Goal: Task Accomplishment & Management: Manage account settings

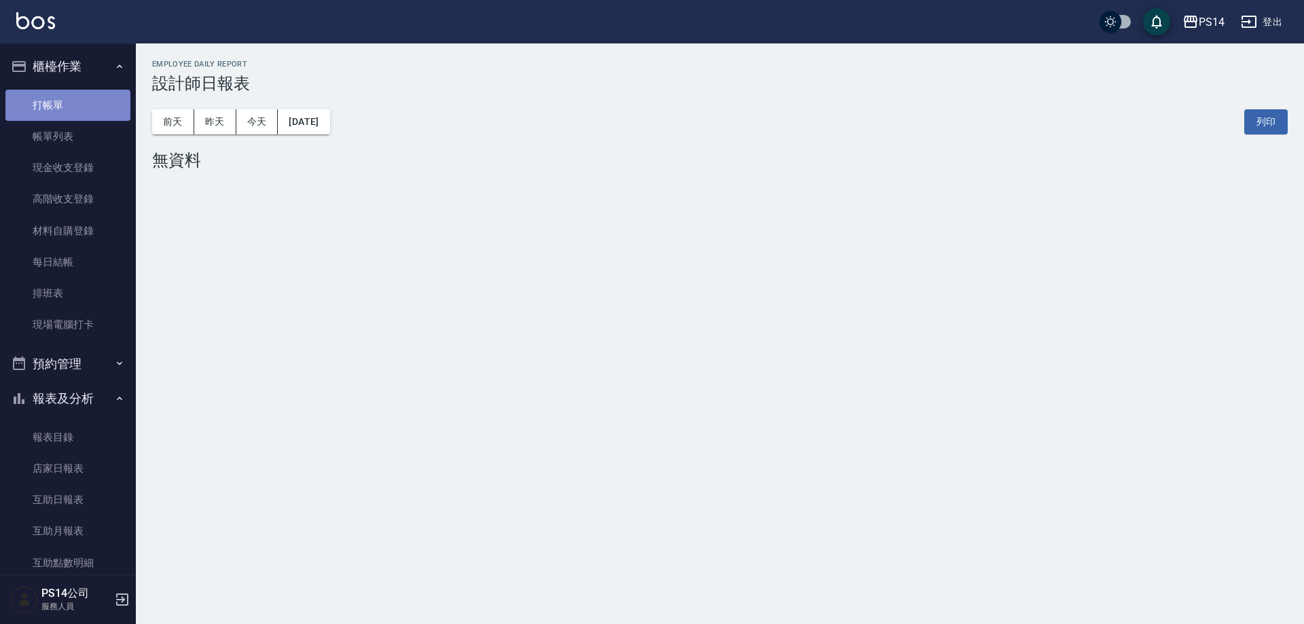
click at [71, 99] on link "打帳單" at bounding box center [67, 105] width 125 height 31
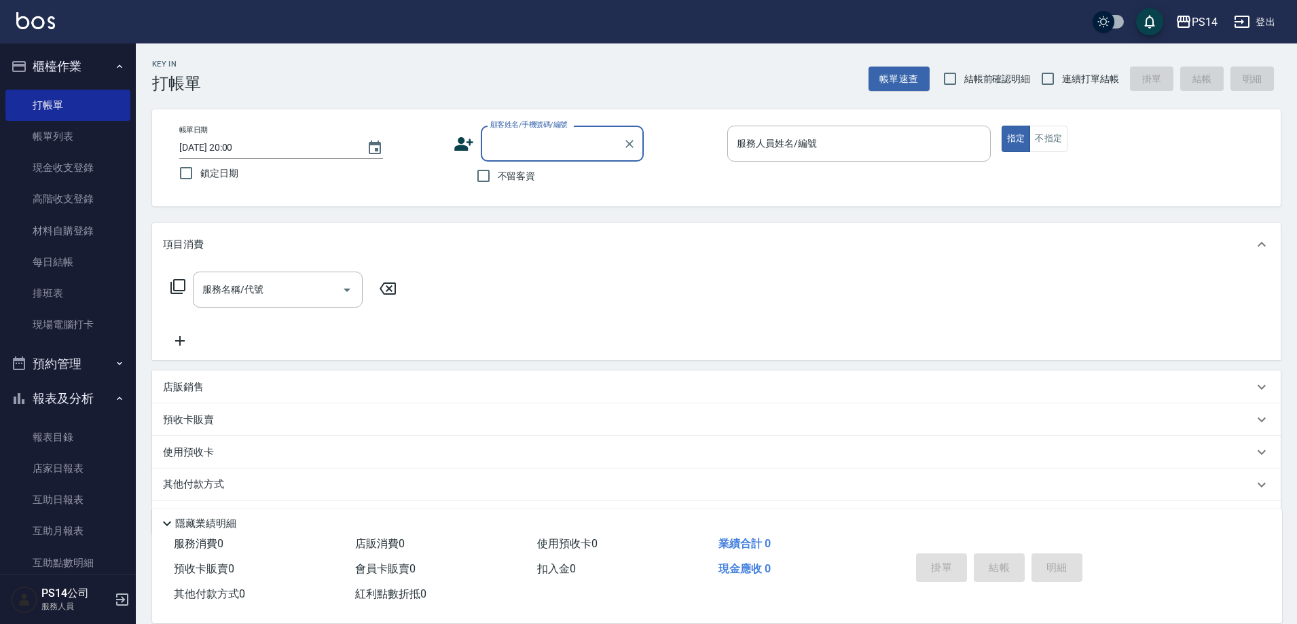
click at [1108, 88] on label "連續打單結帳" at bounding box center [1076, 79] width 86 height 29
click at [1062, 88] on input "連續打單結帳" at bounding box center [1047, 79] width 29 height 29
checkbox input "true"
click at [524, 181] on span "不留客資" at bounding box center [517, 176] width 38 height 14
click at [498, 181] on input "不留客資" at bounding box center [483, 176] width 29 height 29
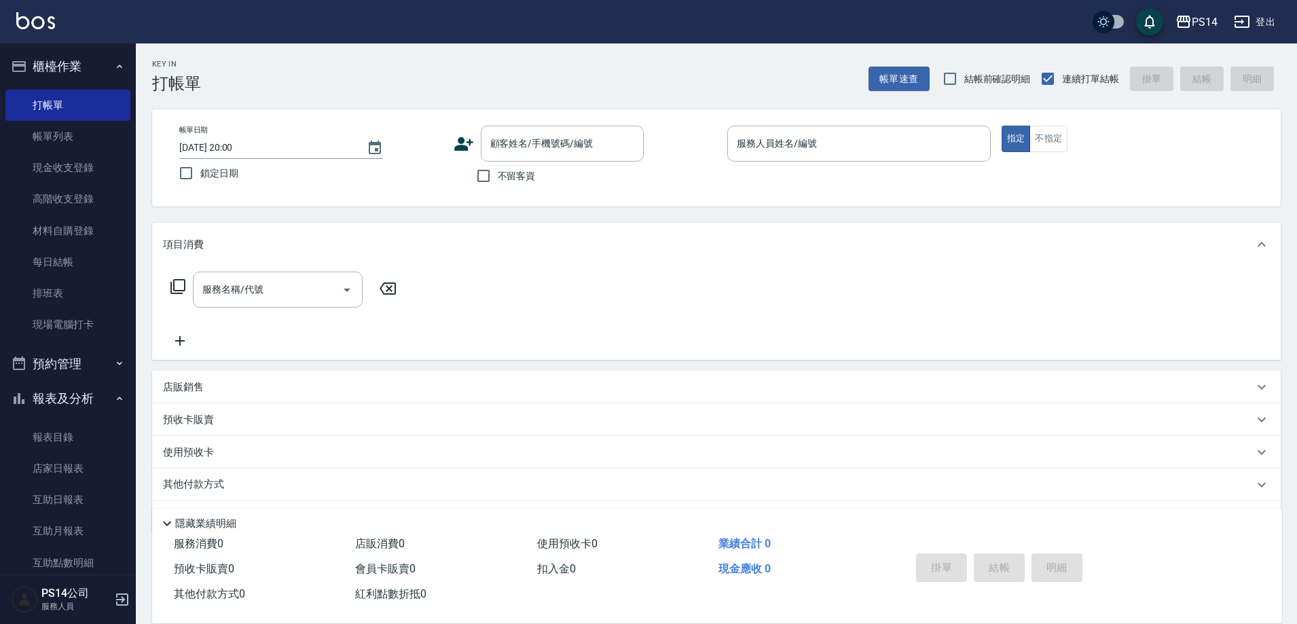
checkbox input "true"
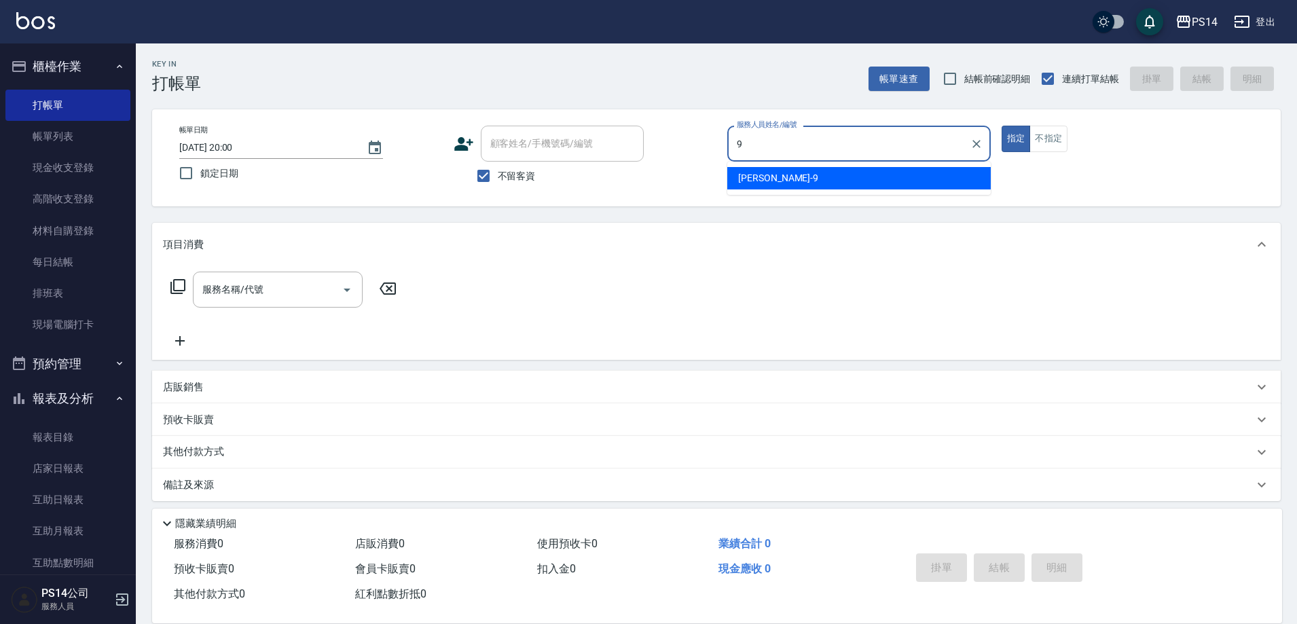
type input "楊宇霏-9"
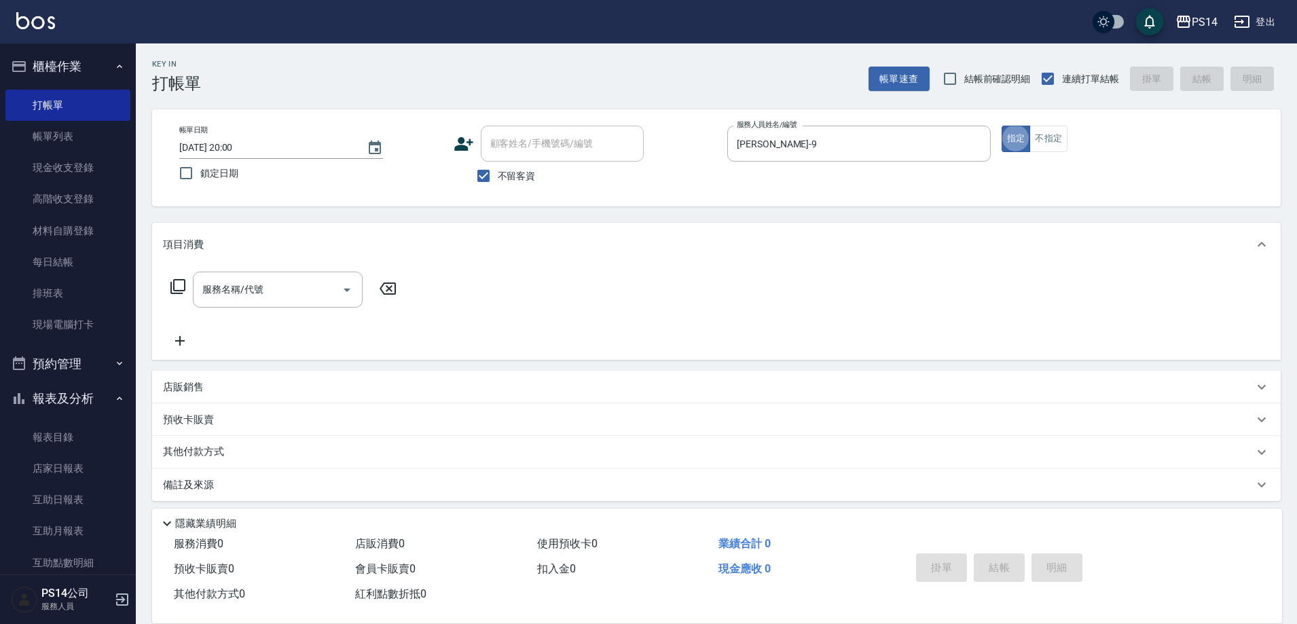
type button "true"
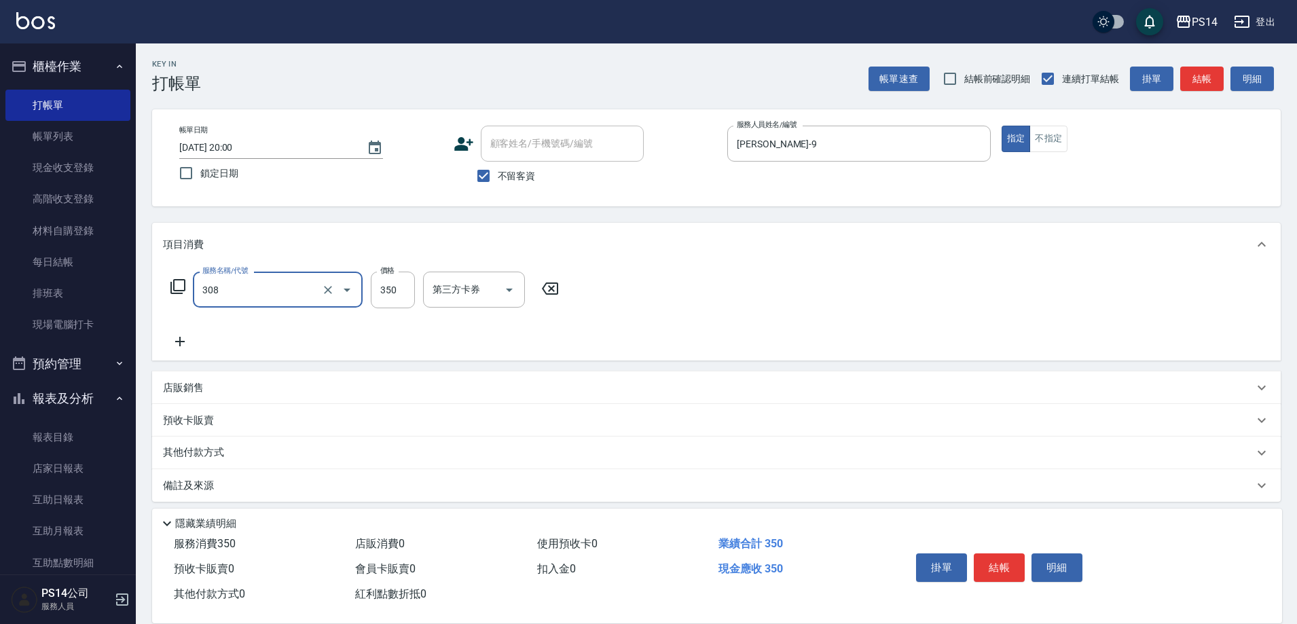
type input "洗+剪(308)"
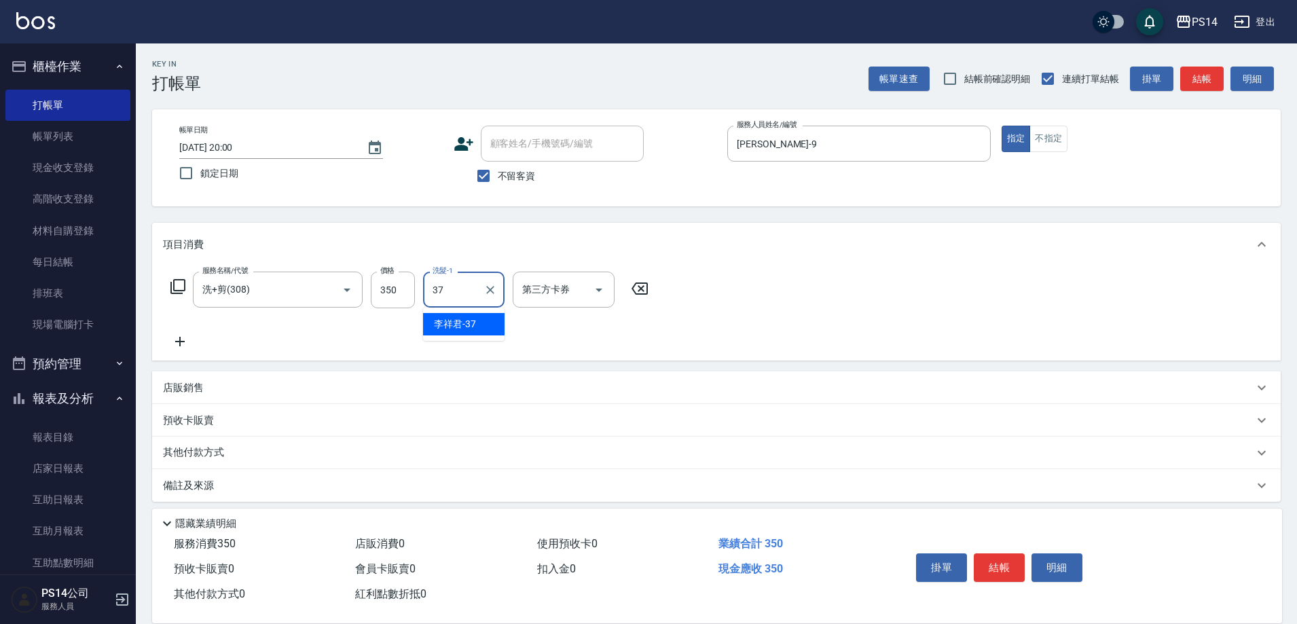
type input "李祥君 -37"
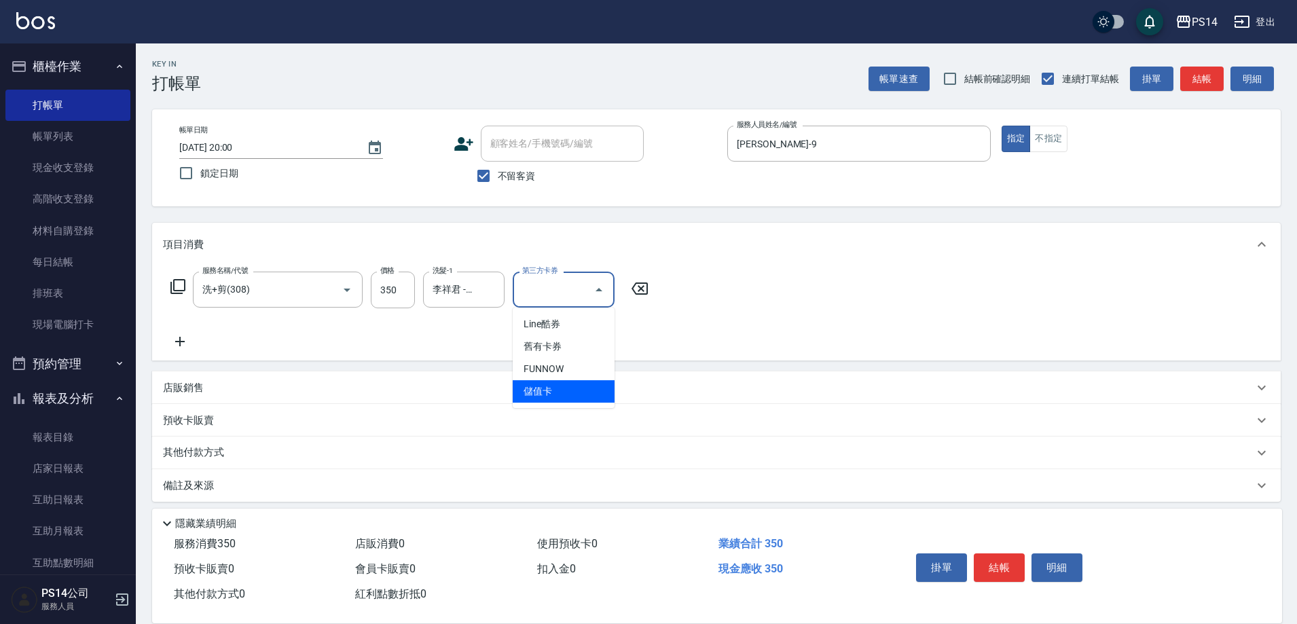
type input "儲值卡"
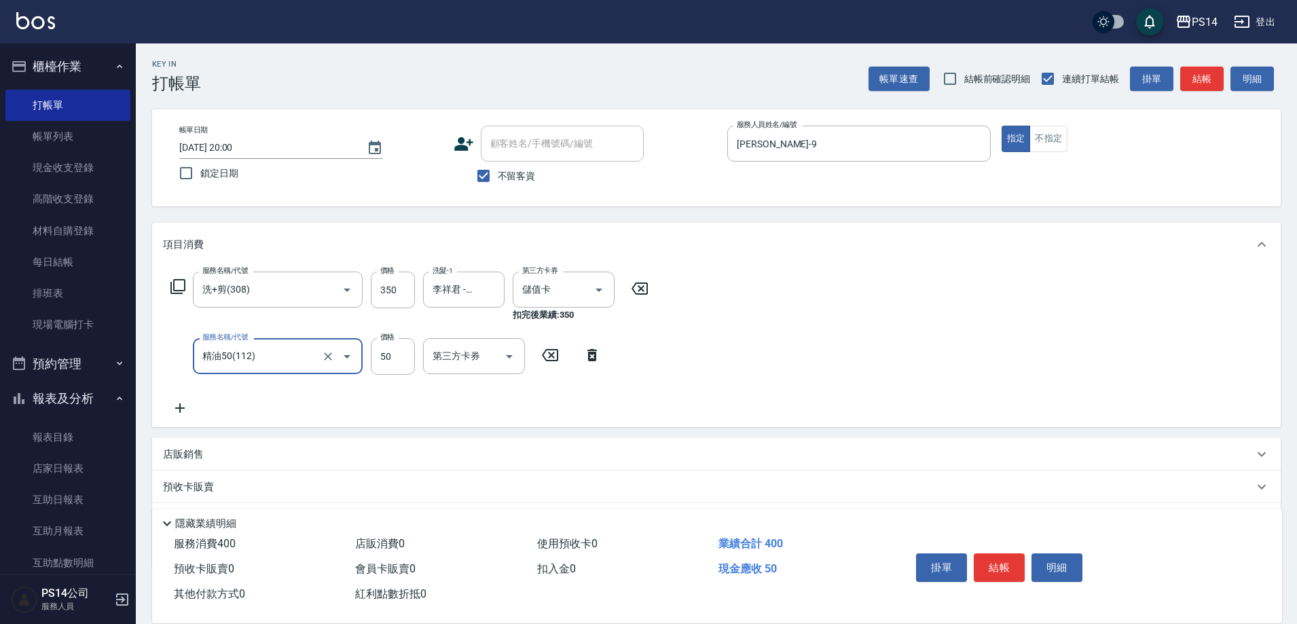
type input "精油50(112)"
type input "李祥君 -37"
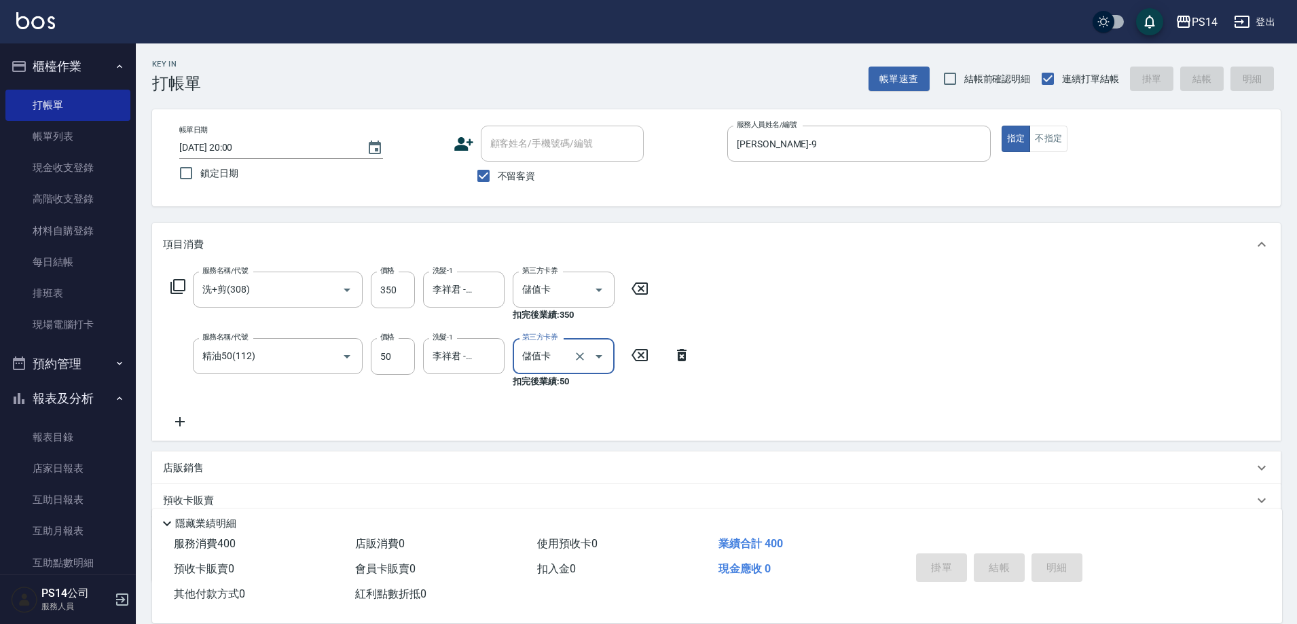
type input "儲值卡"
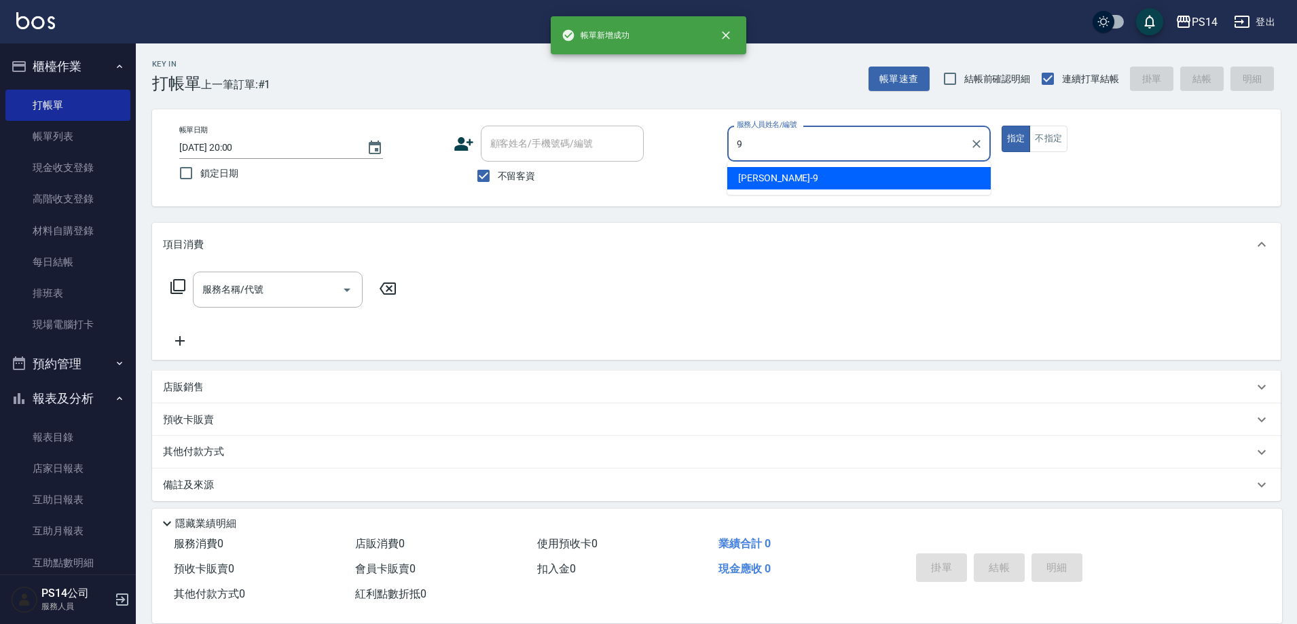
type input "楊宇霏-9"
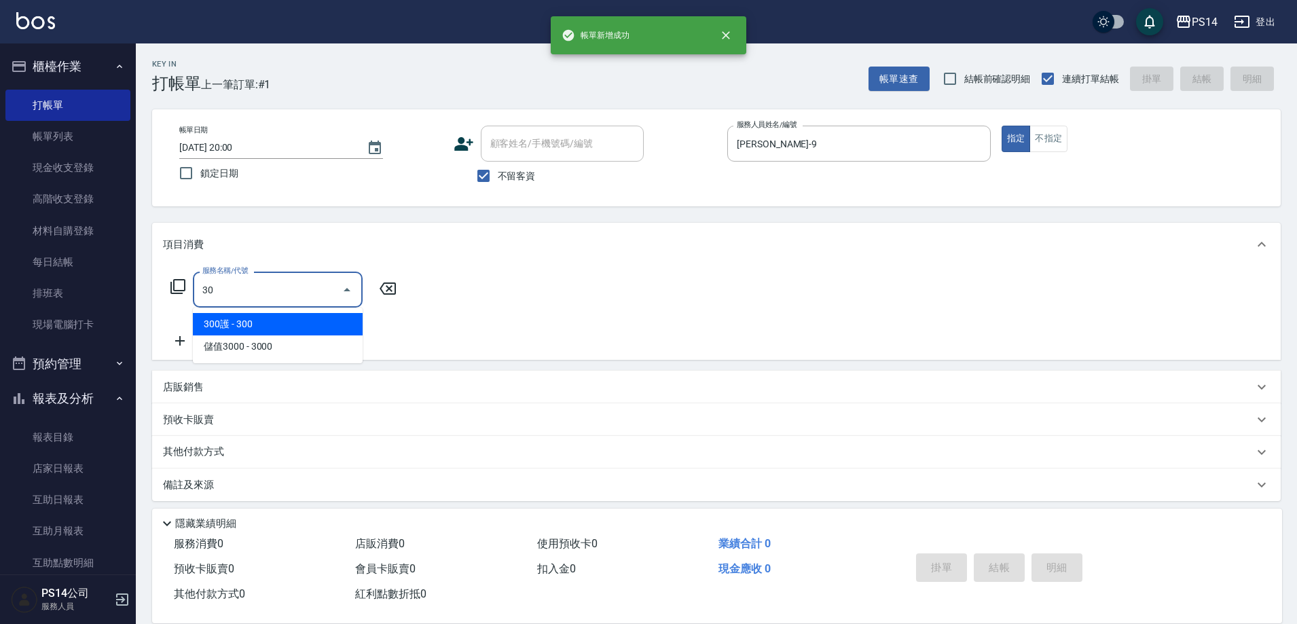
type input "3"
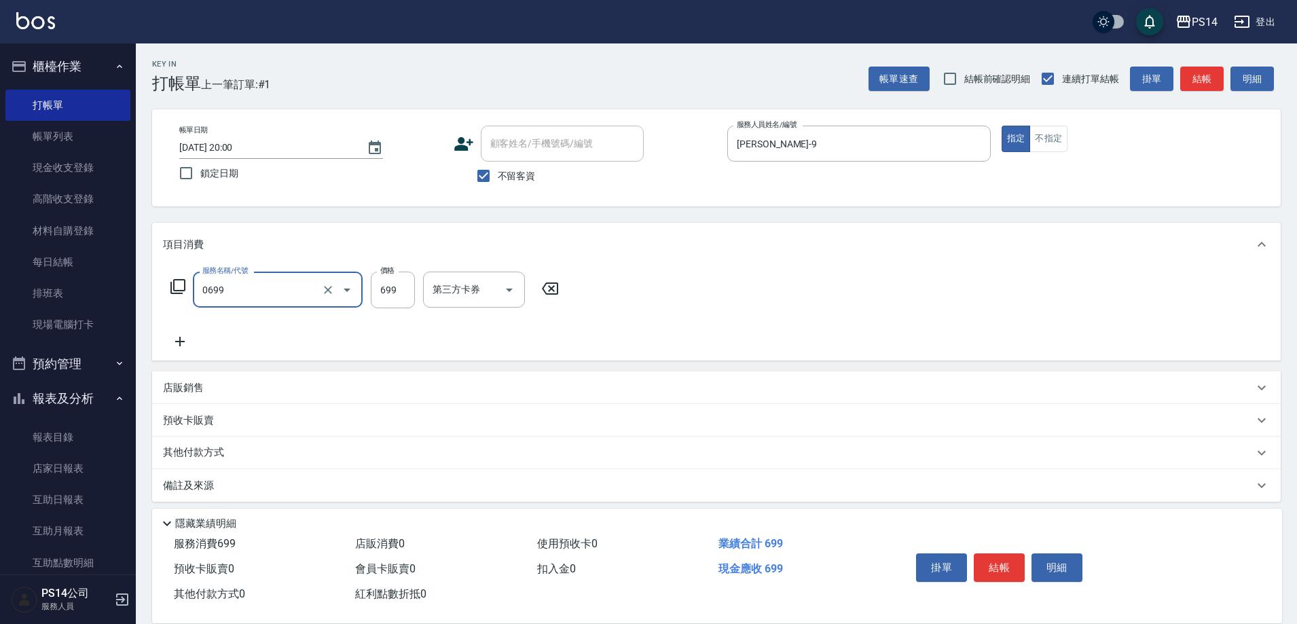
type input "精油SPA(0699)"
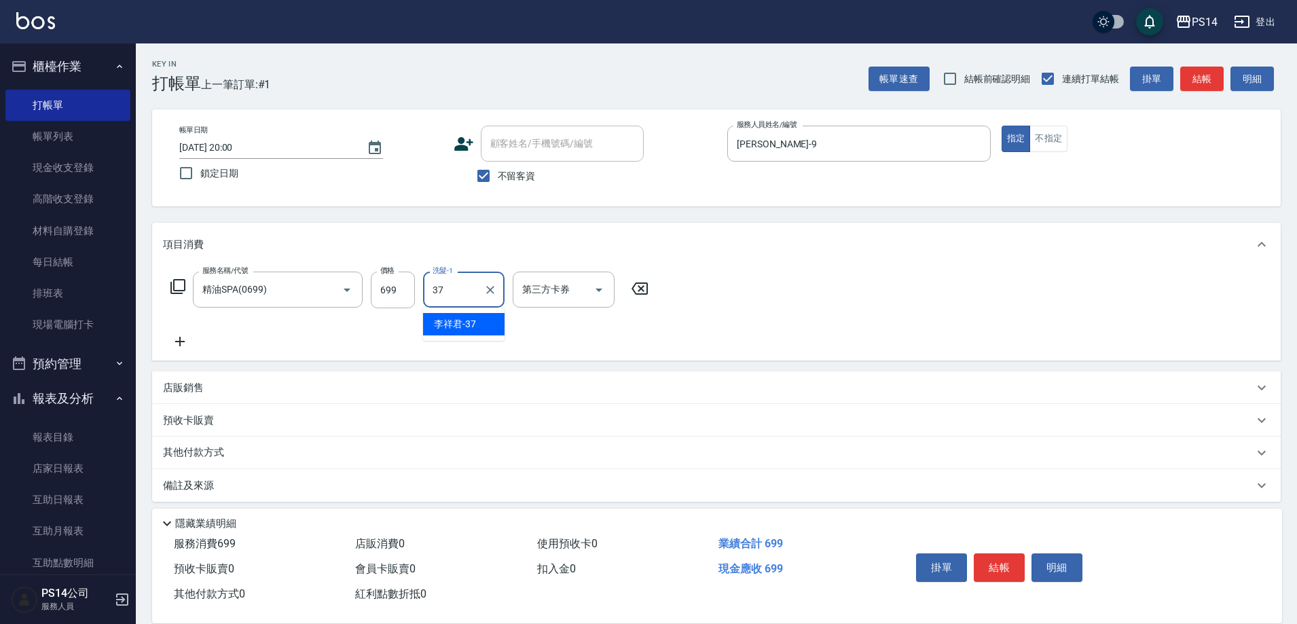
type input "李祥君 -37"
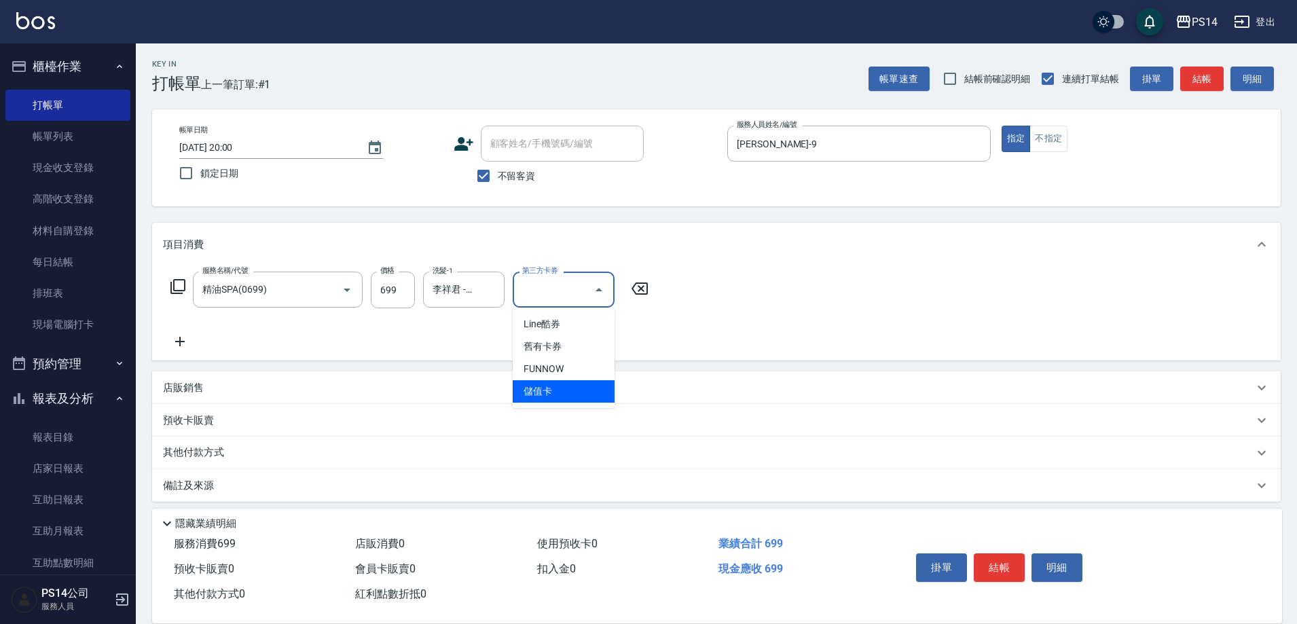
type input "儲值卡"
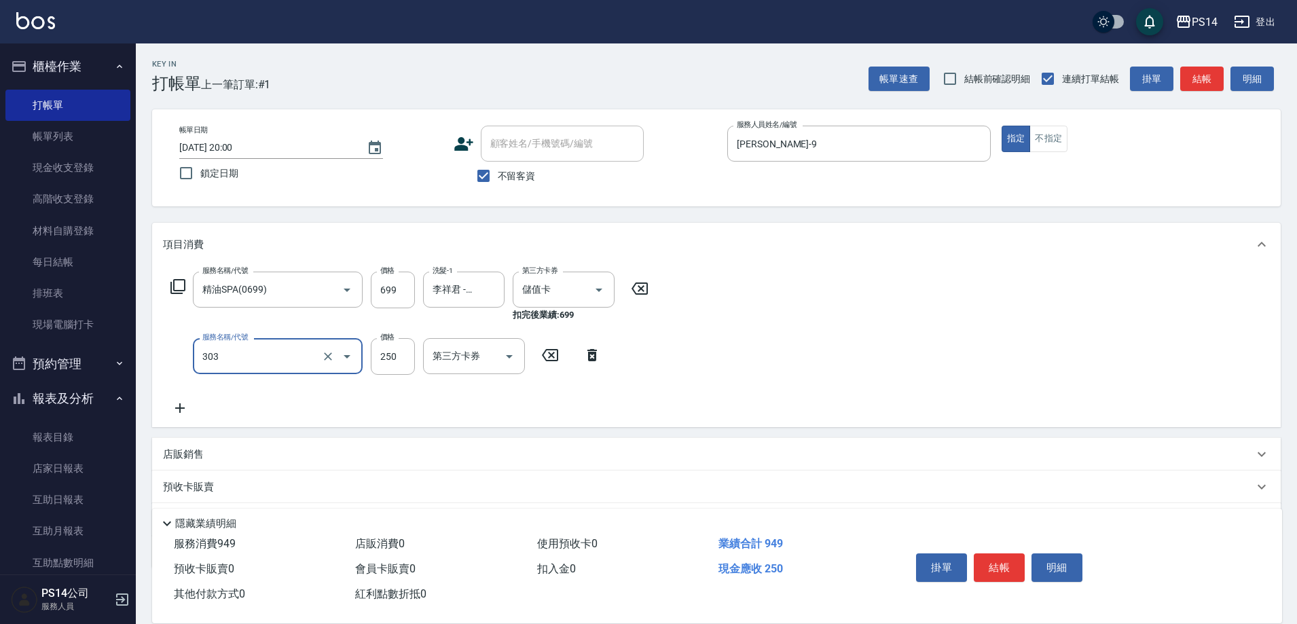
type input "剪髮(303)"
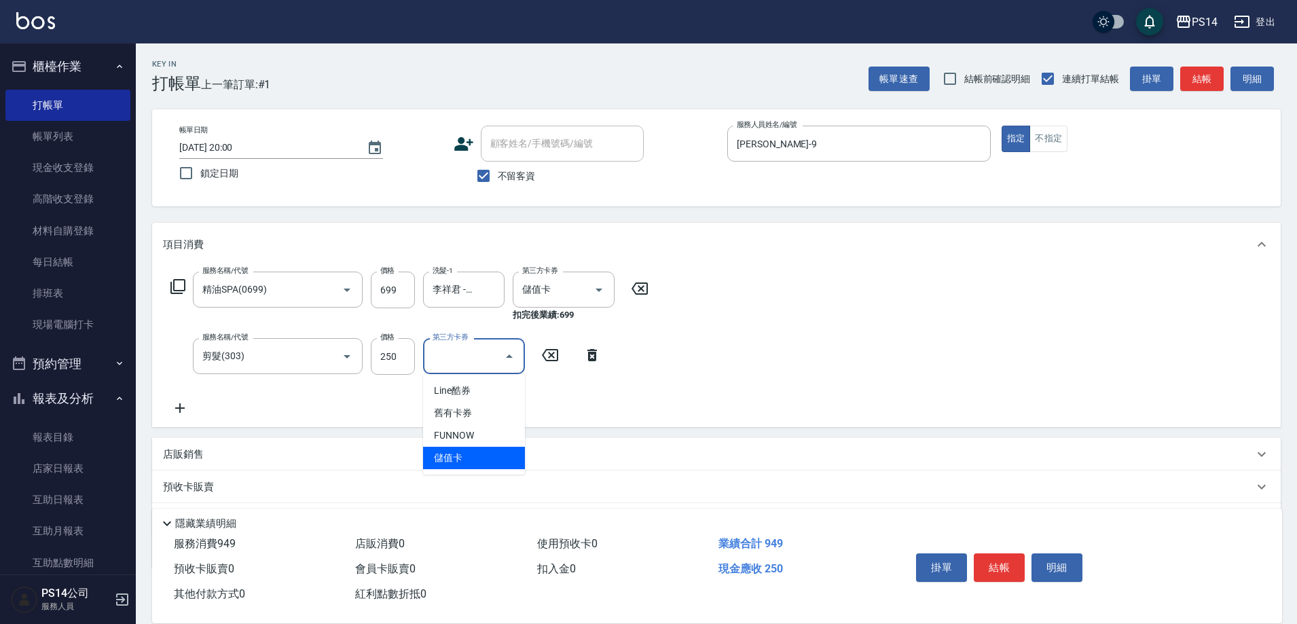
type input "儲值卡"
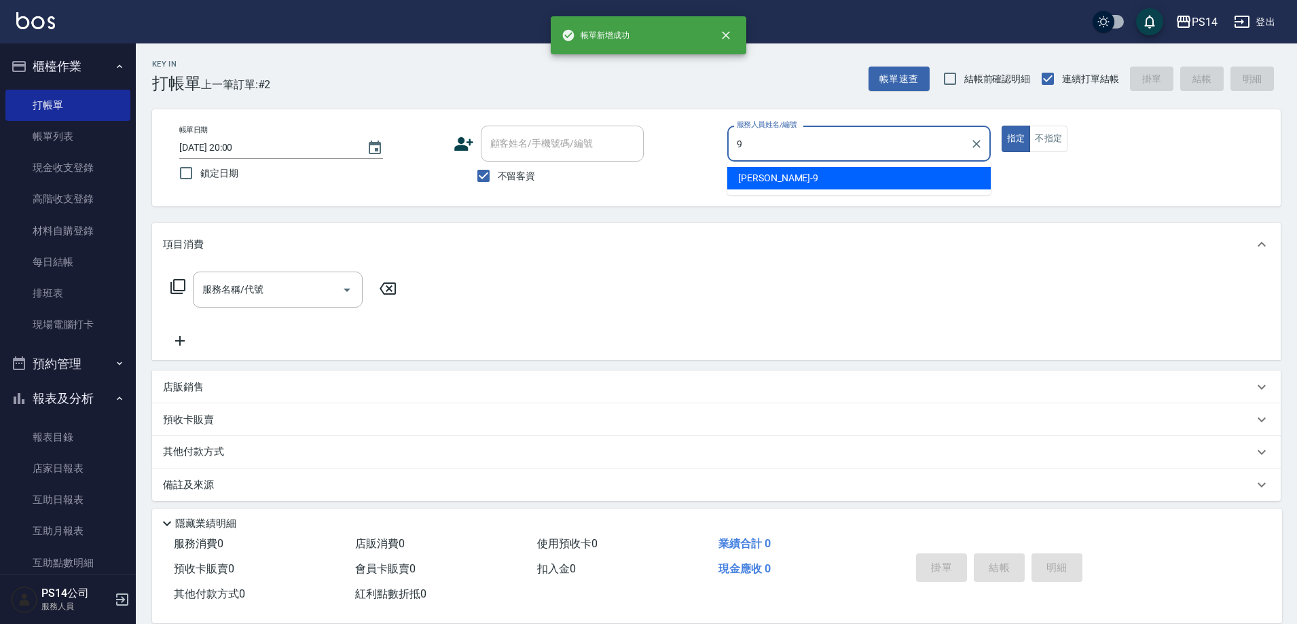
type input "楊宇霏-9"
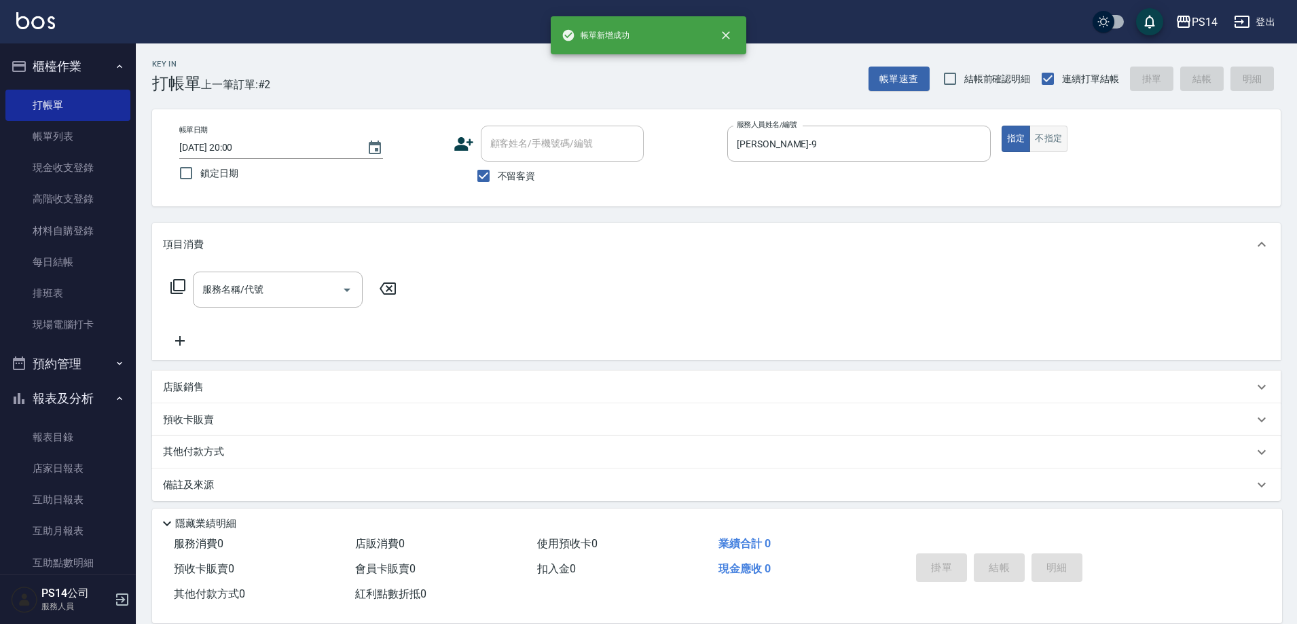
drag, startPoint x: 1057, startPoint y: 153, endPoint x: 1050, endPoint y: 144, distance: 11.7
click at [1057, 151] on div "帳單日期 2025/10/14 20:00 鎖定日期 顧客姓名/手機號碼/編號 顧客姓名/手機號碼/編號 不留客資 服務人員姓名/編號 楊宇霏-9 服務人員姓…" at bounding box center [716, 158] width 1096 height 65
drag, startPoint x: 1050, startPoint y: 143, endPoint x: 946, endPoint y: 159, distance: 105.1
click at [1050, 143] on button "不指定" at bounding box center [1048, 139] width 38 height 26
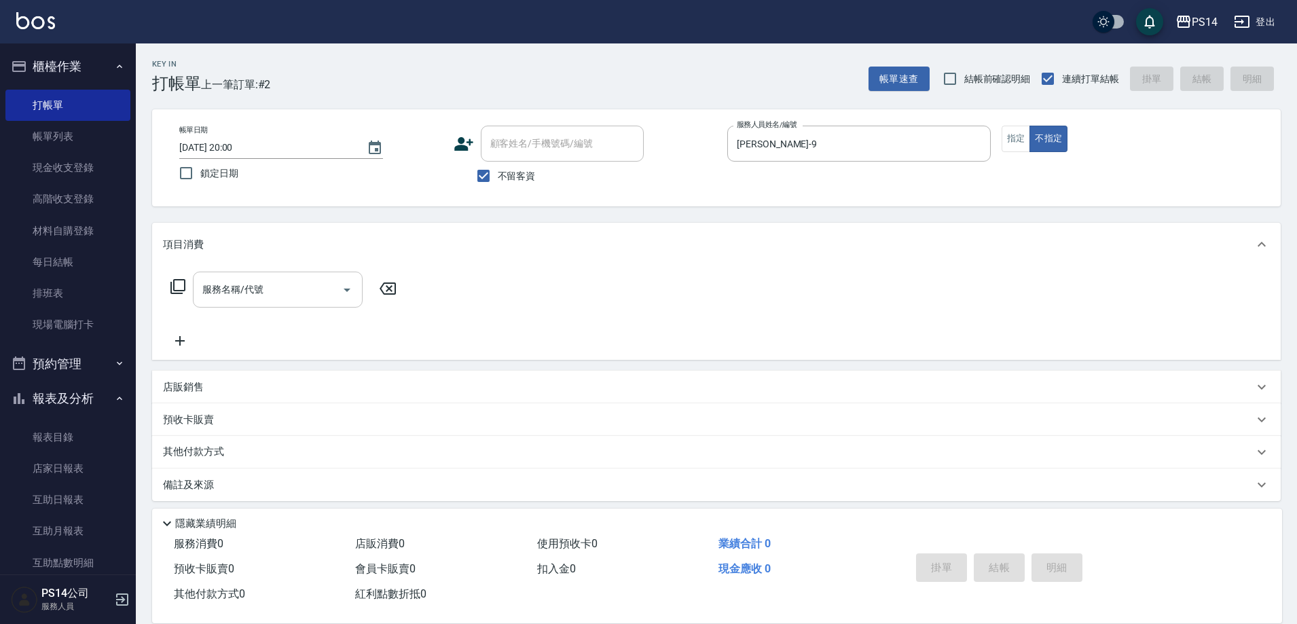
click at [258, 299] on input "服務名稱/代號" at bounding box center [267, 290] width 137 height 24
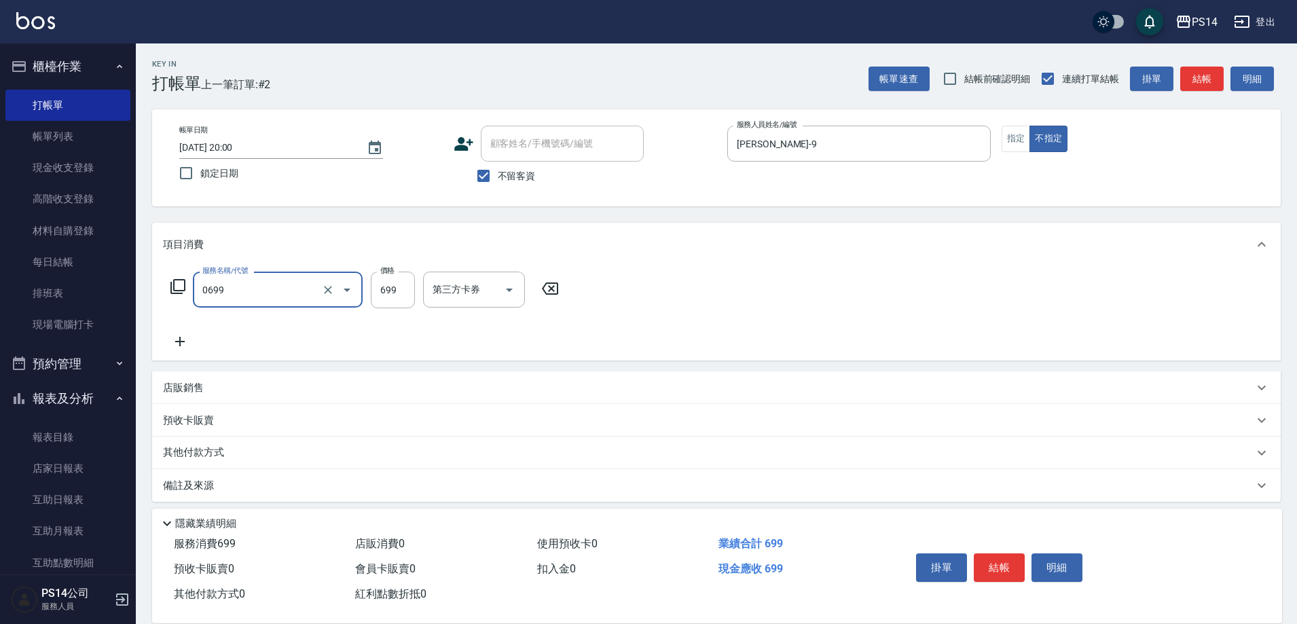
type input "精油SPA(0699)"
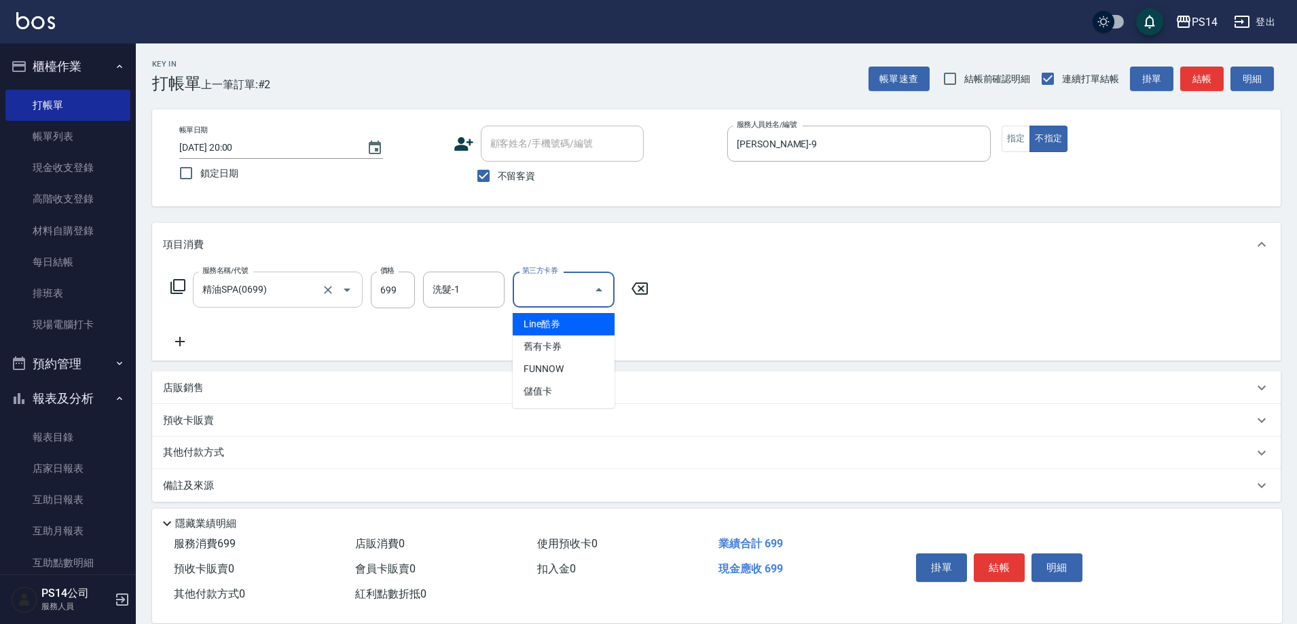
type input "儲值卡"
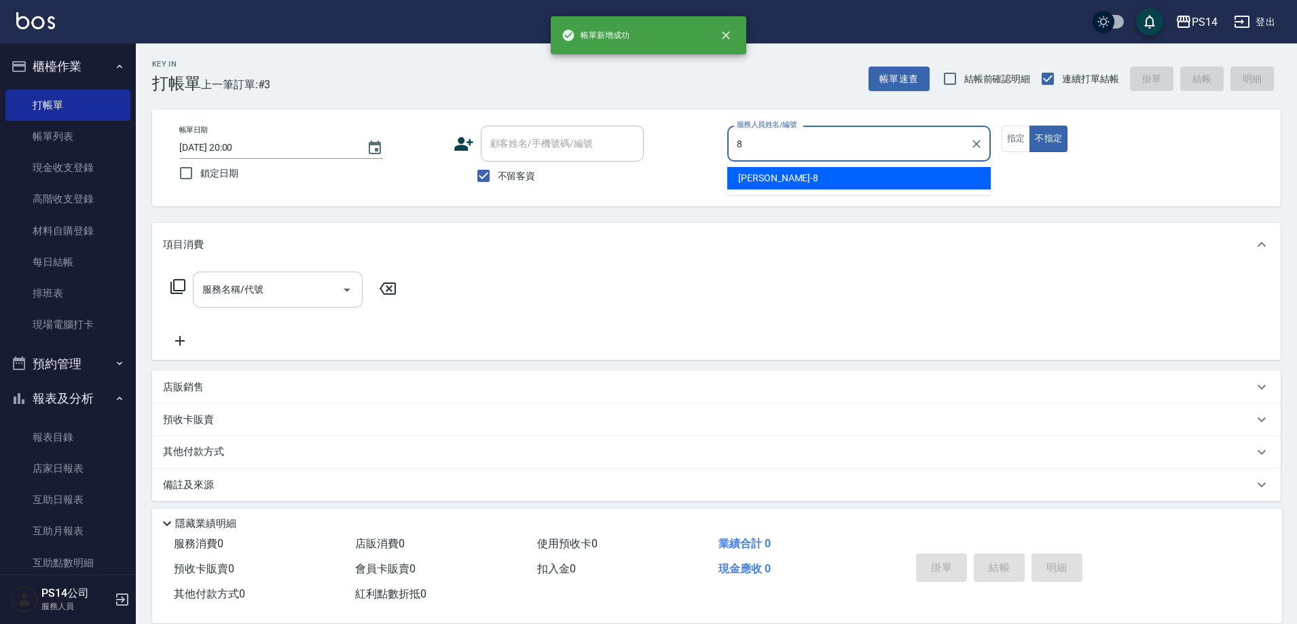
type input "徐于雯-8"
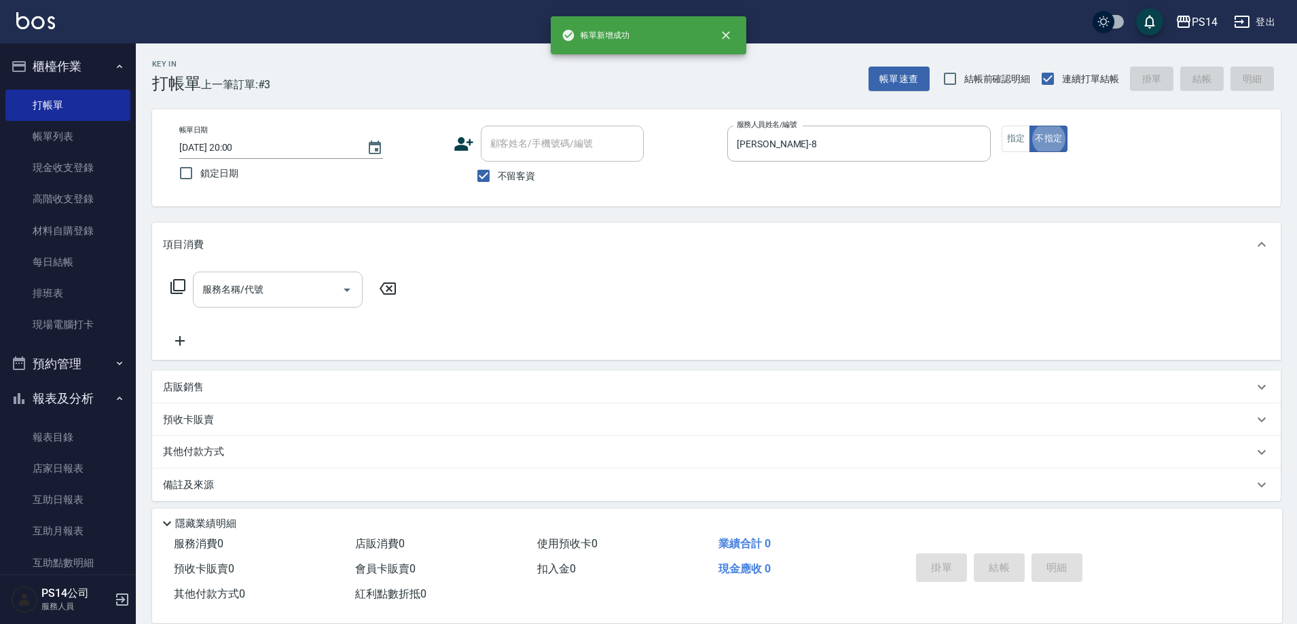
type button "false"
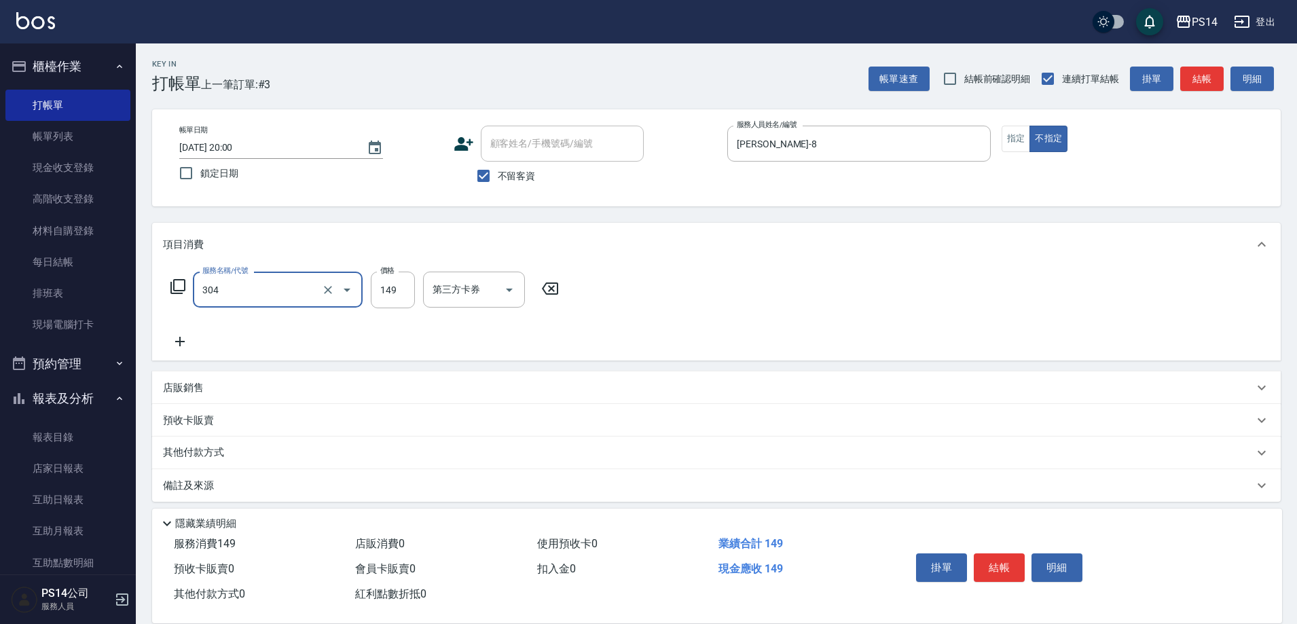
type input "剪髮(304)"
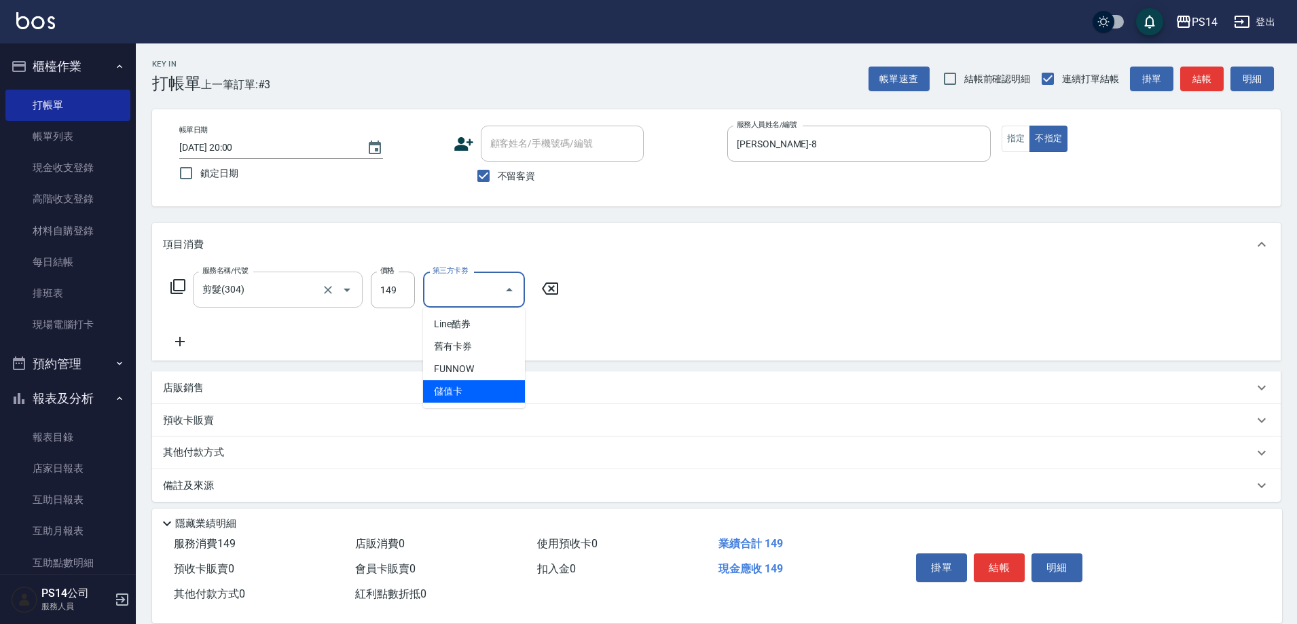
type input "儲值卡"
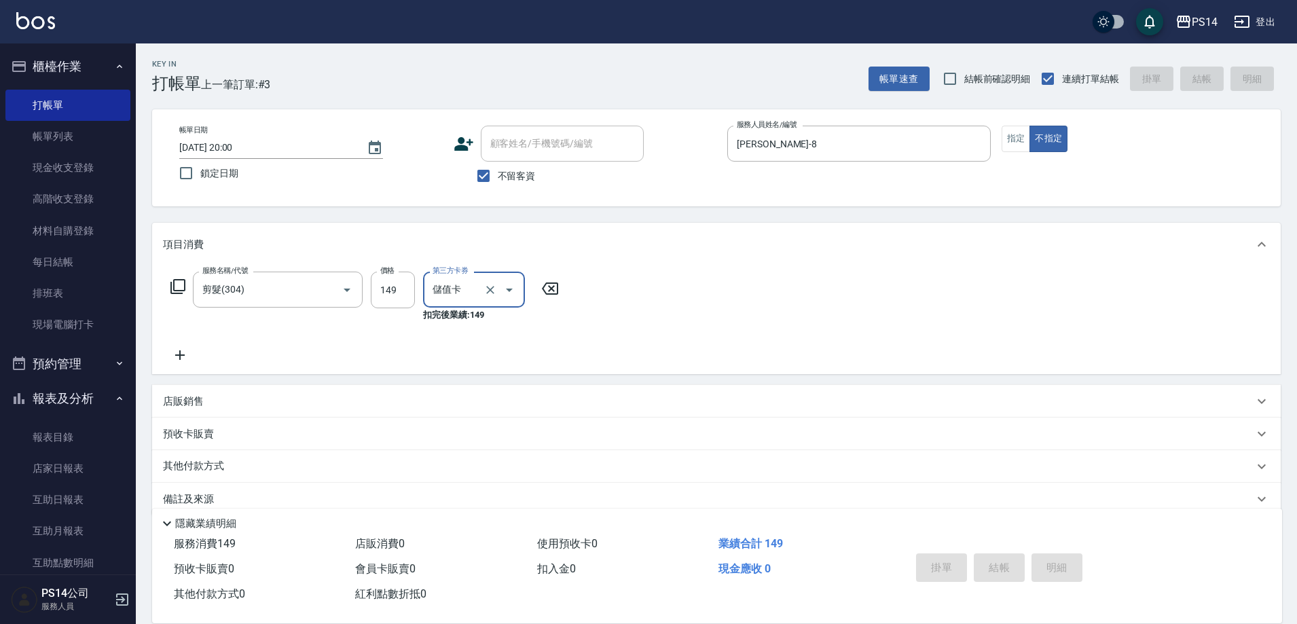
type input "2025/10/14 20:01"
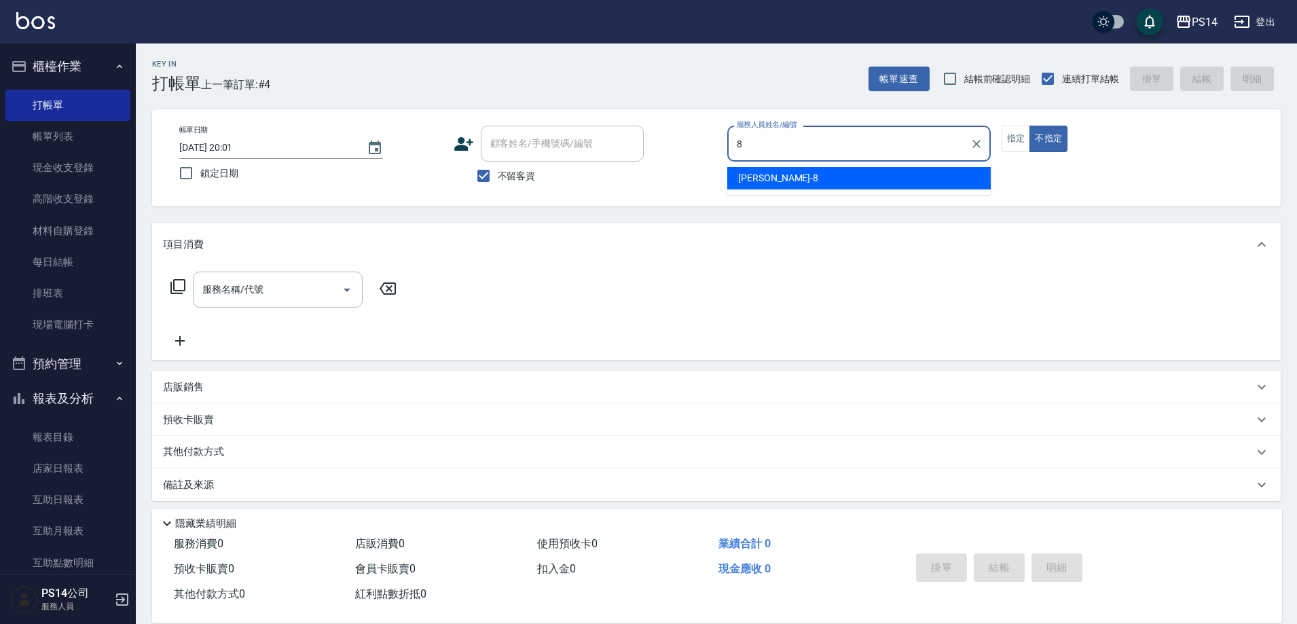
type input "徐于雯-8"
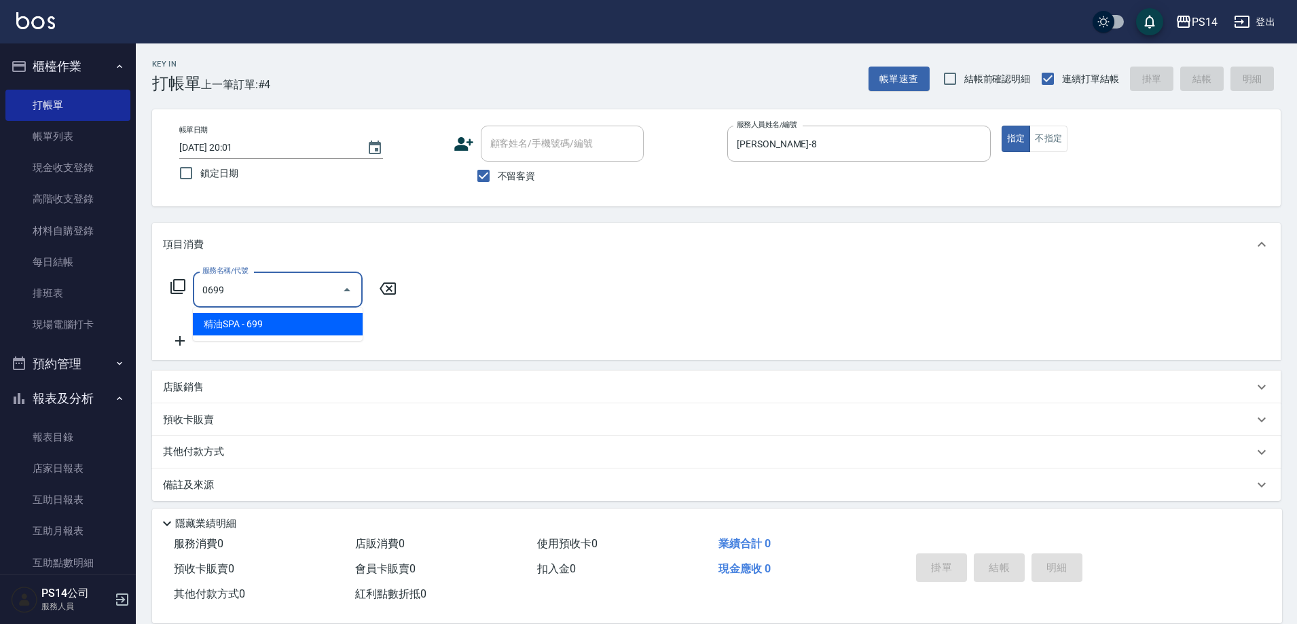
type input "精油SPA(0699)"
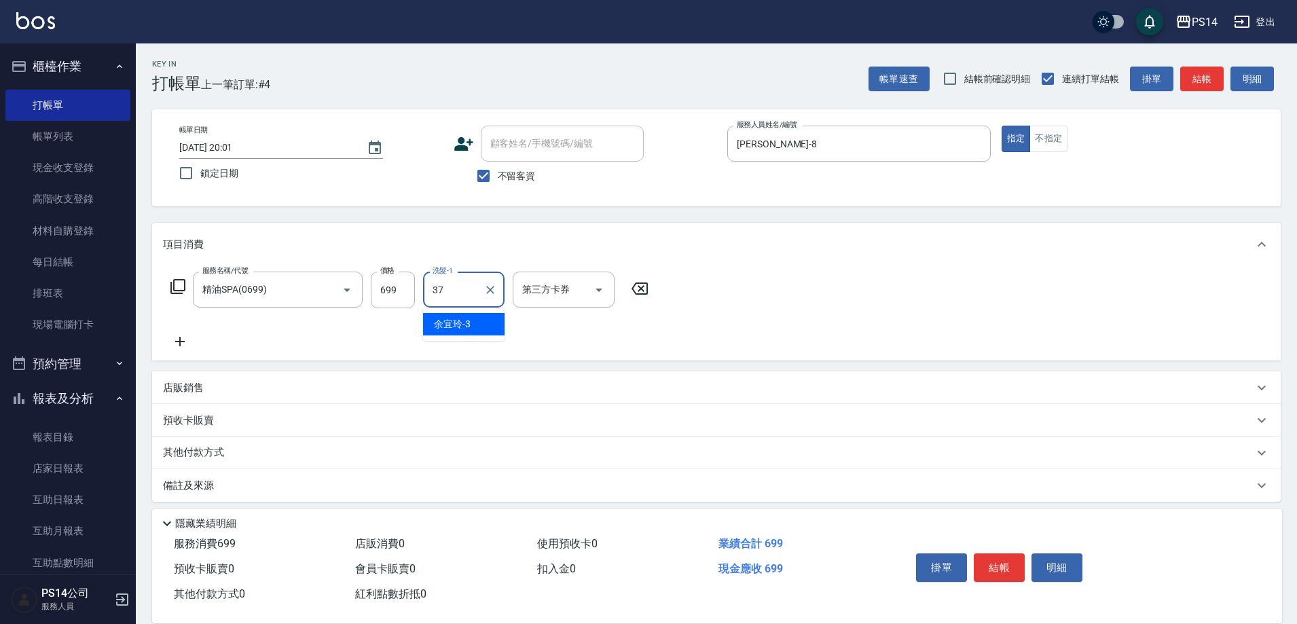
type input "李祥君 -37"
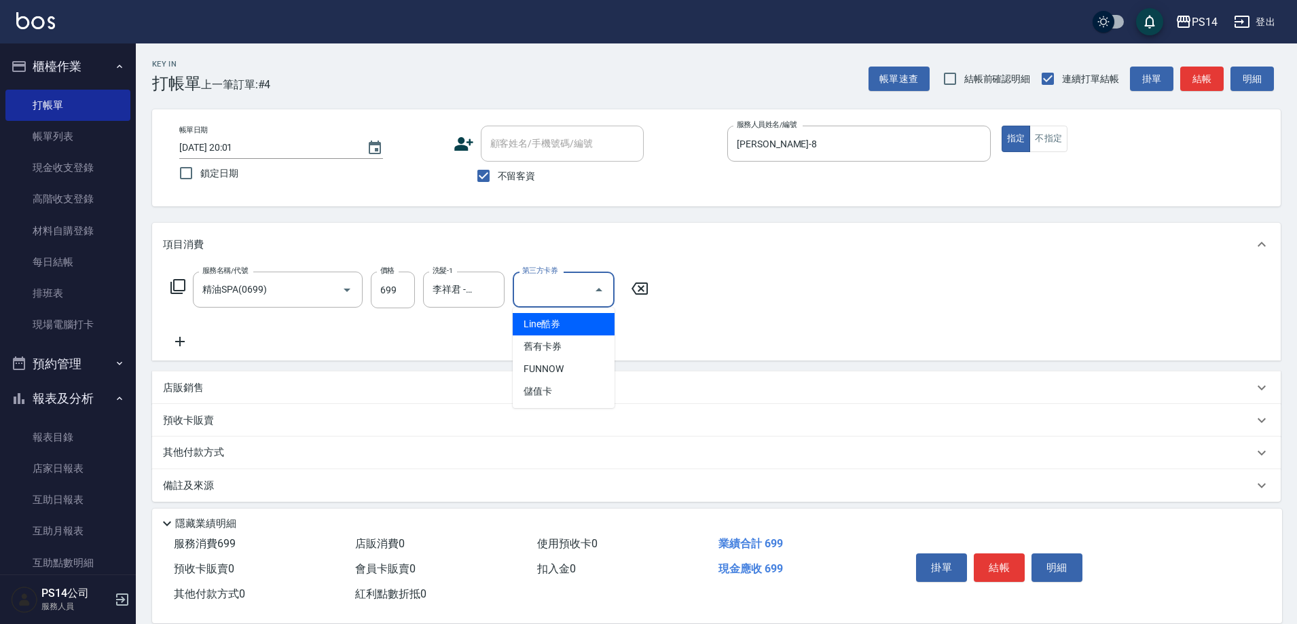
type input "儲值卡"
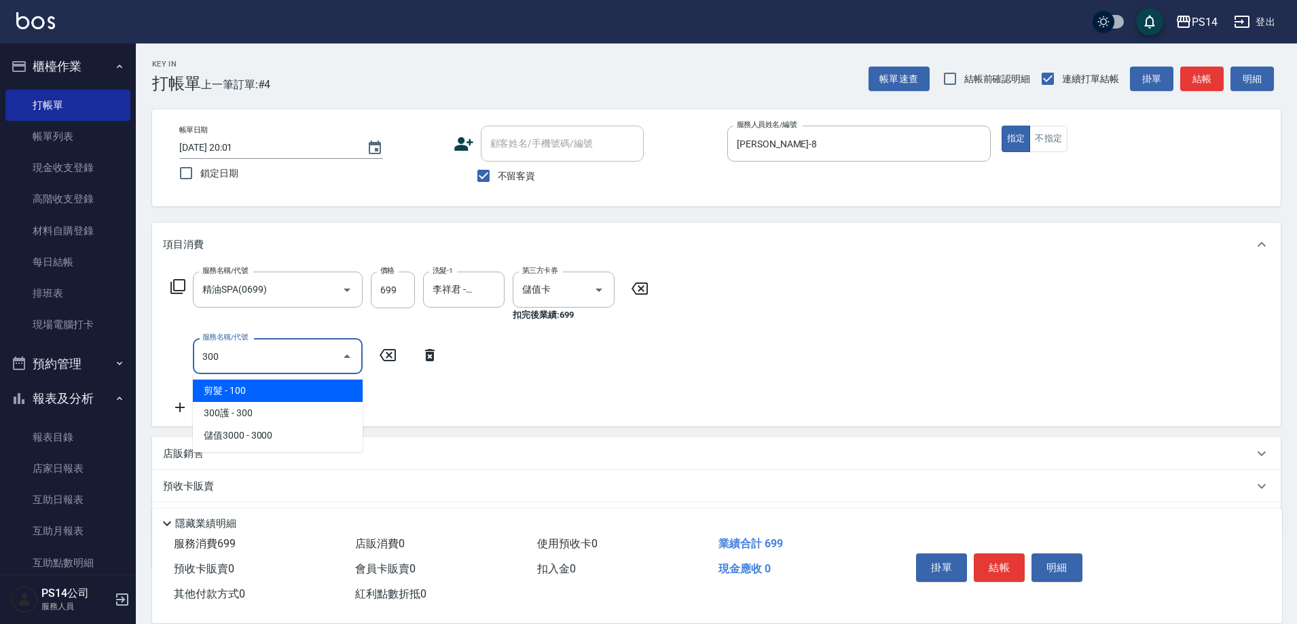
type input "剪髮(300)"
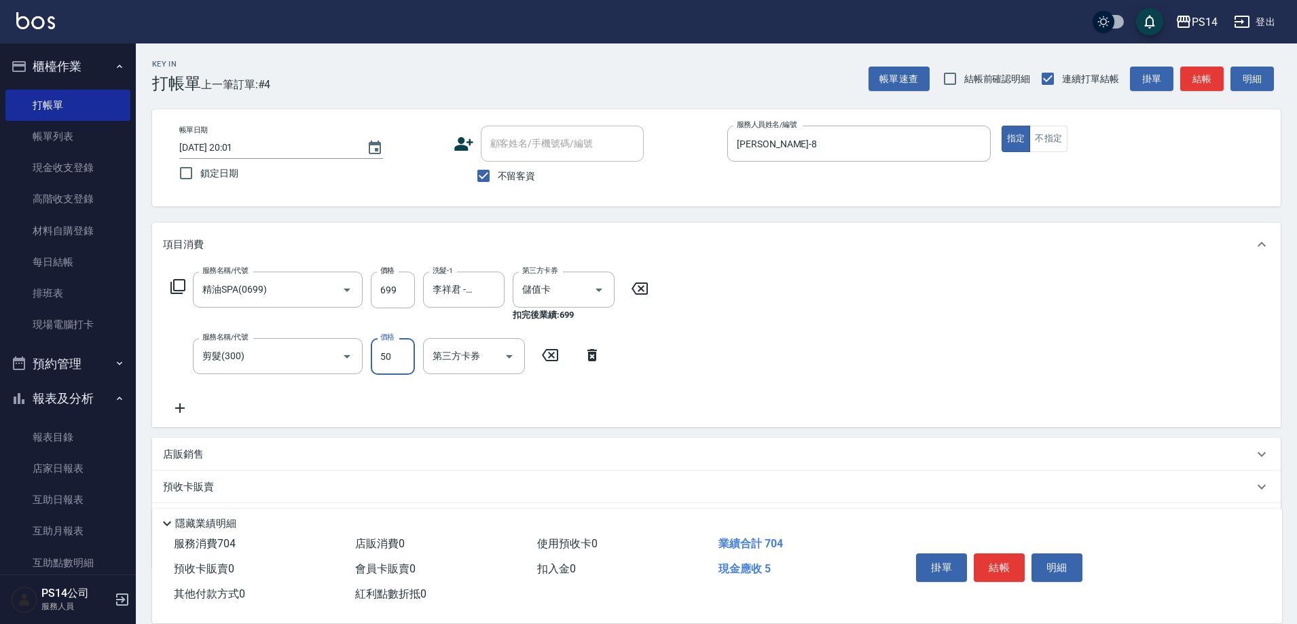
type input "50"
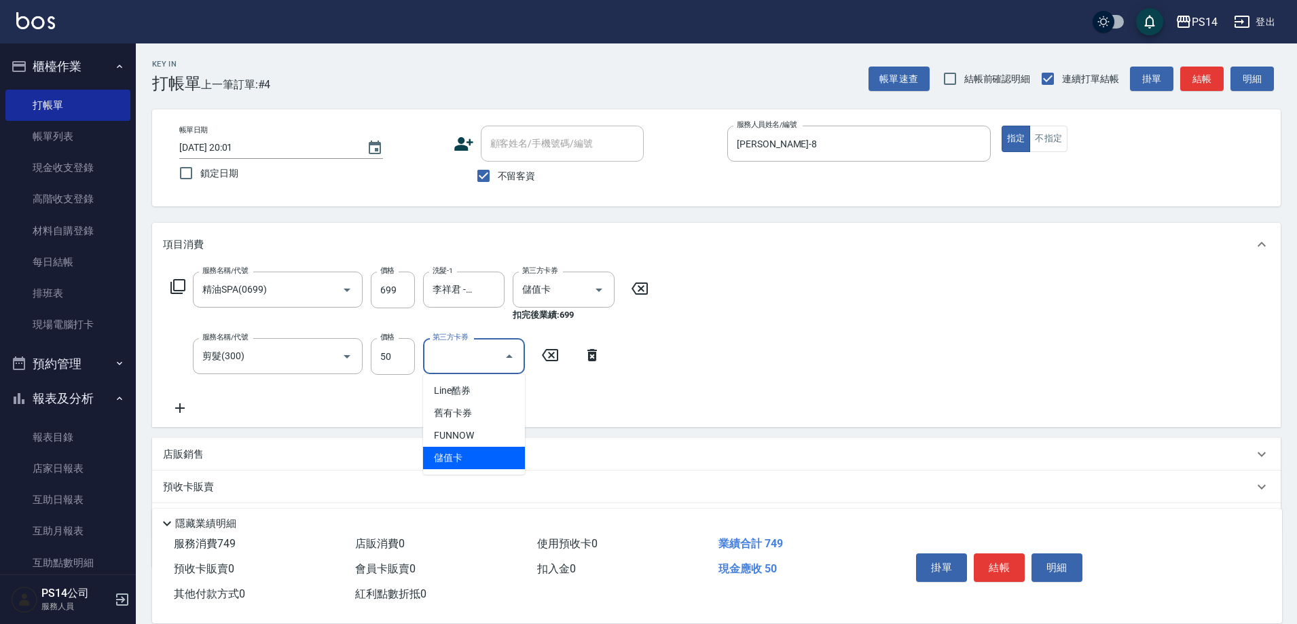
type input "儲值卡"
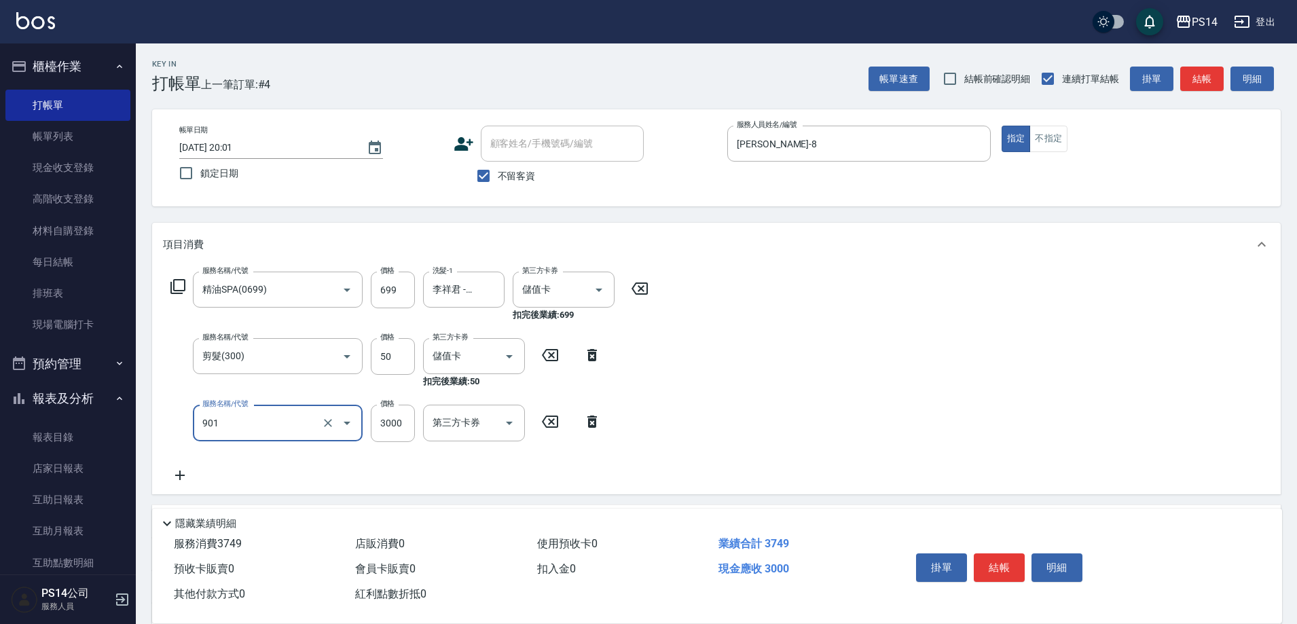
type input "儲值3000(901)"
type input "197"
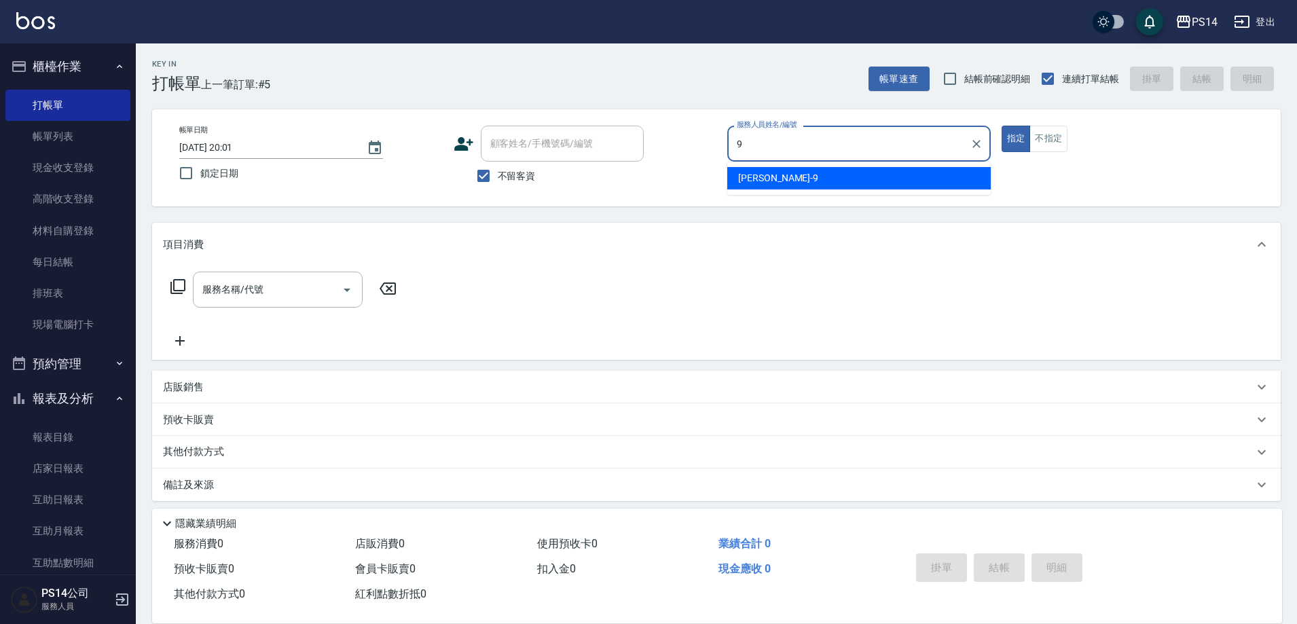
type input "楊宇霏-9"
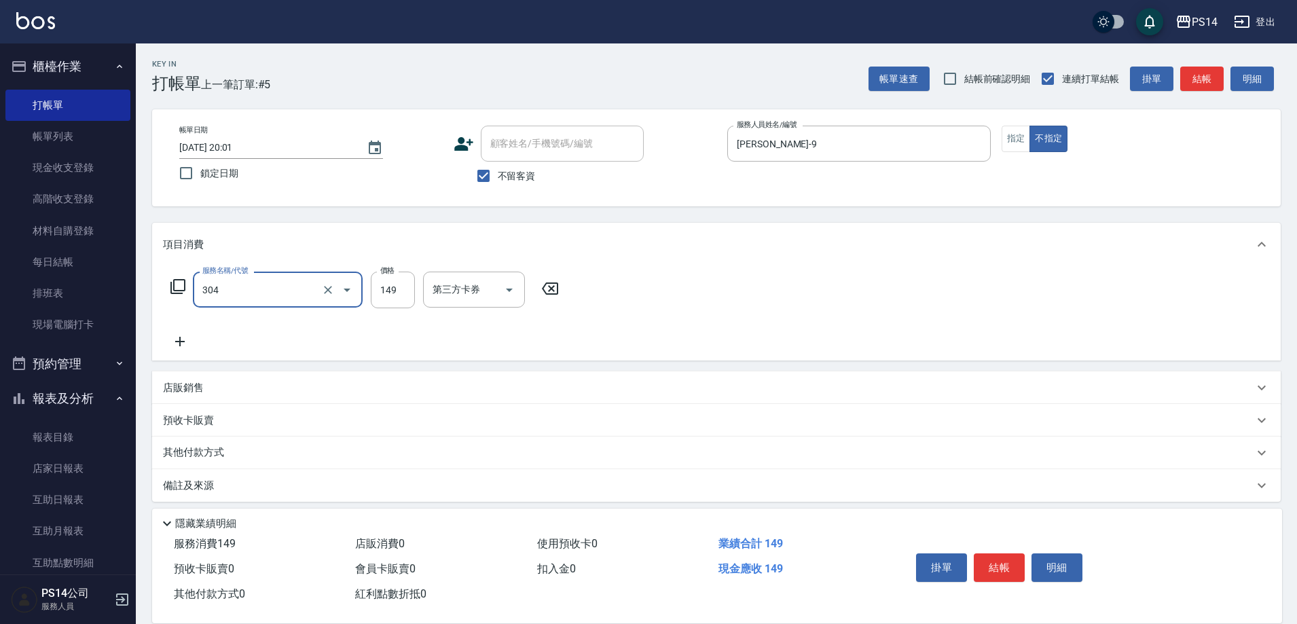
type input "剪髮(304)"
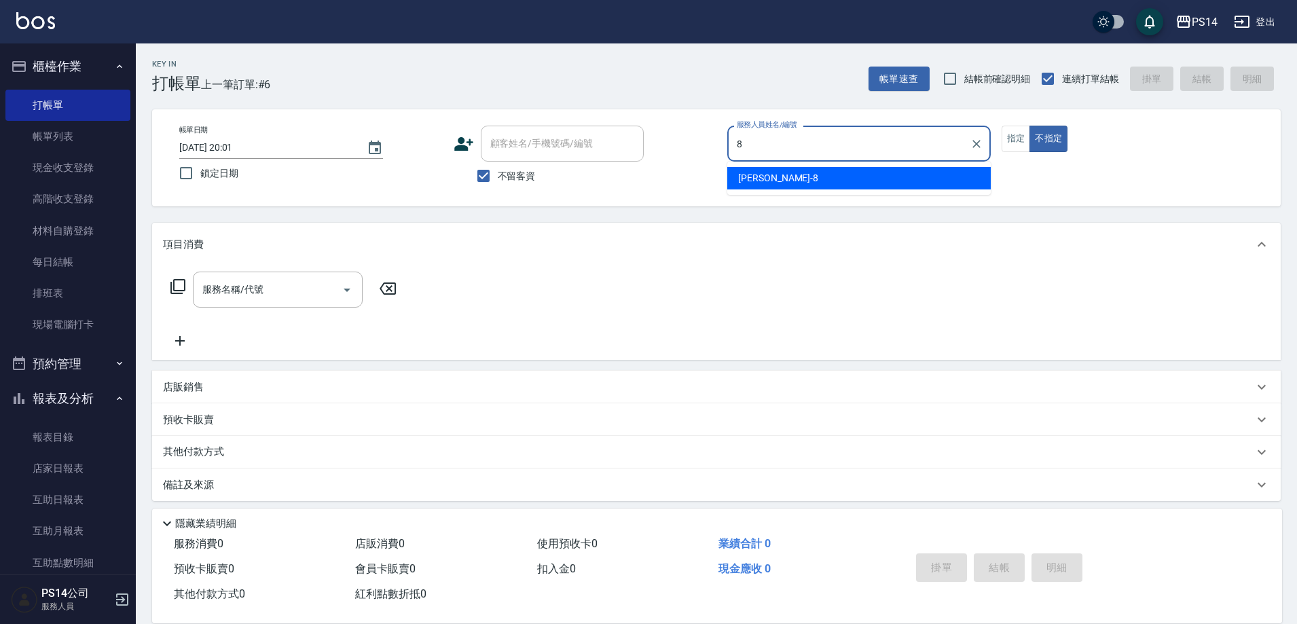
type input "徐于雯-8"
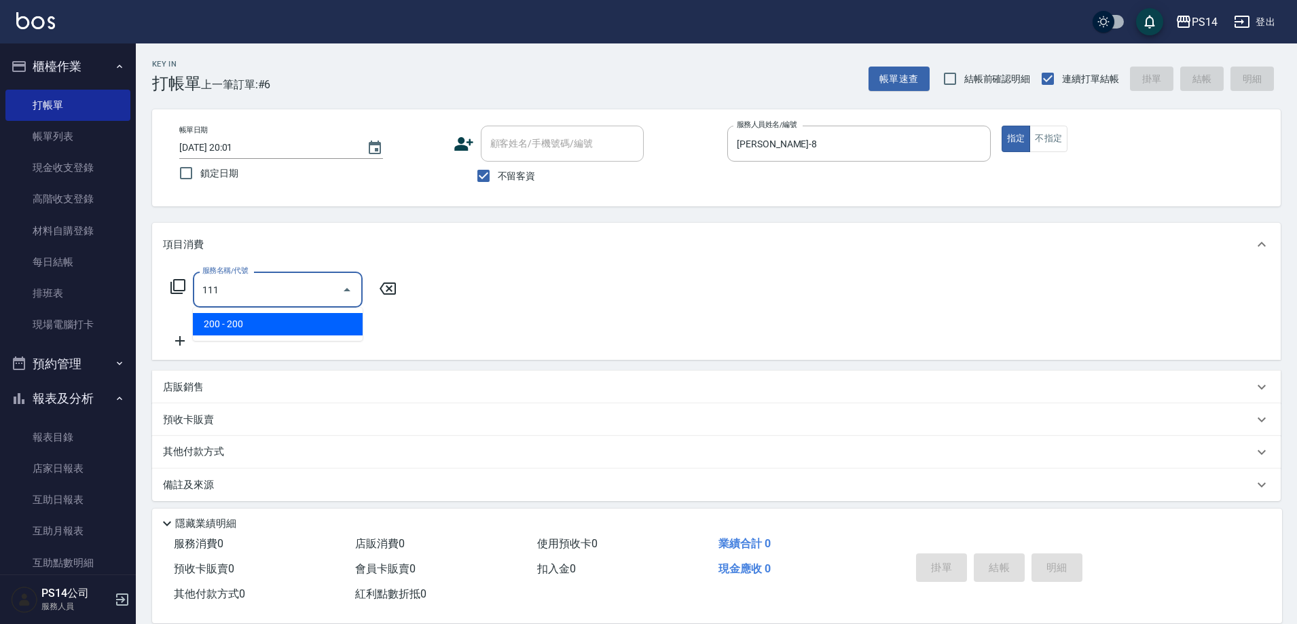
type input "200(111)"
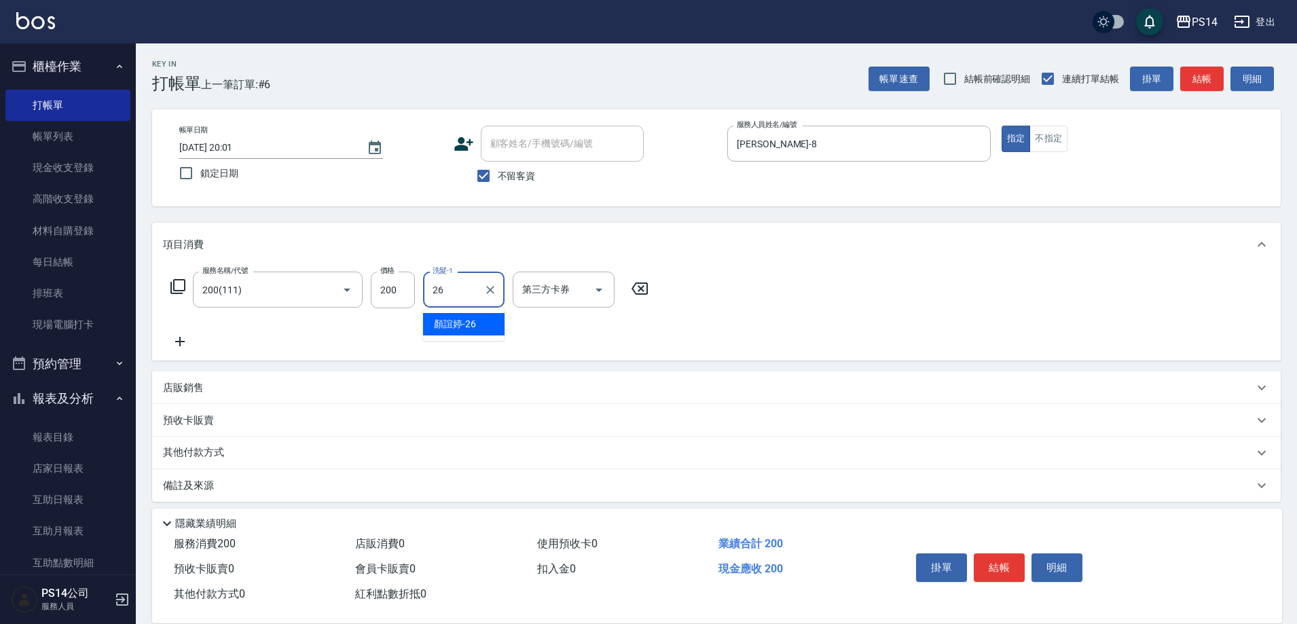
type input "顏誼婷-26"
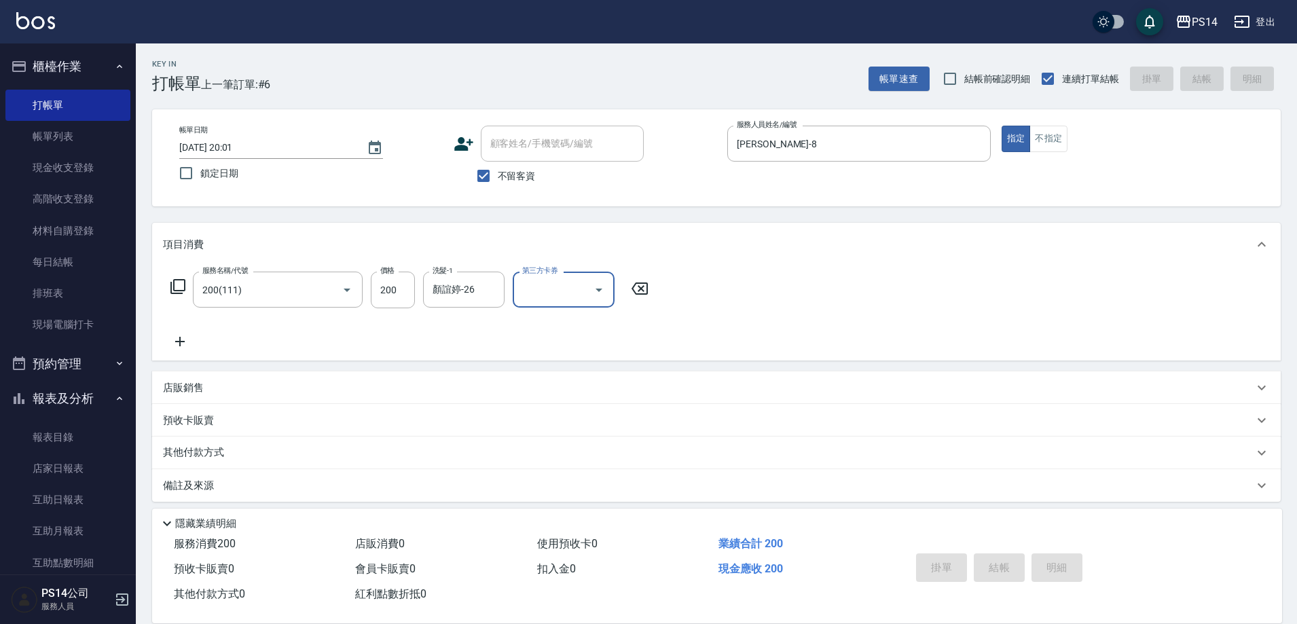
type input "2025/10/14 20:02"
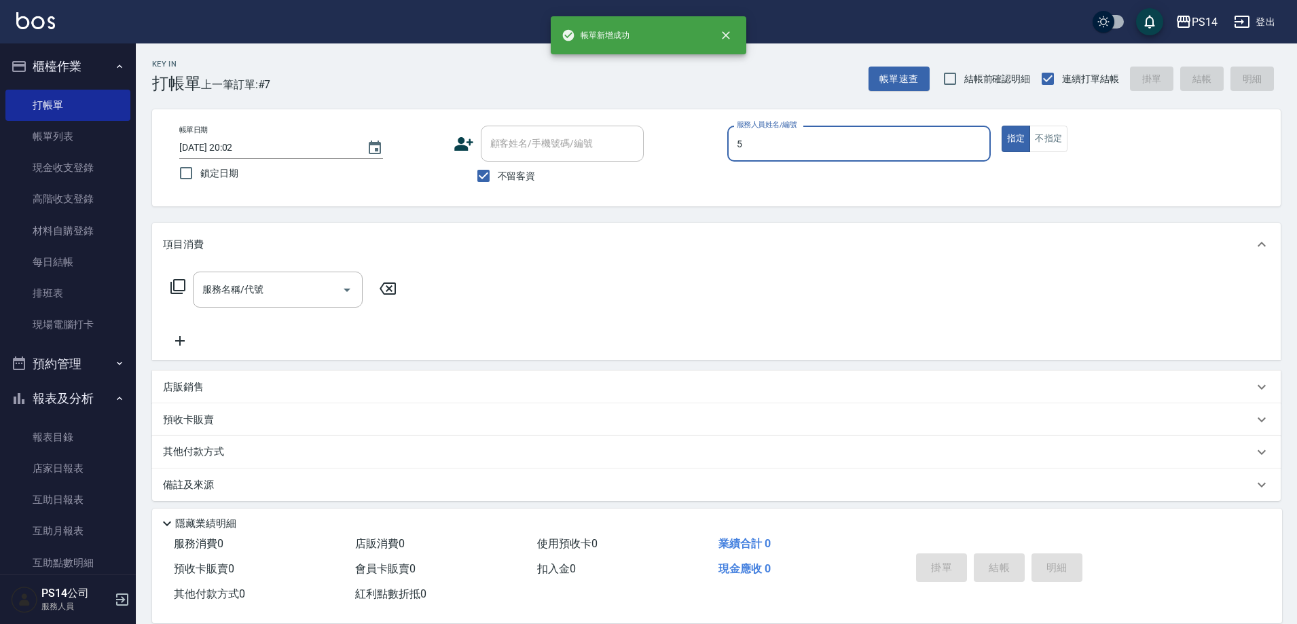
type input "劉珈均-5"
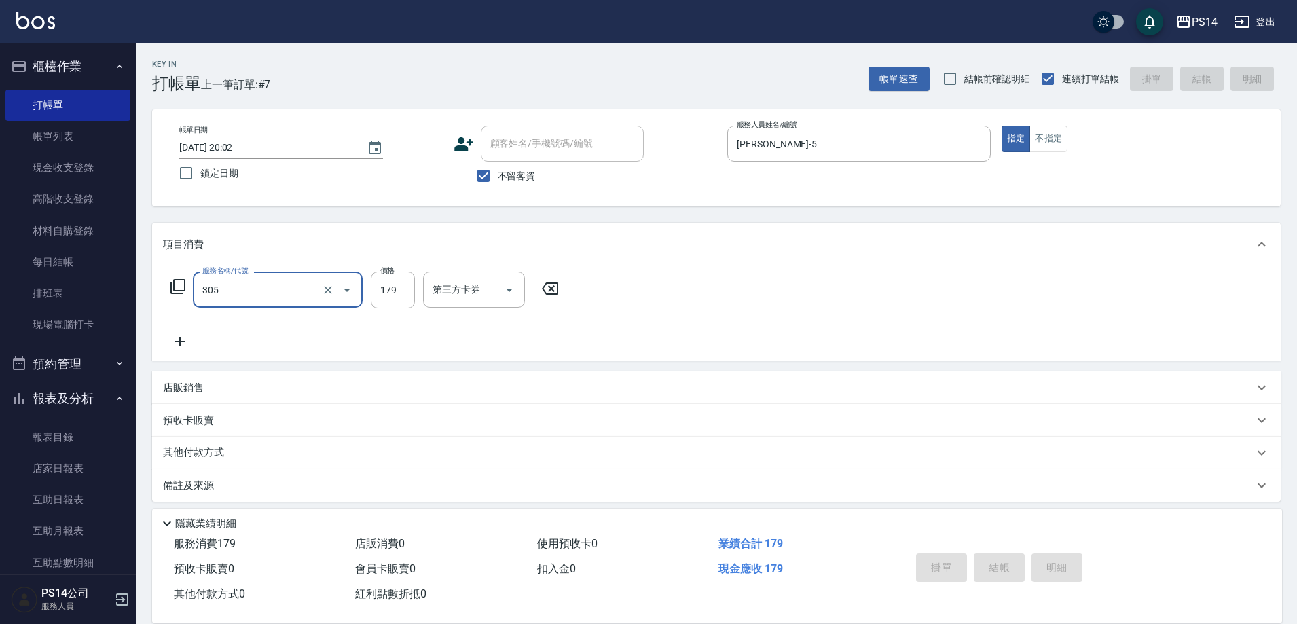
type input "305"
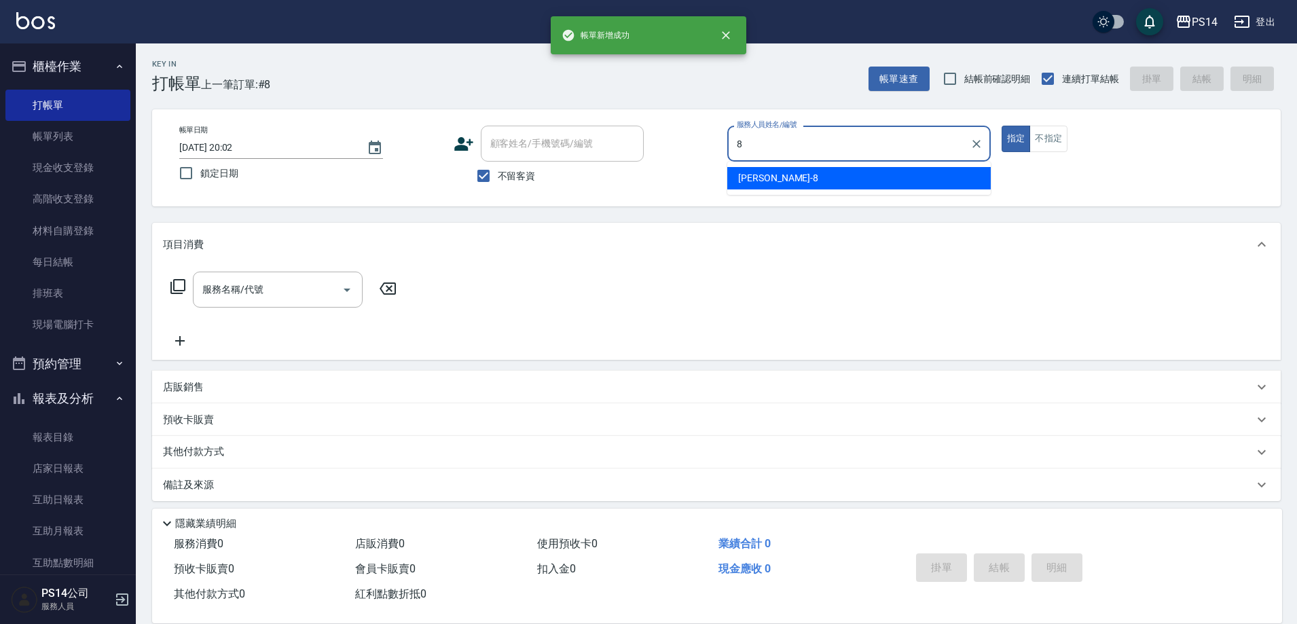
type input "徐于雯-8"
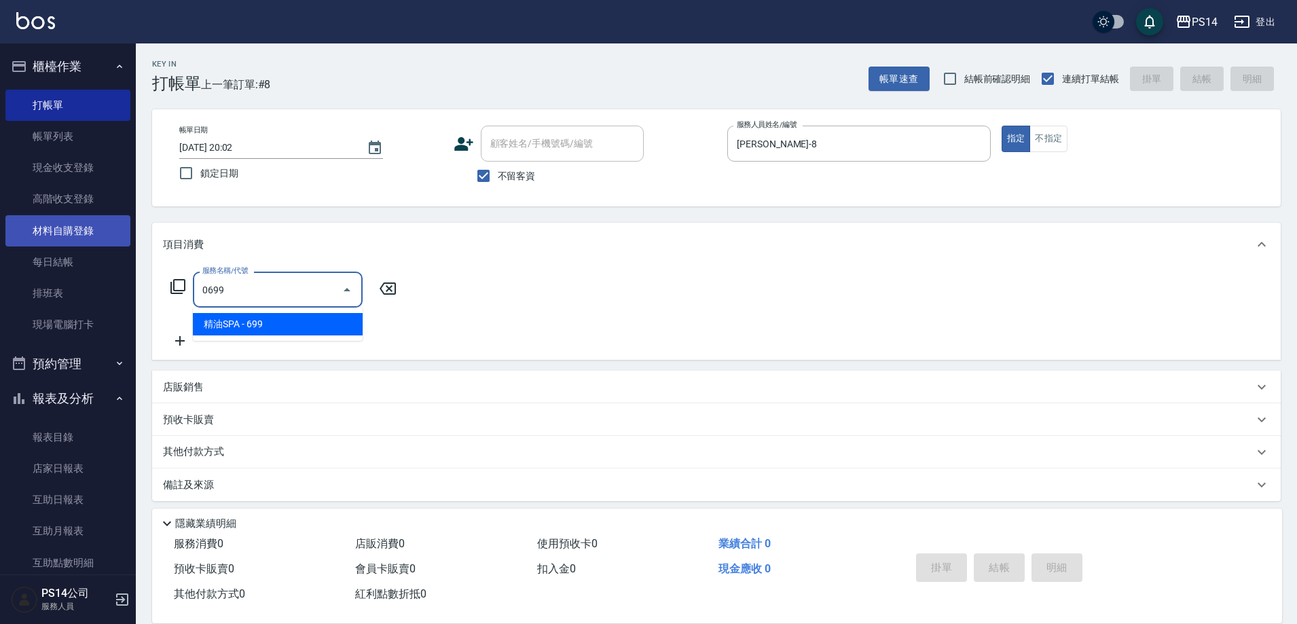
type input "精油SPA(0699)"
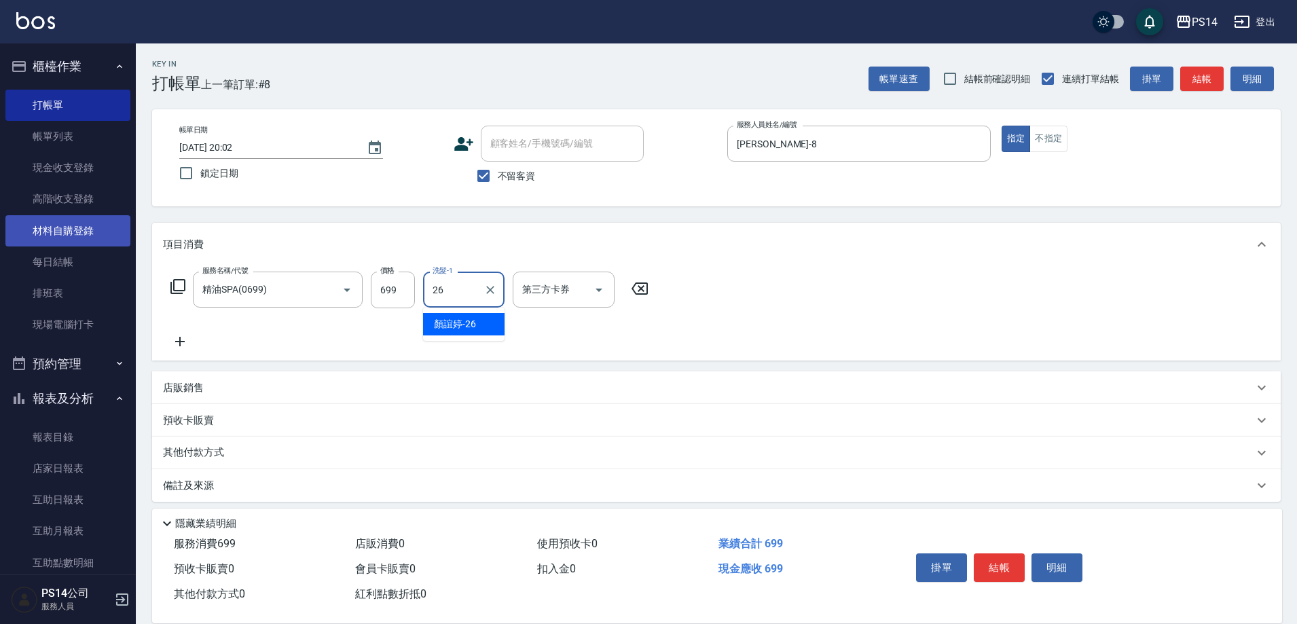
type input "顏誼婷-26"
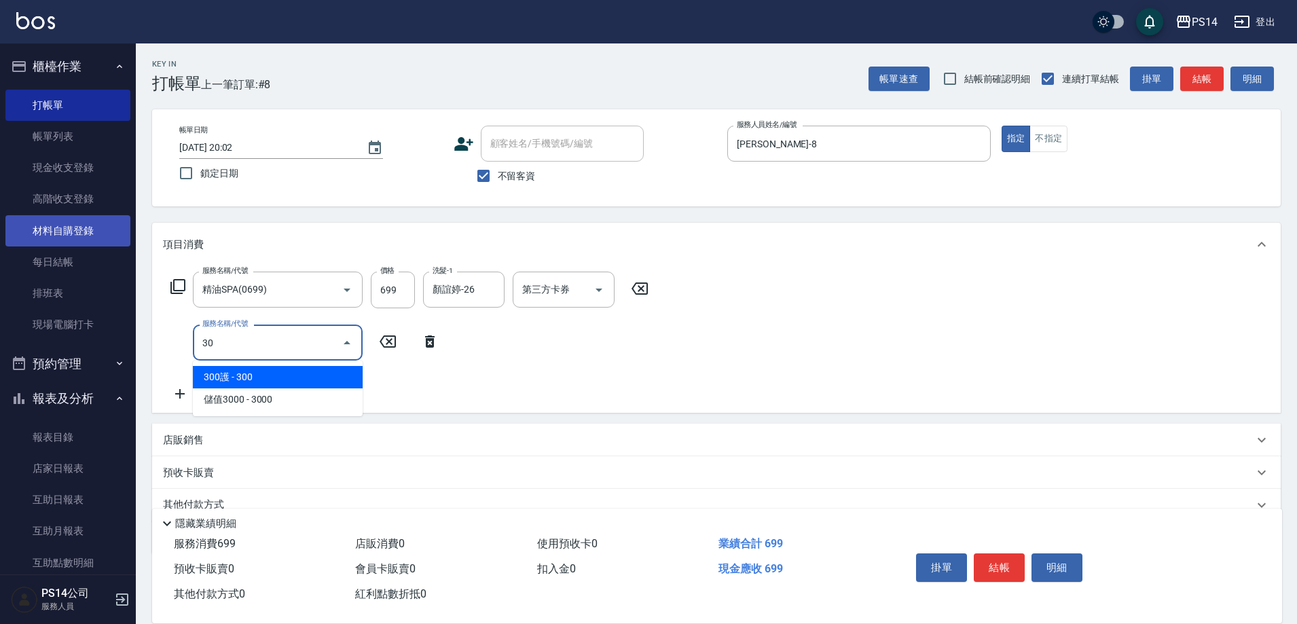
type input "303"
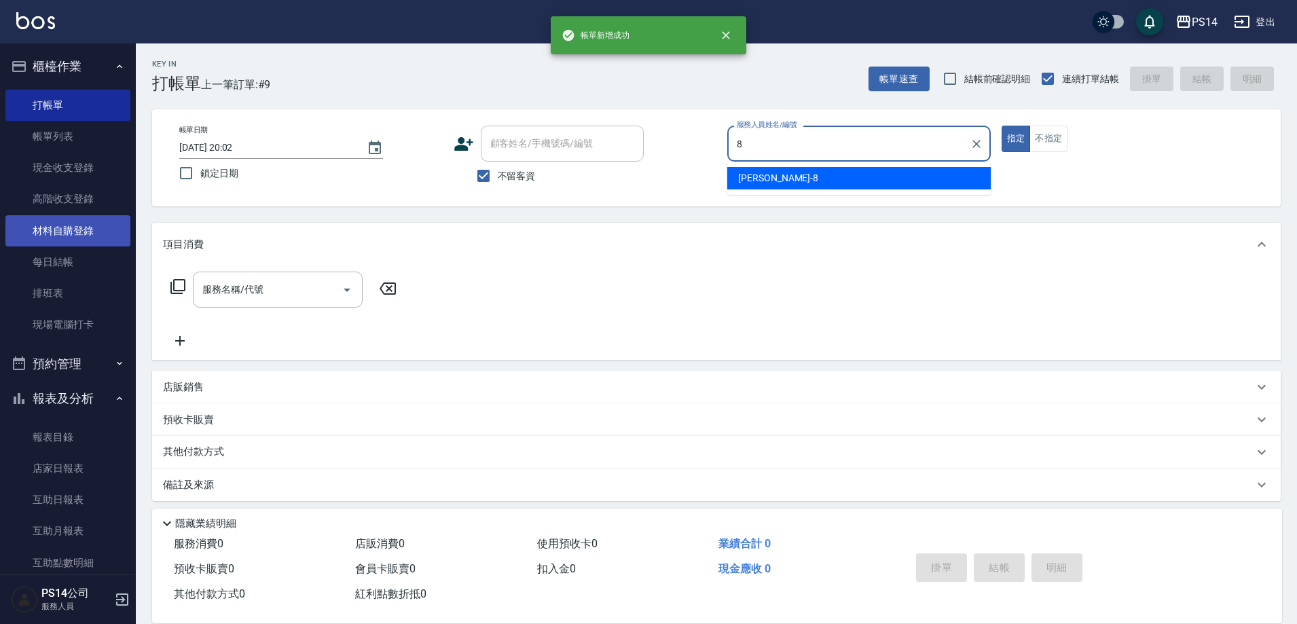
type input "徐于雯-8"
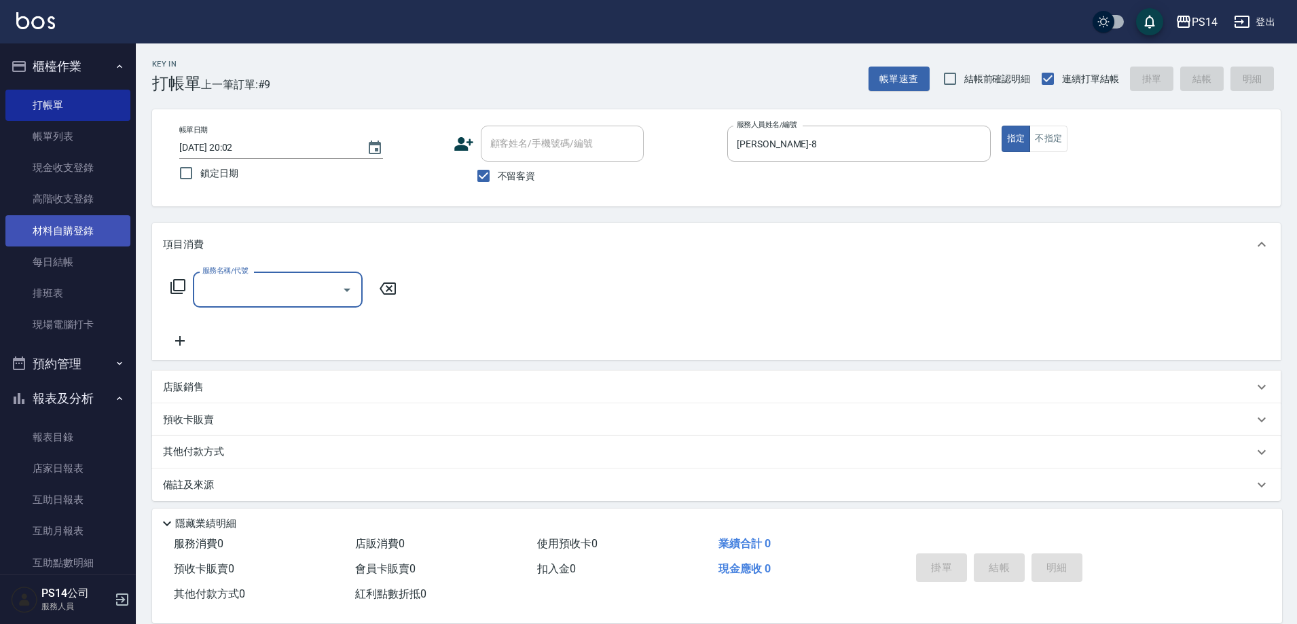
type input "3"
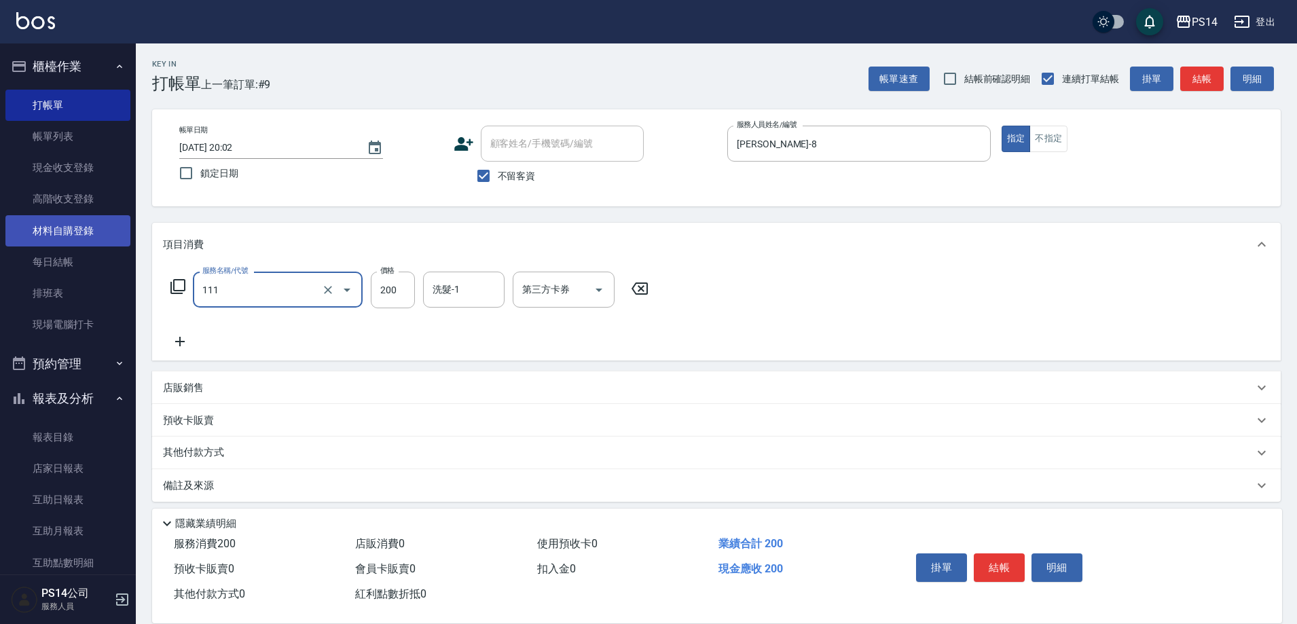
type input "200(111)"
type input "李祥君 -37"
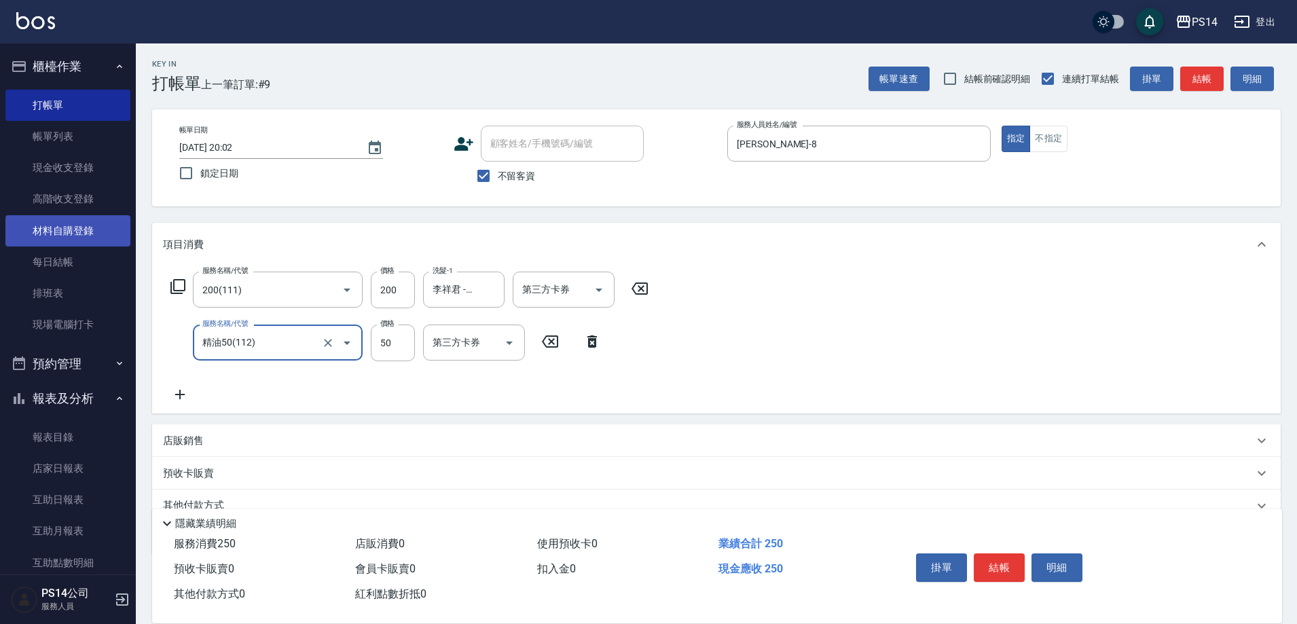
type input "精油50(112)"
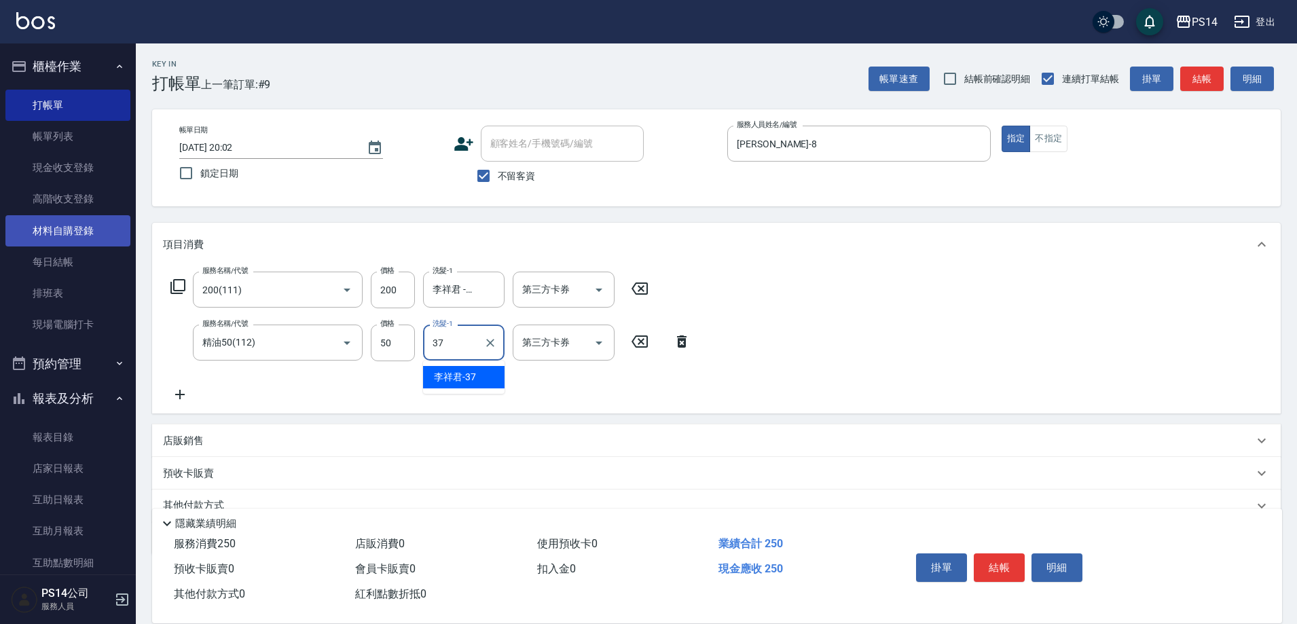
type input "李祥君 -37"
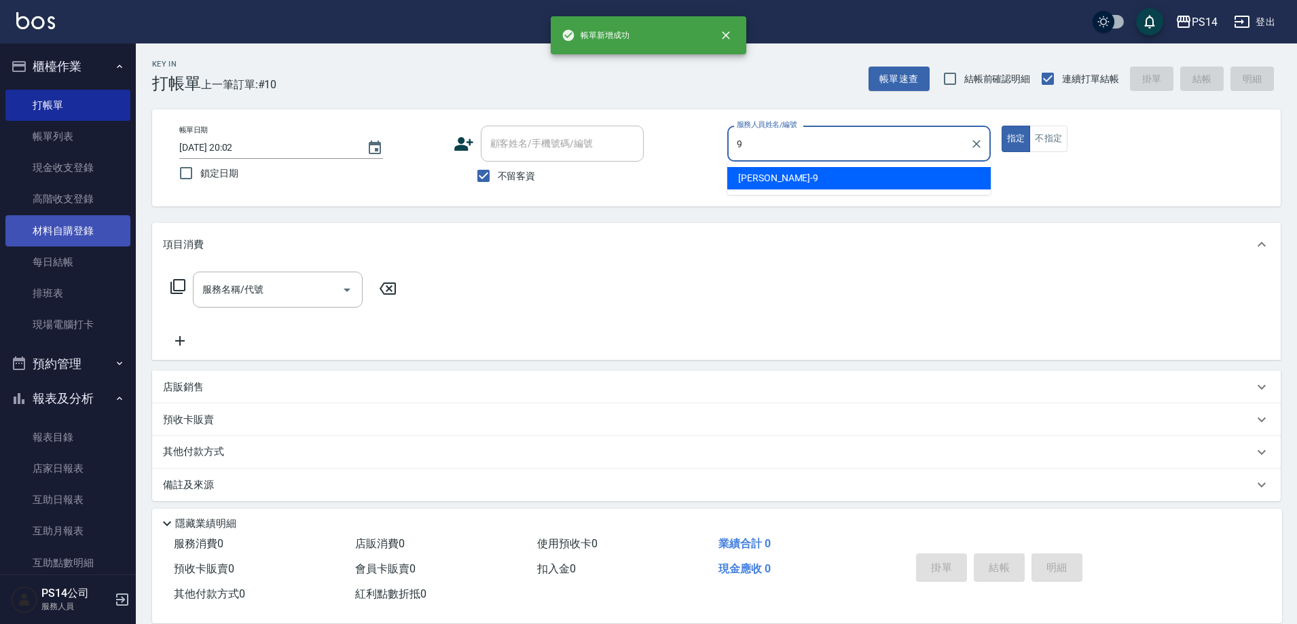
type input "楊宇霏-9"
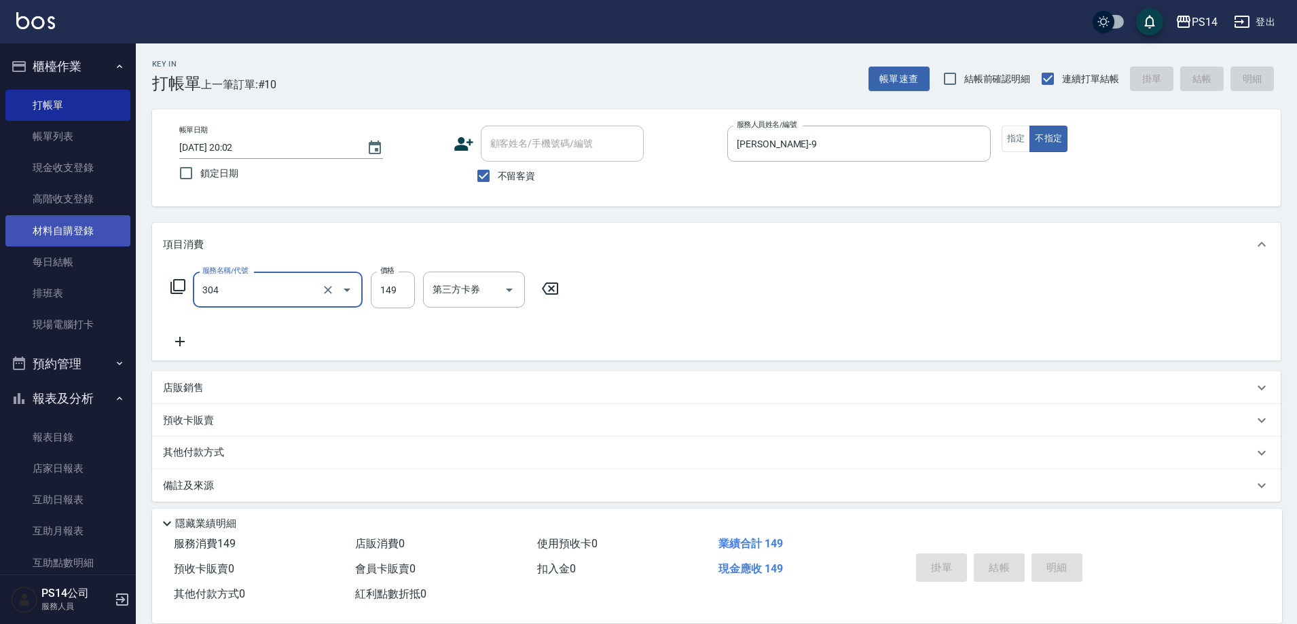
type input "304"
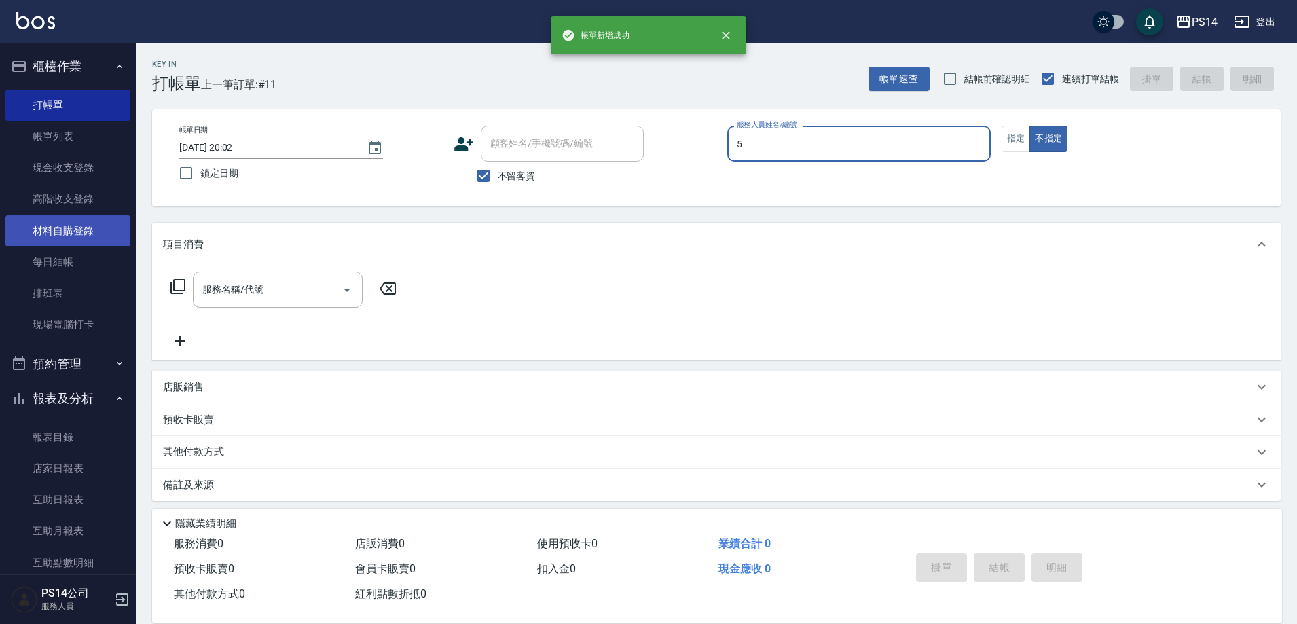
type input "劉珈均-5"
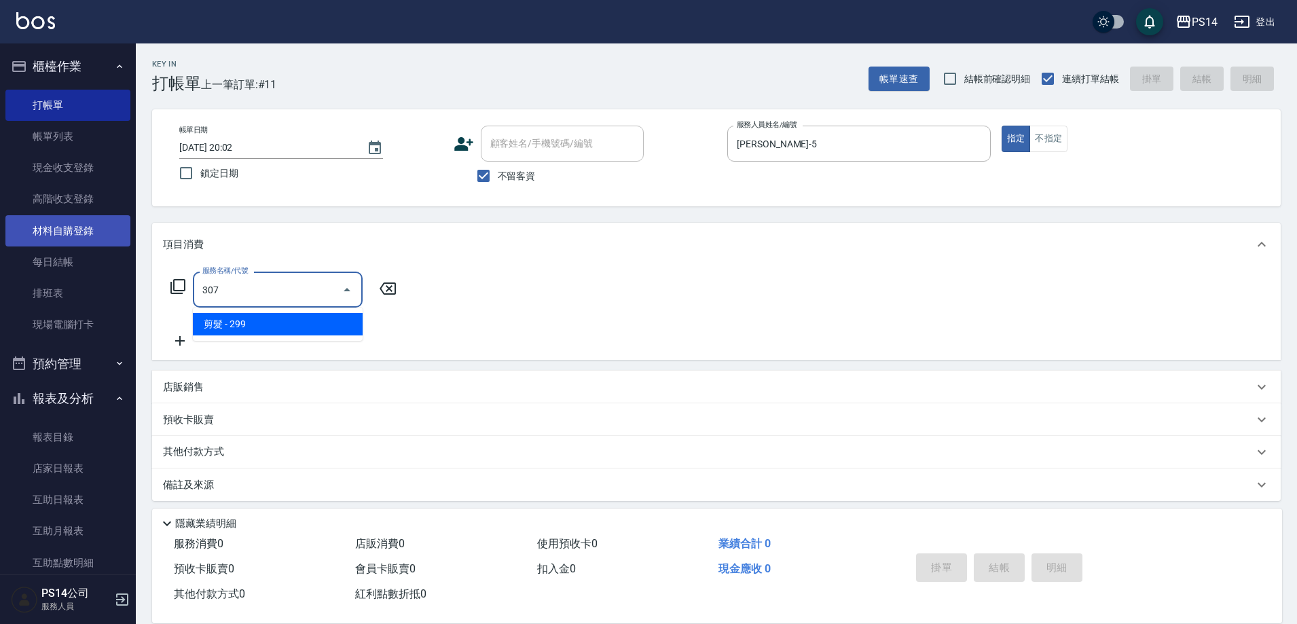
type input "剪髮(307)"
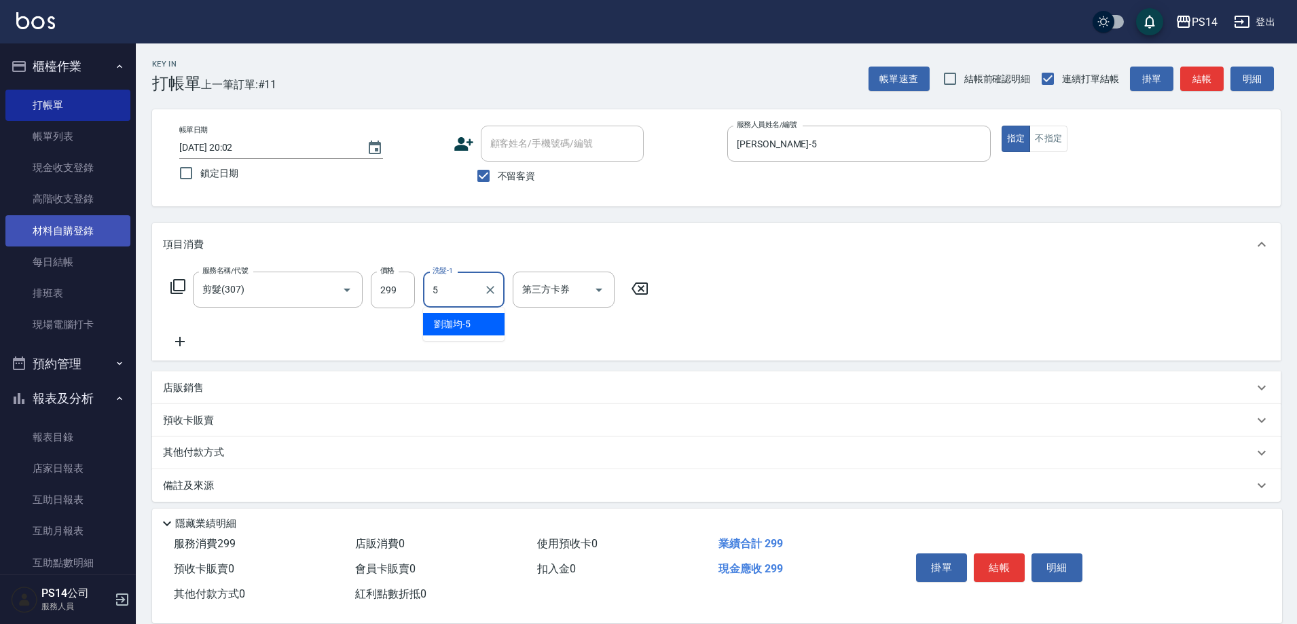
type input "劉珈均-5"
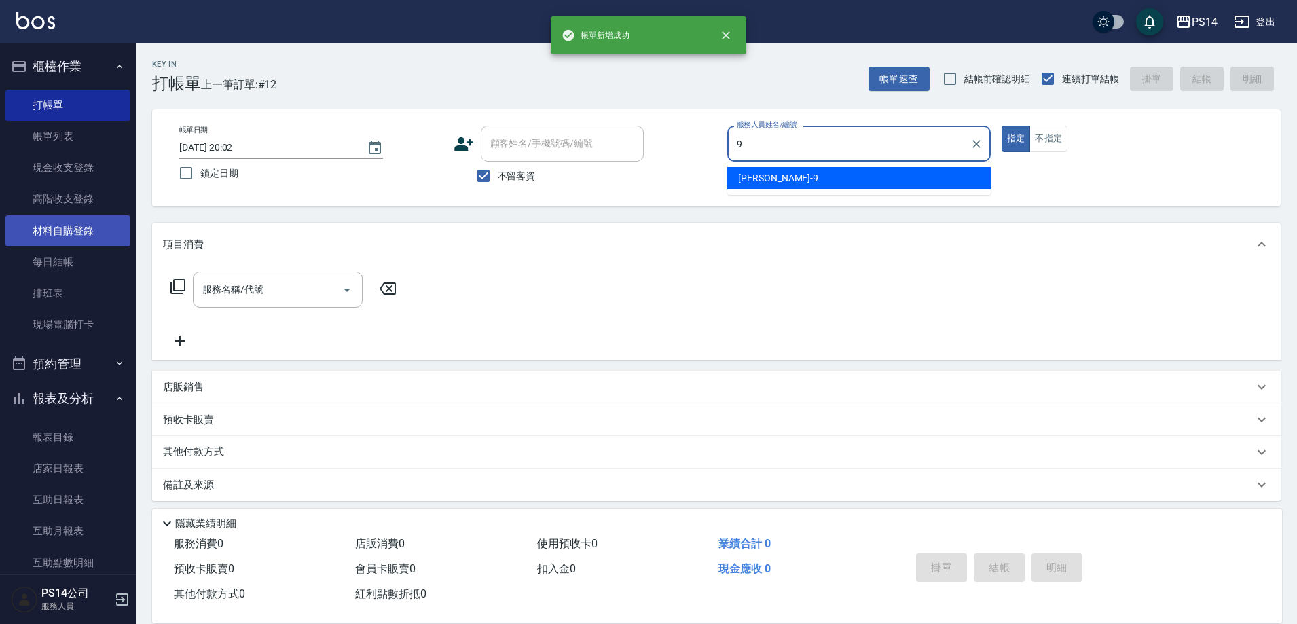
type input "楊宇霏-9"
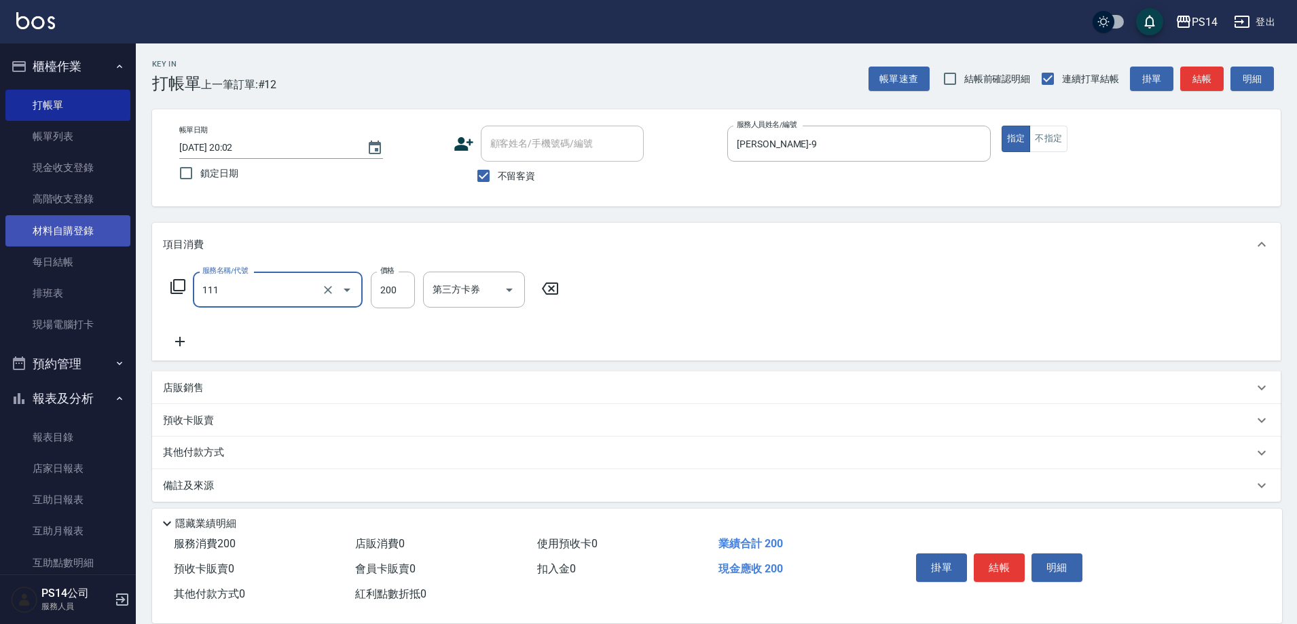
type input "200(111)"
type input "楊宇霏-9"
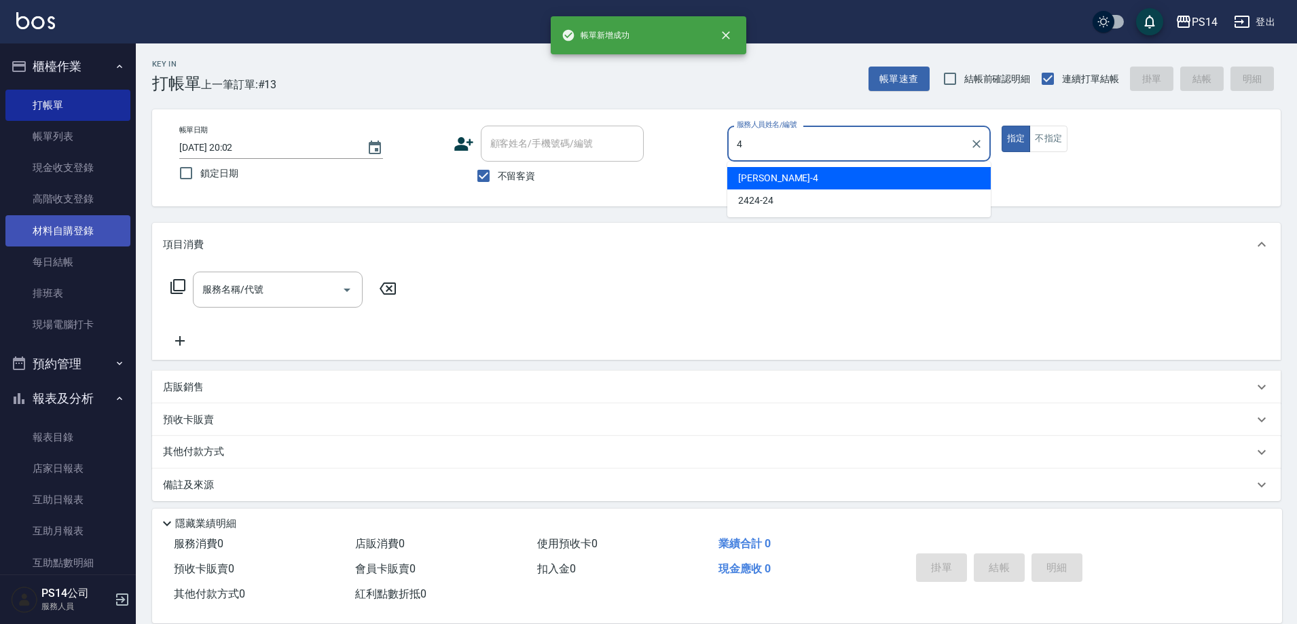
type input "蔡宜蓁-4"
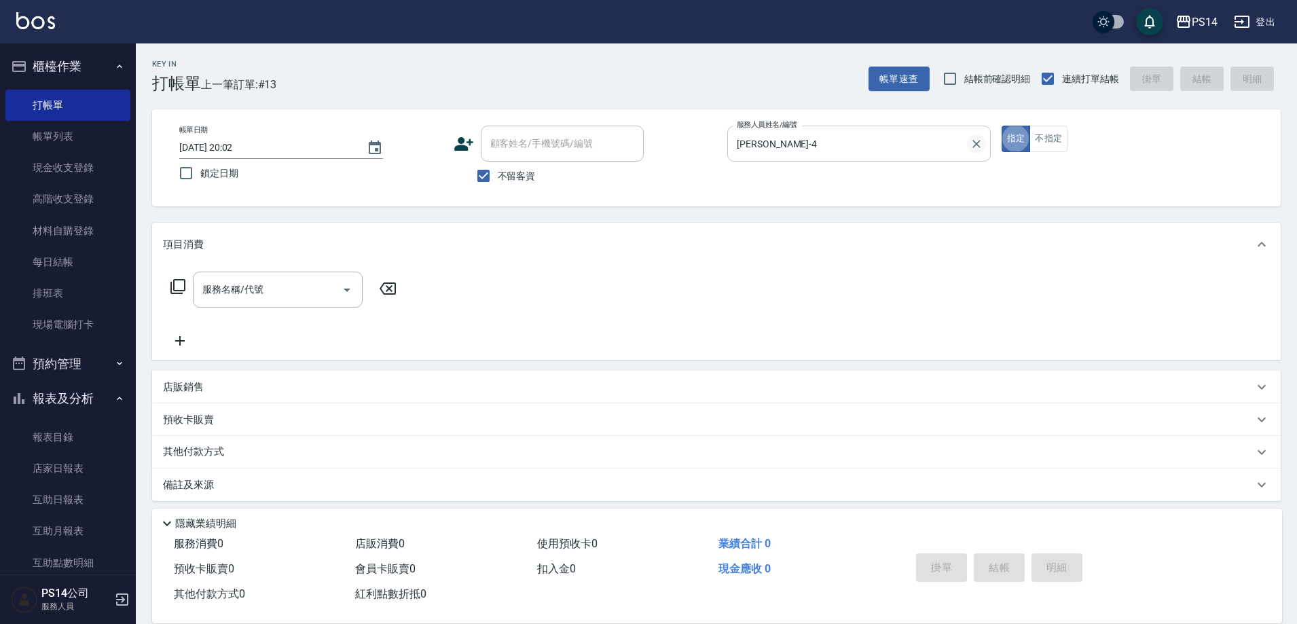
click at [970, 140] on icon "Clear" at bounding box center [977, 144] width 14 height 14
type input "劉珈均-5"
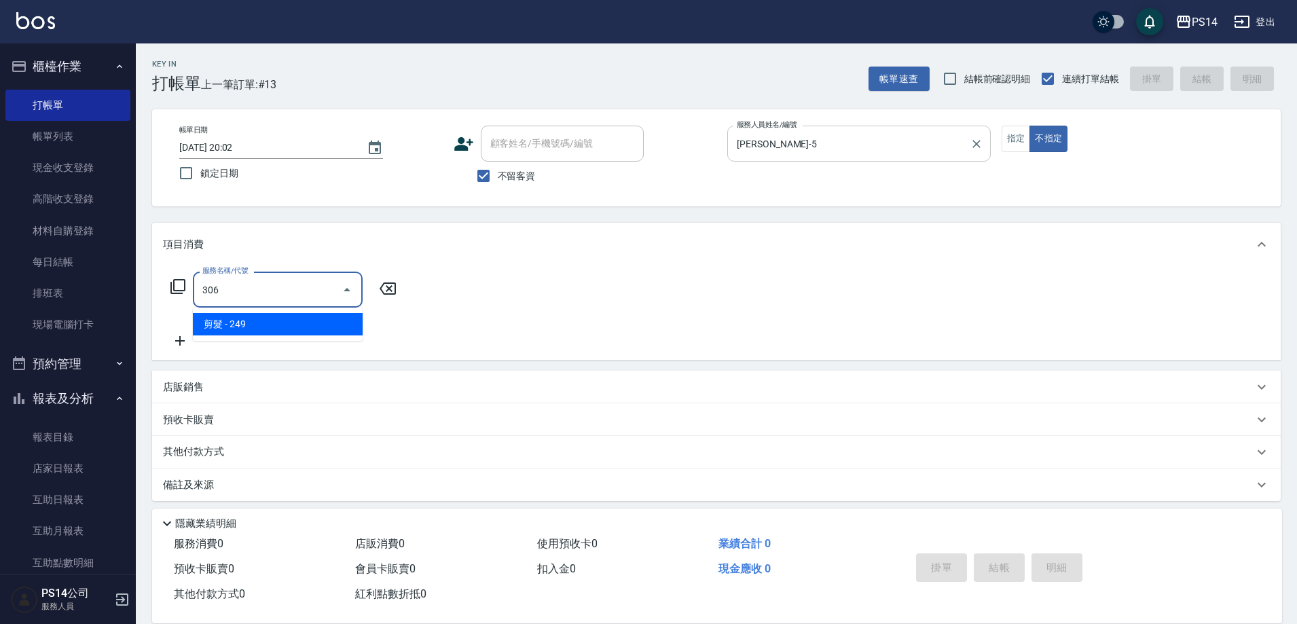
type input "剪髮(306)"
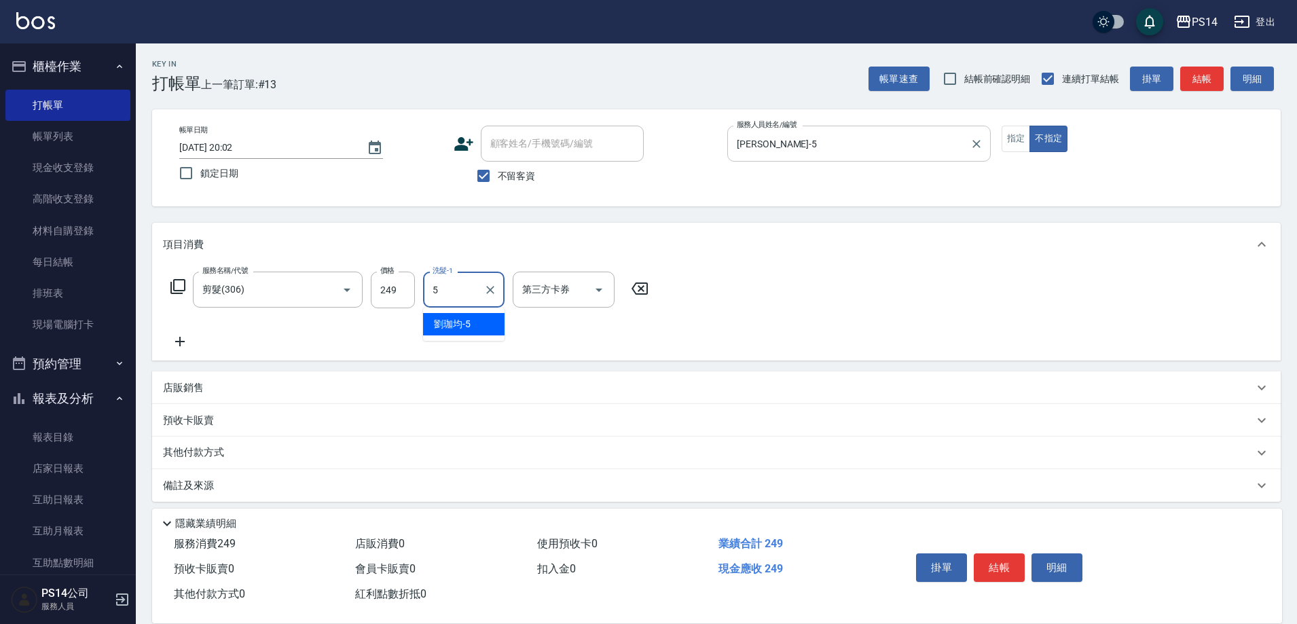
type input "劉珈均-5"
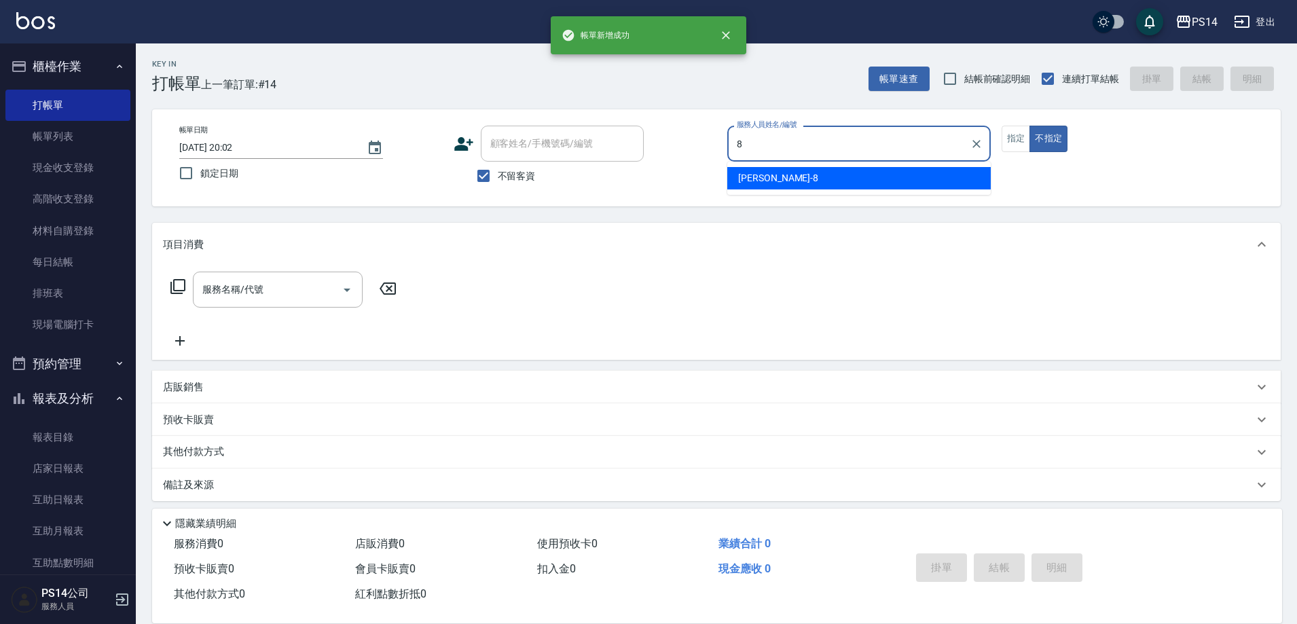
type input "徐于雯-8"
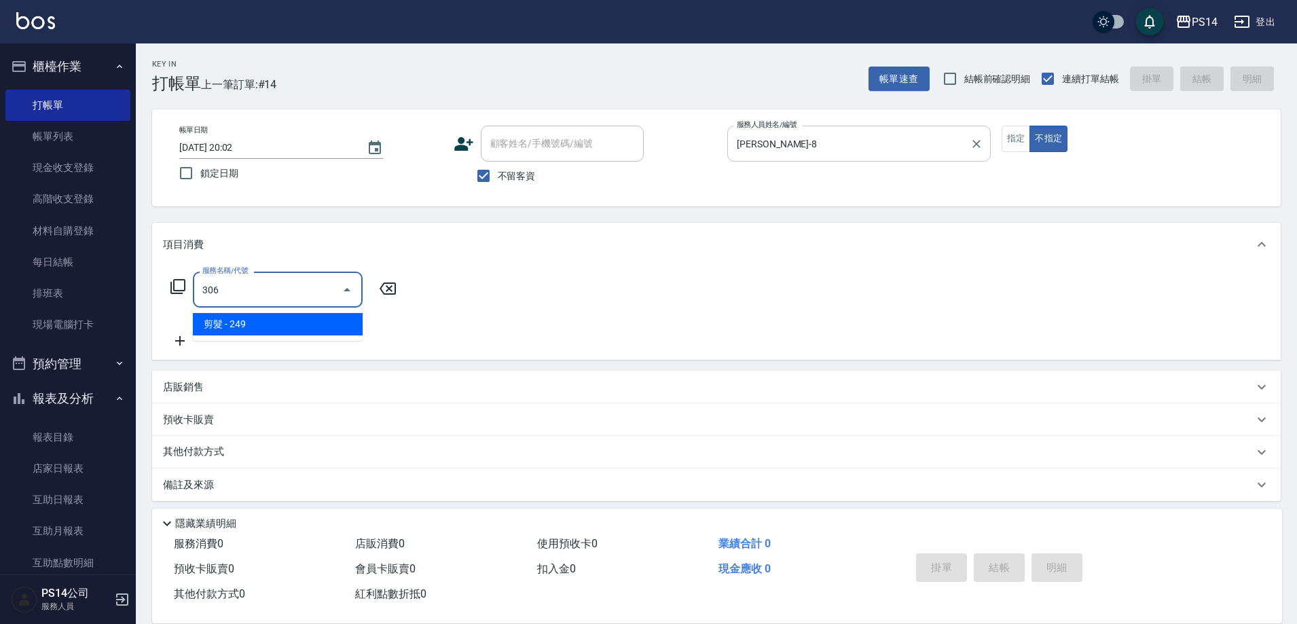
type input "剪髮(306)"
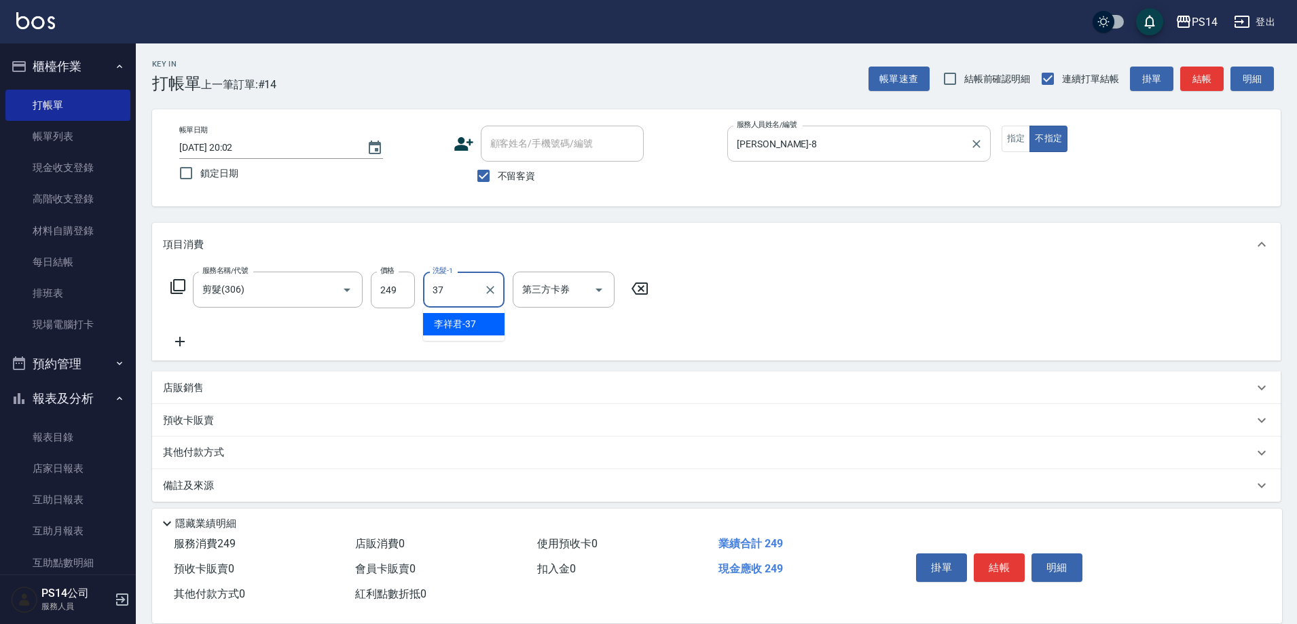
type input "李祥君 -37"
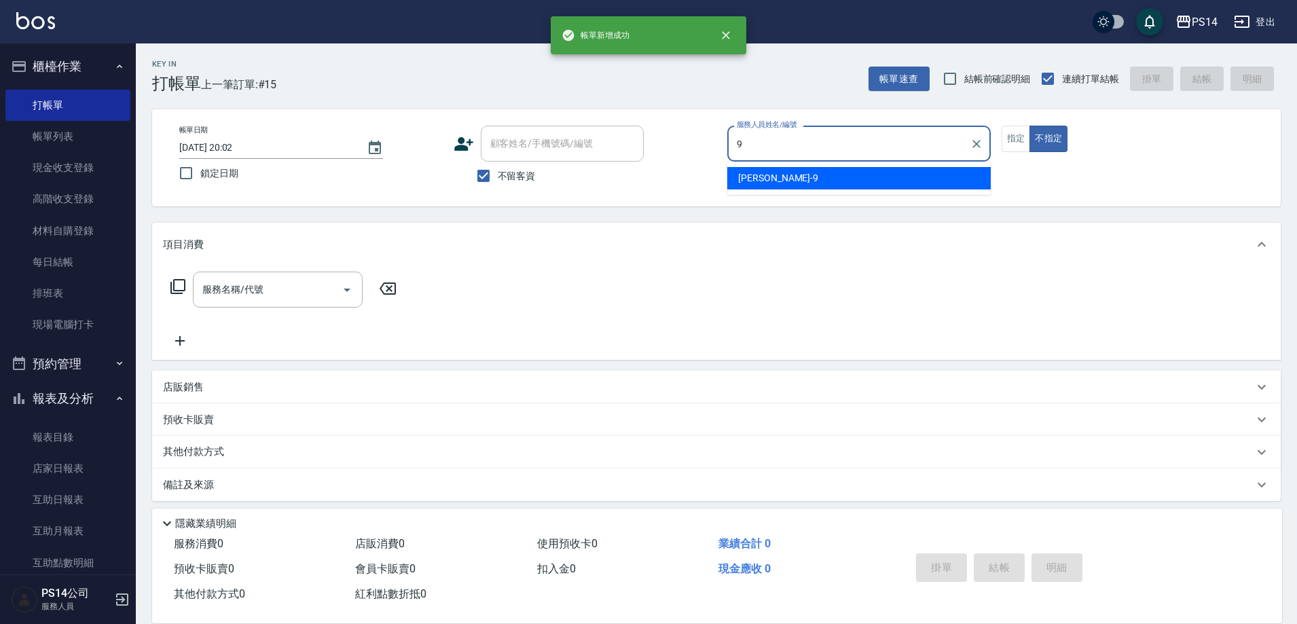
type input "楊宇霏-9"
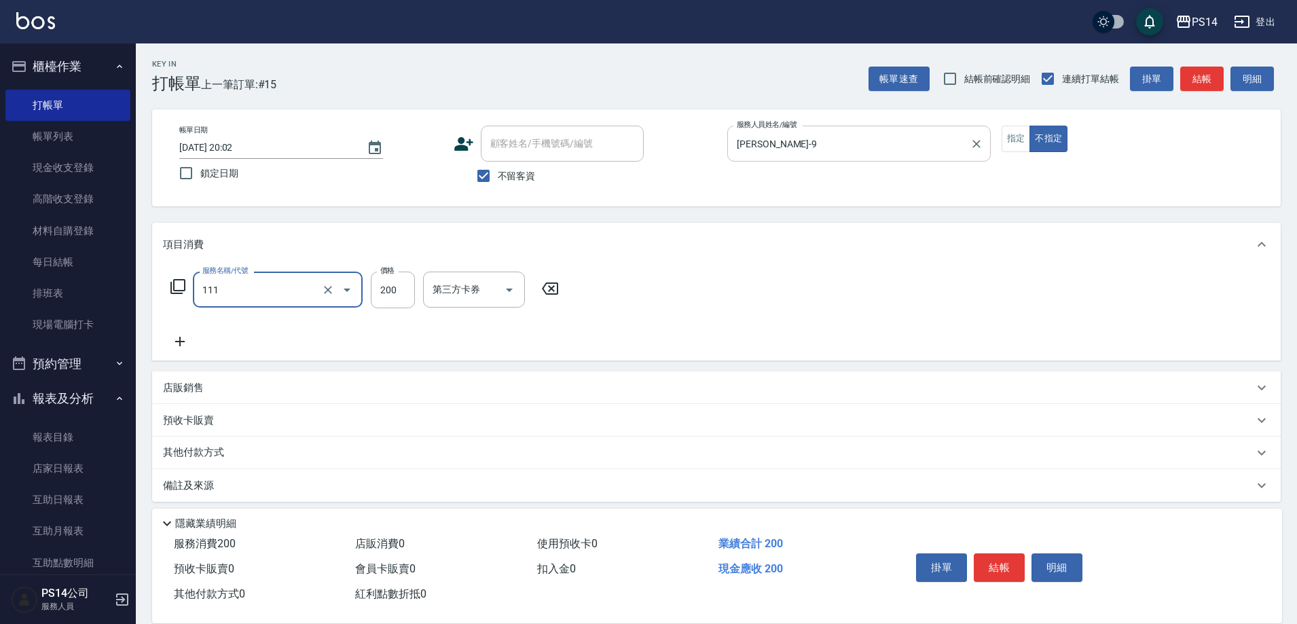
type input "200(111)"
type input "顏誼婷-26"
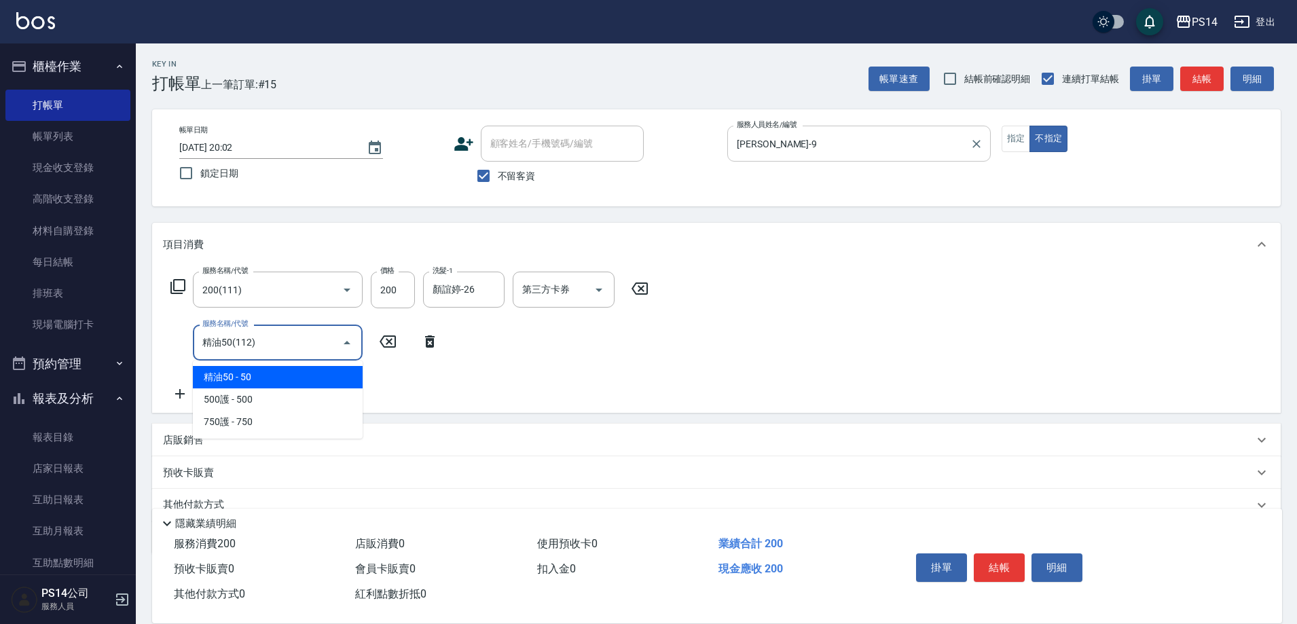
type input "精油50(112)"
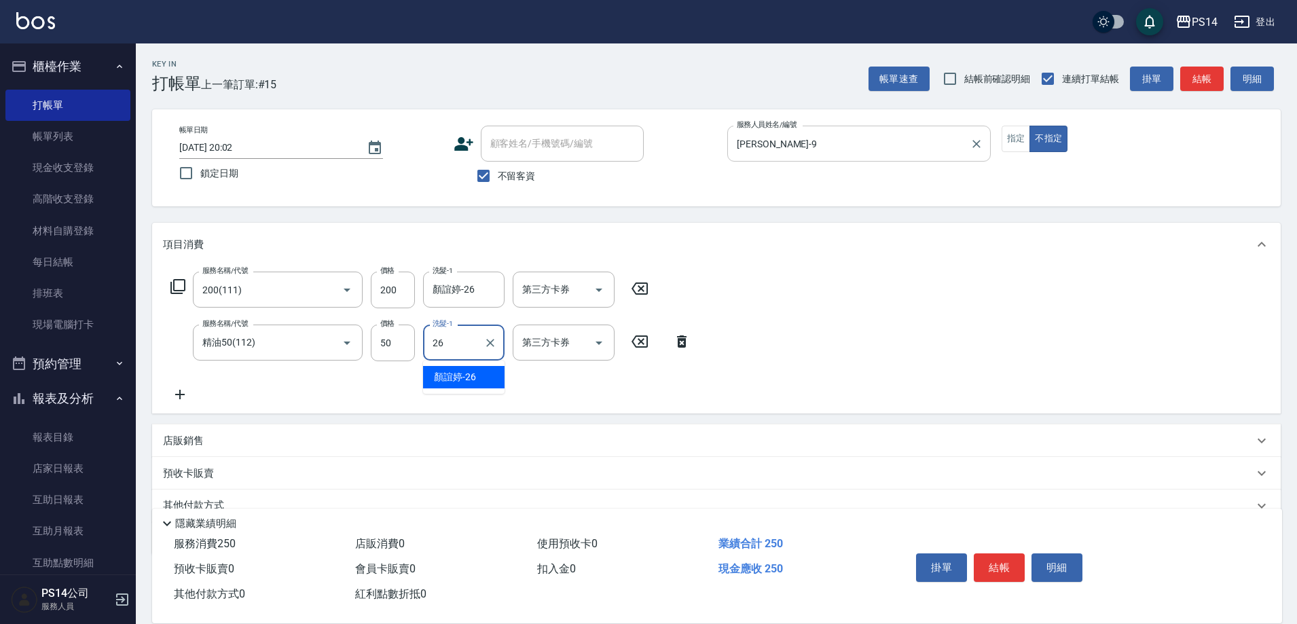
type input "顏誼婷-26"
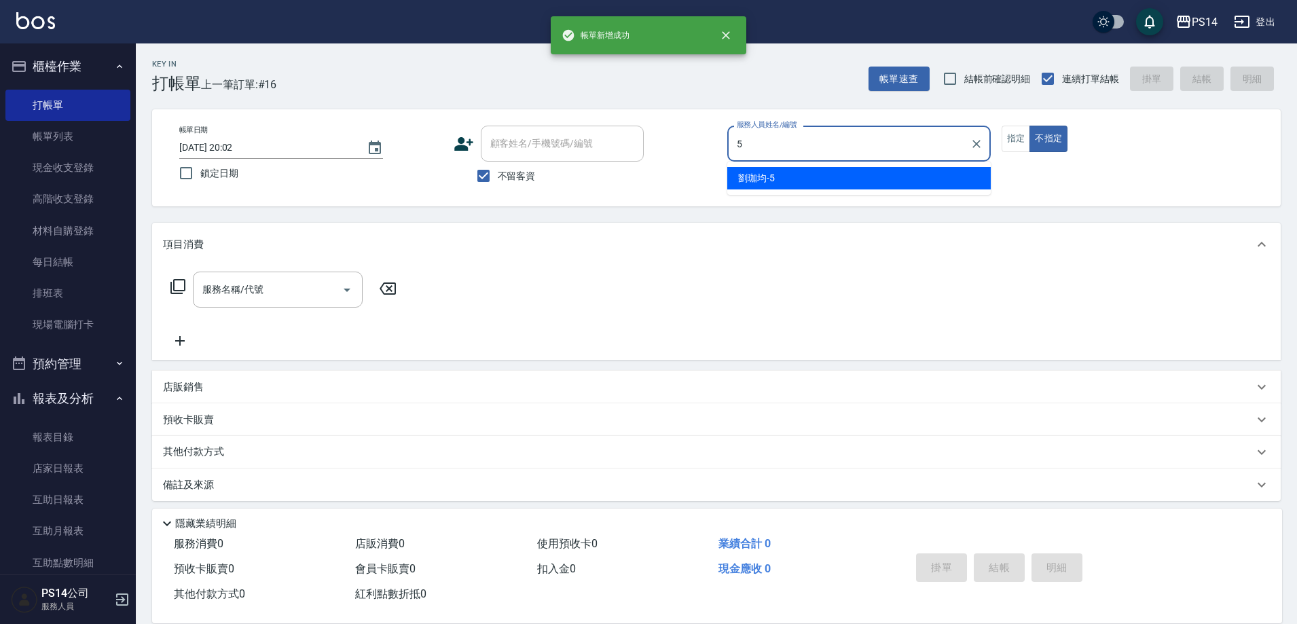
type input "劉珈均-5"
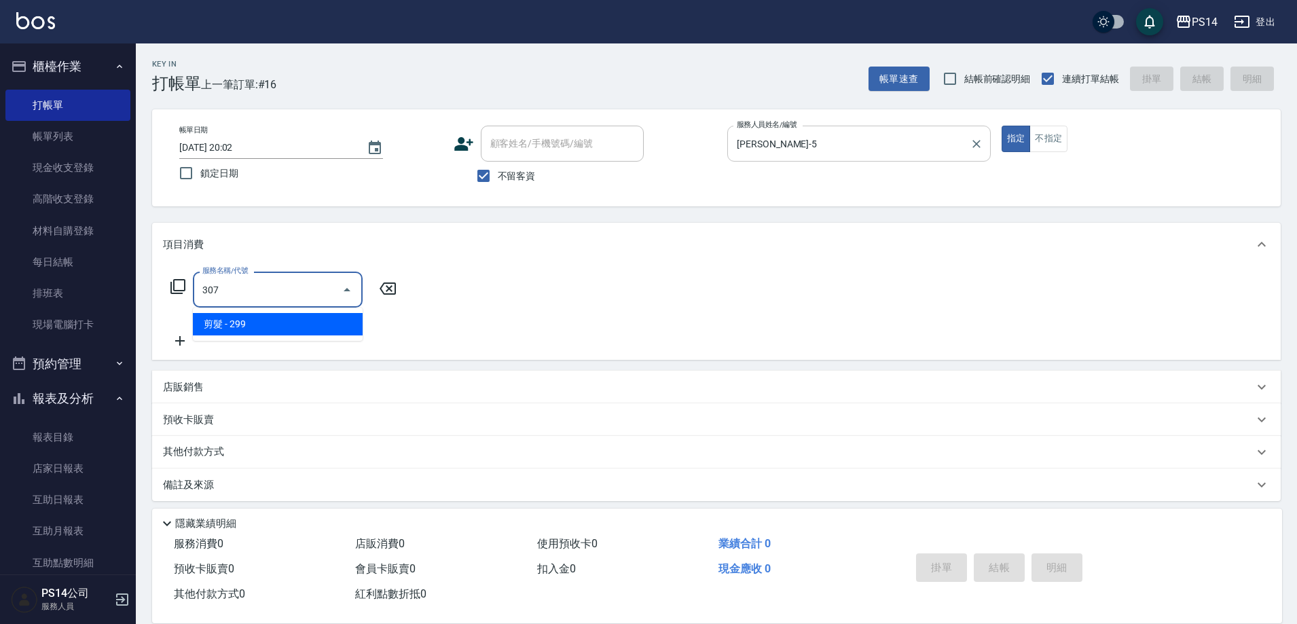
type input "剪髮(307)"
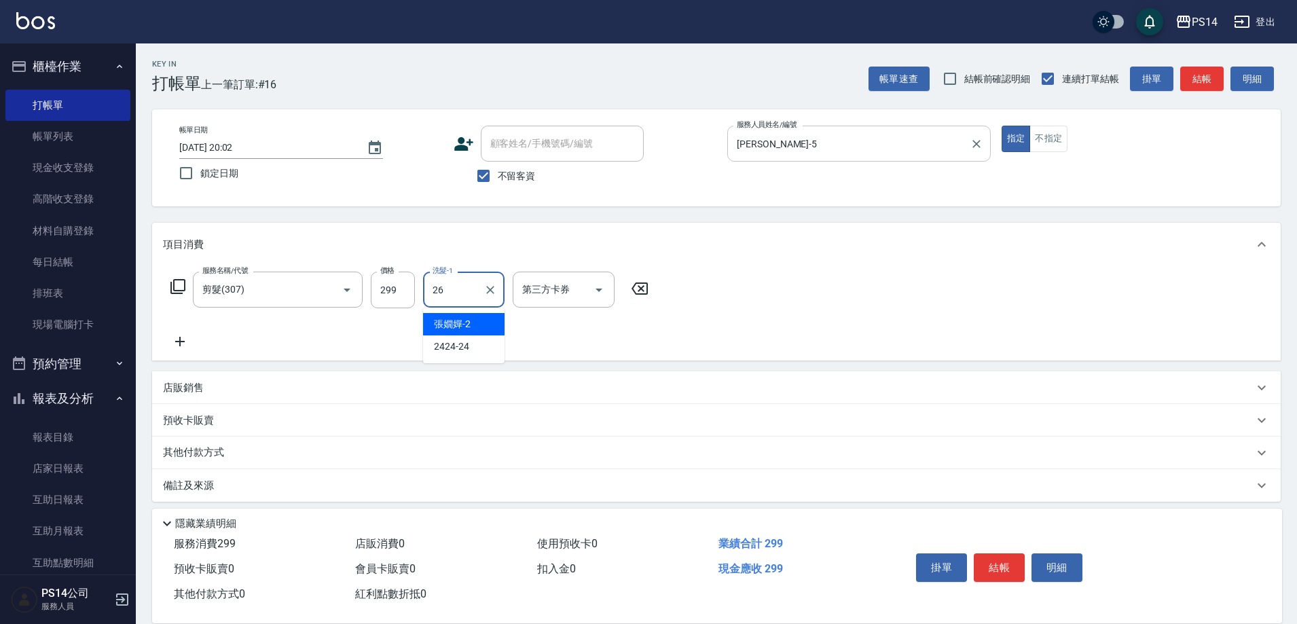
type input "顏誼婷-26"
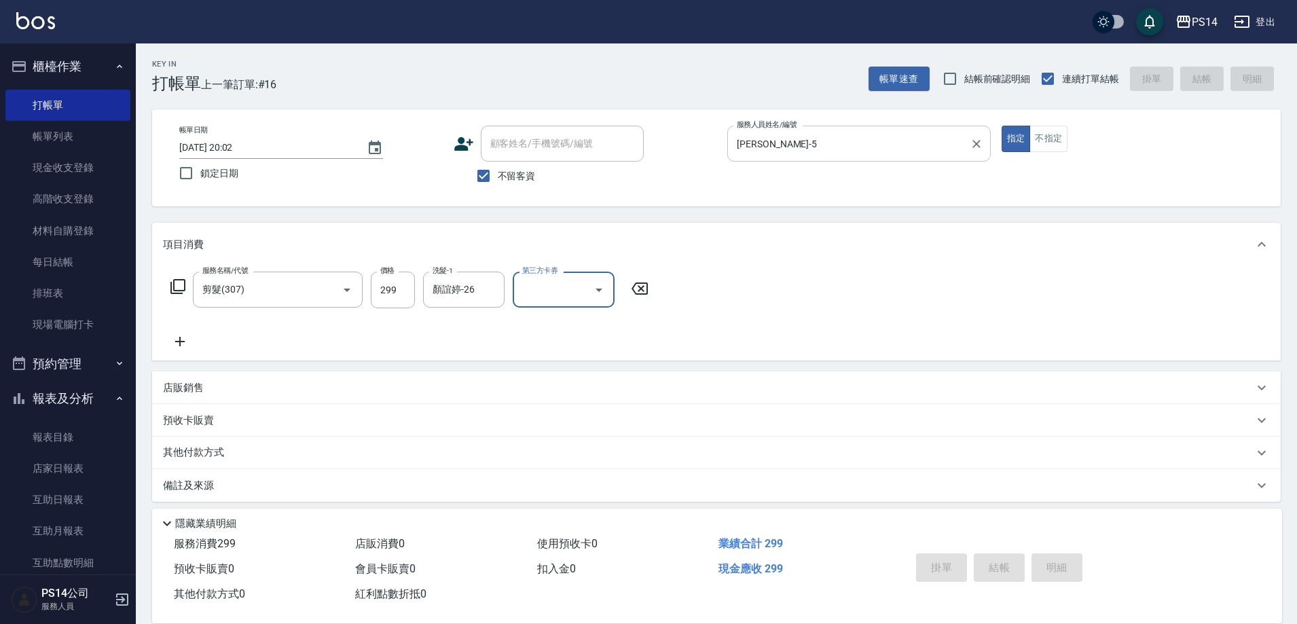
type input "2025/10/14 20:03"
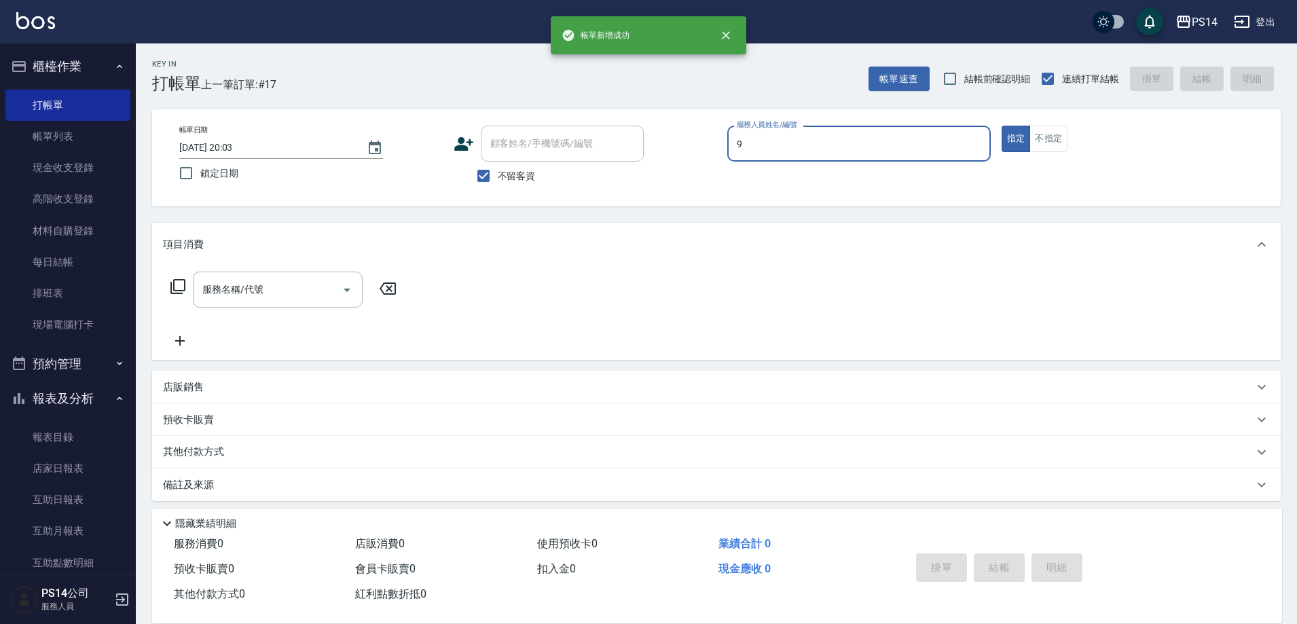
type input "楊宇霏-9"
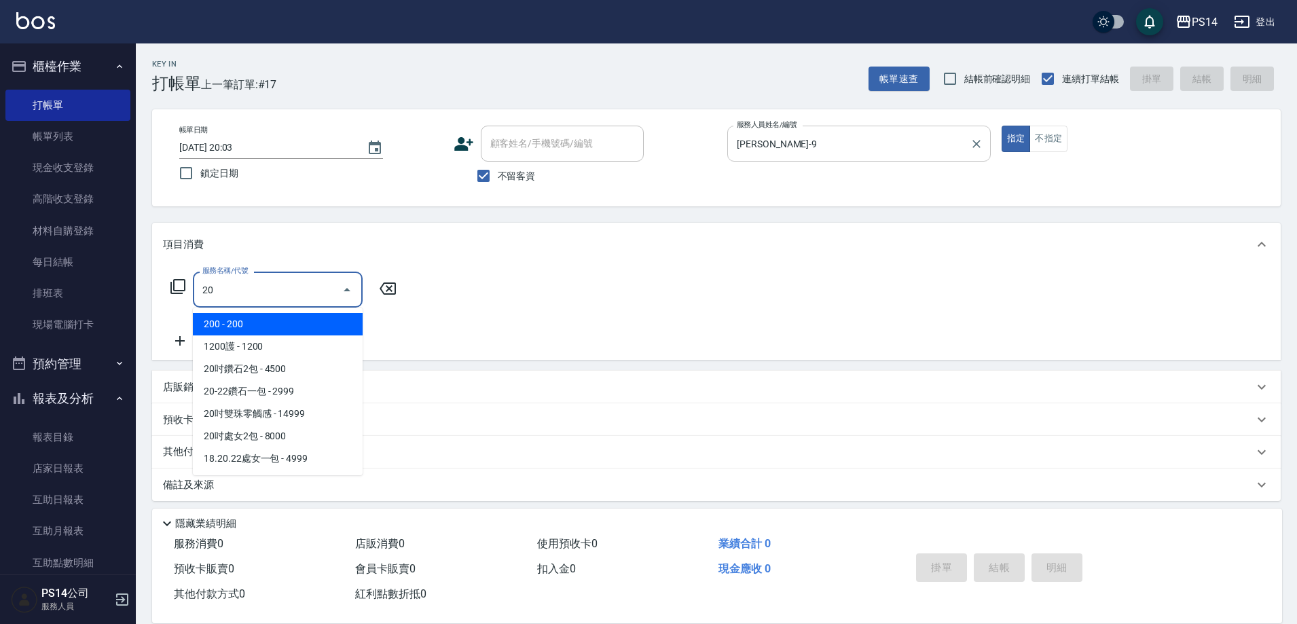
type input "2"
type input "海鹽399(0399)"
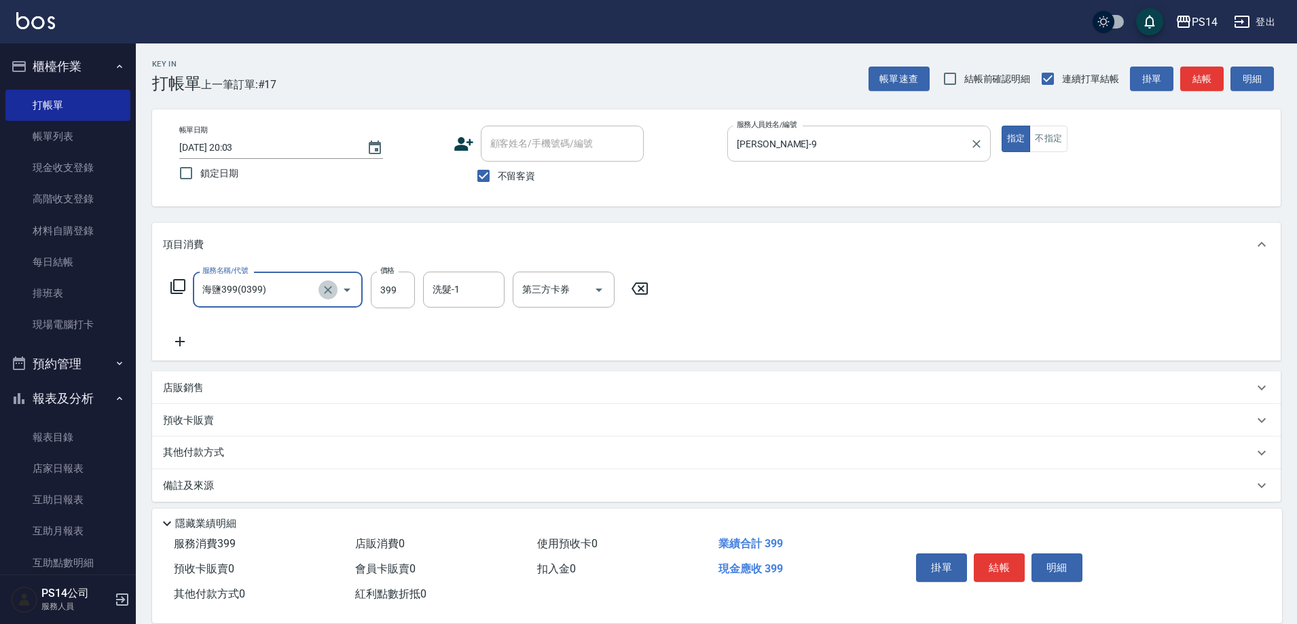
click at [329, 293] on icon "Clear" at bounding box center [328, 290] width 14 height 14
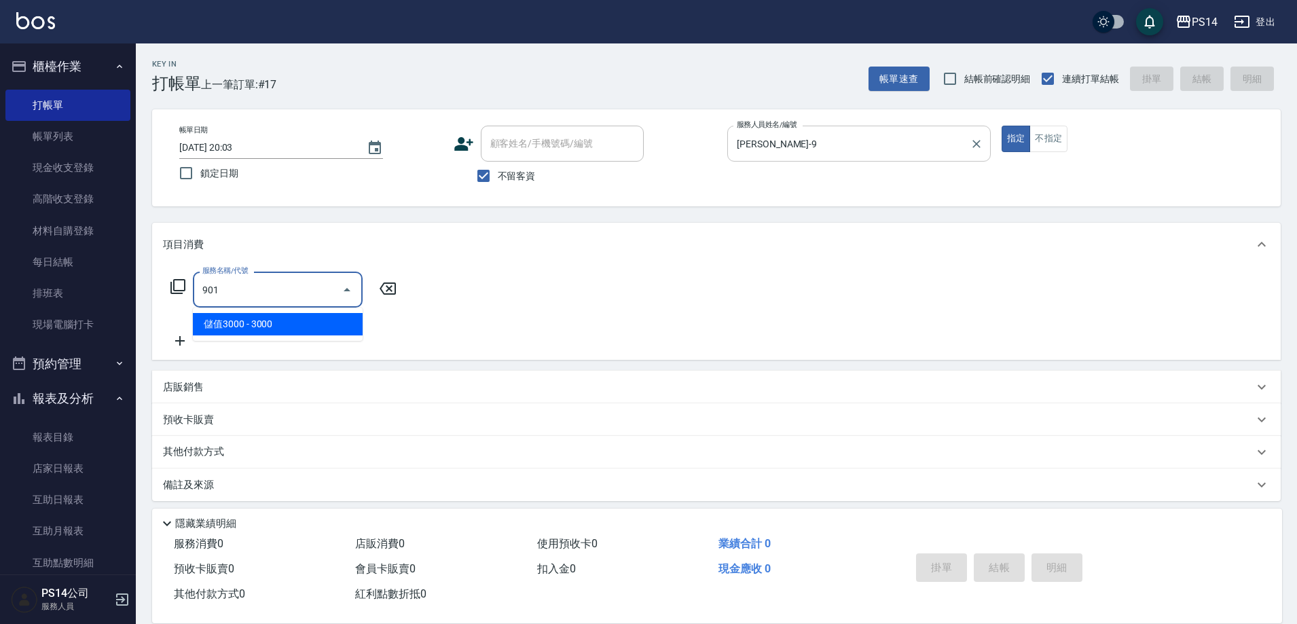
type input "儲值3000(901)"
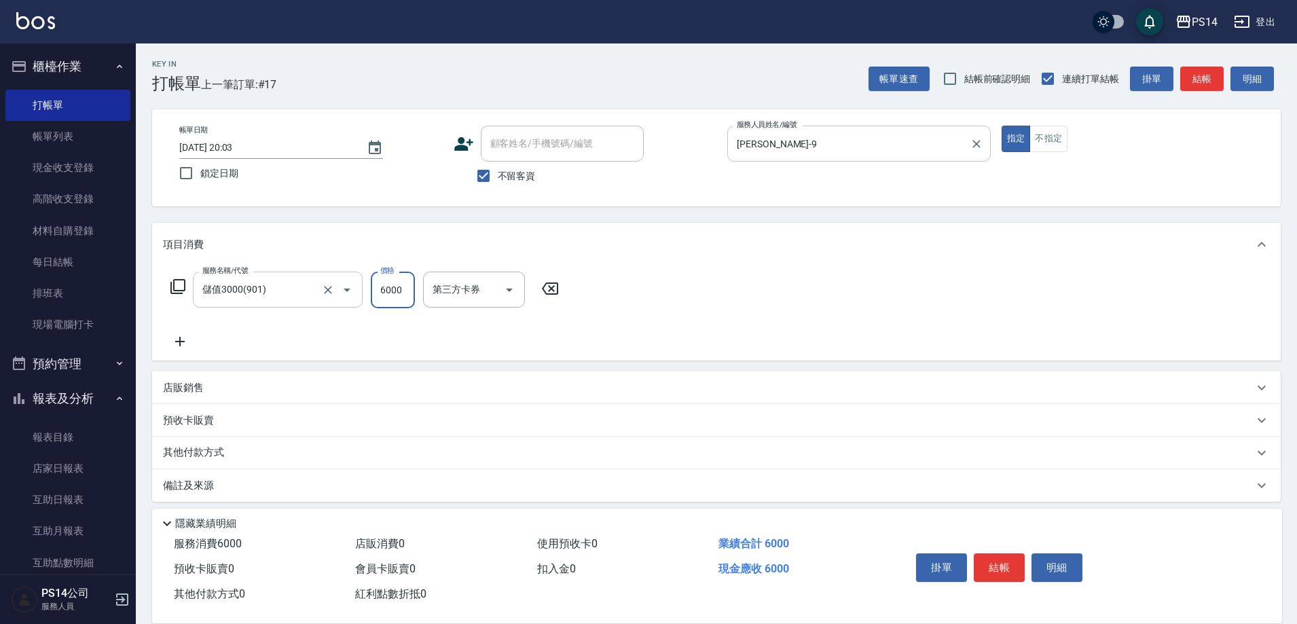
type input "6000"
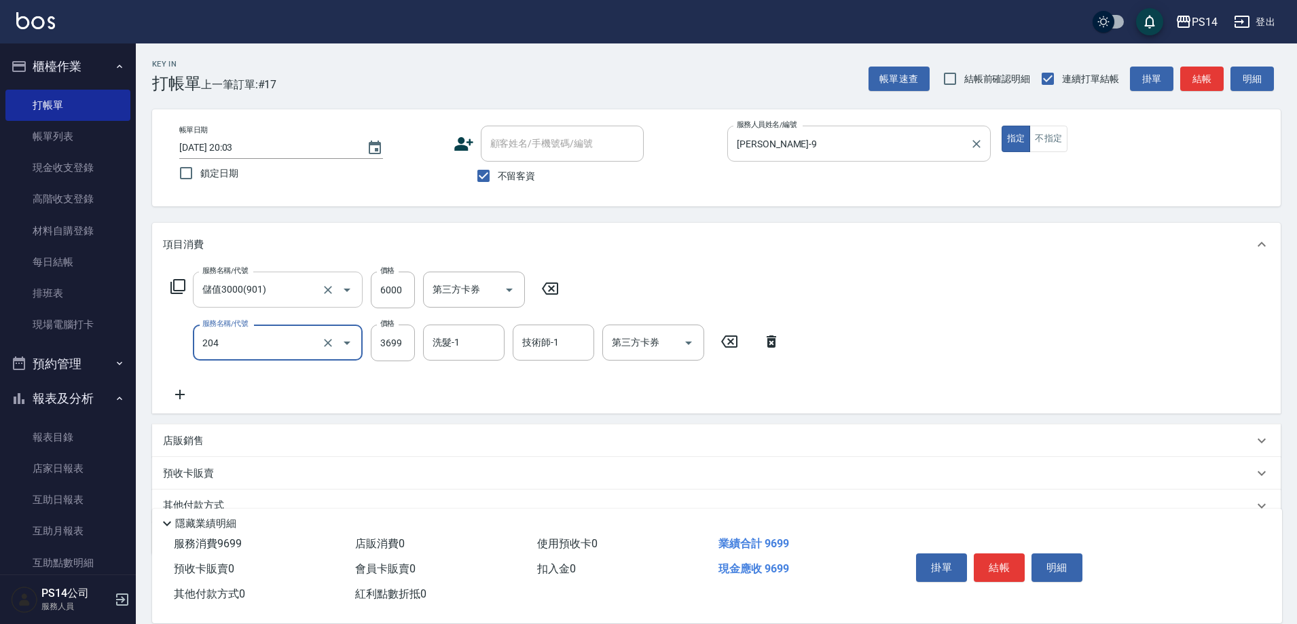
type input "OVC燙髮(204)"
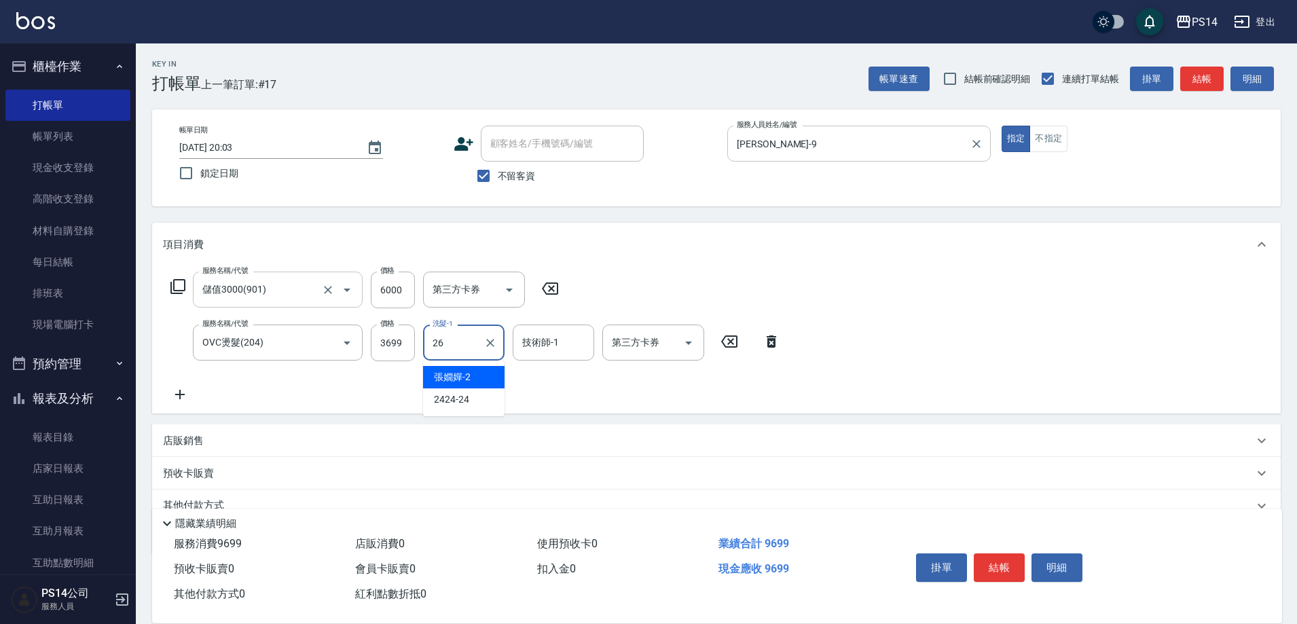
type input "顏誼婷-26"
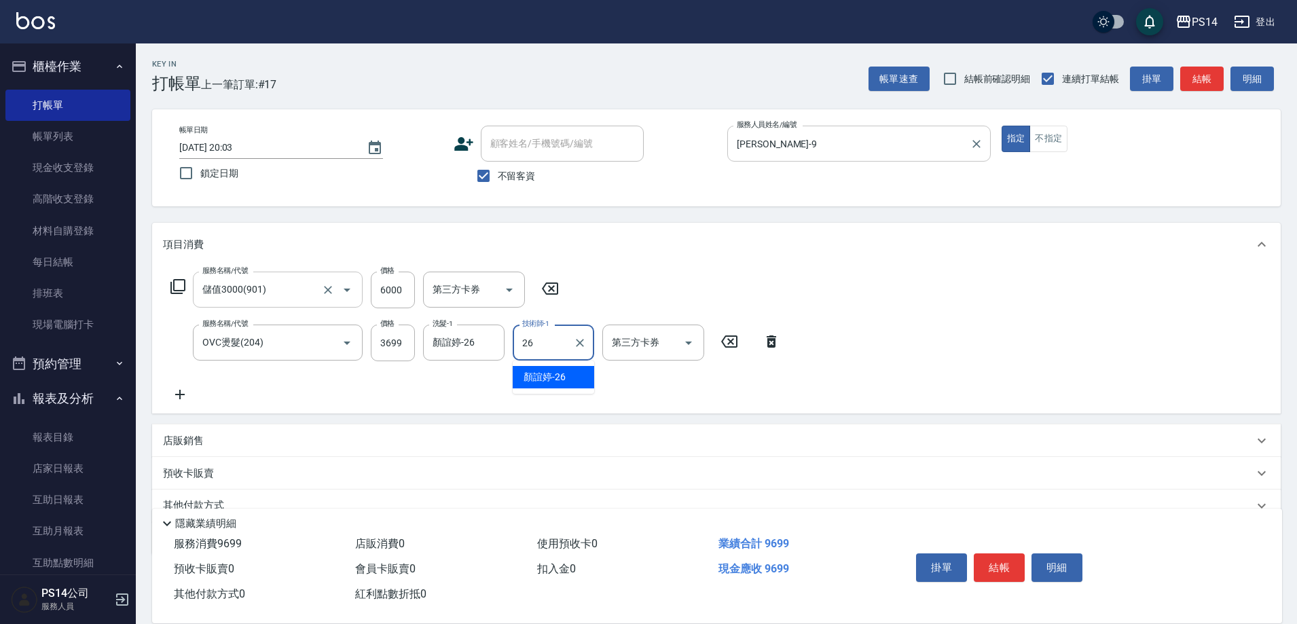
type input "顏誼婷-26"
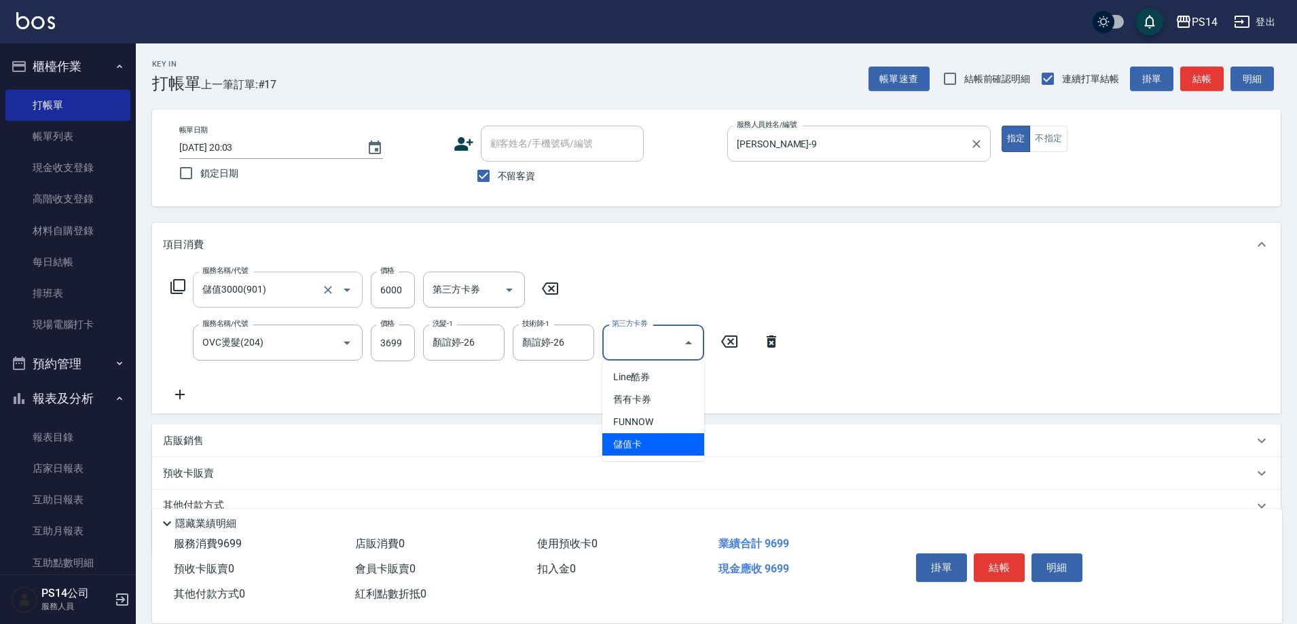
type input "儲值卡"
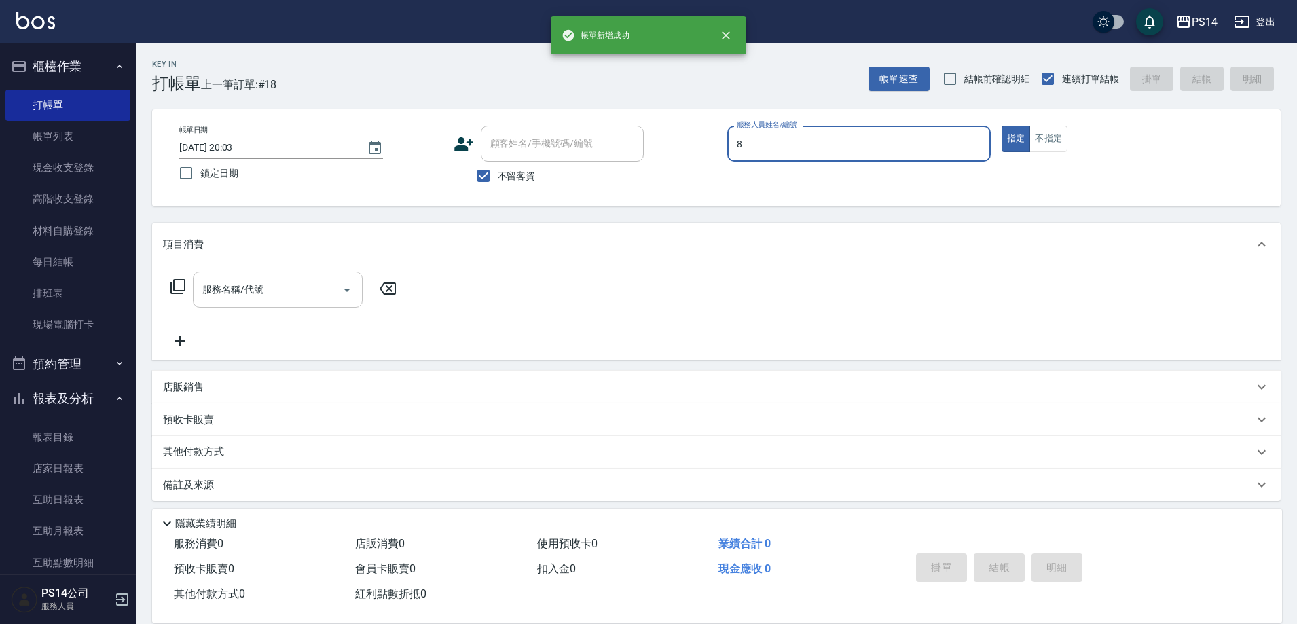
type input "徐于雯-8"
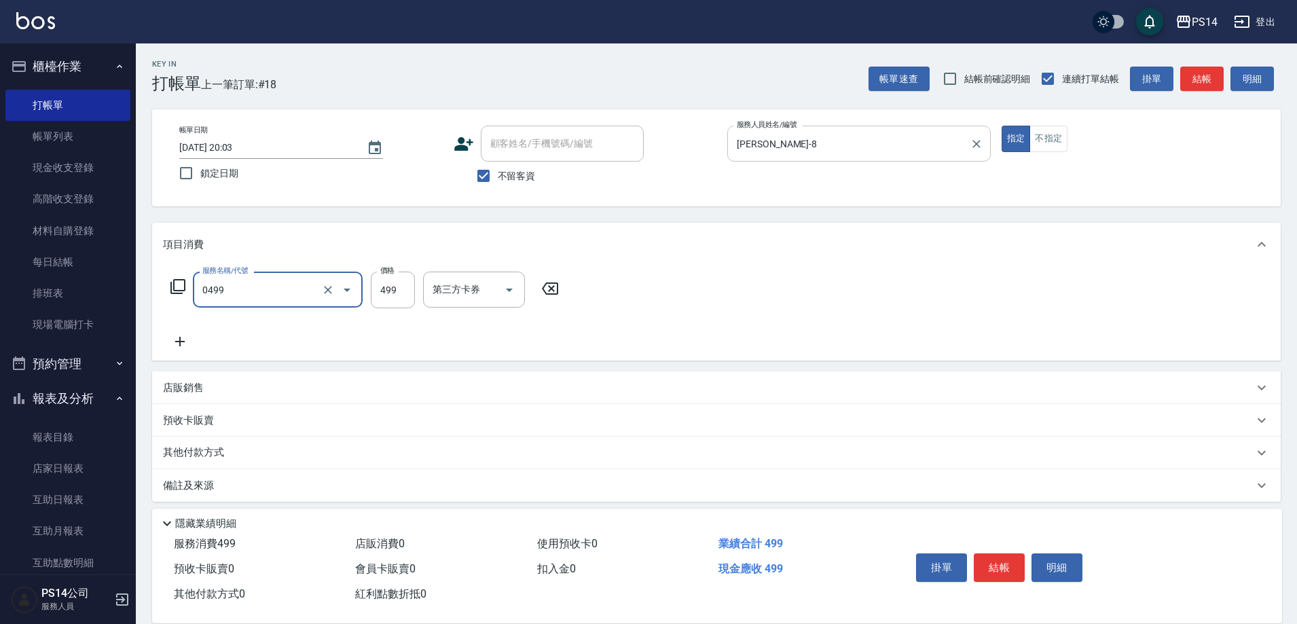
type input "伊黛莉499(0499)"
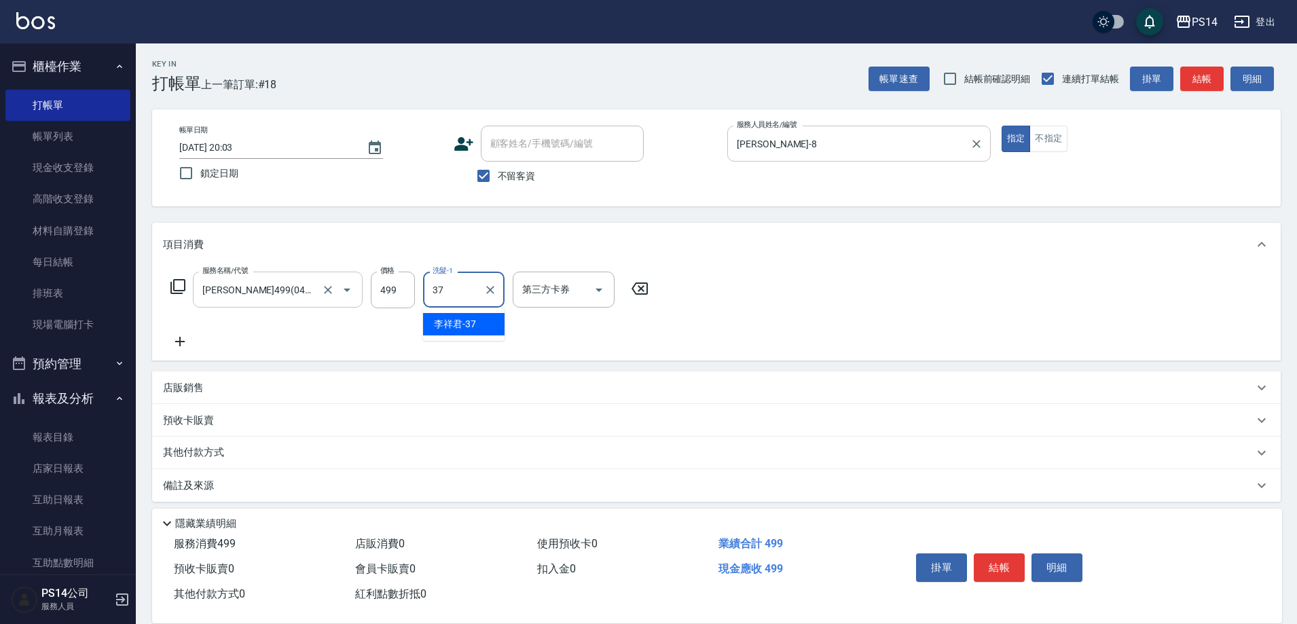
type input "李祥君 -37"
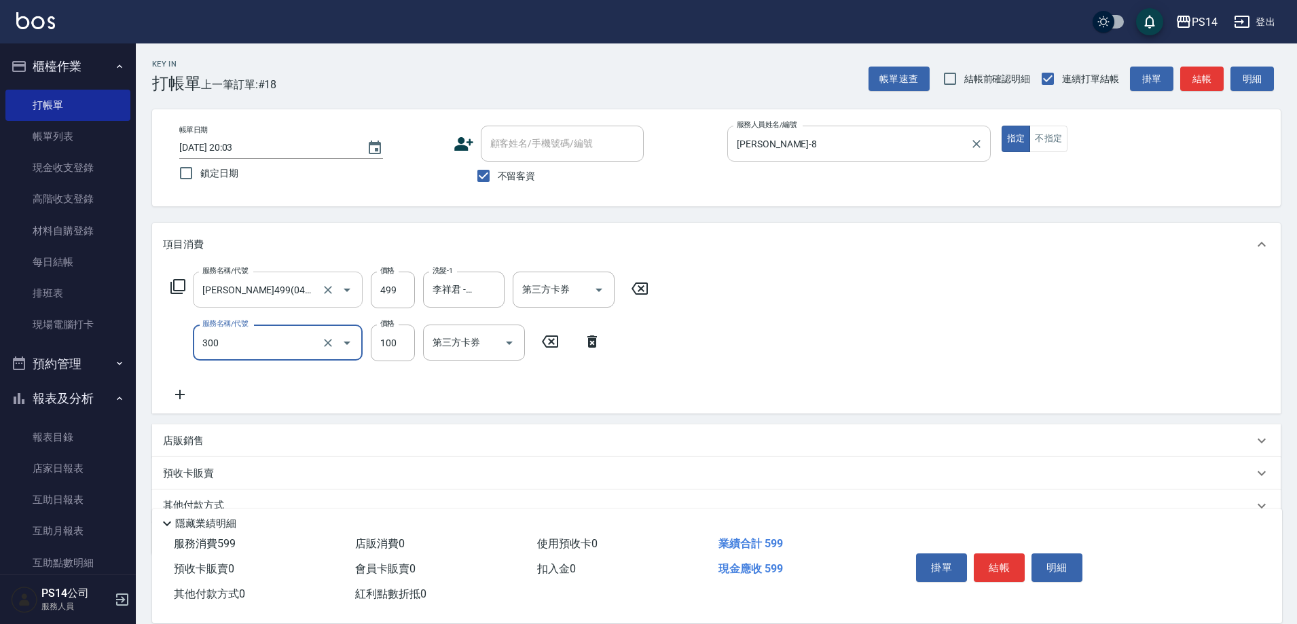
type input "剪髮(300)"
type input "50"
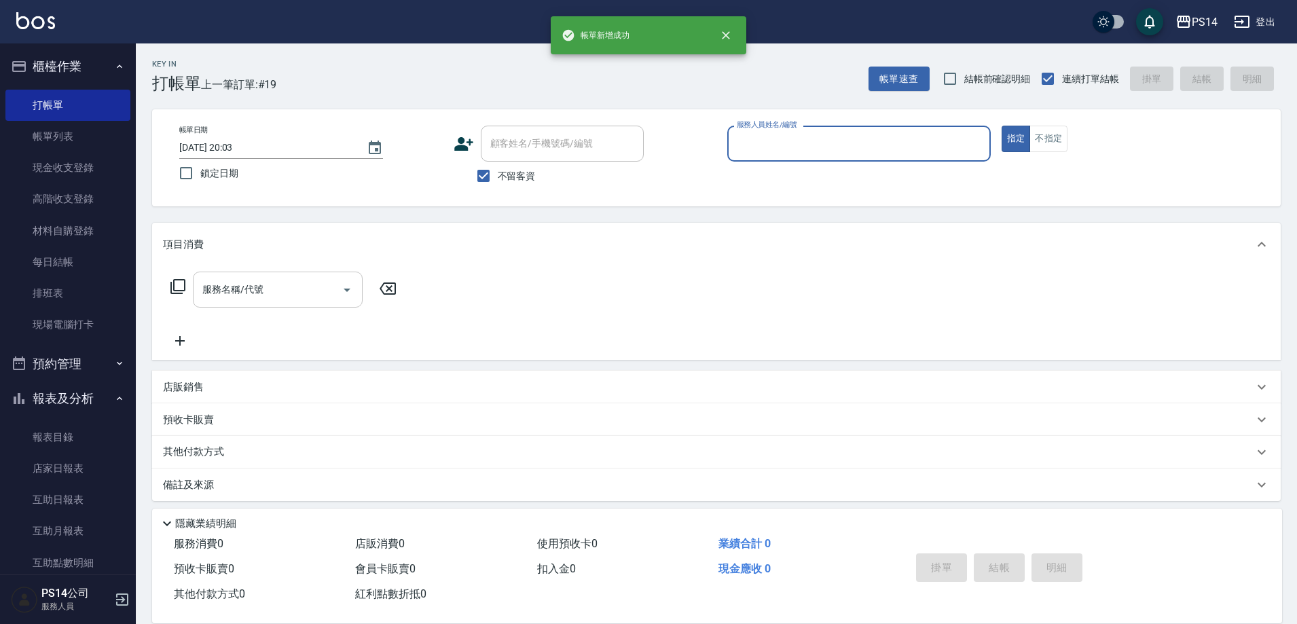
type input "9"
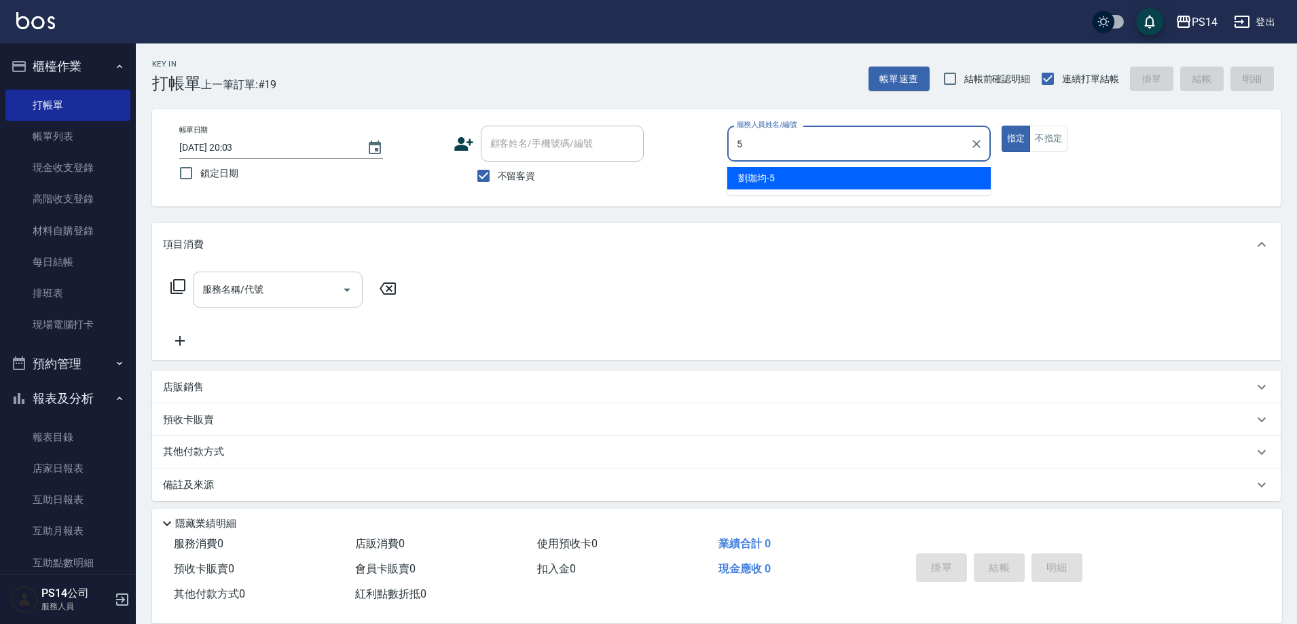
type input "劉珈均-5"
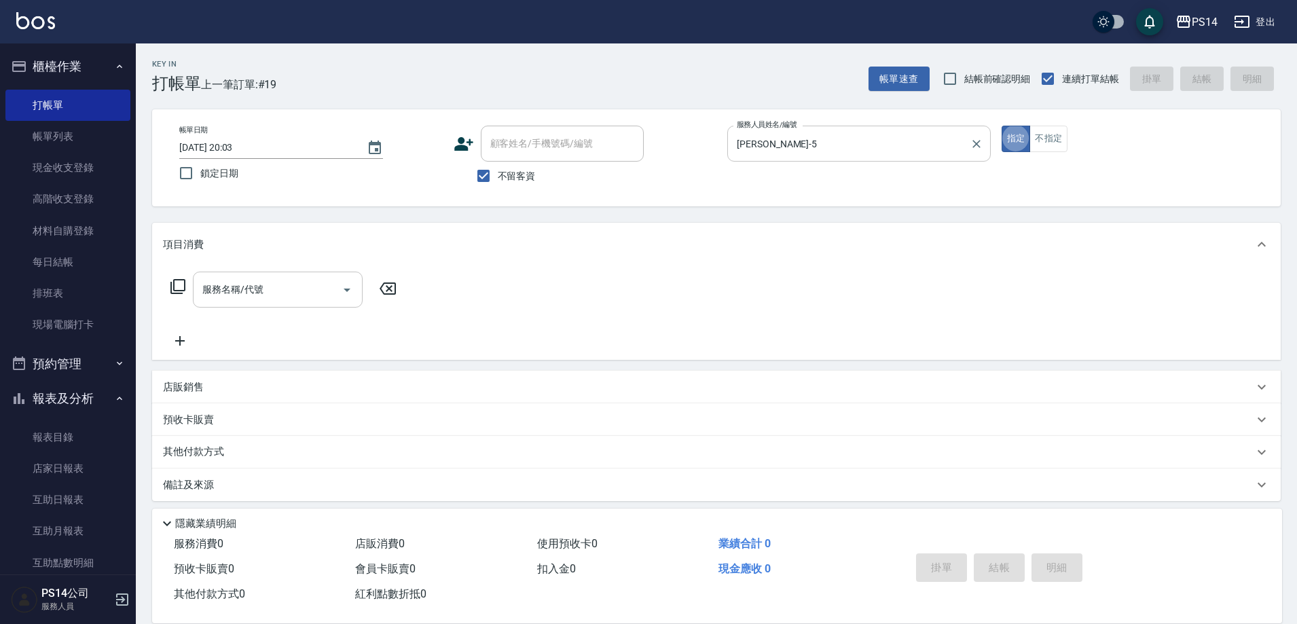
scroll to position [7, 0]
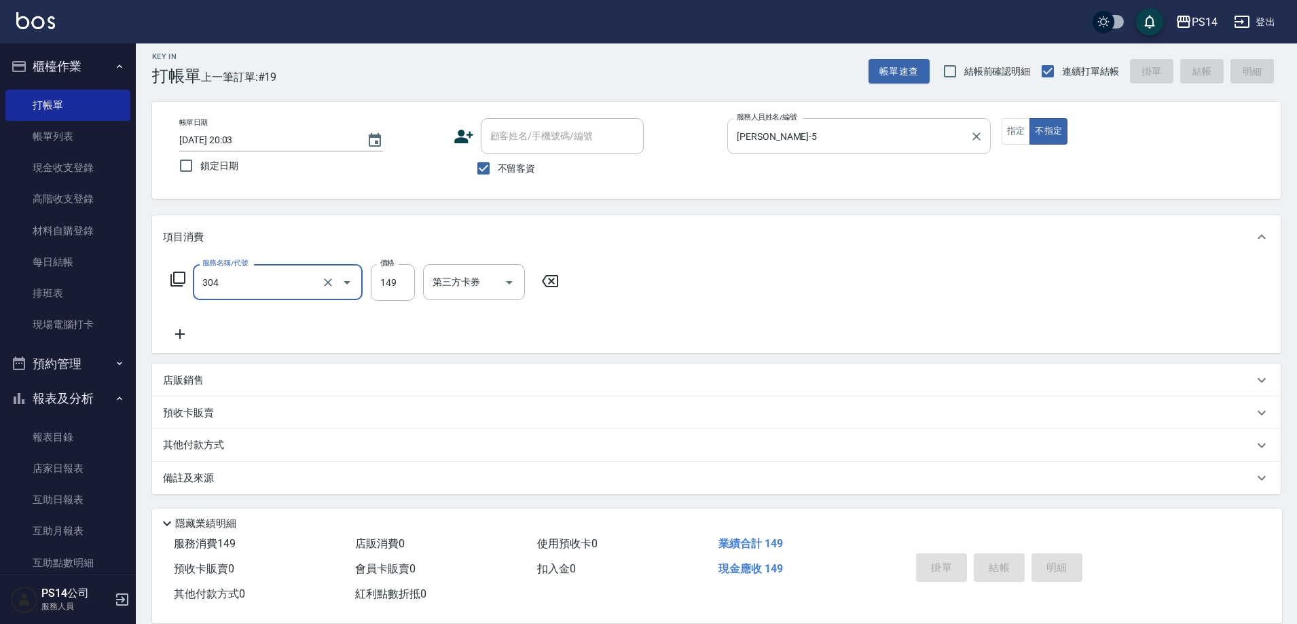
type input "304"
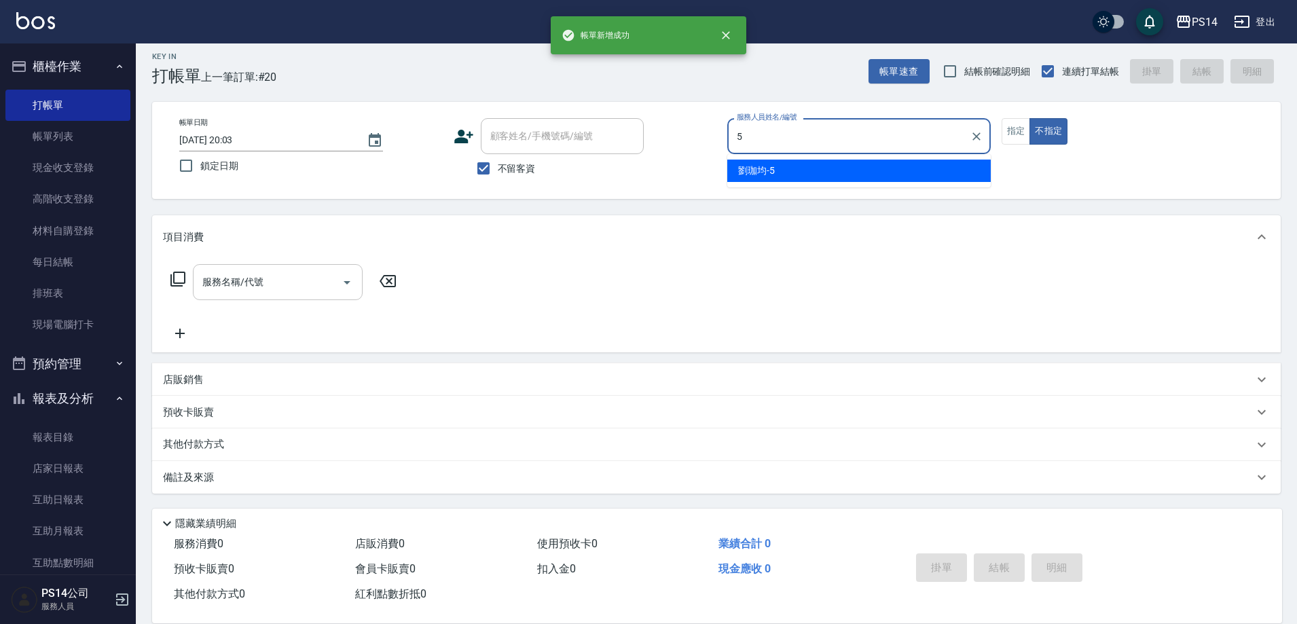
type input "劉珈均-5"
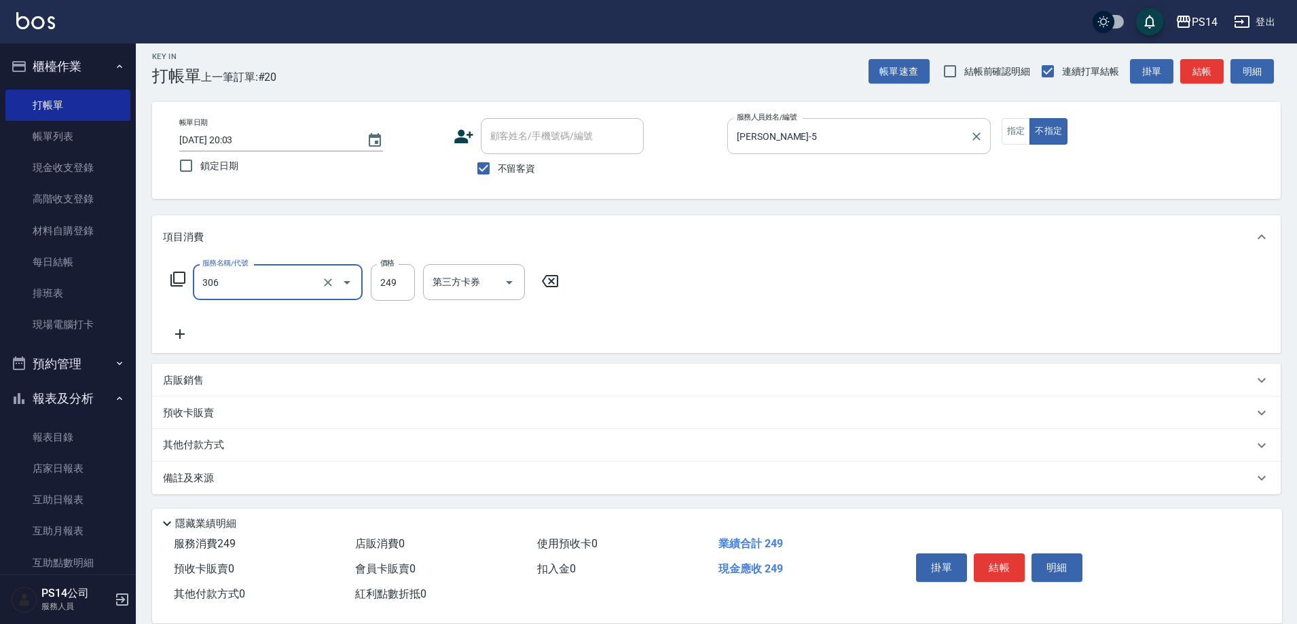
type input "剪髮(306)"
type input "顏誼婷-26"
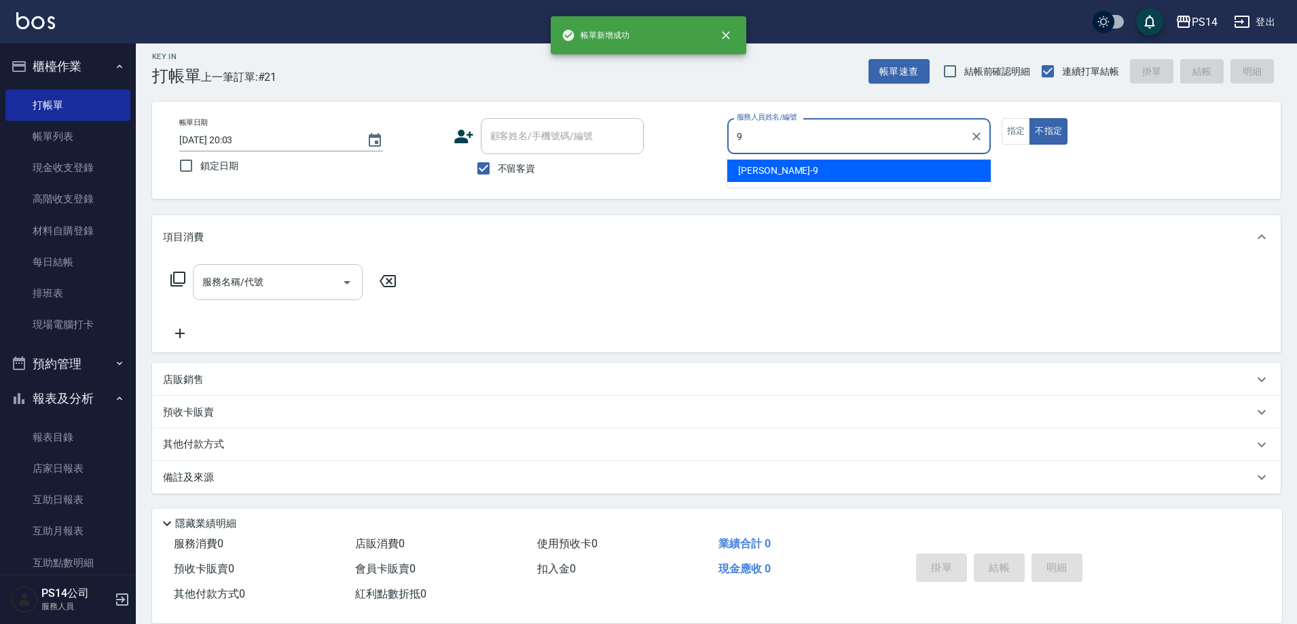
type input "楊宇霏-9"
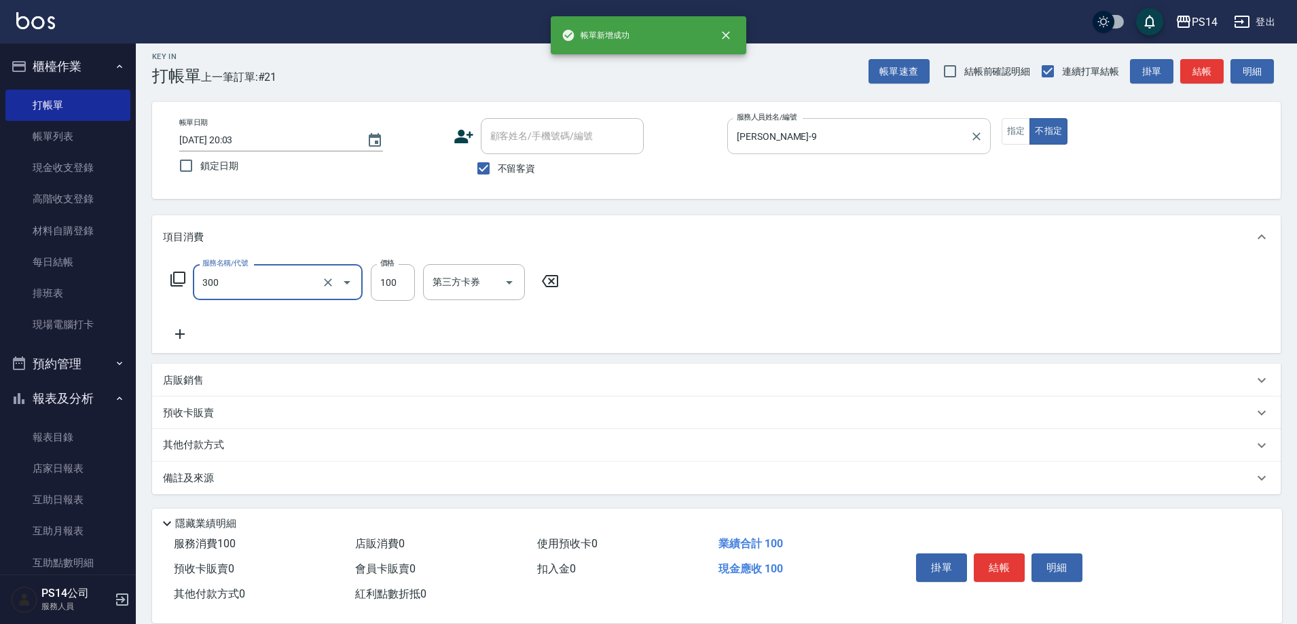
type input "剪髮(300)"
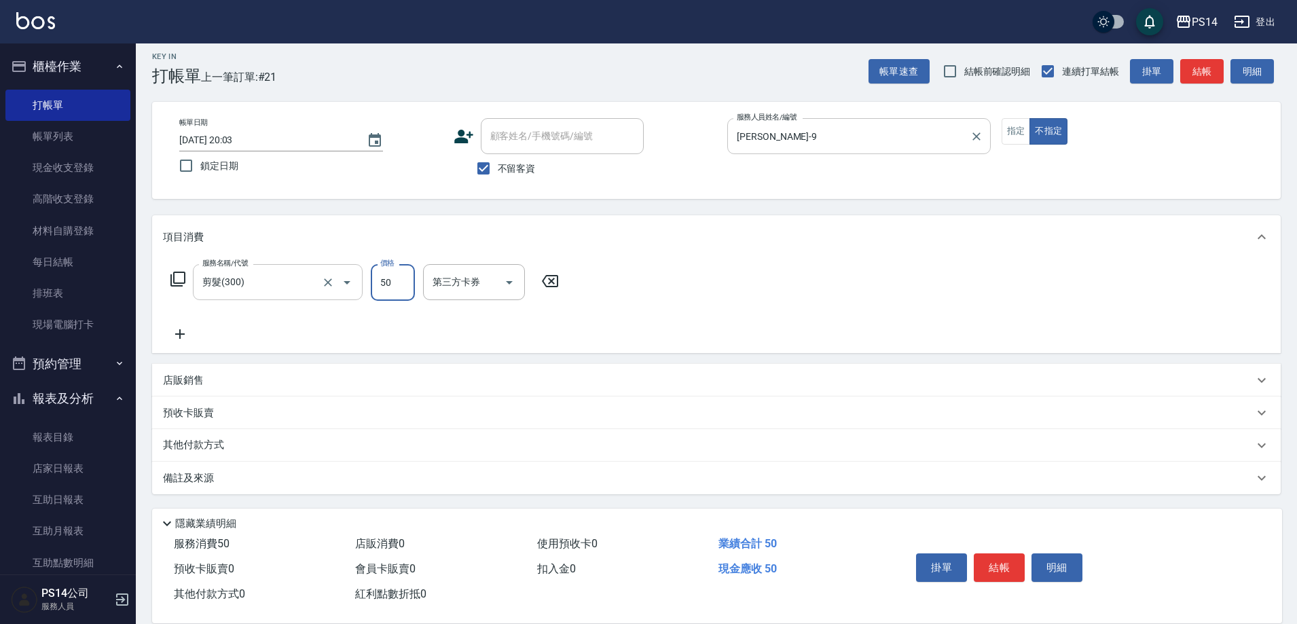
type input "50"
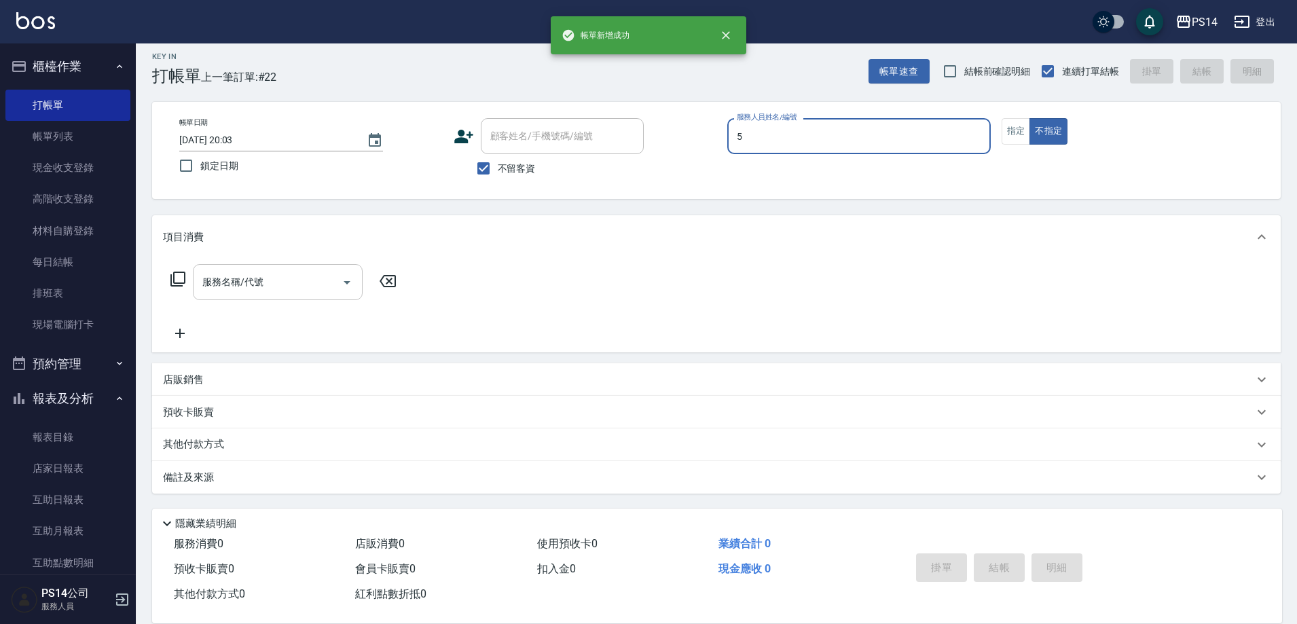
type input "劉珈均-5"
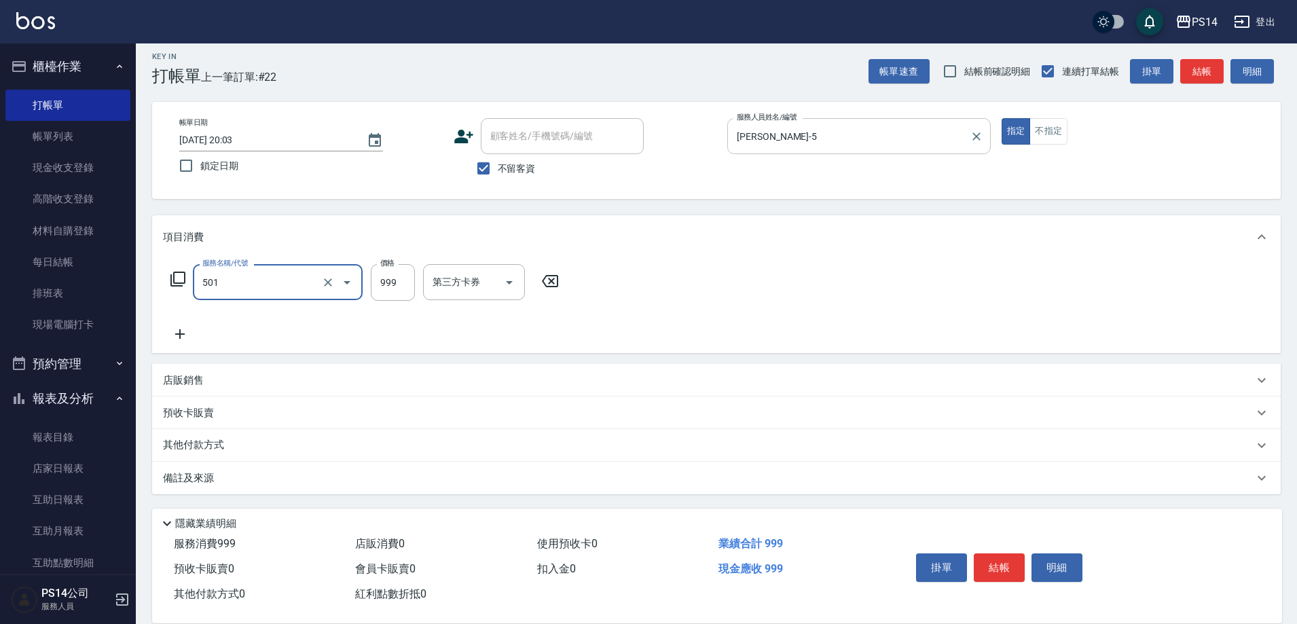
type input "染髮(501)"
type input "1600"
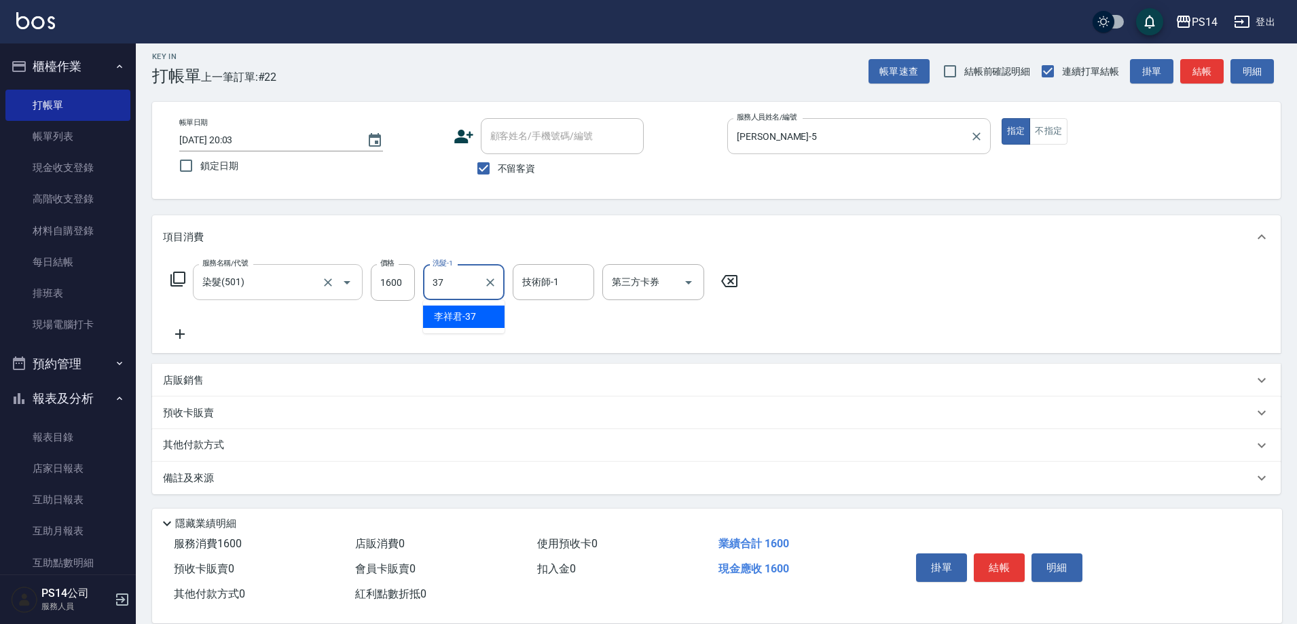
type input "李祥君 -37"
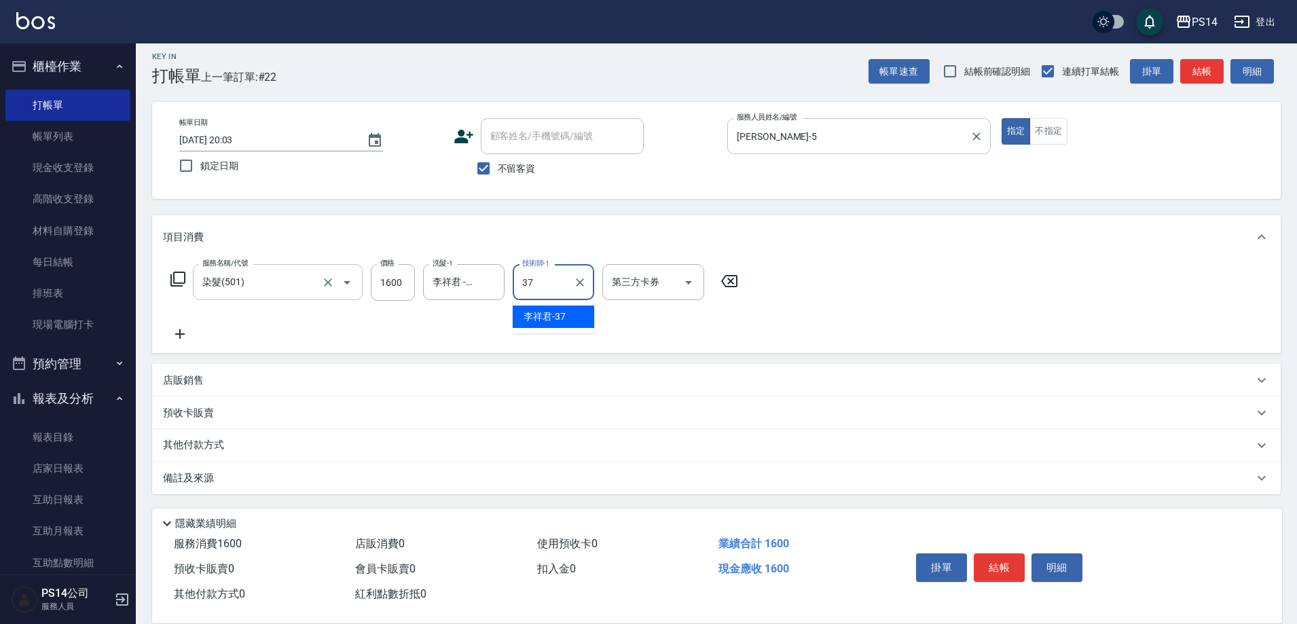
type input "李祥君 -37"
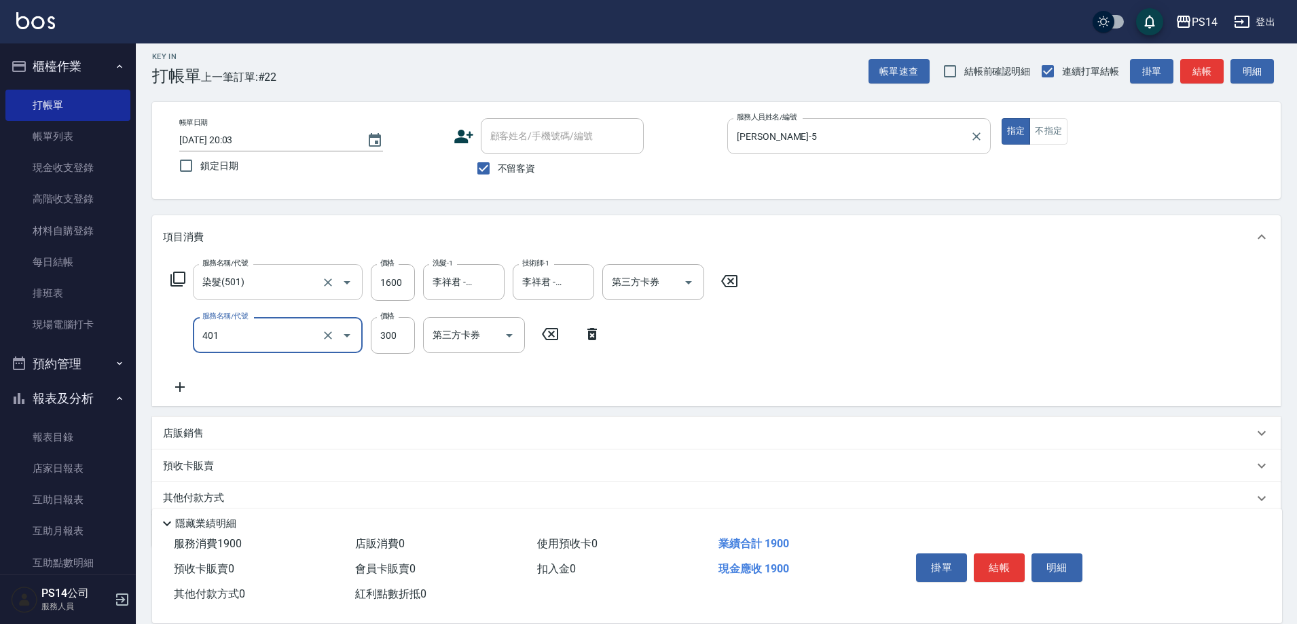
type input "300護(401)"
type input "200"
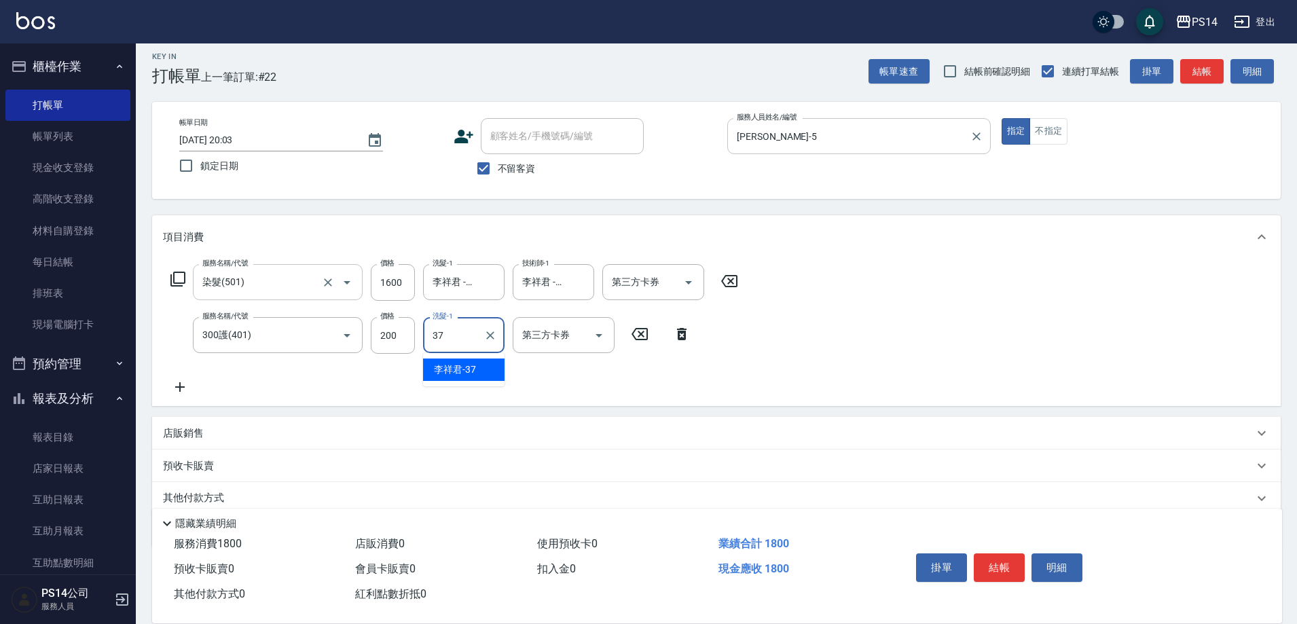
type input "李祥君 -37"
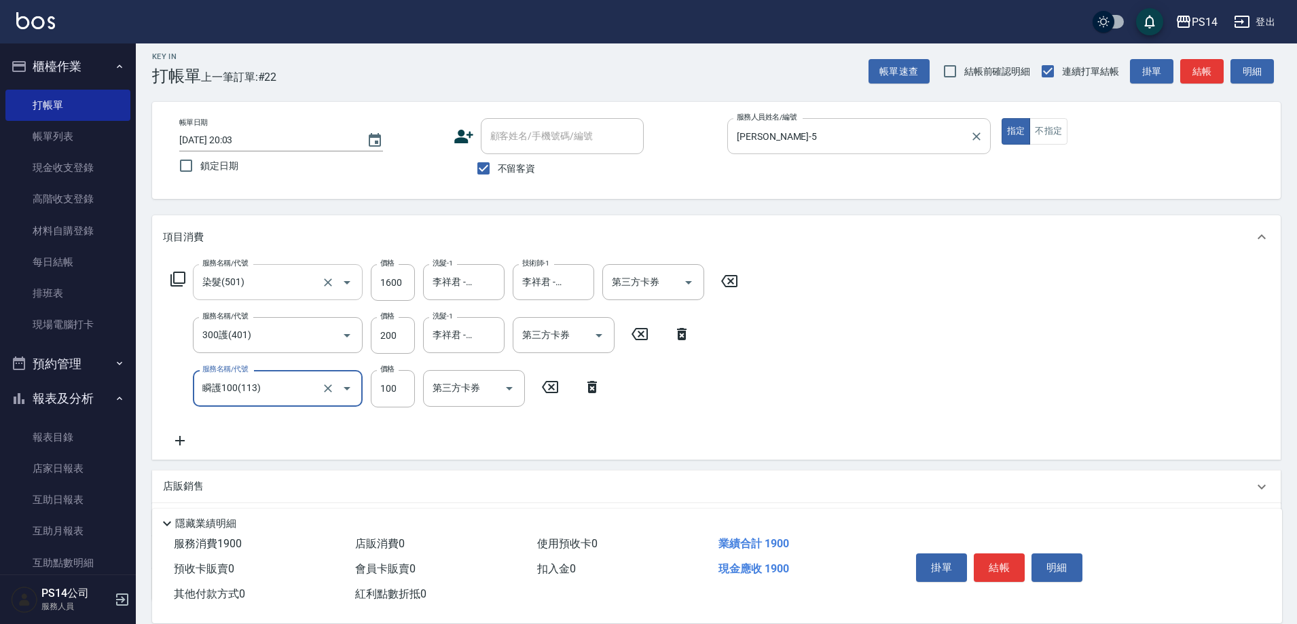
type input "瞬護100(113)"
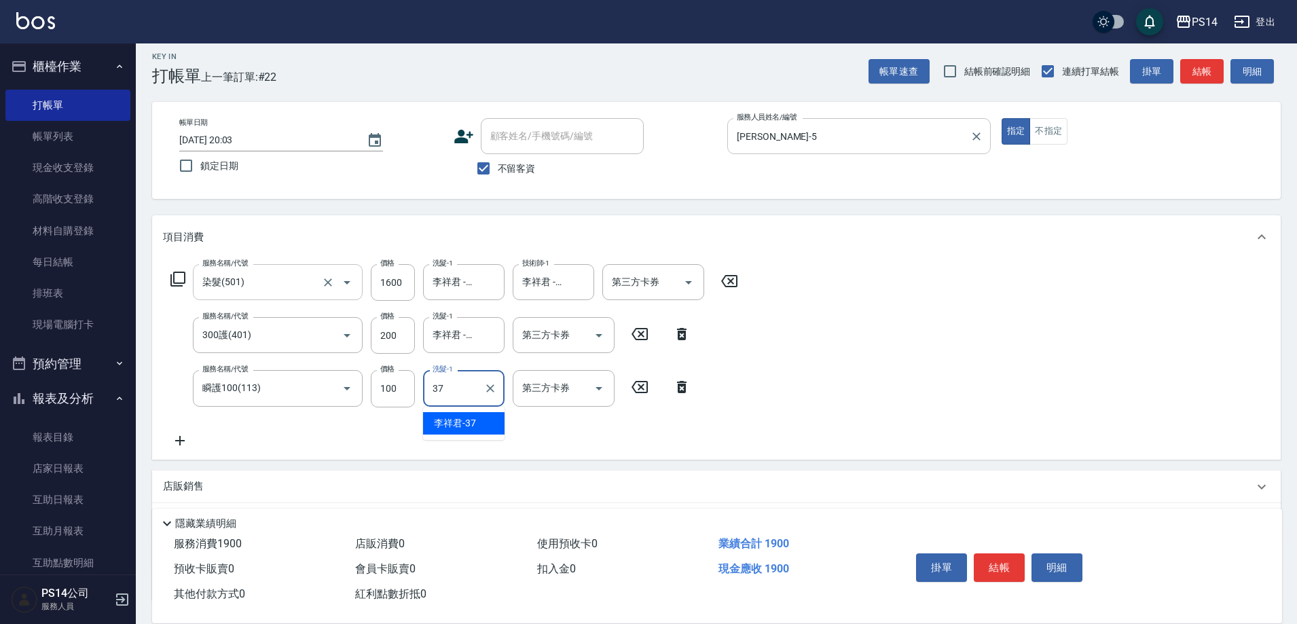
type input "李祥君 -37"
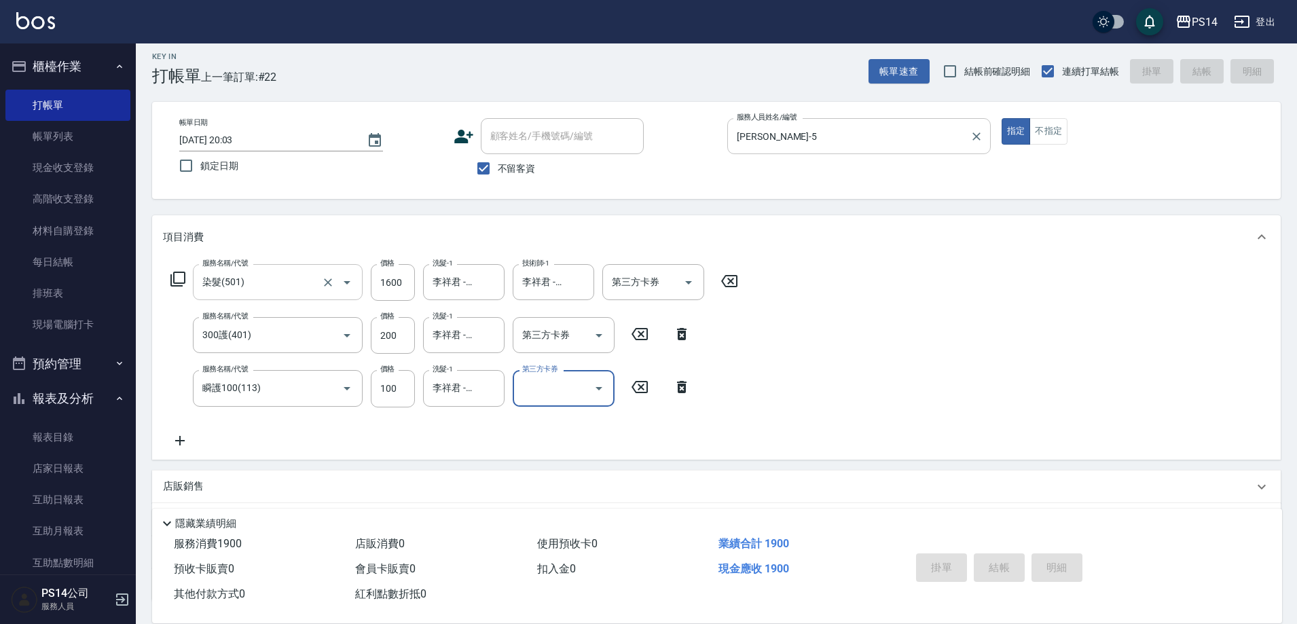
type input "2025/10/14 20:04"
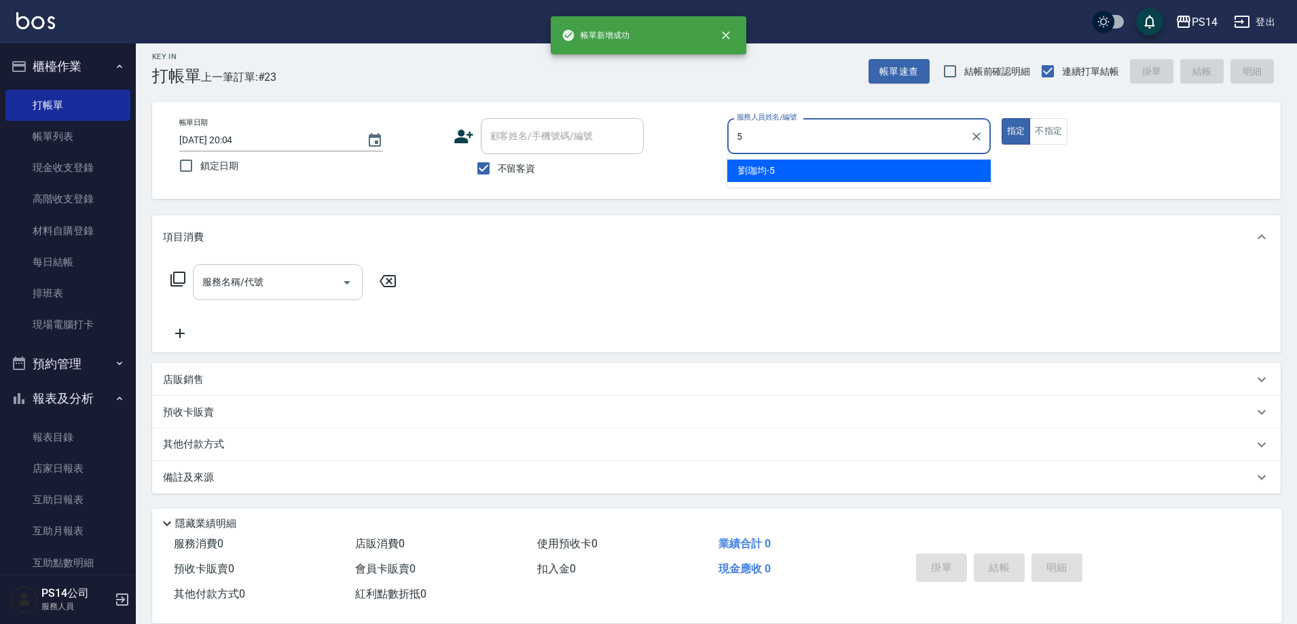
type input "劉珈均-5"
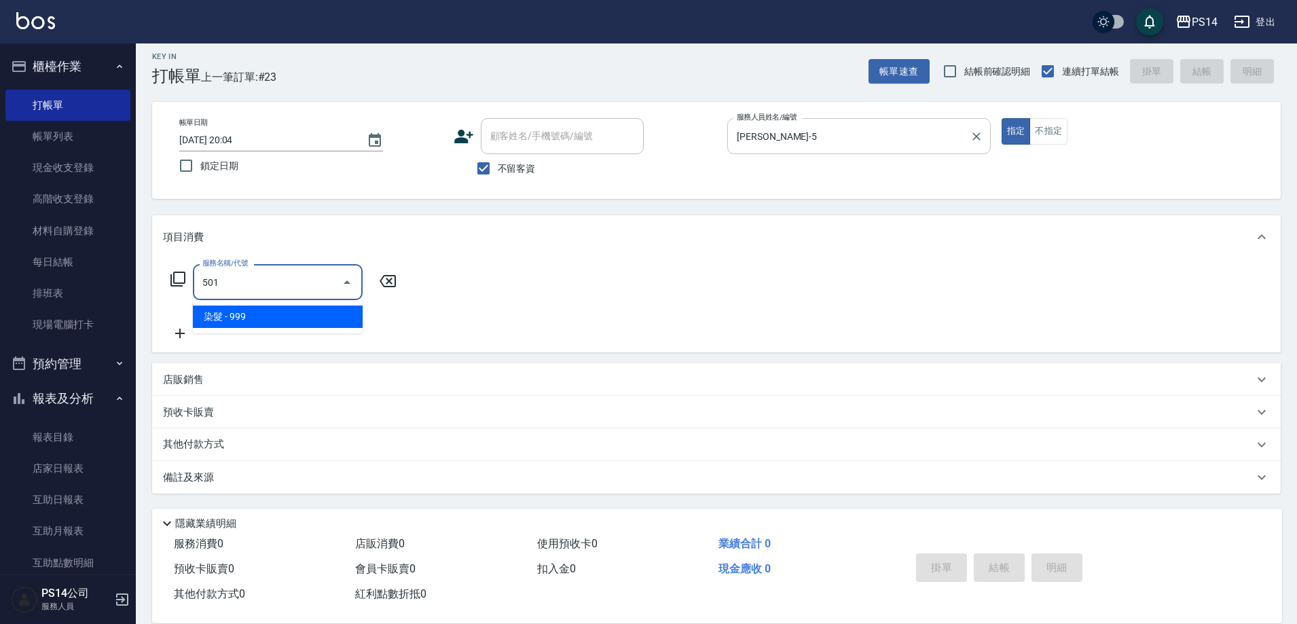
type input "染髮(501)"
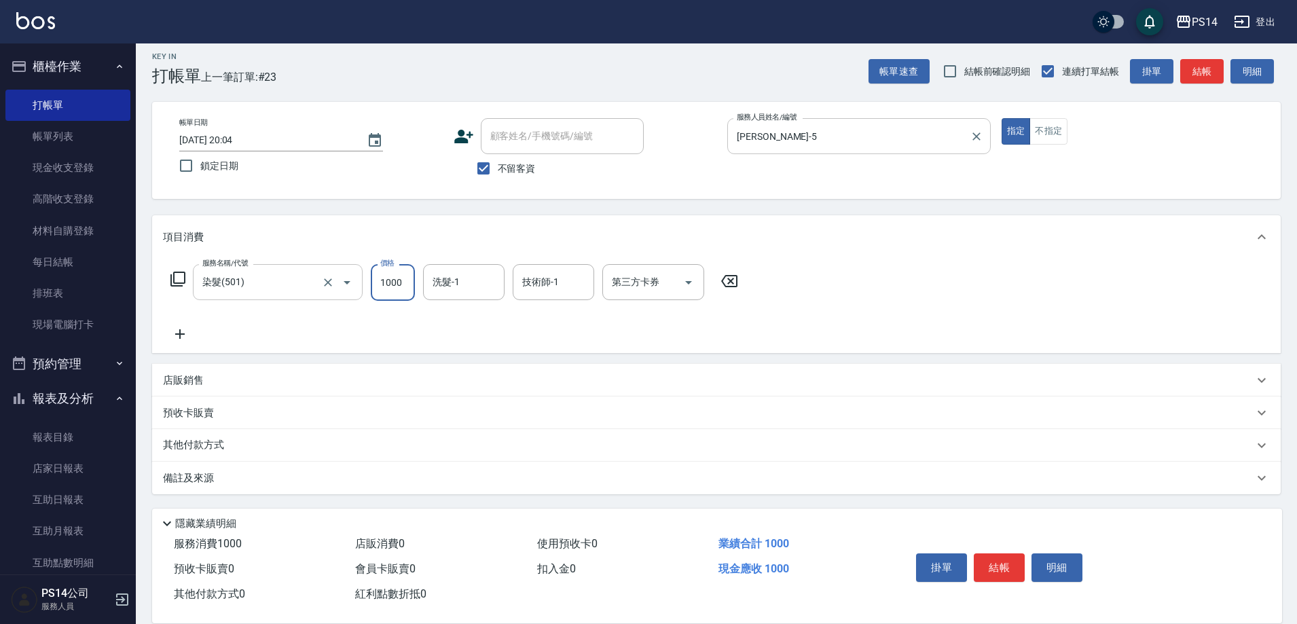
type input "1000"
type input "顏誼婷-26"
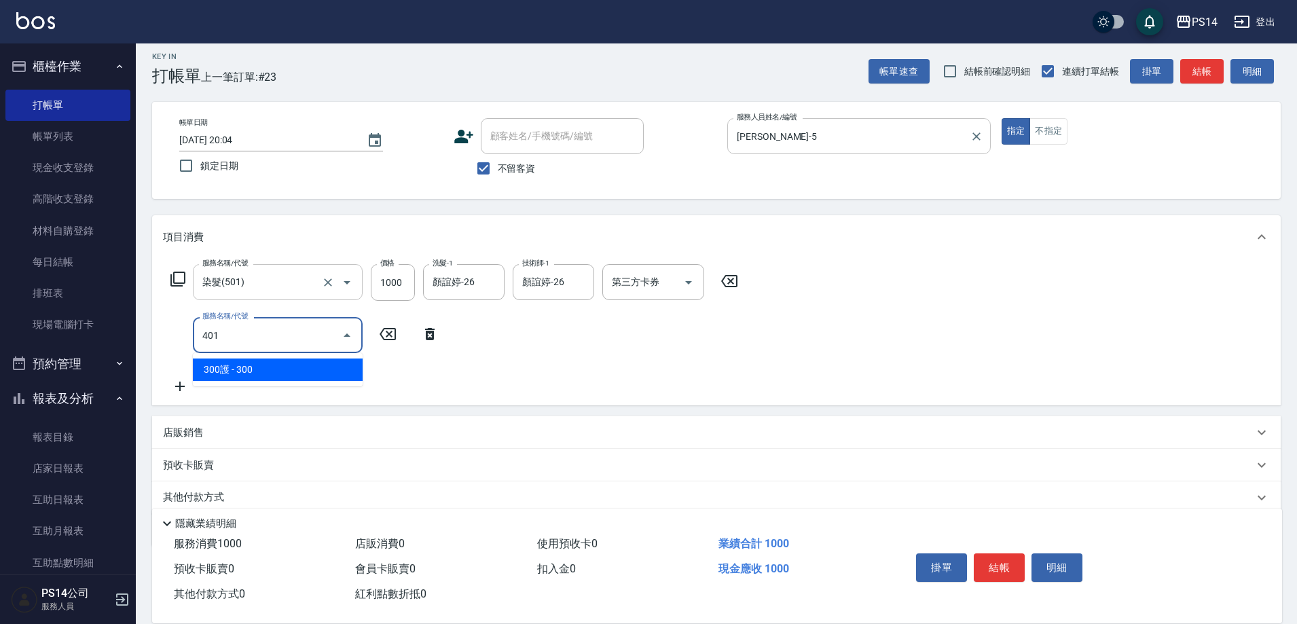
type input "300護(401)"
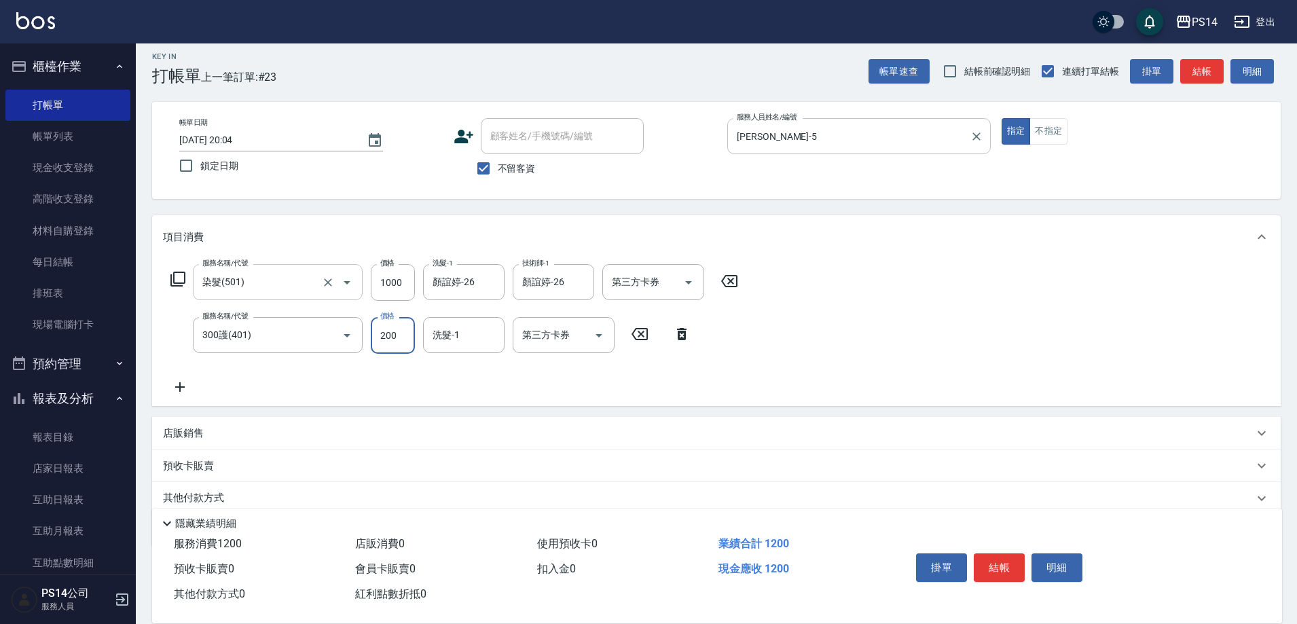
type input "200"
type input "顏誼婷-26"
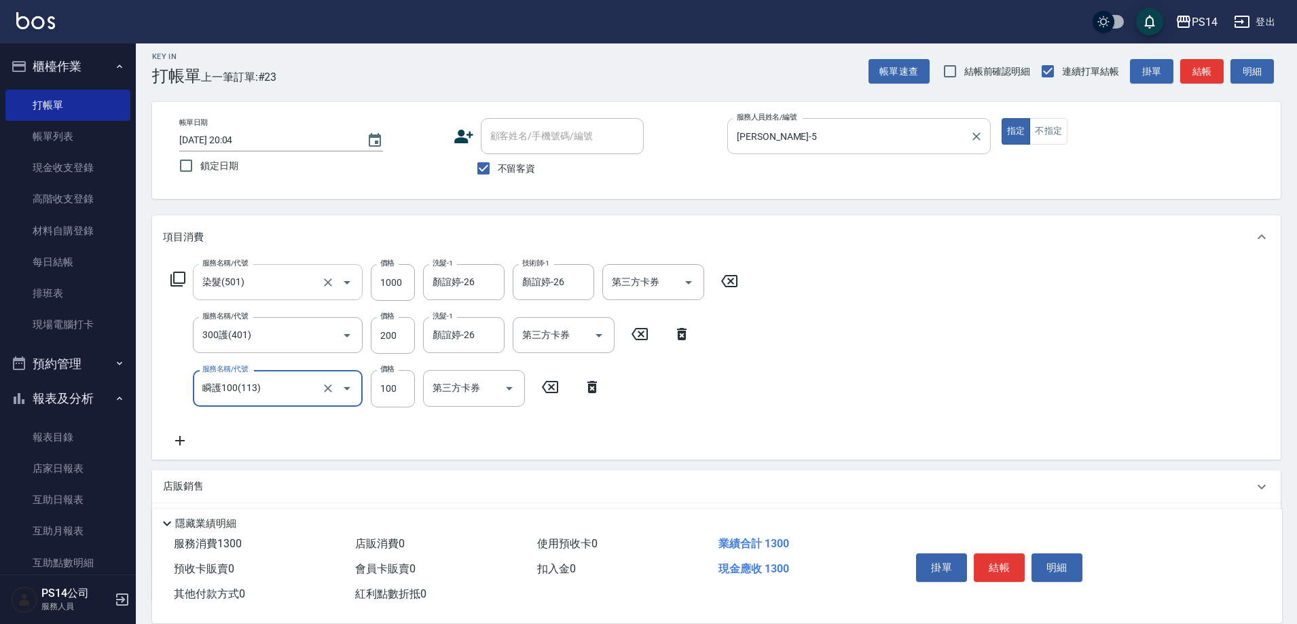
type input "瞬護100(113)"
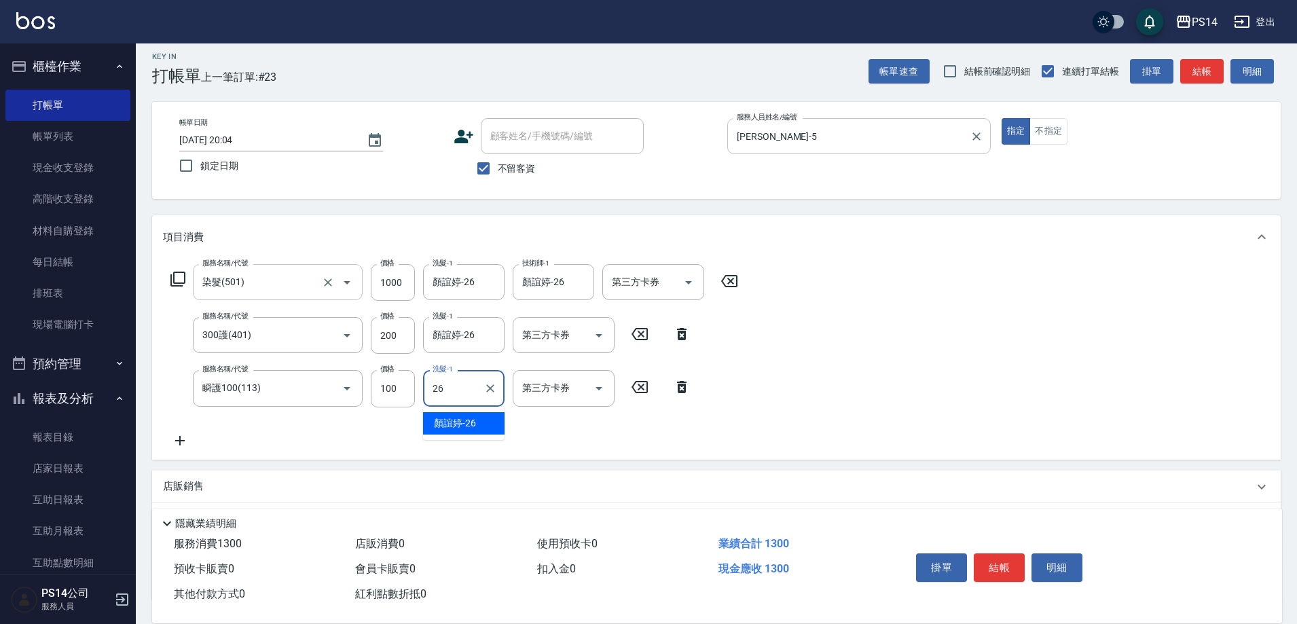
type input "顏誼婷-26"
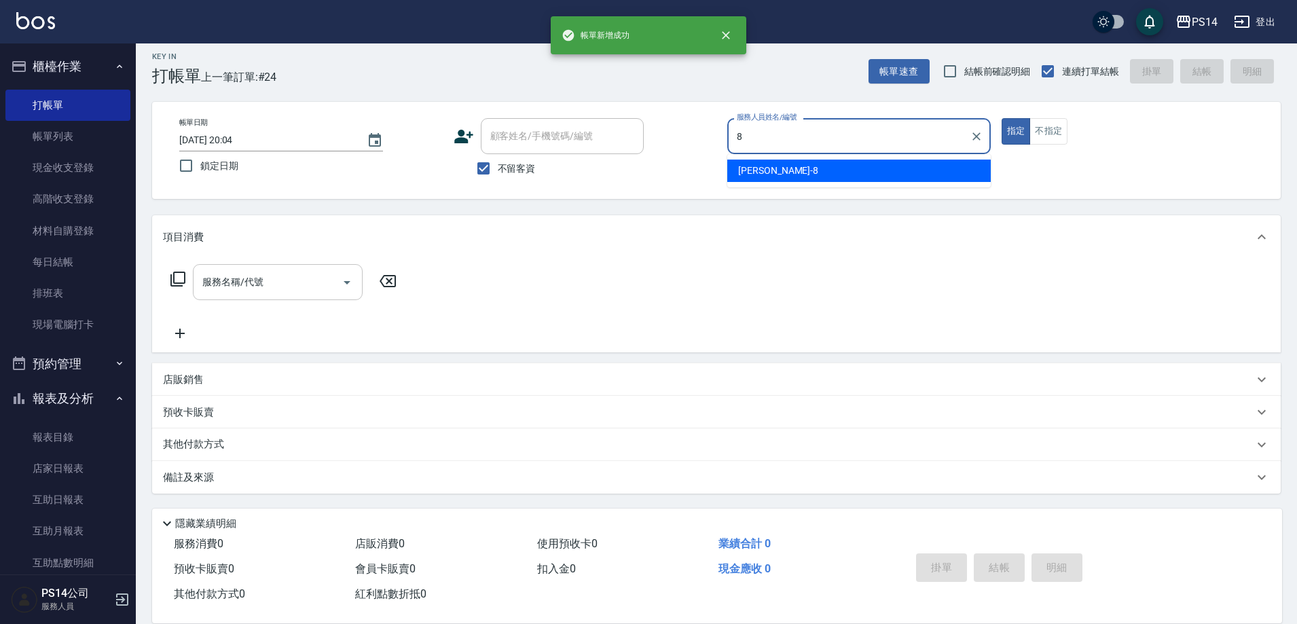
type input "徐于雯-8"
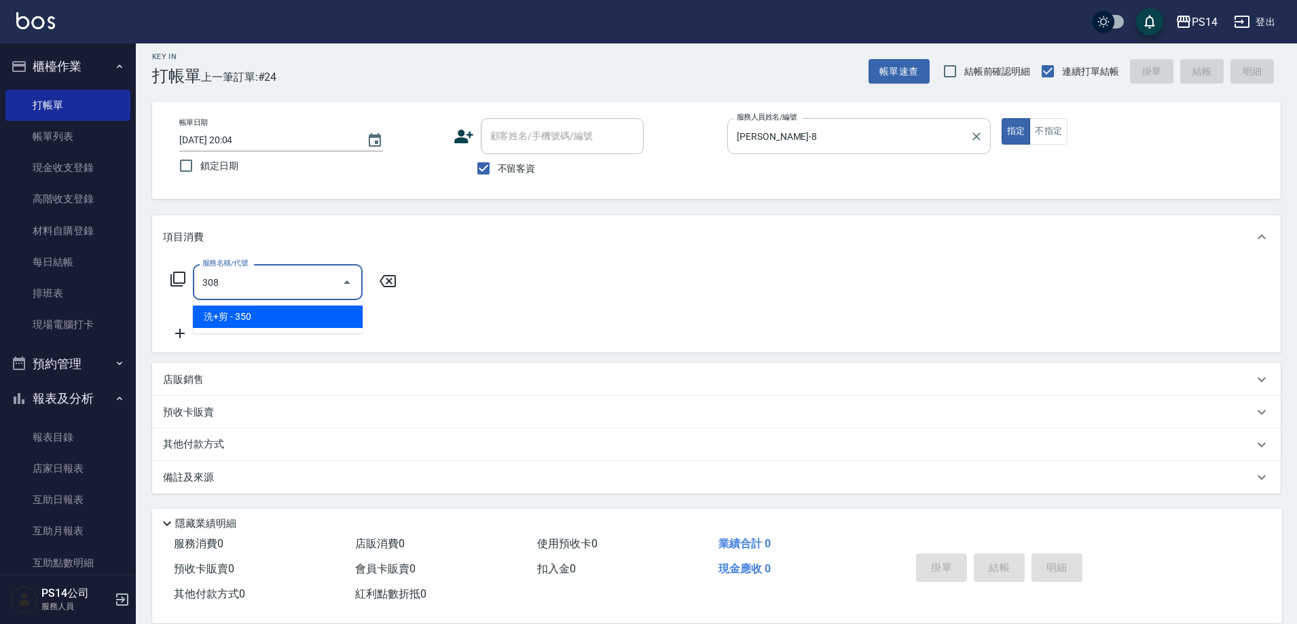
type input "洗+剪(308)"
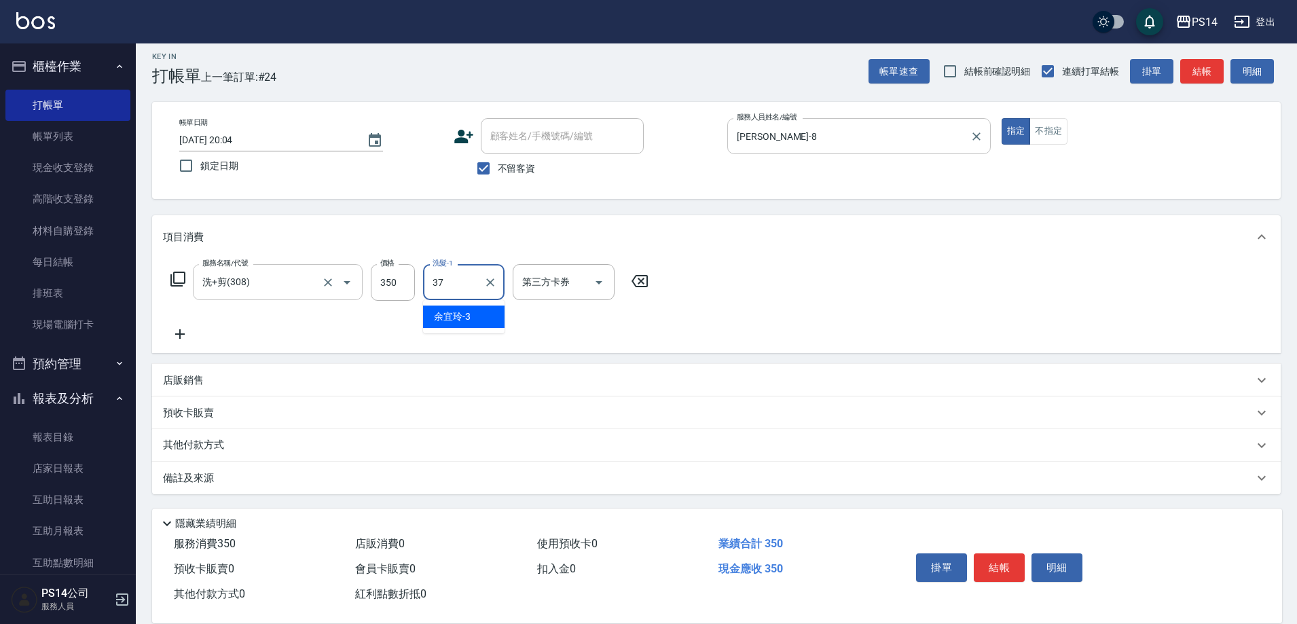
type input "李祥君 -37"
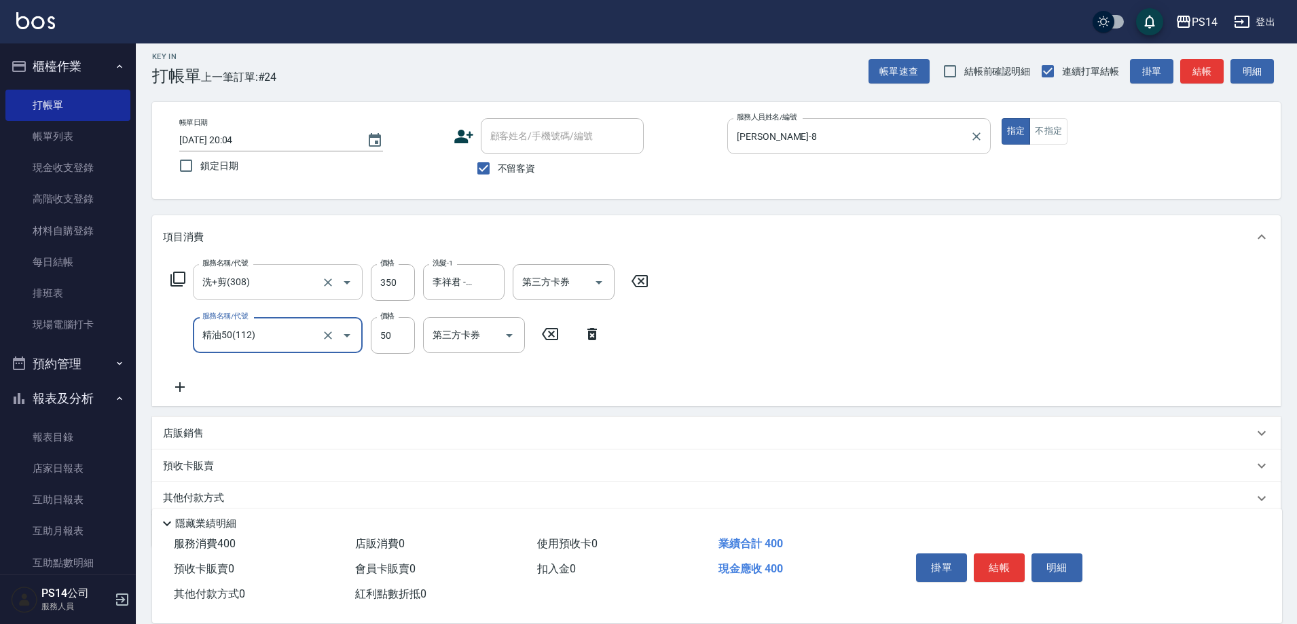
type input "精油50(112)"
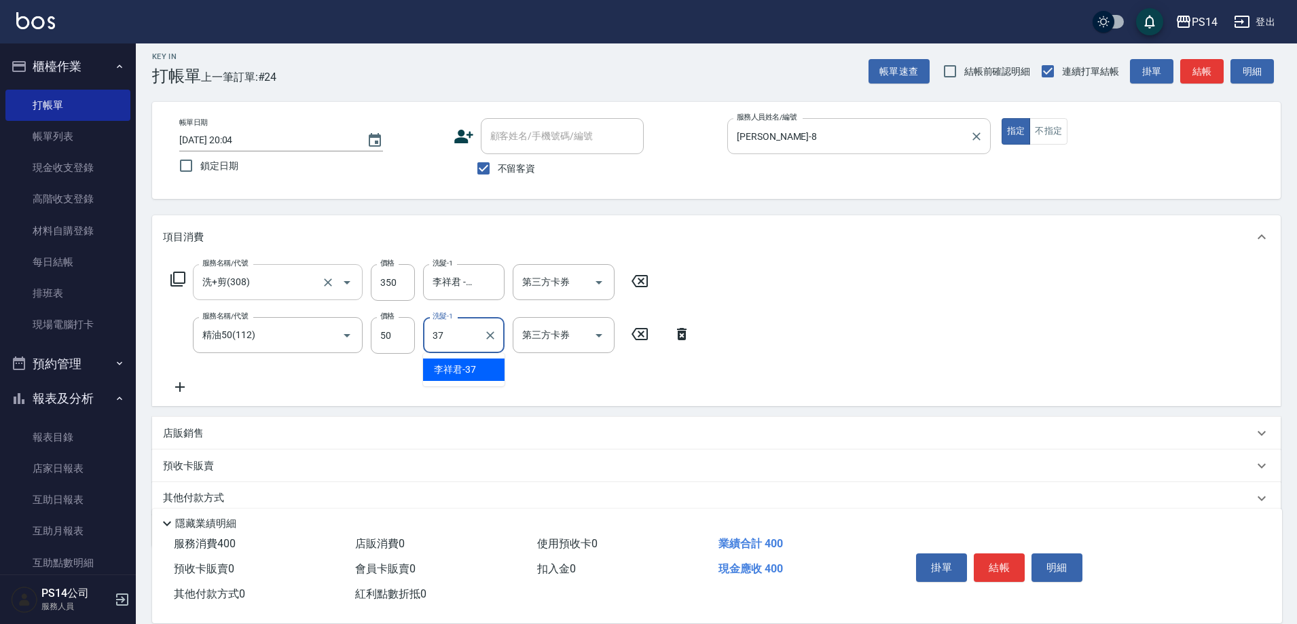
type input "李祥君 -37"
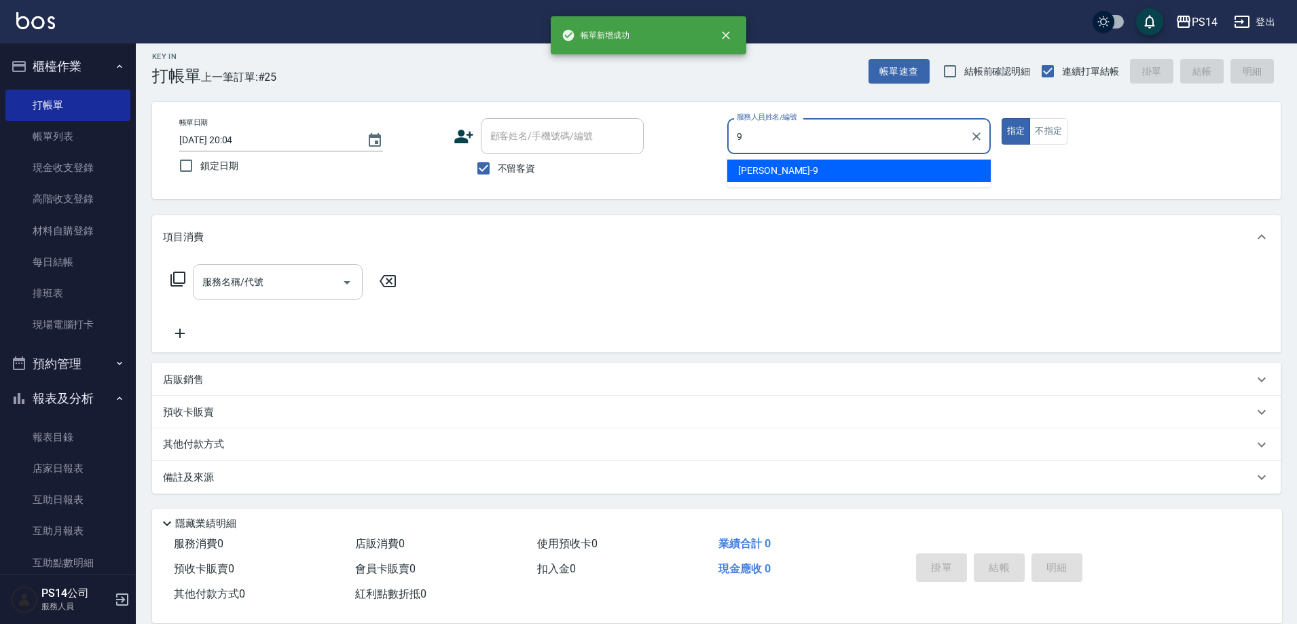
type input "楊宇霏-9"
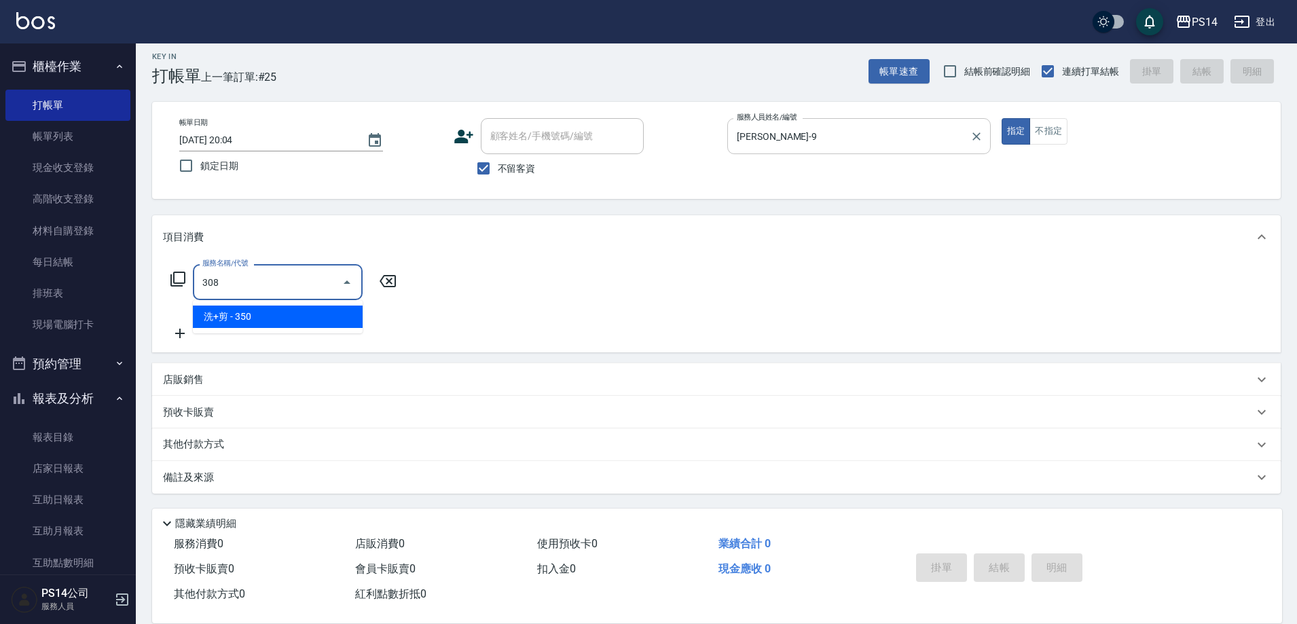
type input "洗+剪(308)"
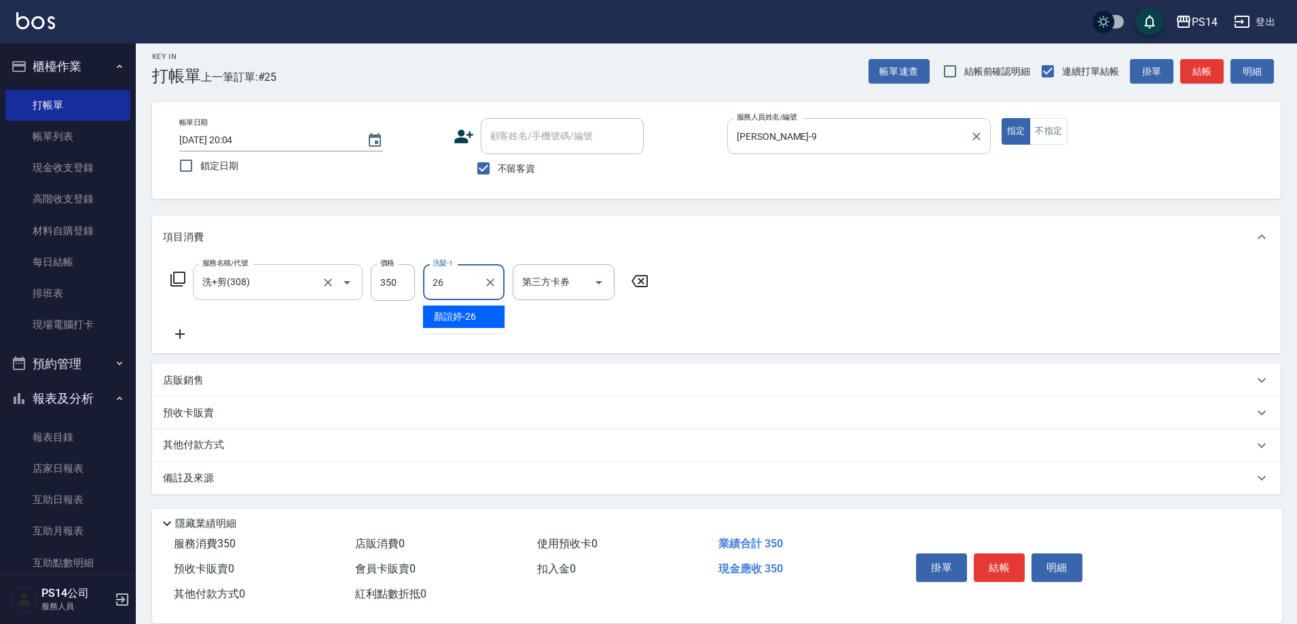
type input "顏誼婷-26"
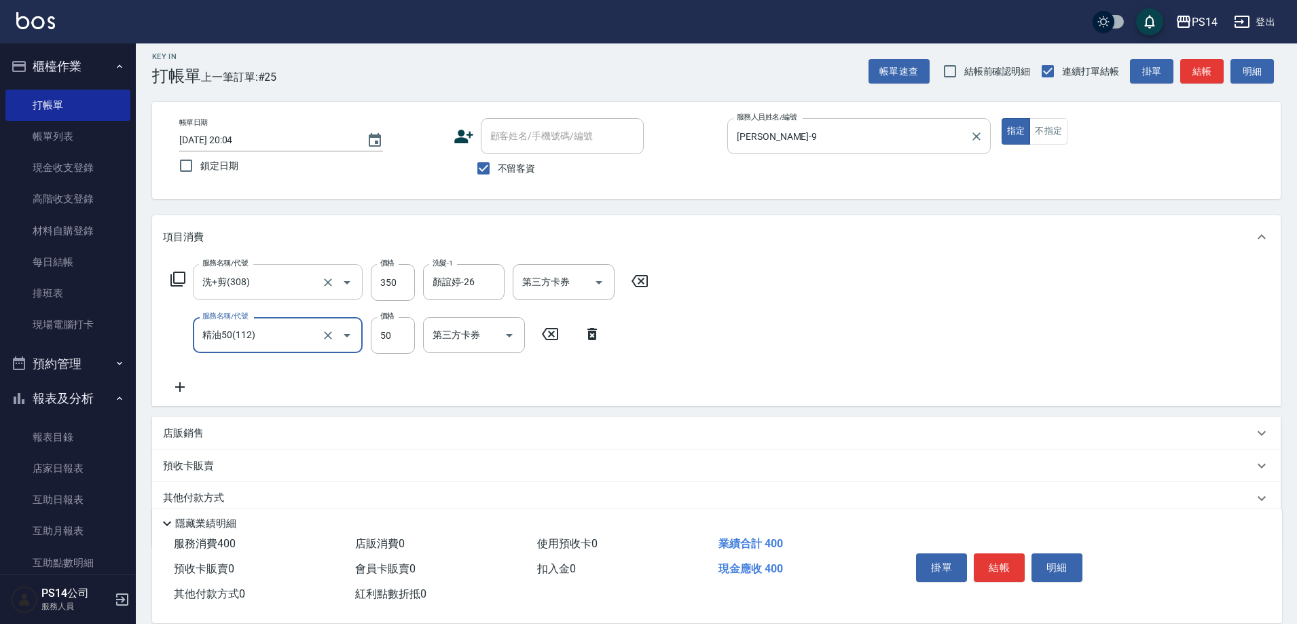
type input "精油50(112)"
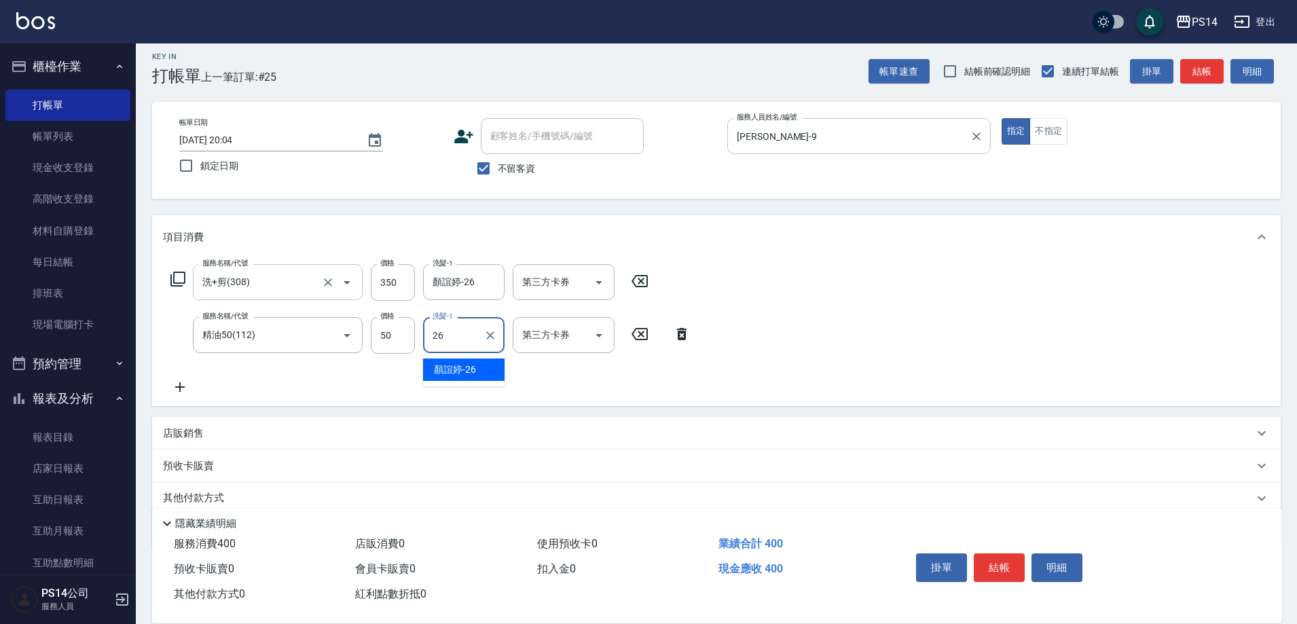
type input "顏誼婷-26"
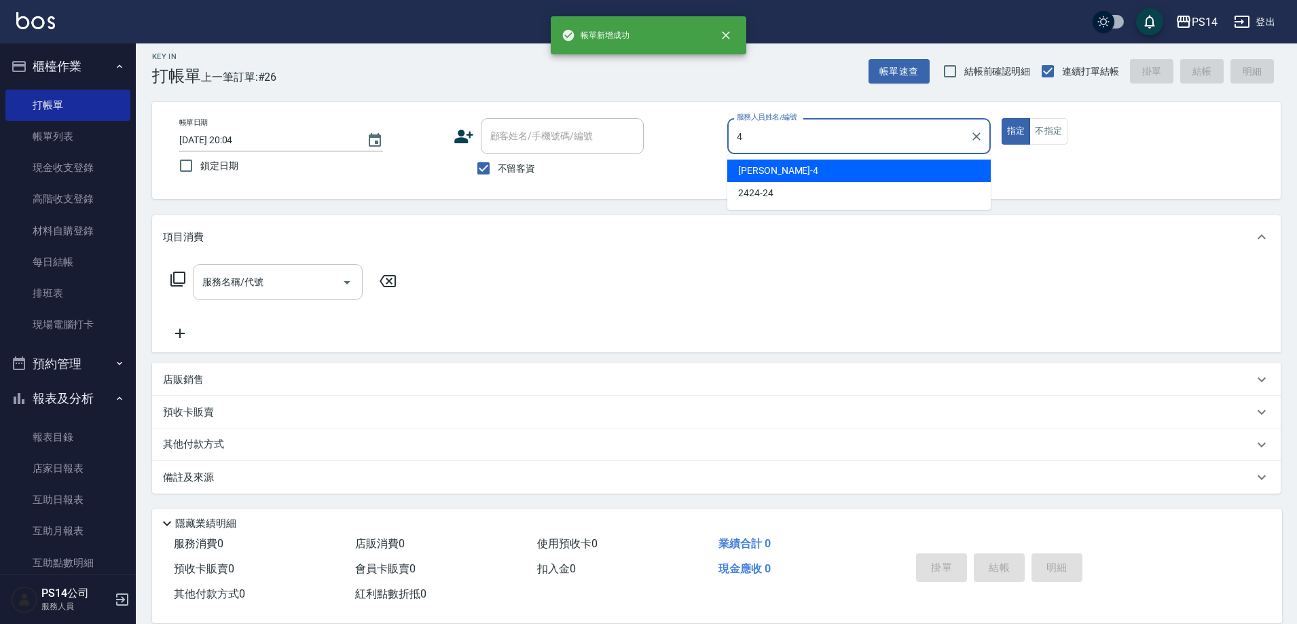
type input "蔡宜蓁-4"
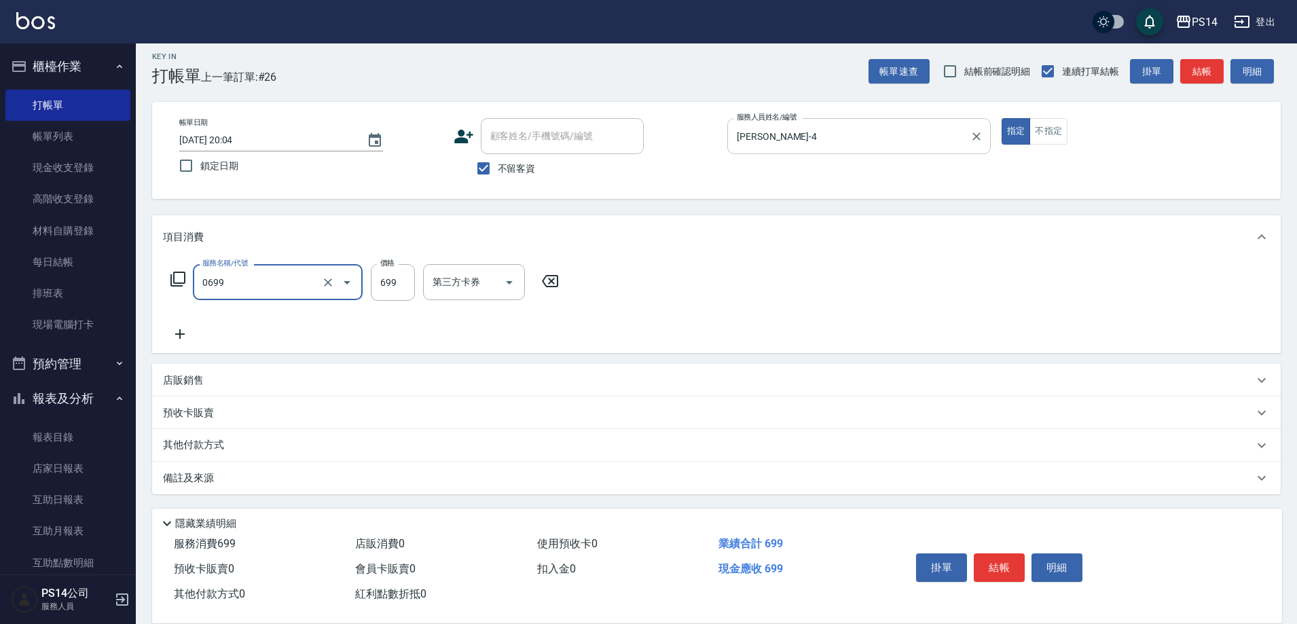
type input "精油SPA(0699)"
type input "李祥君 -37"
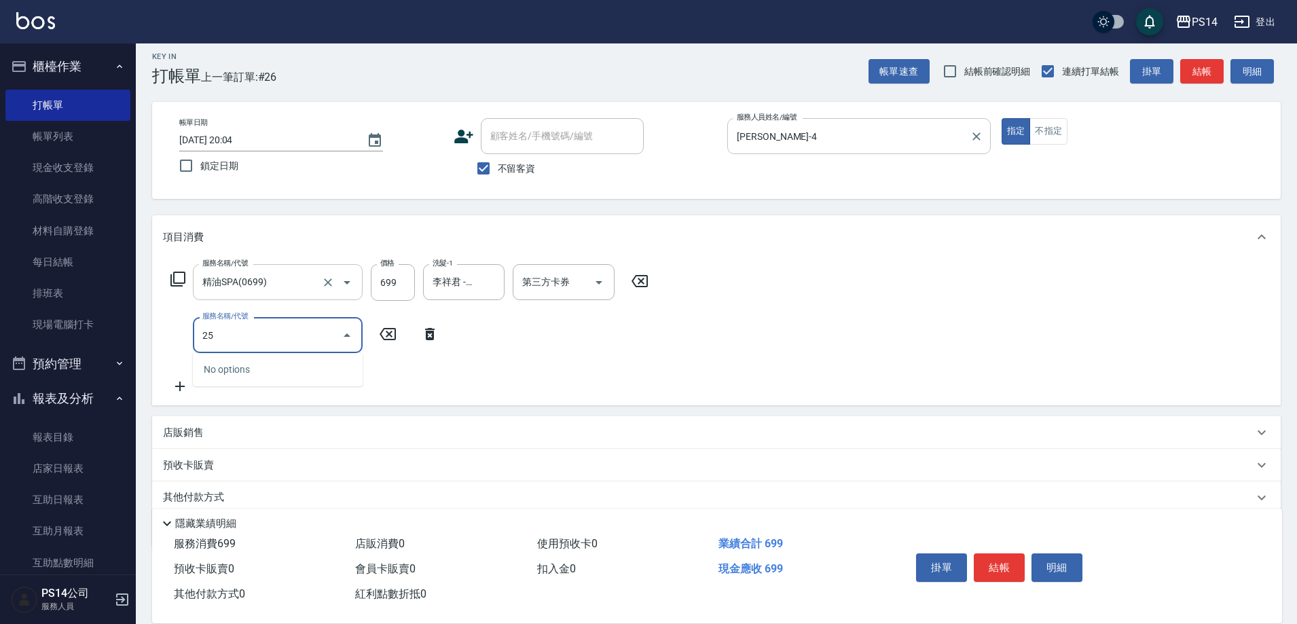
type input "2"
type input "染髮(501)"
type input "700"
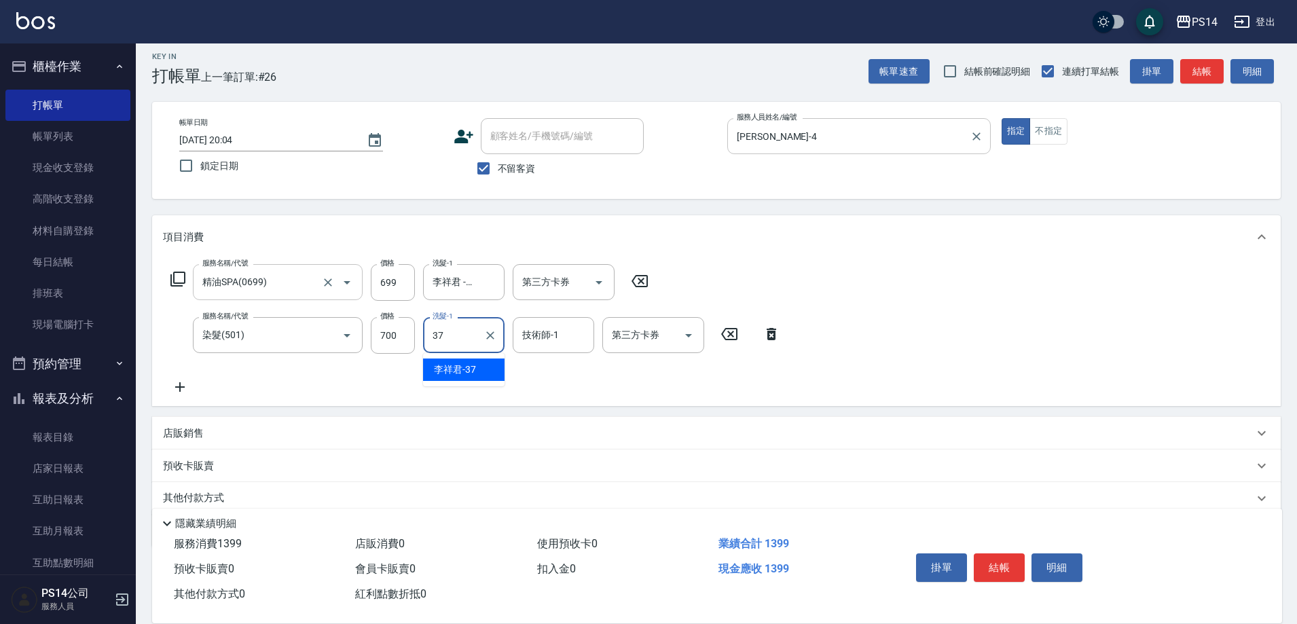
type input "李祥君 -37"
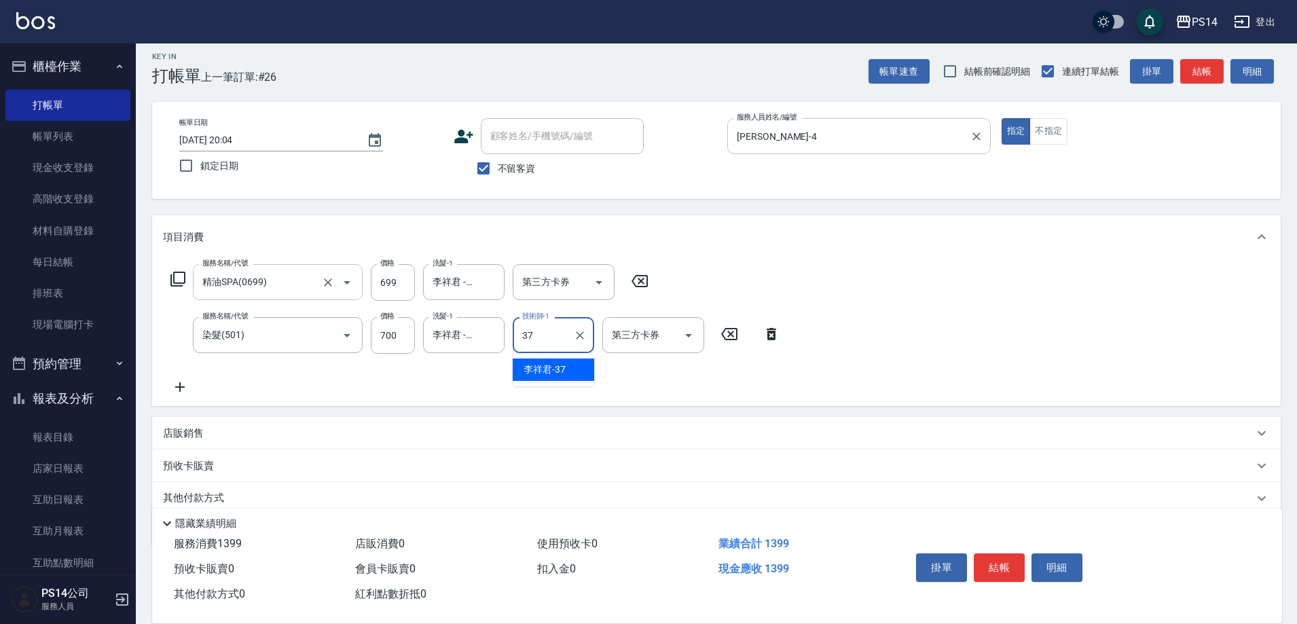
type input "李祥君 -37"
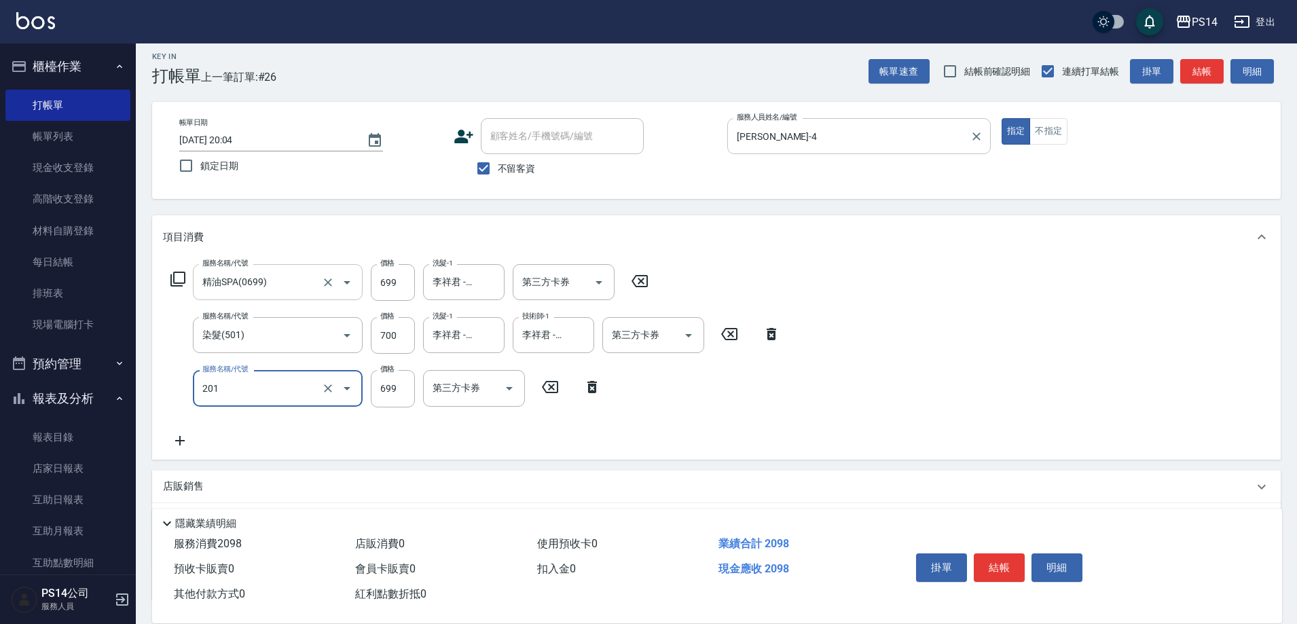
type input "基礎燙(201)"
type input "1500"
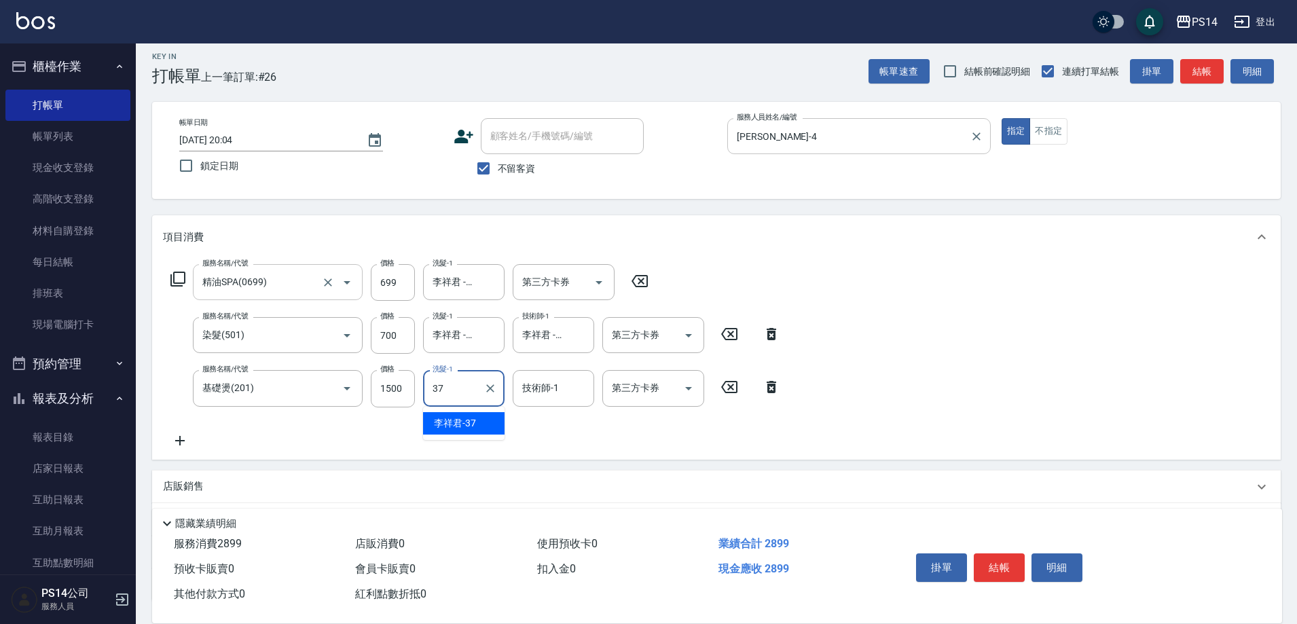
type input "李祥君 -37"
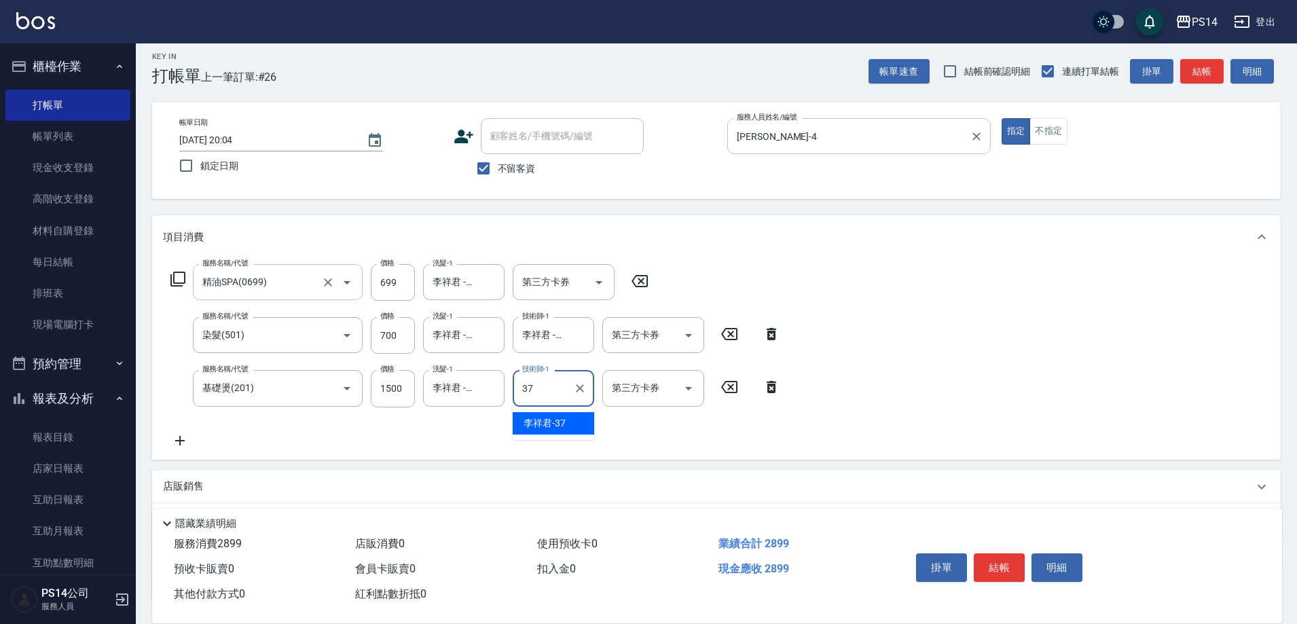
type input "李祥君 -37"
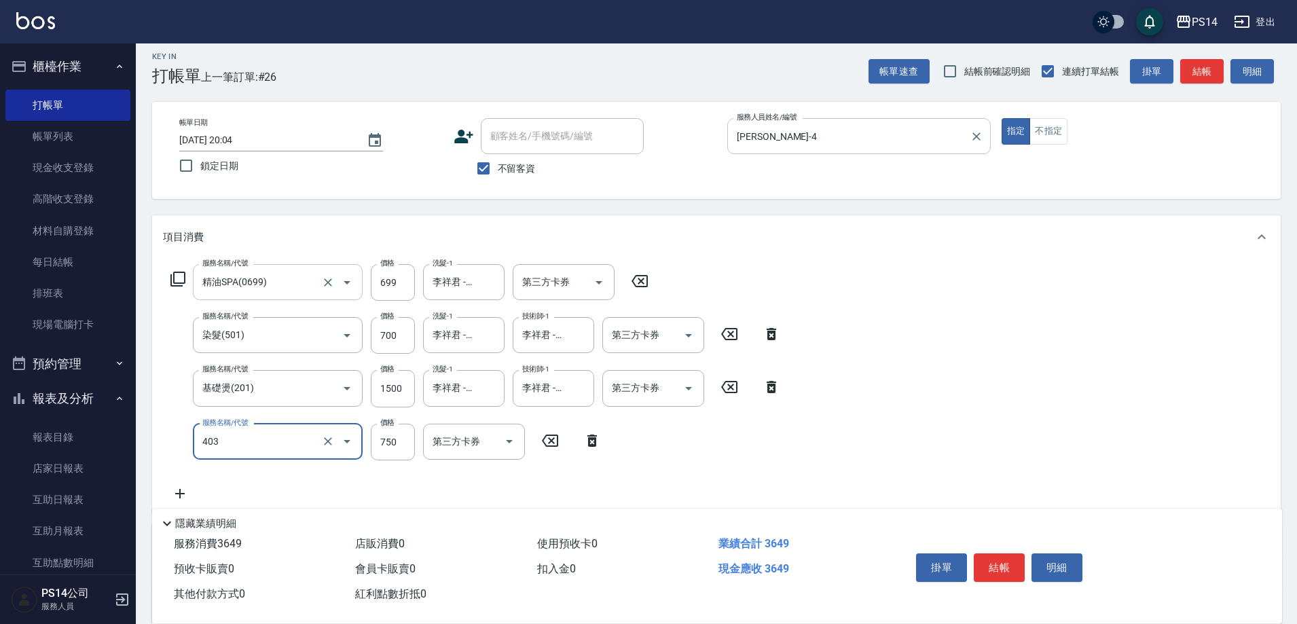
type input "750護(403)"
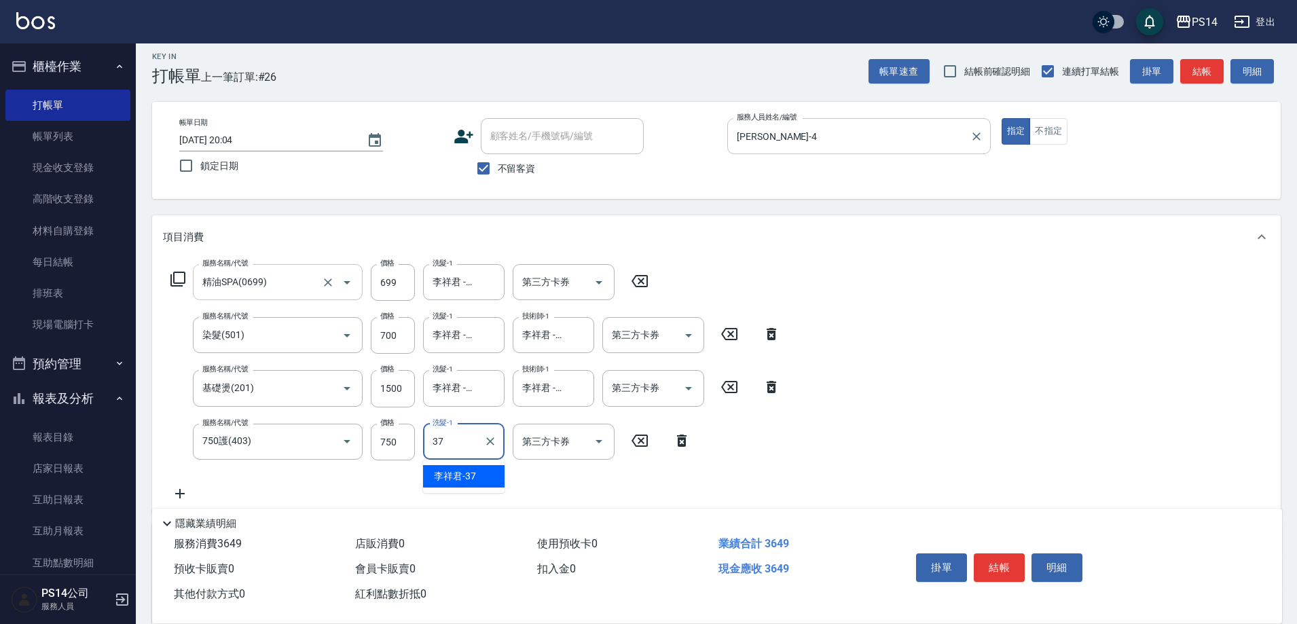
type input "李祥君 -37"
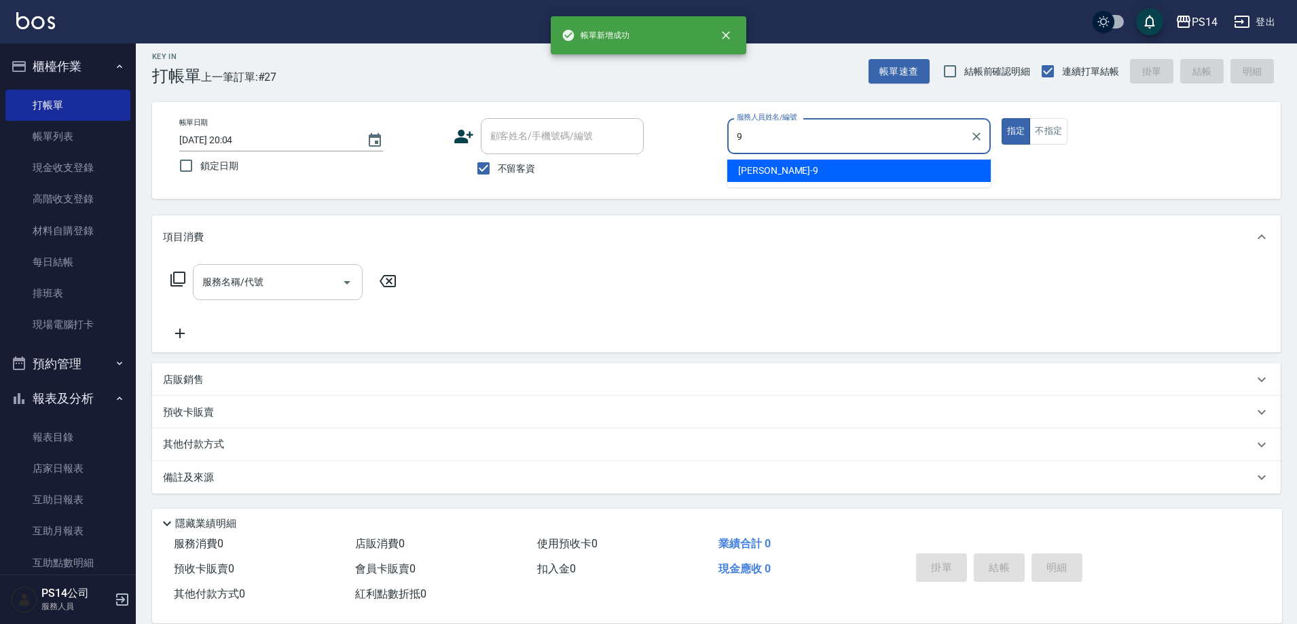
type input "楊宇霏-9"
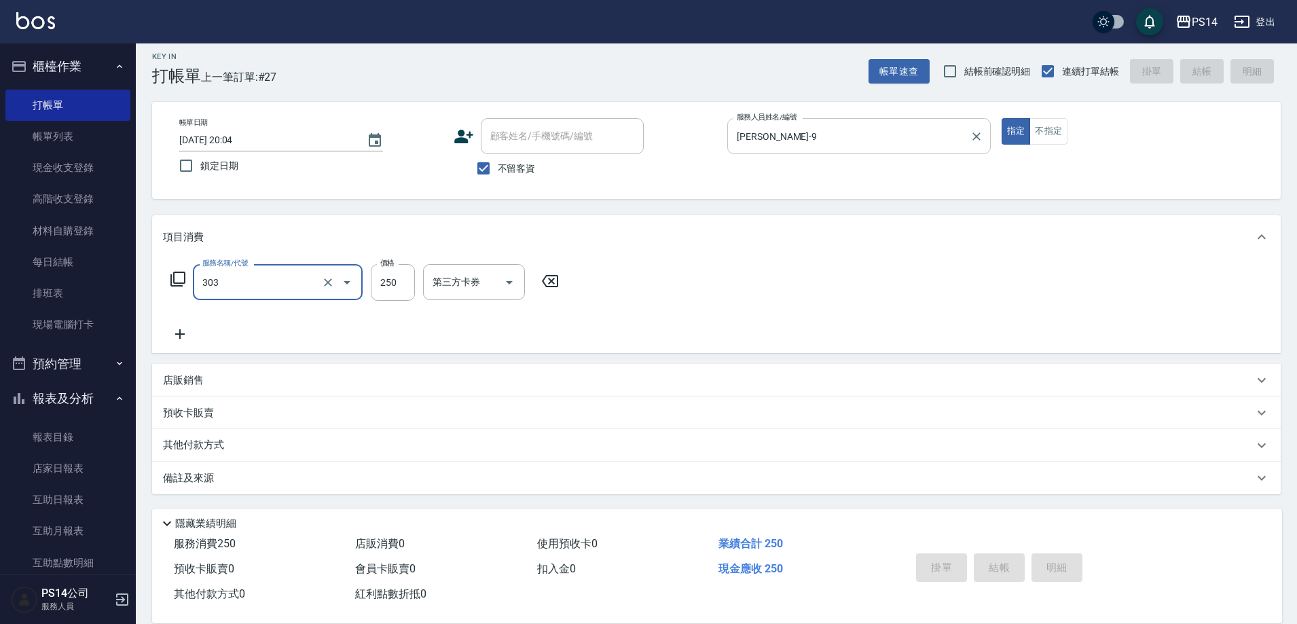
type input "303"
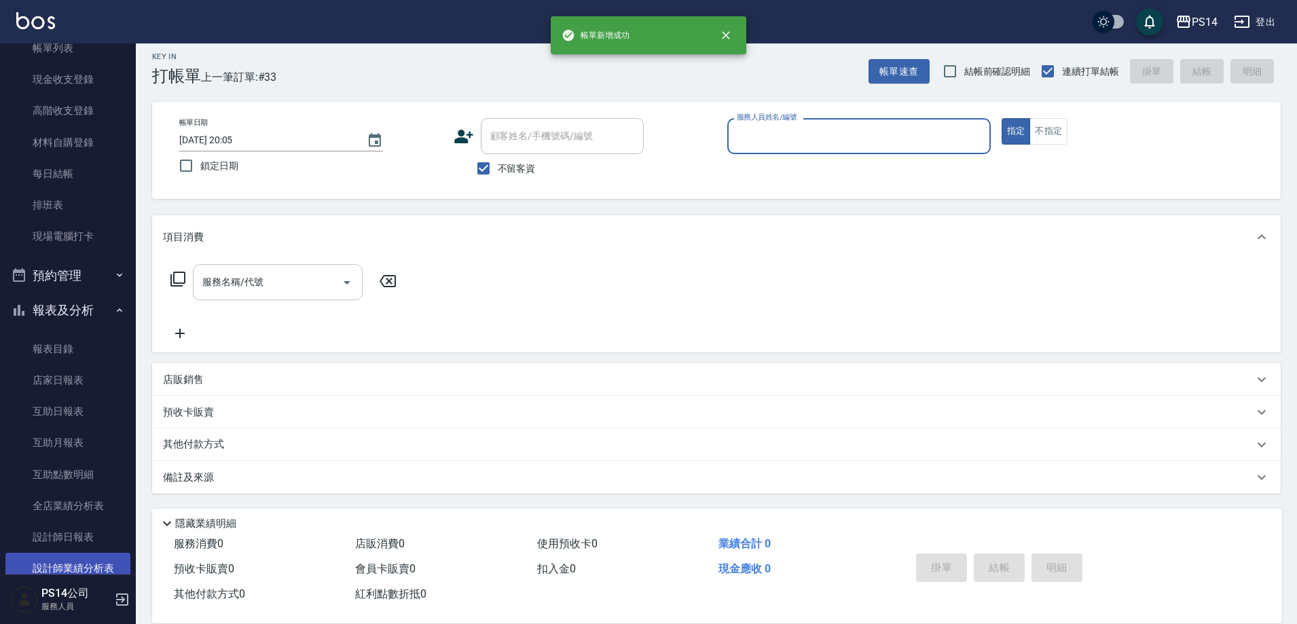
scroll to position [204, 0]
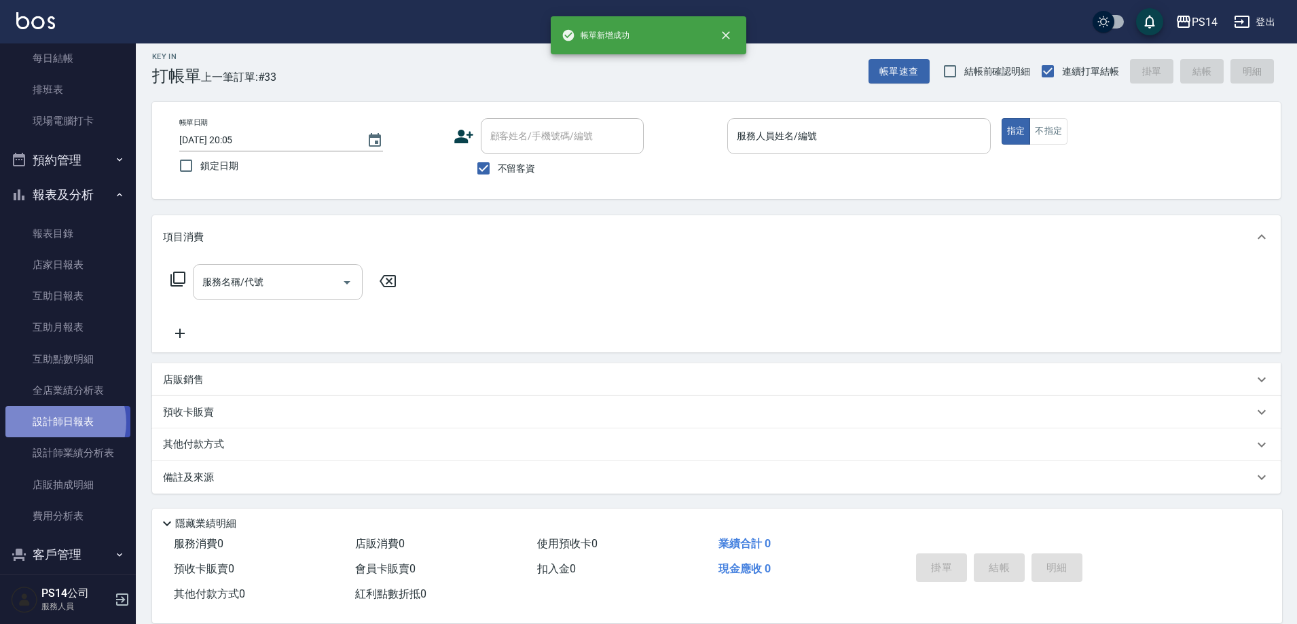
click at [58, 422] on link "設計師日報表" at bounding box center [67, 421] width 125 height 31
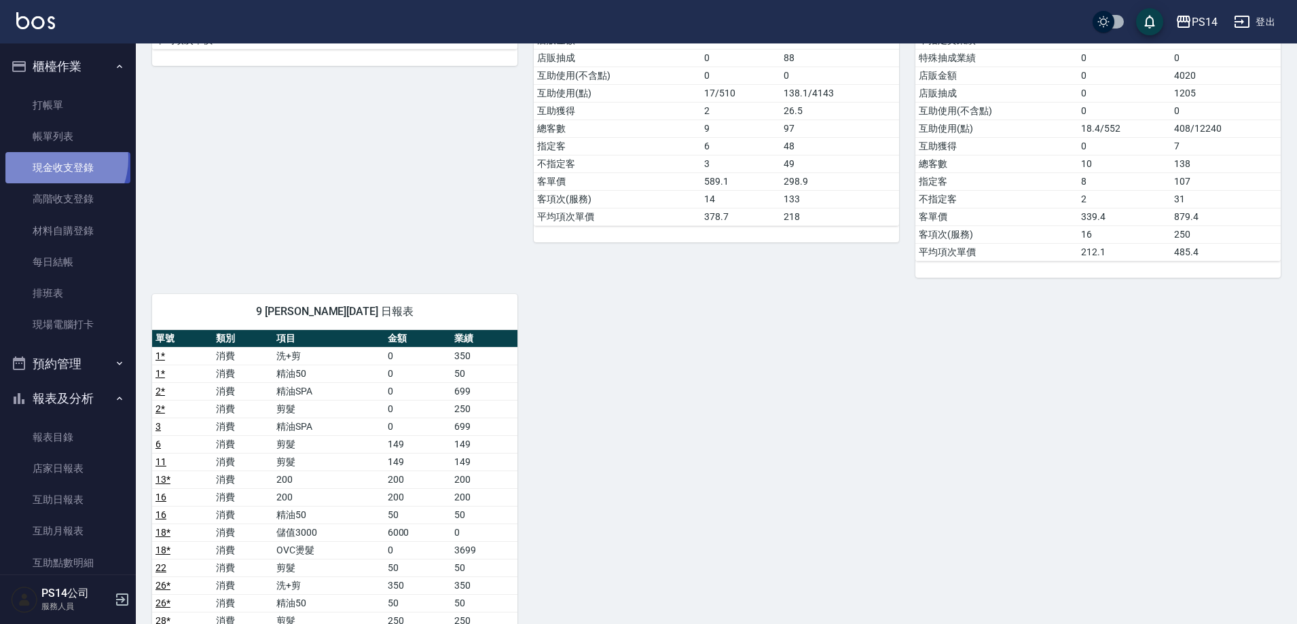
click at [50, 159] on link "現金收支登錄" at bounding box center [67, 167] width 125 height 31
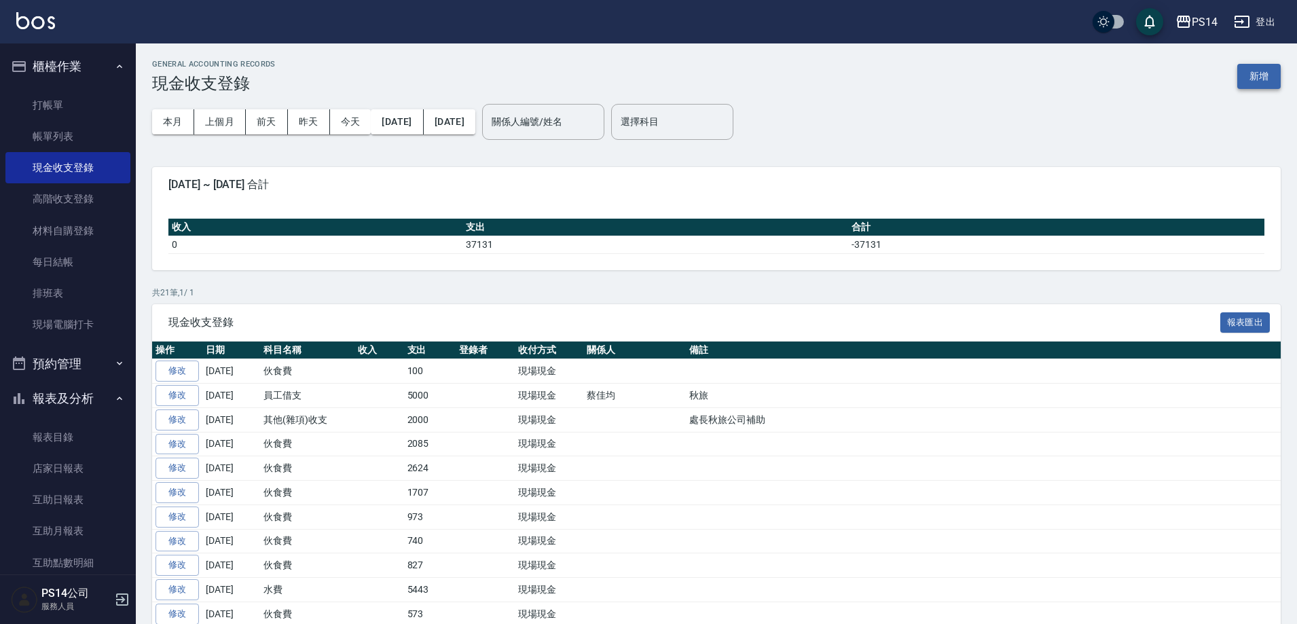
click at [1246, 84] on button "新增" at bounding box center [1258, 76] width 43 height 25
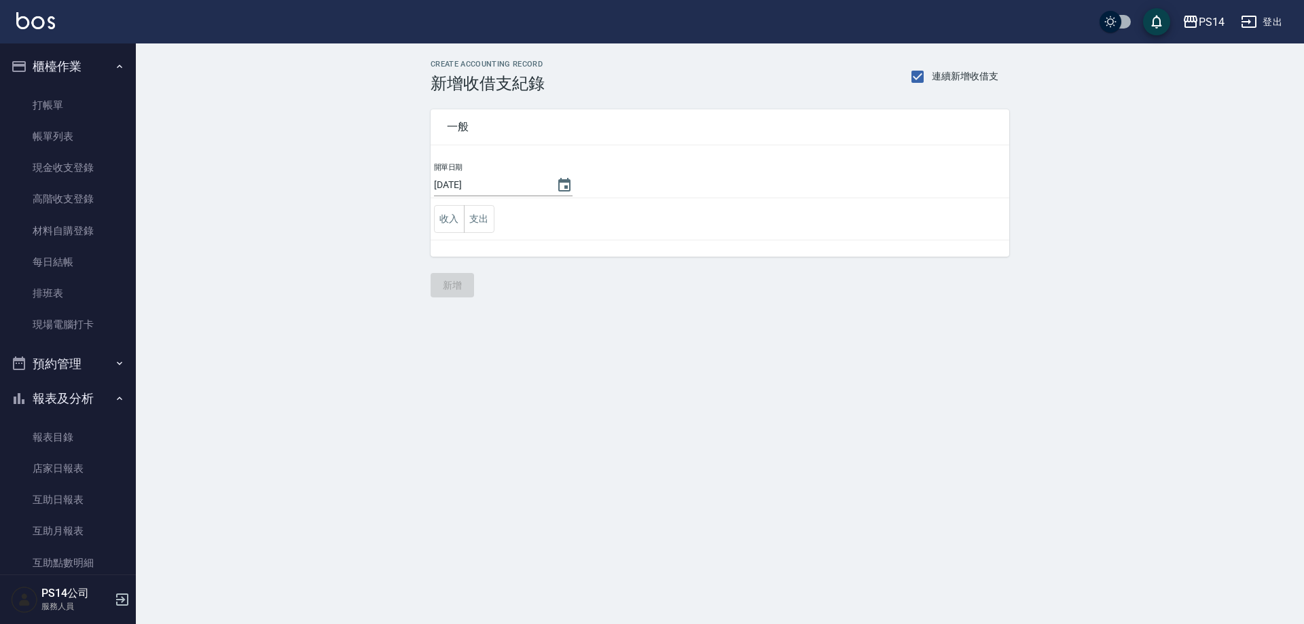
click at [499, 212] on td "收入 支出" at bounding box center [720, 219] width 579 height 42
click at [486, 223] on button "支出" at bounding box center [479, 219] width 31 height 28
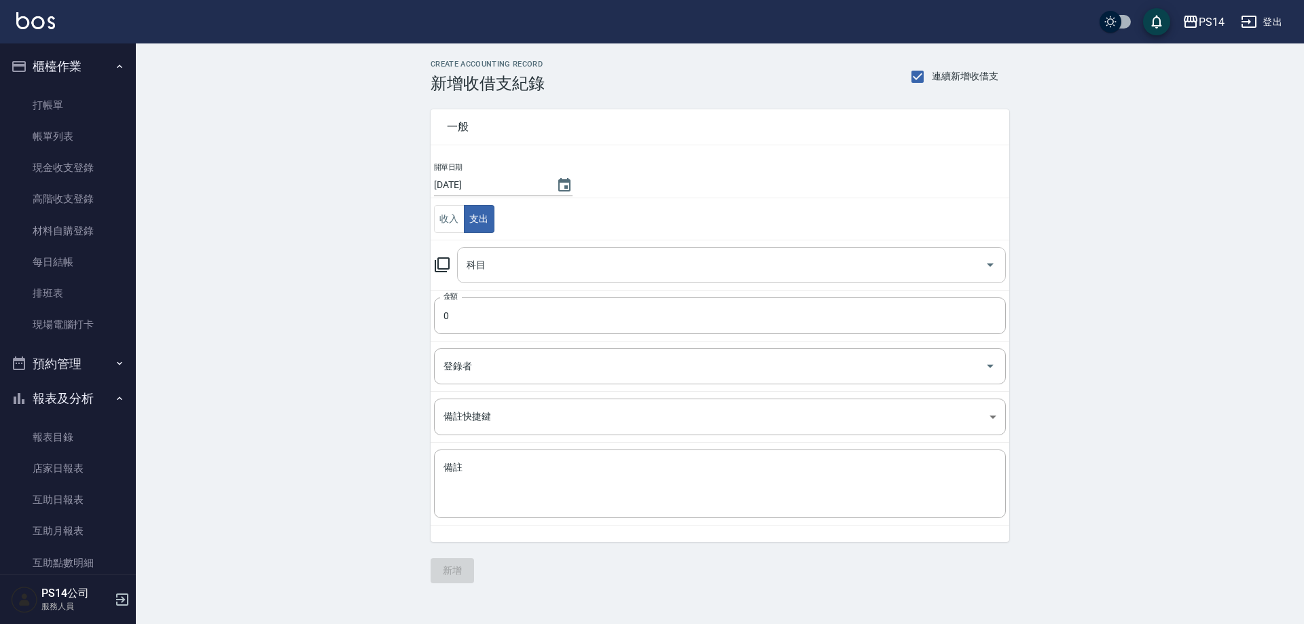
click at [534, 263] on input "科目" at bounding box center [721, 265] width 516 height 24
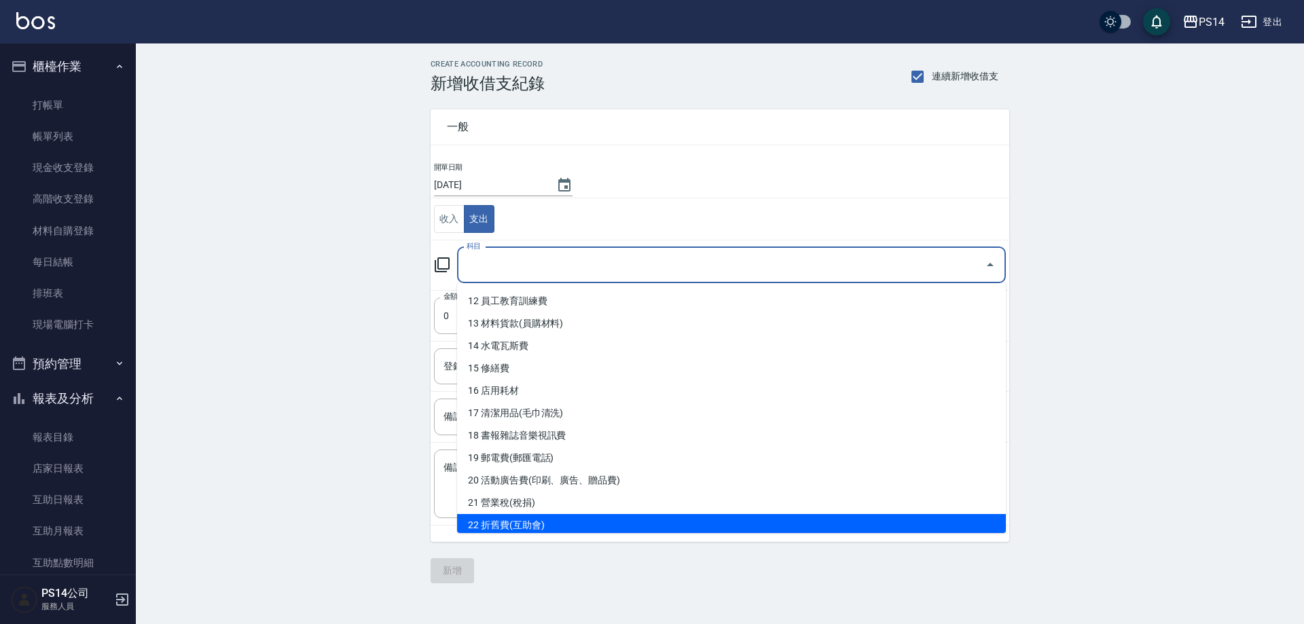
scroll to position [204, 0]
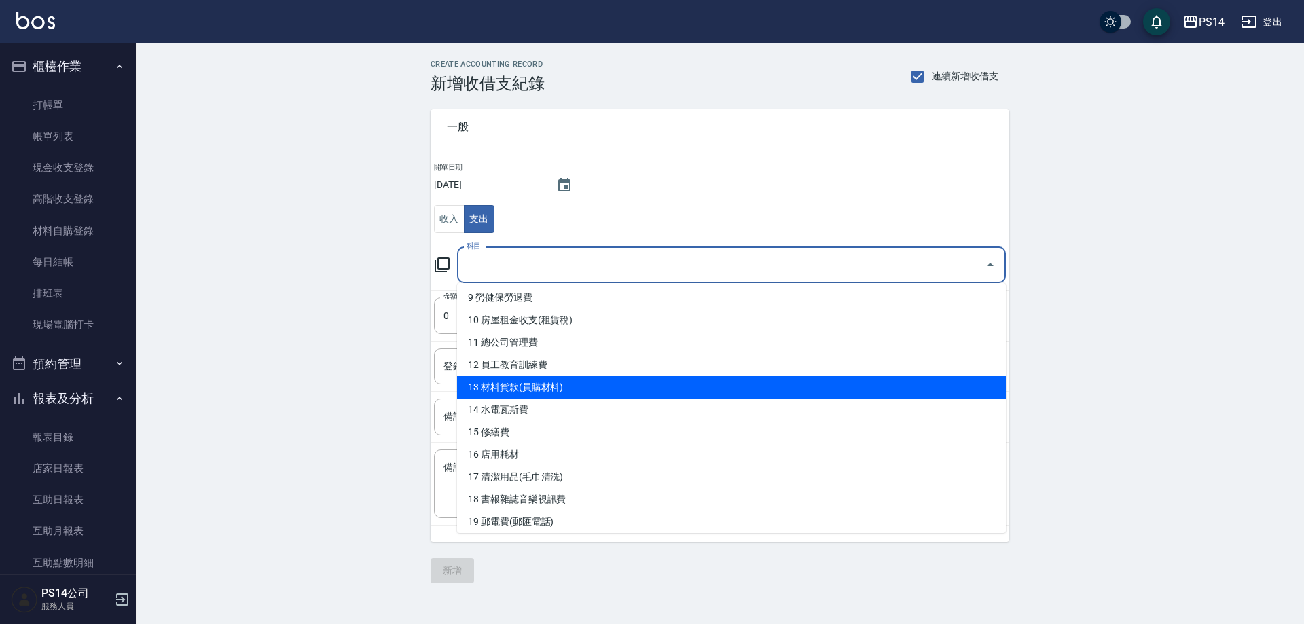
click at [536, 382] on li "13 材料貨款(員購材料)" at bounding box center [731, 387] width 549 height 22
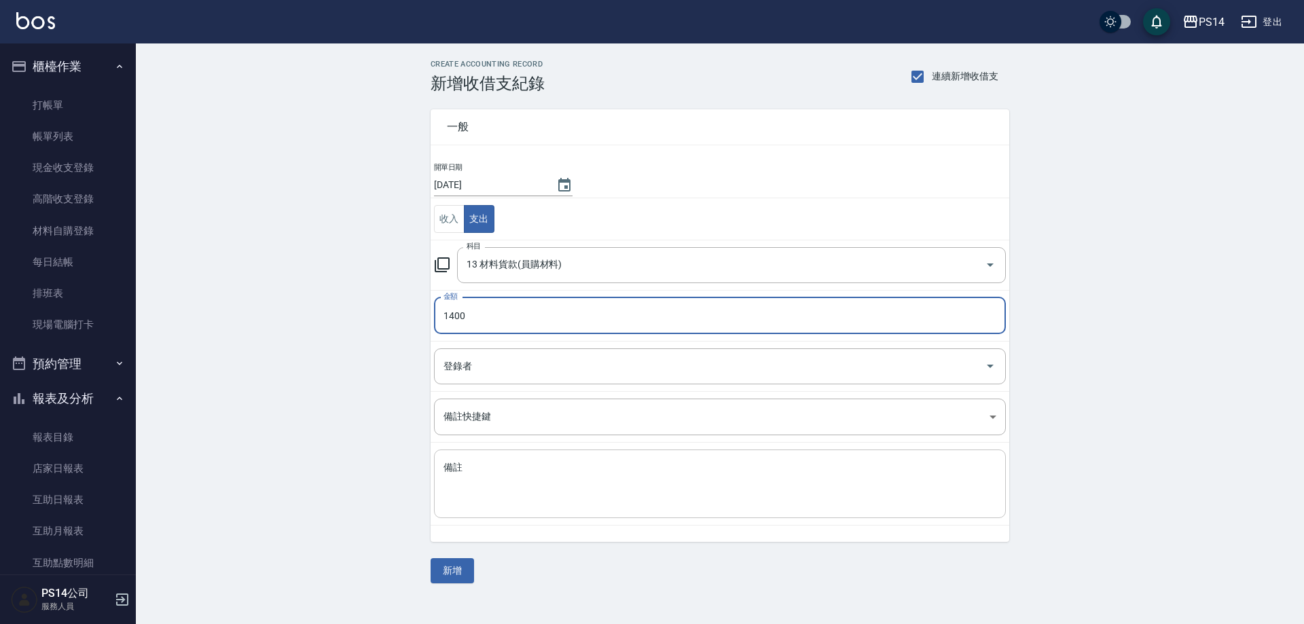
click at [536, 494] on textarea "備註" at bounding box center [719, 484] width 553 height 46
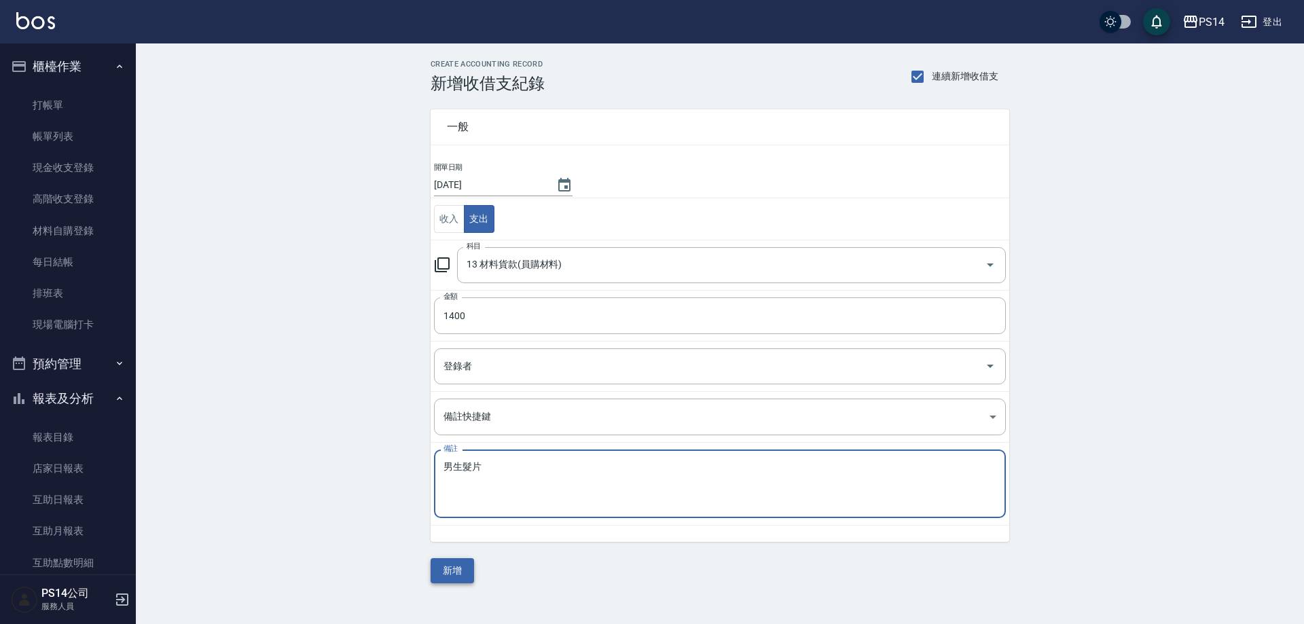
click at [469, 574] on button "新增" at bounding box center [452, 570] width 43 height 25
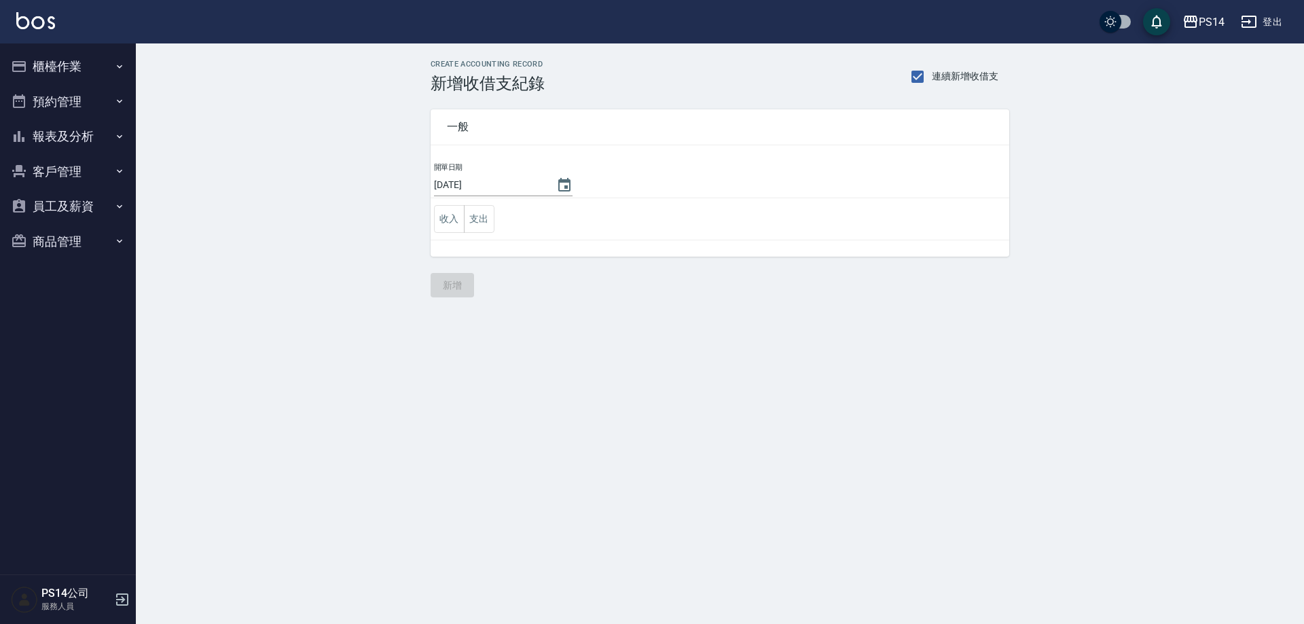
click at [499, 225] on td "收入 支出" at bounding box center [720, 219] width 579 height 42
click at [490, 226] on button "支出" at bounding box center [479, 219] width 31 height 28
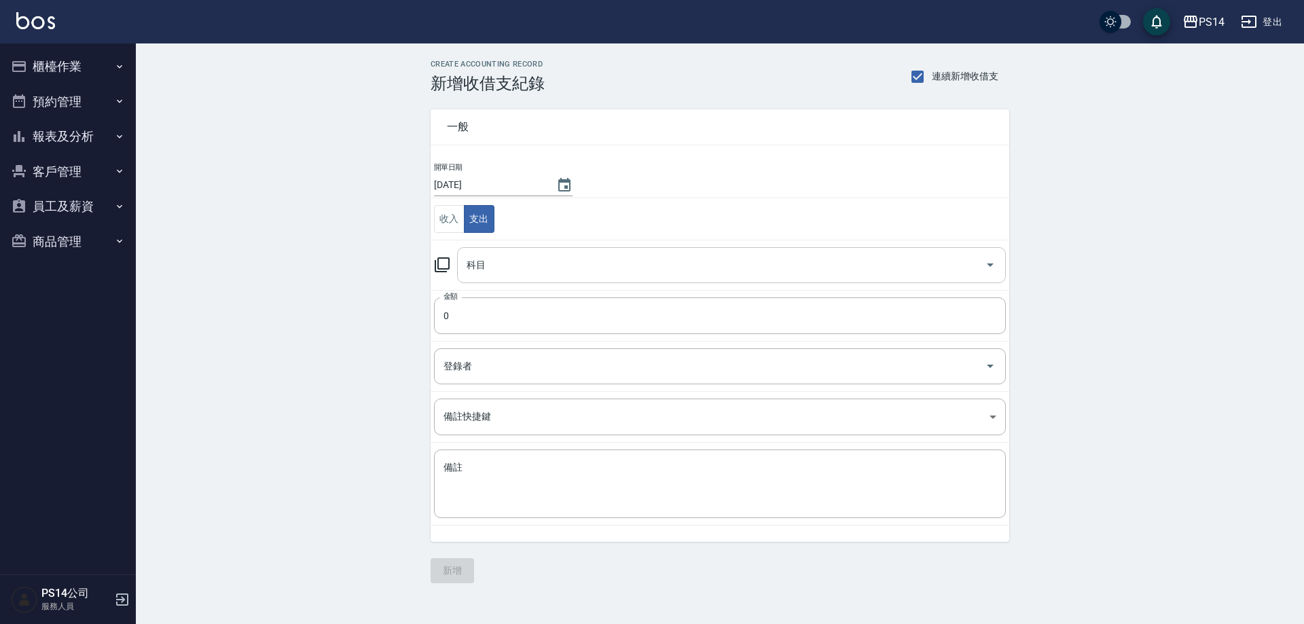
click at [531, 275] on input "科目" at bounding box center [721, 265] width 516 height 24
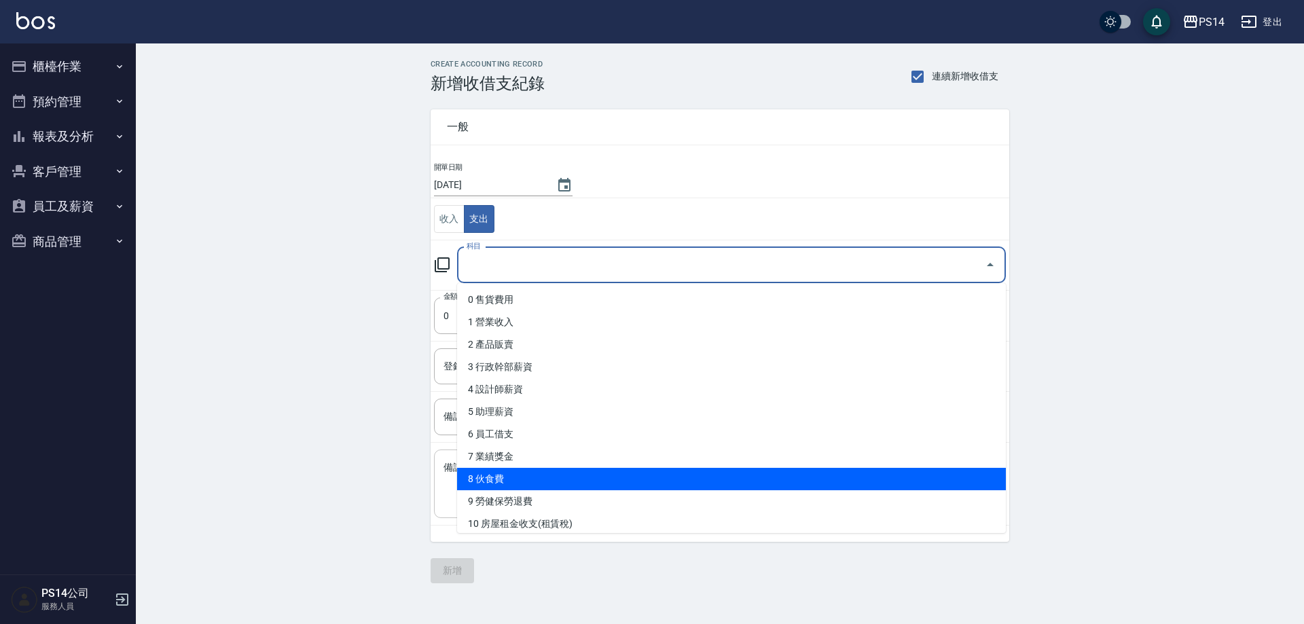
drag, startPoint x: 516, startPoint y: 474, endPoint x: 508, endPoint y: 458, distance: 18.2
click at [515, 475] on li "8 伙食費" at bounding box center [731, 479] width 549 height 22
type input "8 伙食費"
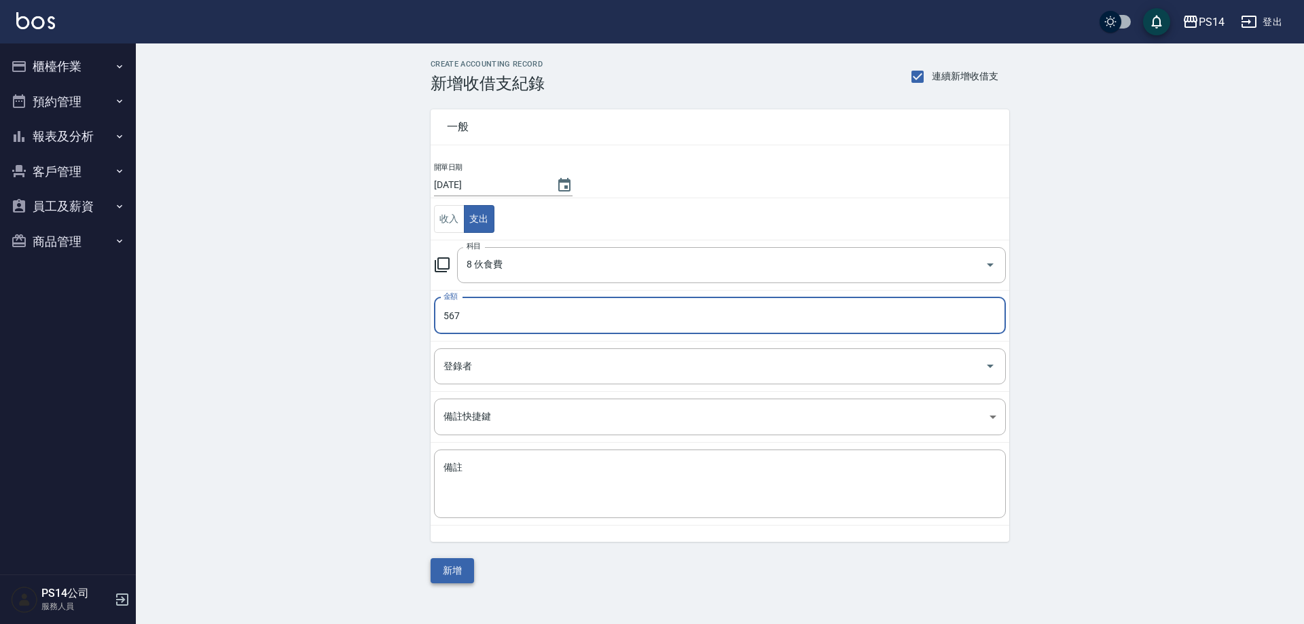
type input "567"
click at [433, 578] on button "新增" at bounding box center [452, 570] width 43 height 25
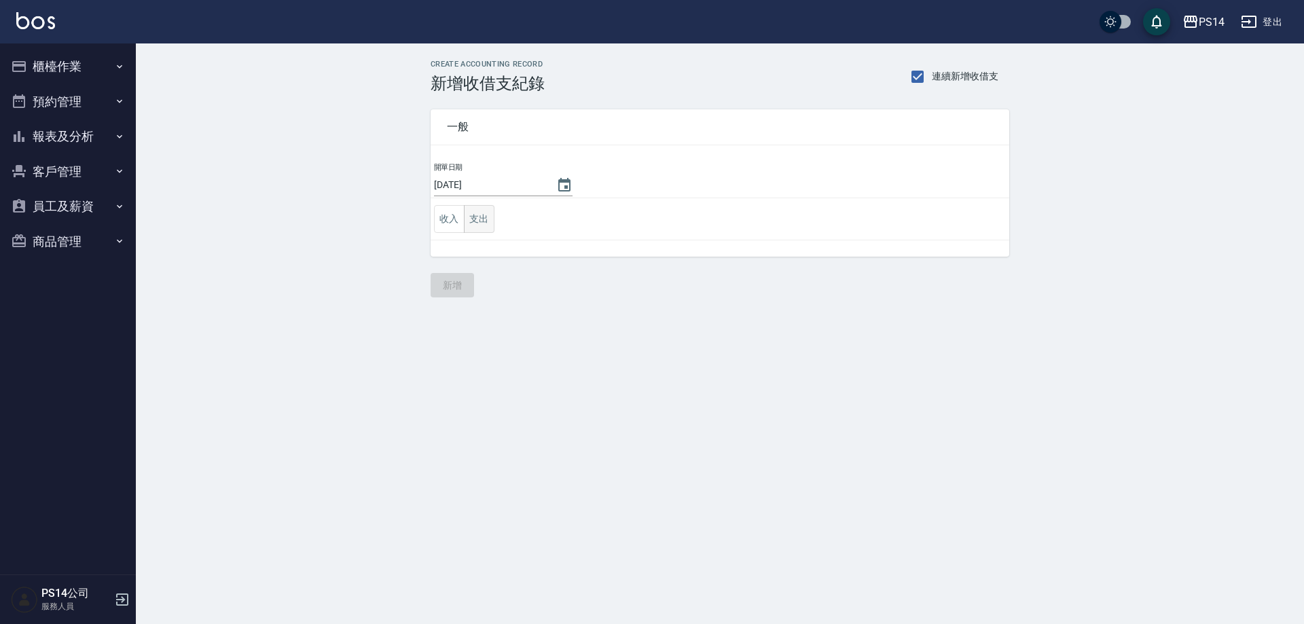
click at [481, 223] on button "支出" at bounding box center [479, 219] width 31 height 28
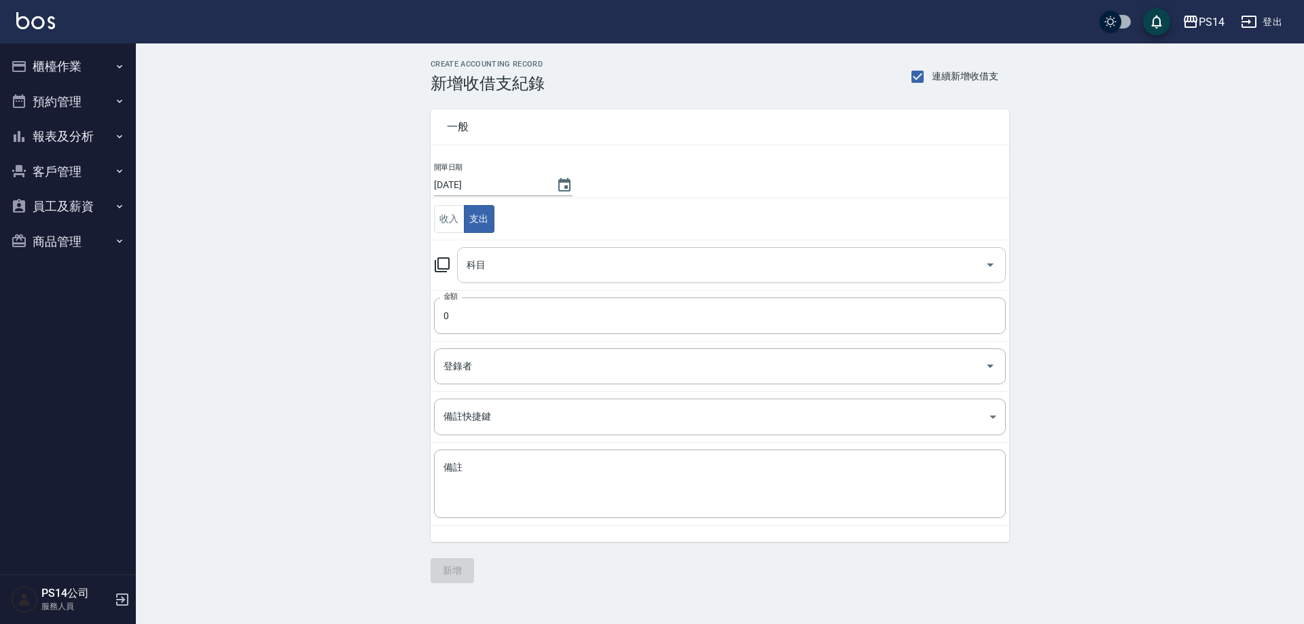
click at [529, 263] on input "科目" at bounding box center [721, 265] width 516 height 24
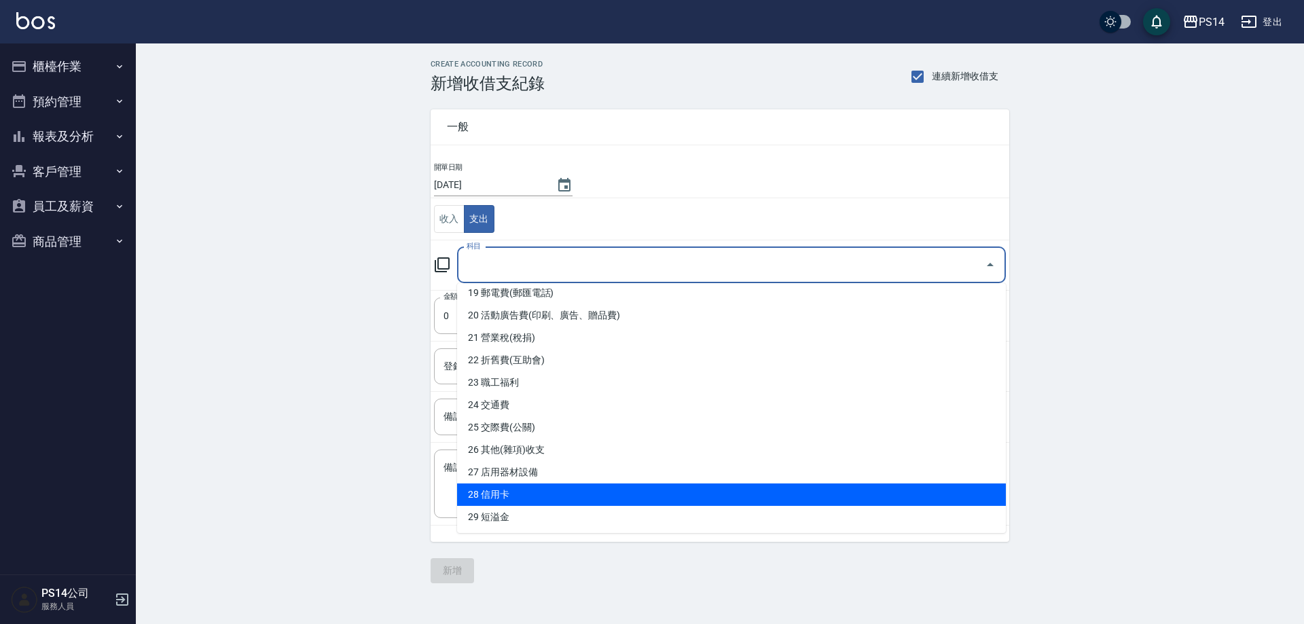
scroll to position [475, 0]
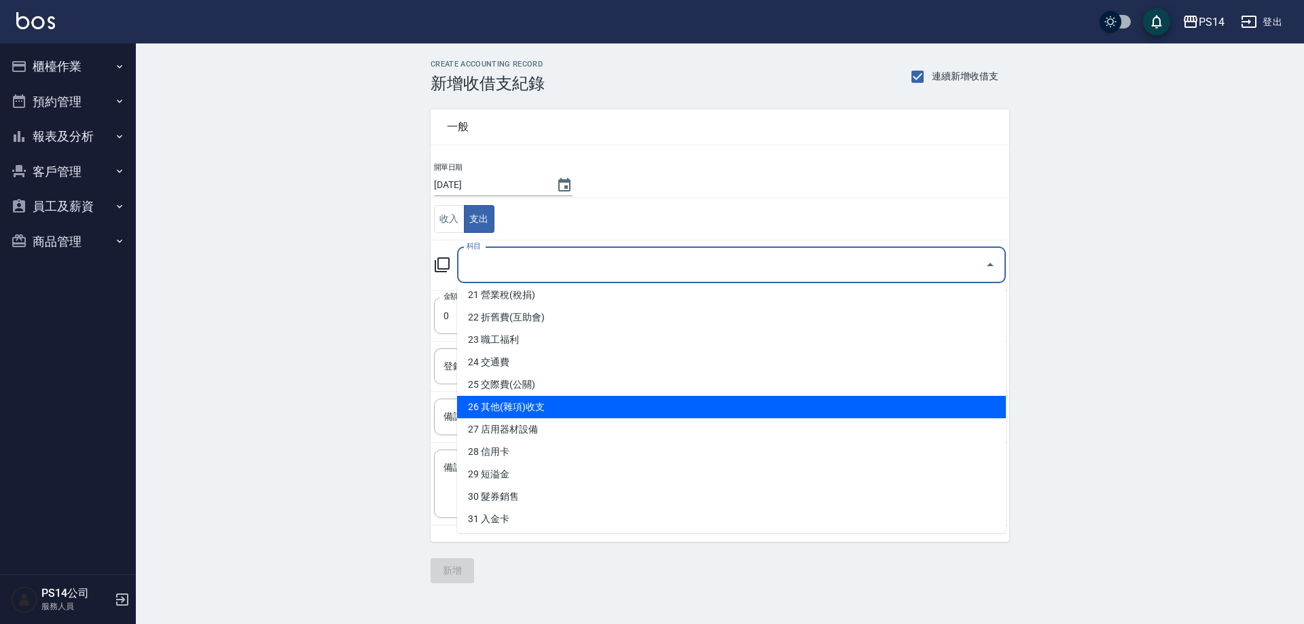
click at [524, 409] on li "26 其他(雜項)收支" at bounding box center [731, 407] width 549 height 22
type input "26 其他(雜項)收支"
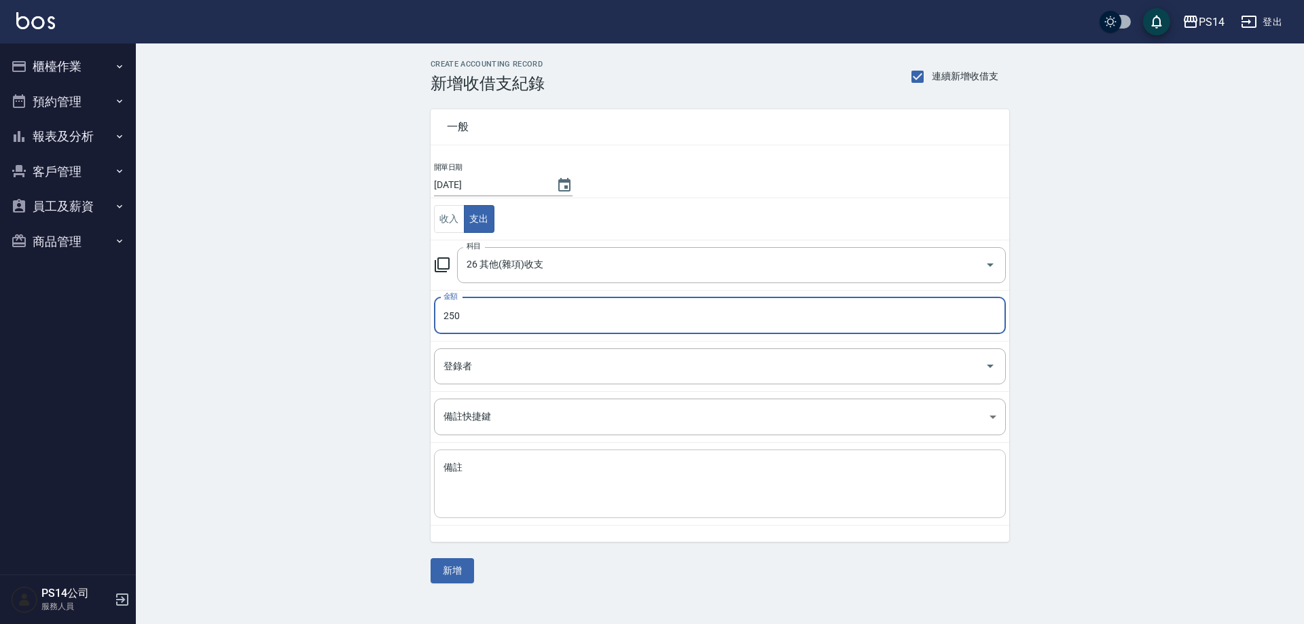
type input "250"
click at [560, 491] on textarea "備註" at bounding box center [719, 484] width 553 height 46
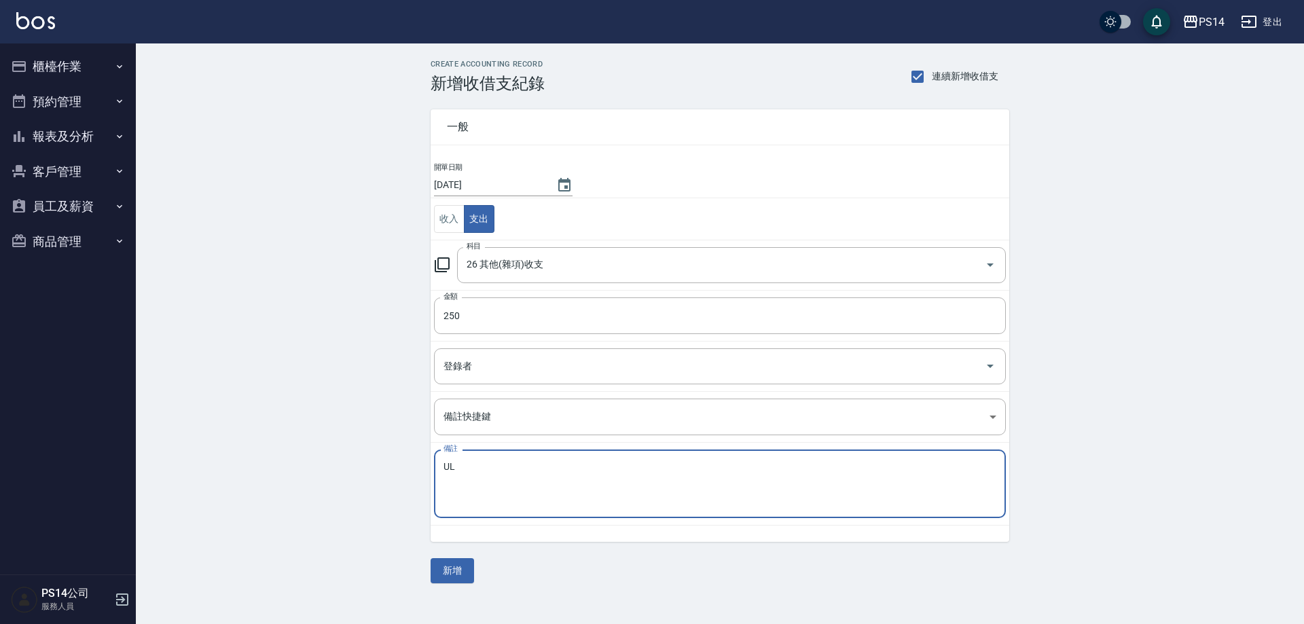
type textarea "U"
type textarea "藥膏"
click at [444, 564] on button "新增" at bounding box center [452, 570] width 43 height 25
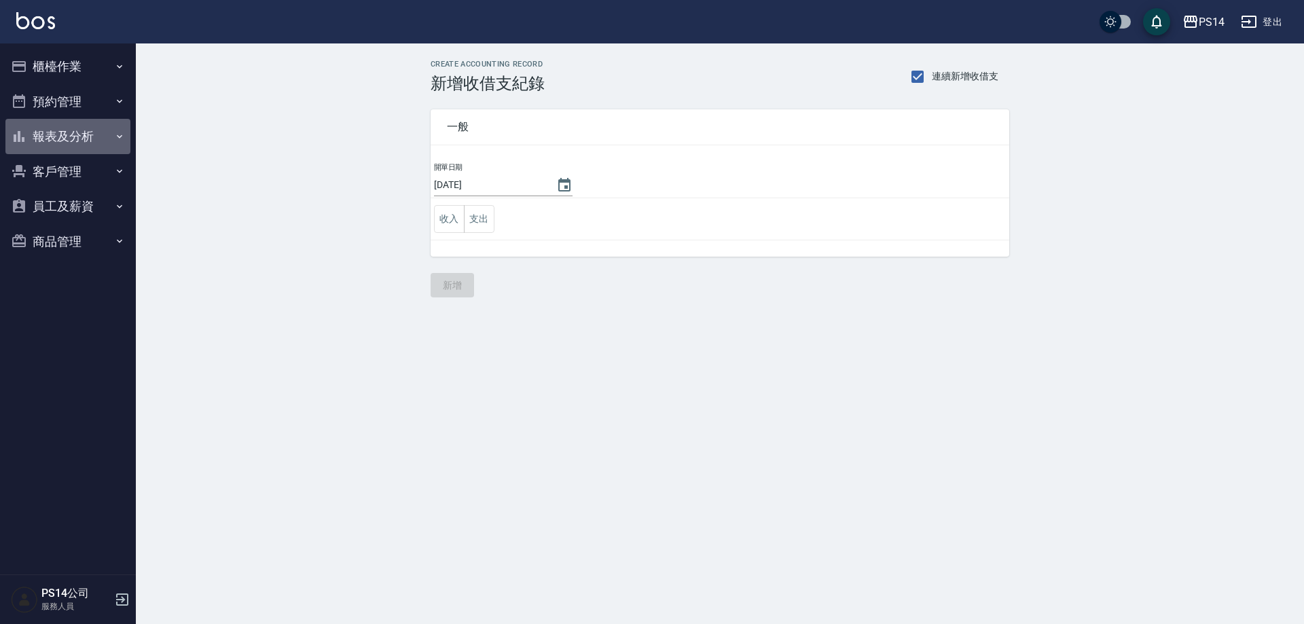
click at [50, 136] on button "報表及分析" at bounding box center [67, 136] width 125 height 35
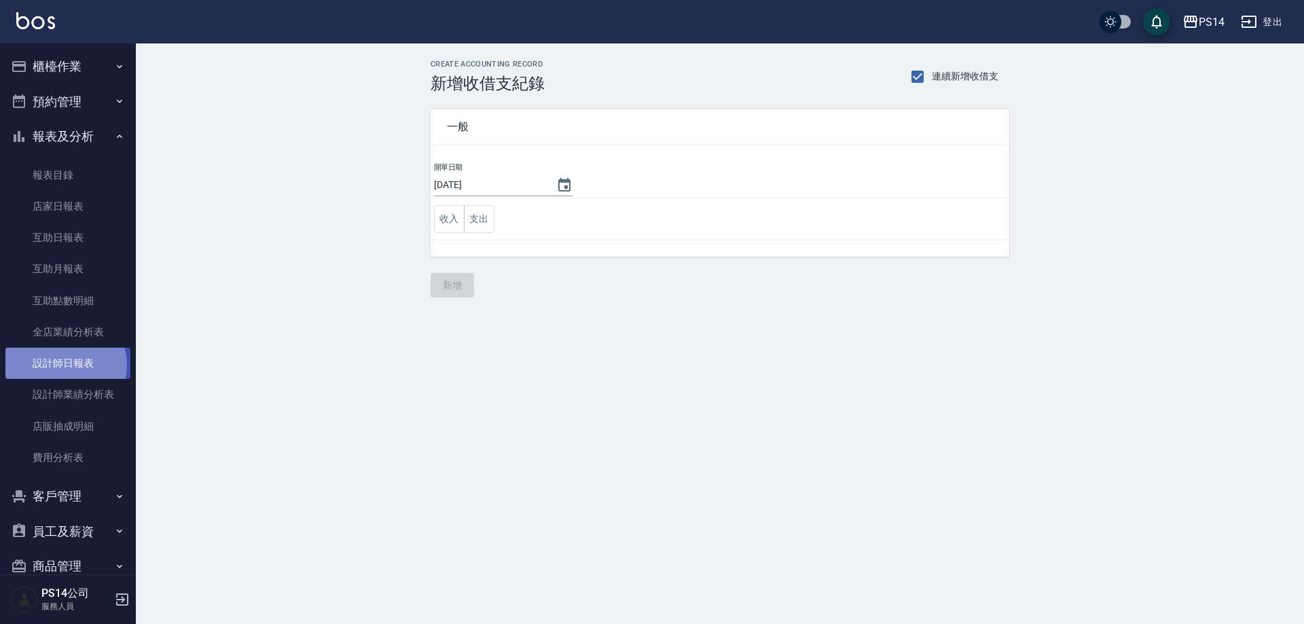
click at [62, 365] on link "設計師日報表" at bounding box center [67, 363] width 125 height 31
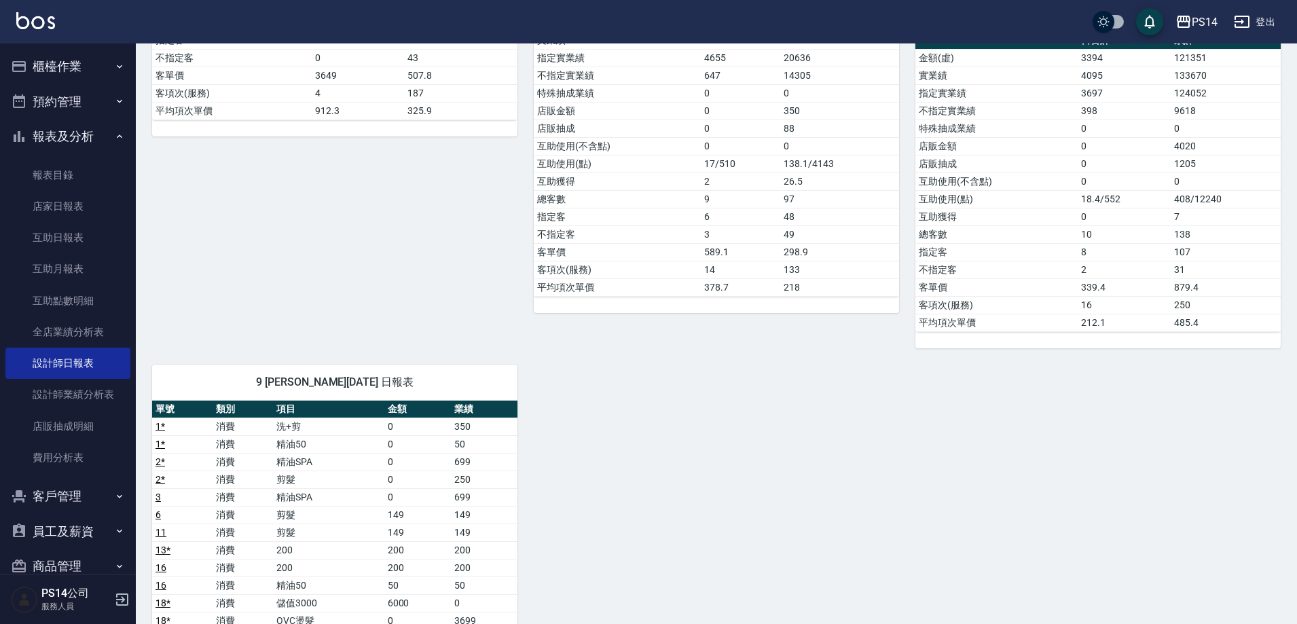
scroll to position [407, 0]
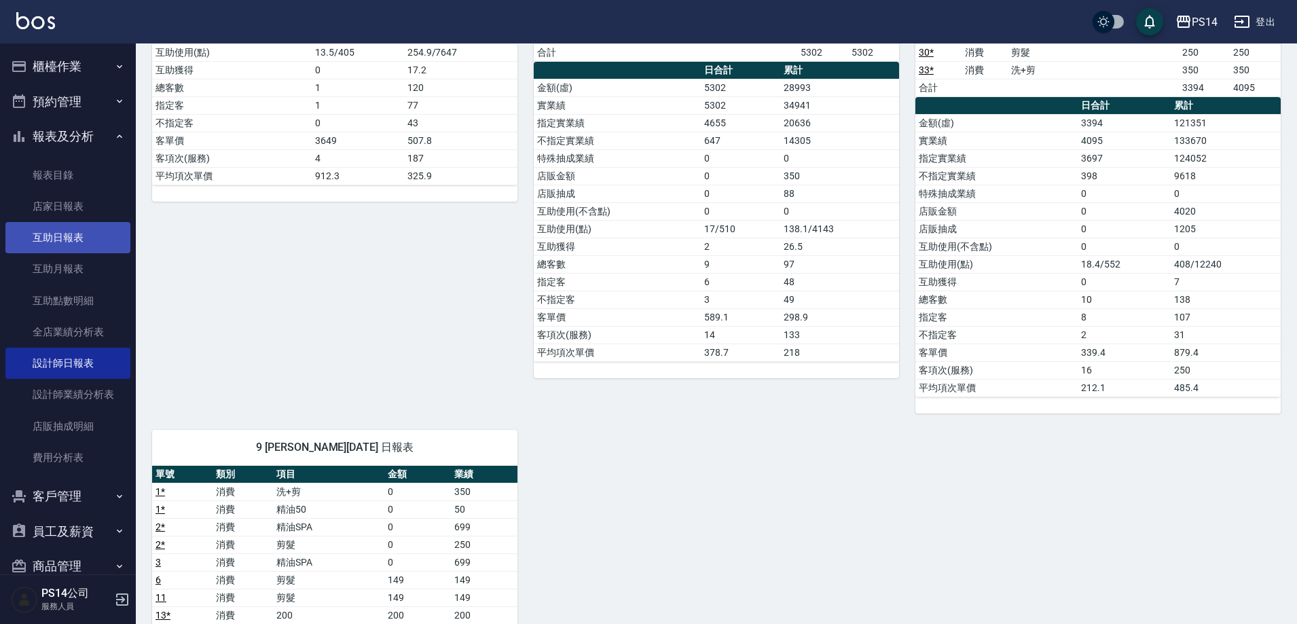
click at [39, 229] on link "互助日報表" at bounding box center [67, 237] width 125 height 31
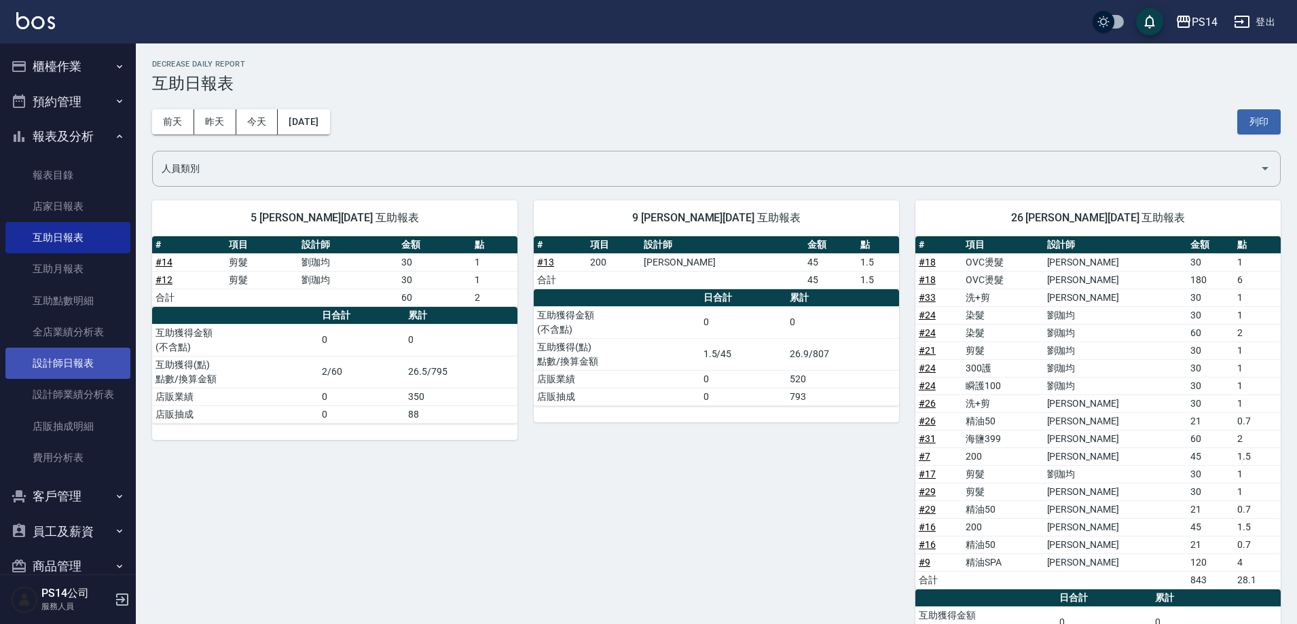
click at [42, 364] on link "設計師日報表" at bounding box center [67, 363] width 125 height 31
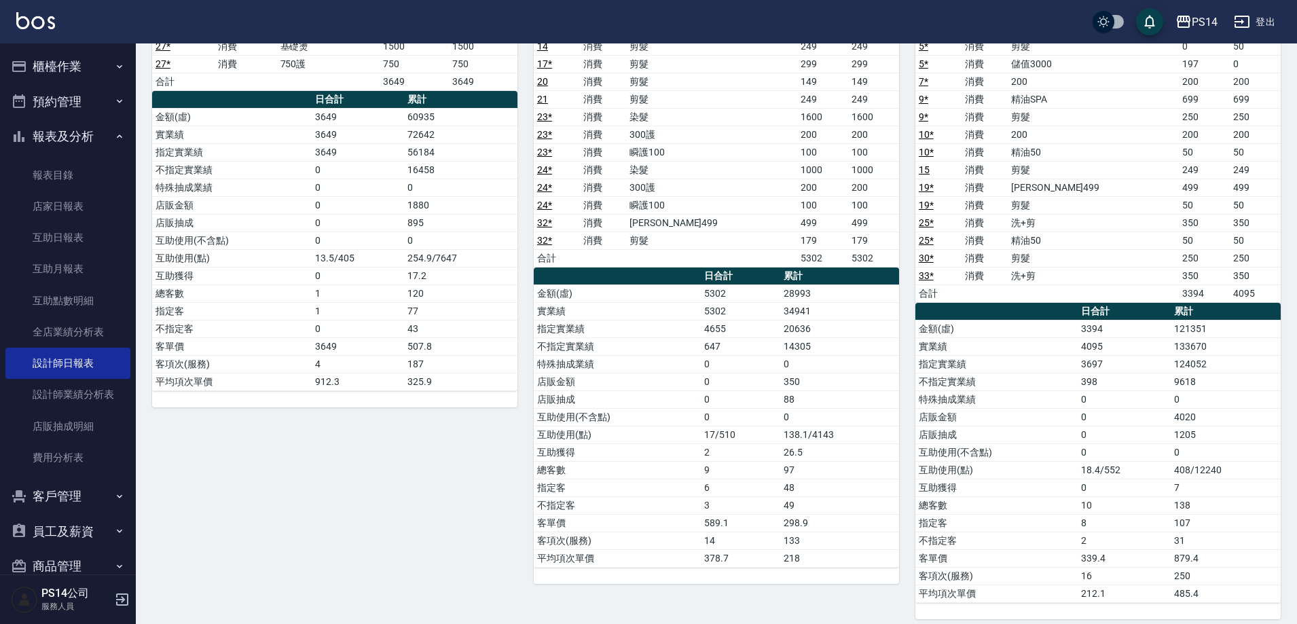
scroll to position [340, 0]
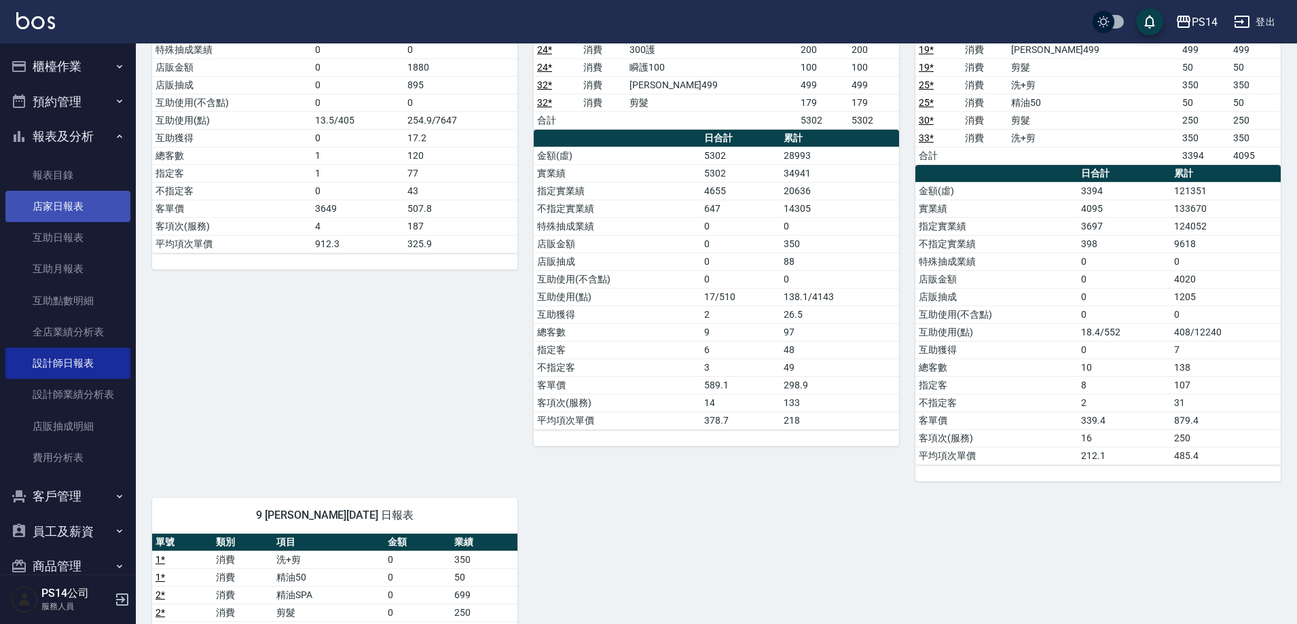
click at [63, 211] on link "店家日報表" at bounding box center [67, 206] width 125 height 31
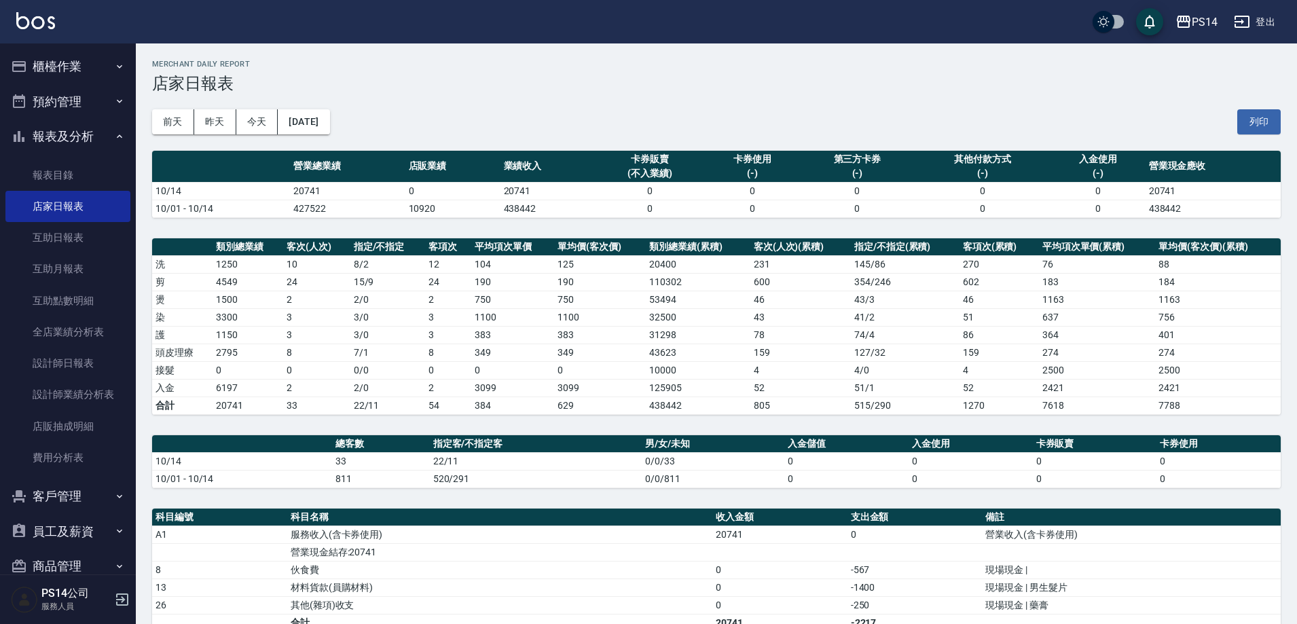
click at [41, 24] on img at bounding box center [35, 20] width 39 height 17
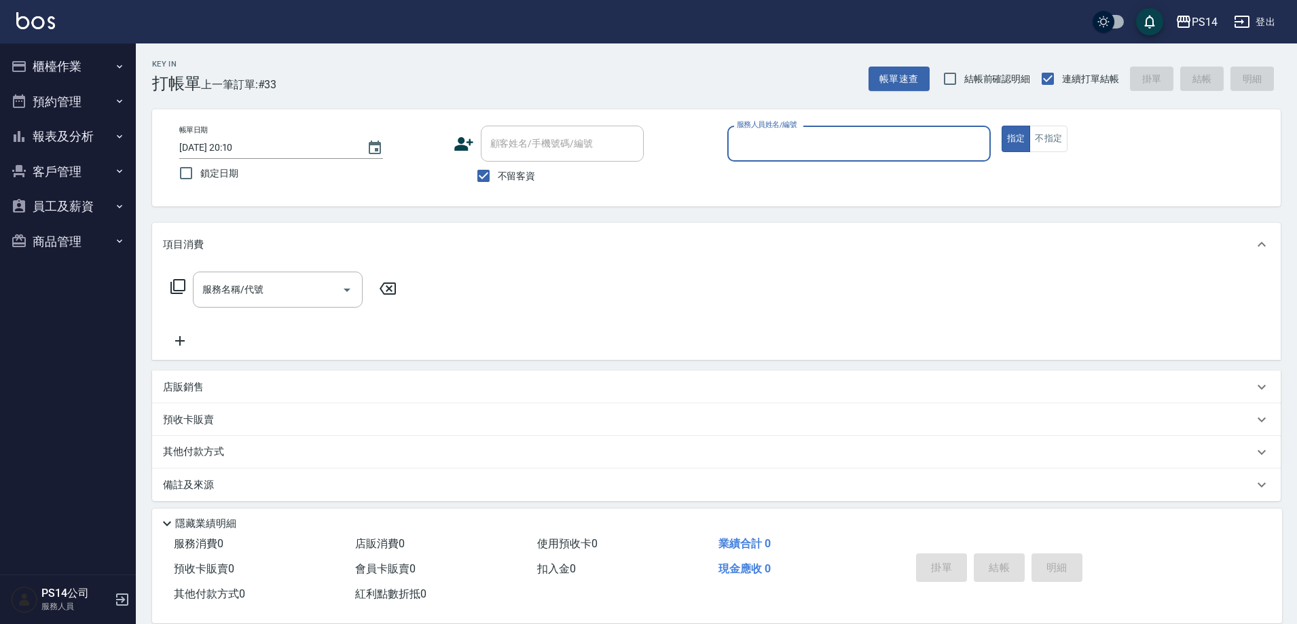
click at [107, 141] on button "報表及分析" at bounding box center [67, 136] width 125 height 35
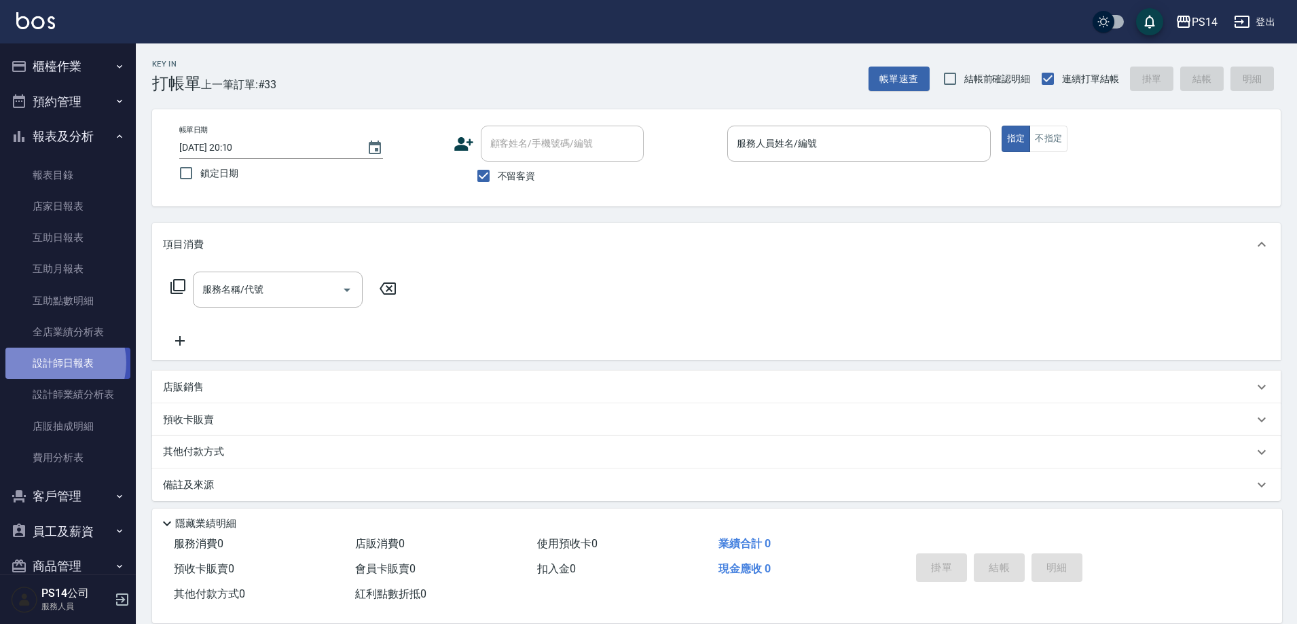
click at [56, 363] on link "設計師日報表" at bounding box center [67, 363] width 125 height 31
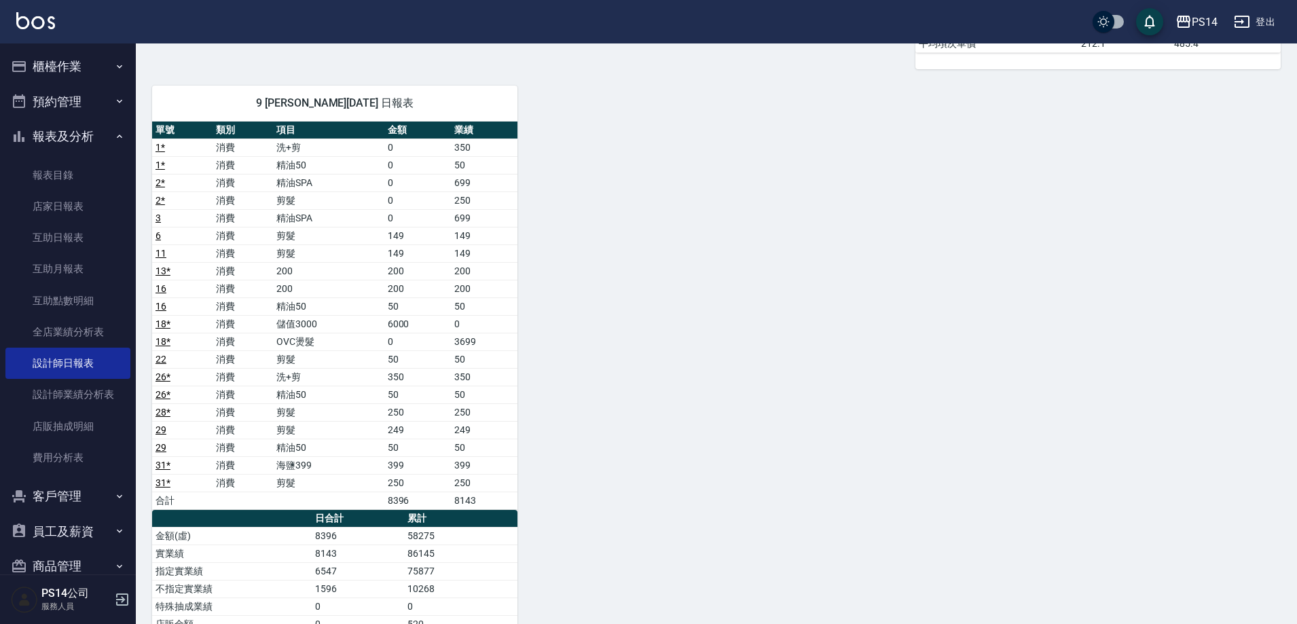
scroll to position [815, 0]
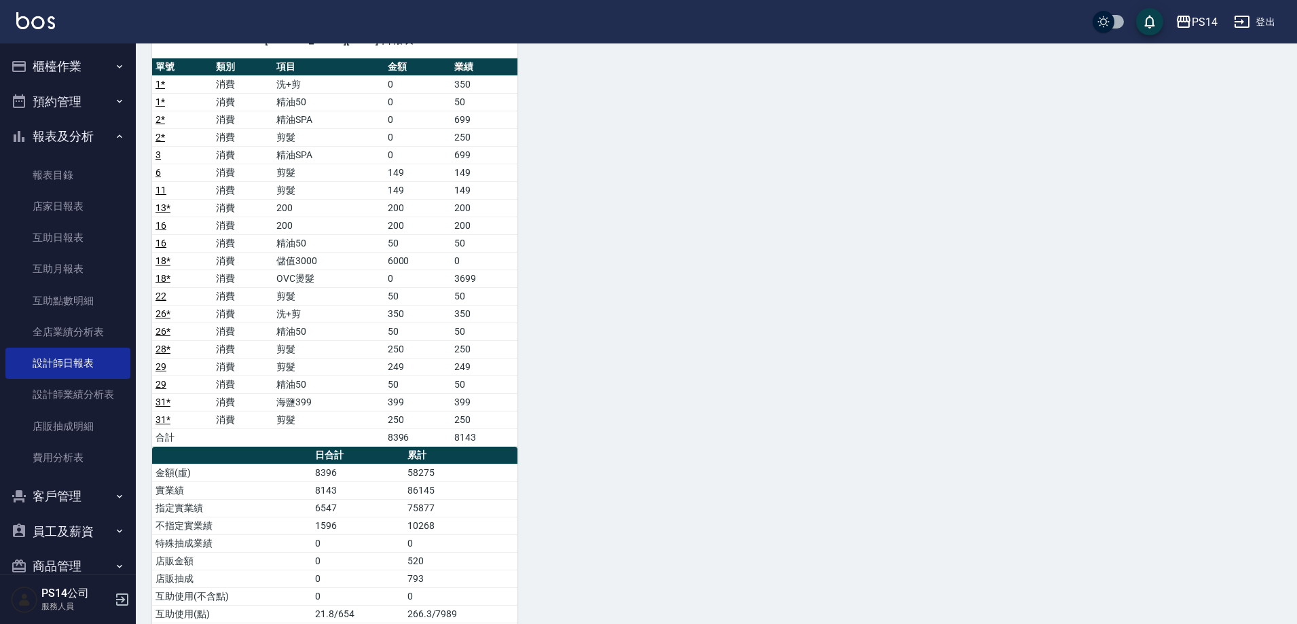
click at [88, 76] on button "櫃檯作業" at bounding box center [67, 66] width 125 height 35
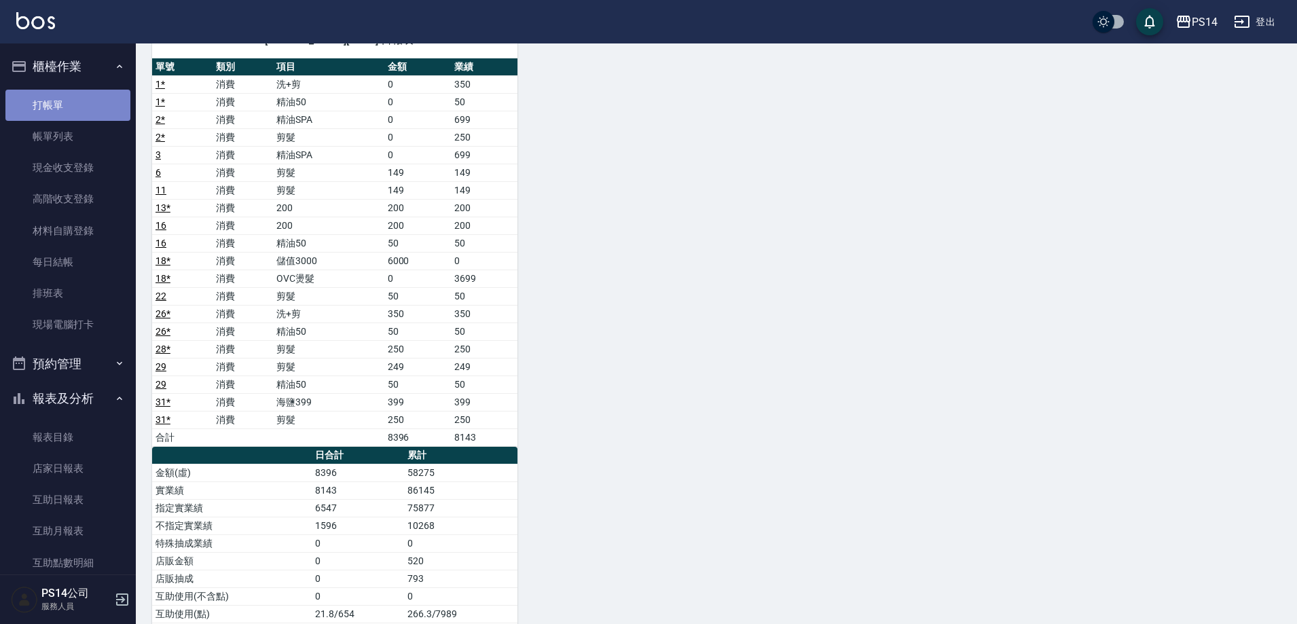
click at [86, 101] on link "打帳單" at bounding box center [67, 105] width 125 height 31
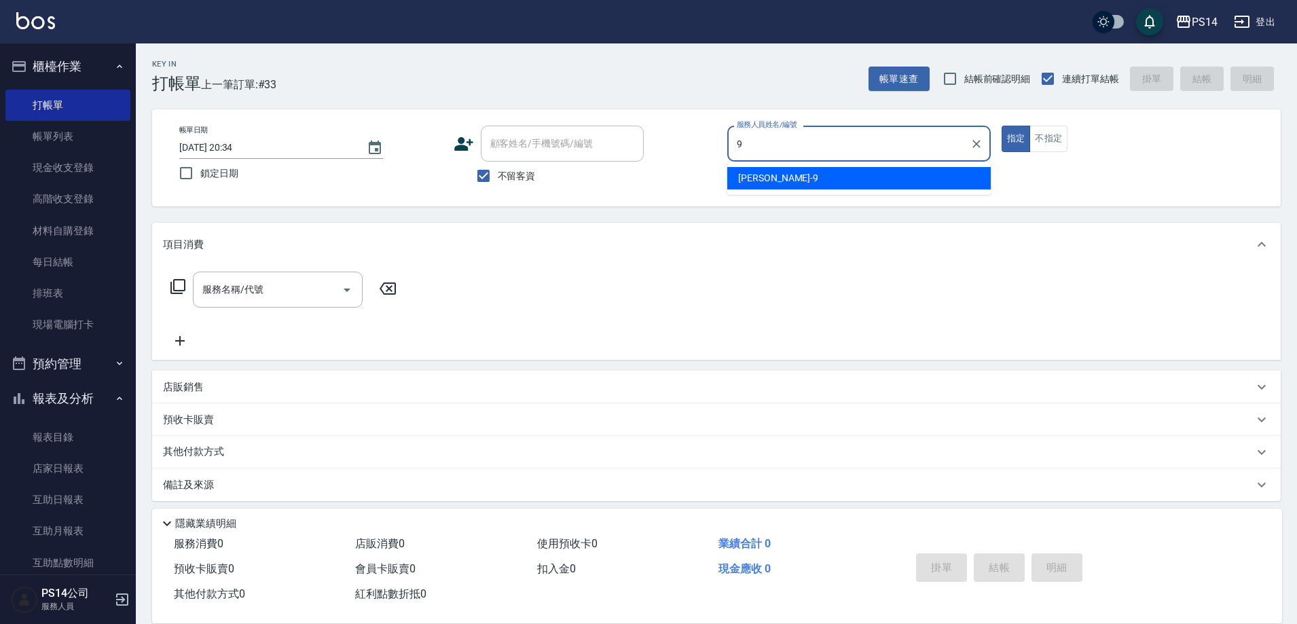
type input "楊宇霏-9"
type button "true"
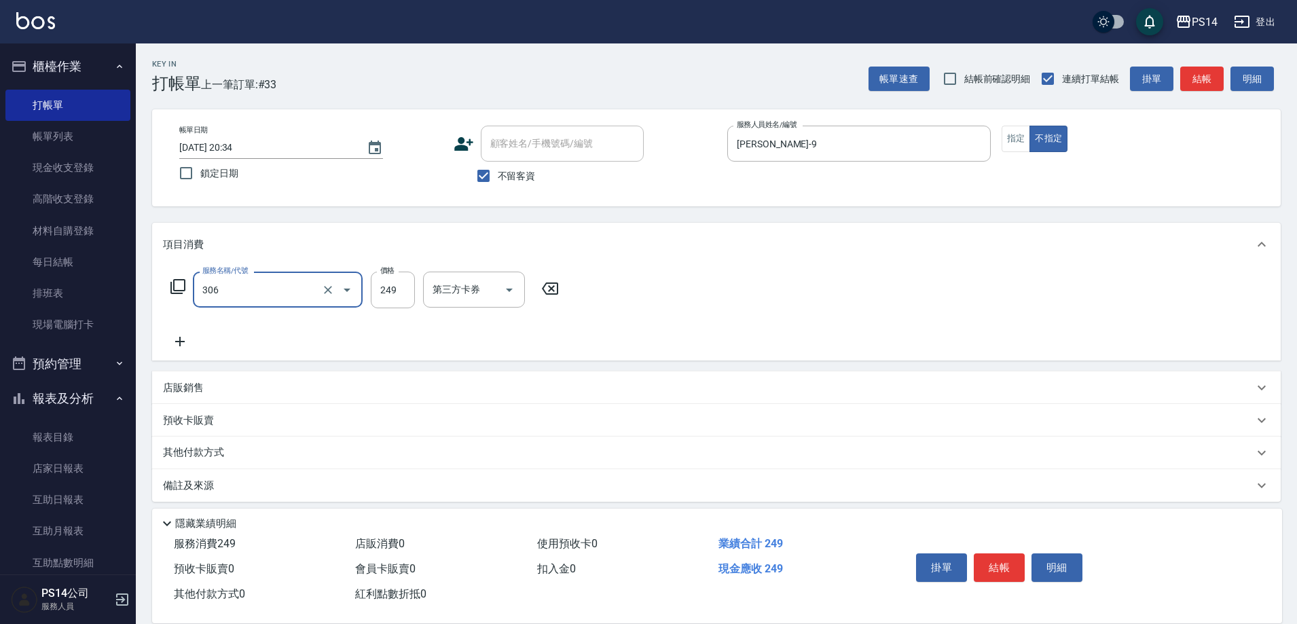
type input "剪髮(306)"
type input "顏誼婷-26"
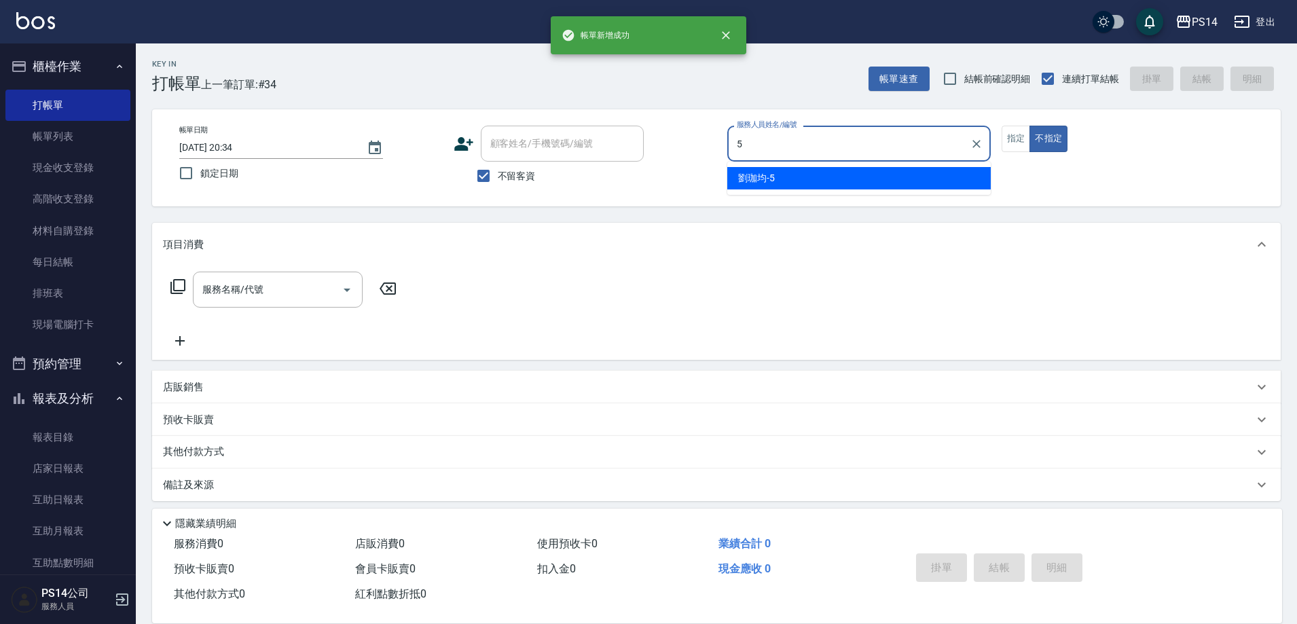
type input "劉珈均-5"
type button "false"
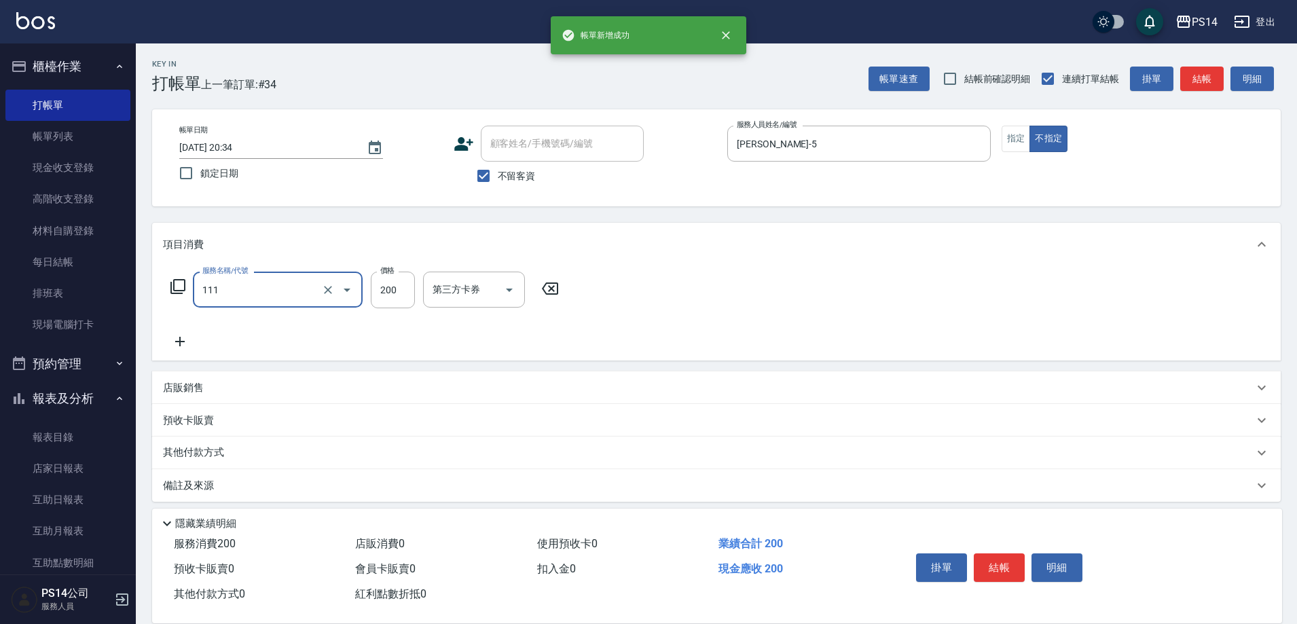
type input "200(111)"
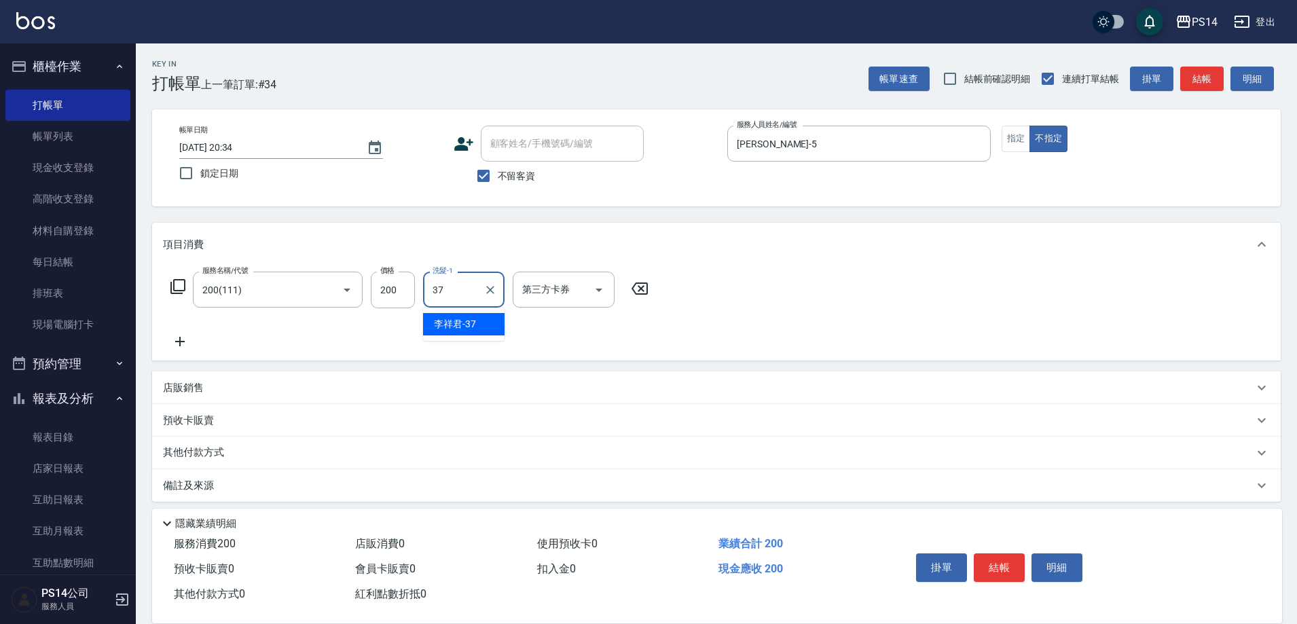
type input "李祥君 -37"
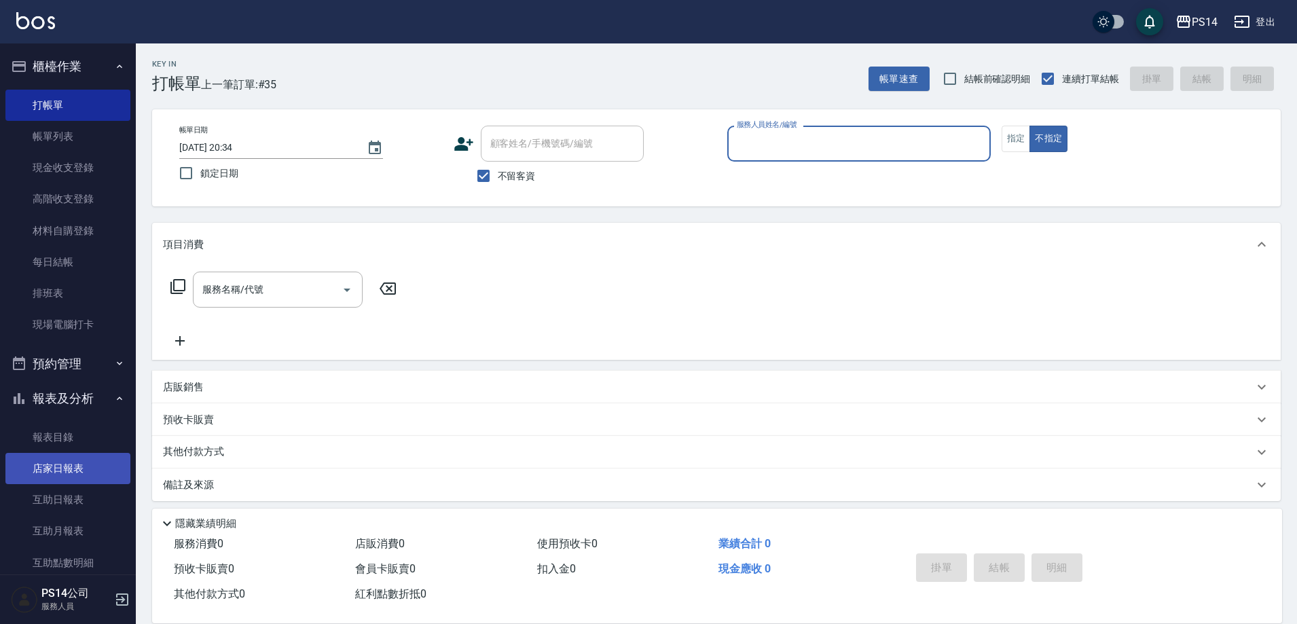
click at [67, 474] on link "店家日報表" at bounding box center [67, 468] width 125 height 31
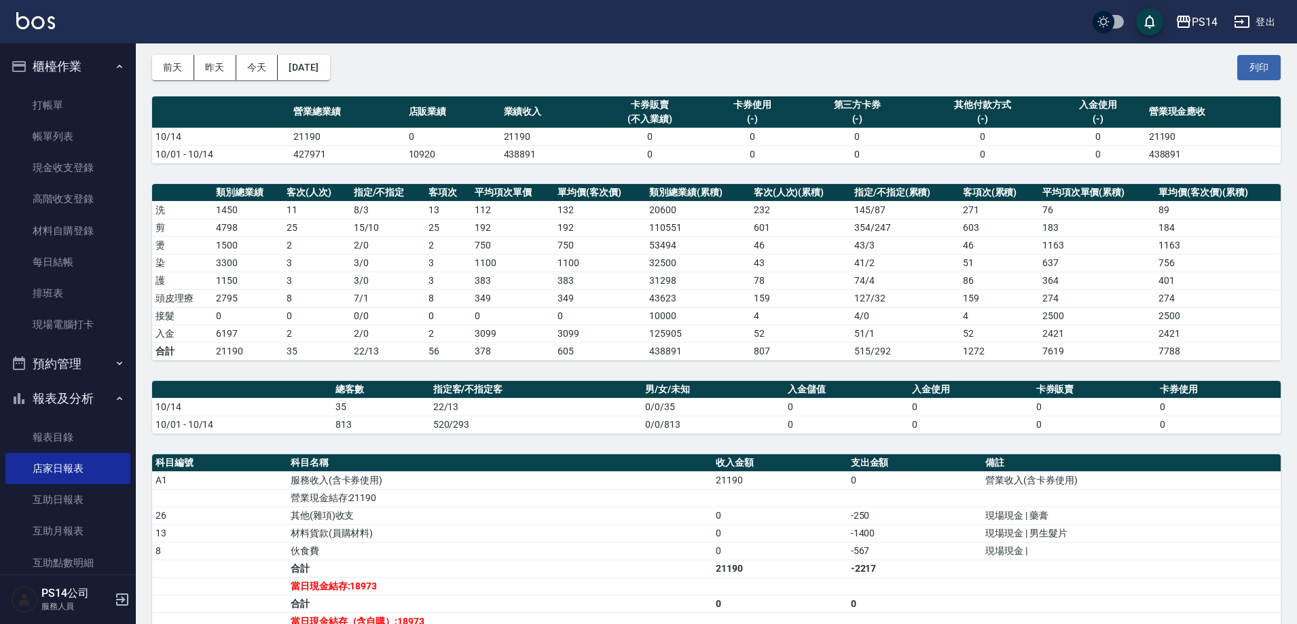
scroll to position [136, 0]
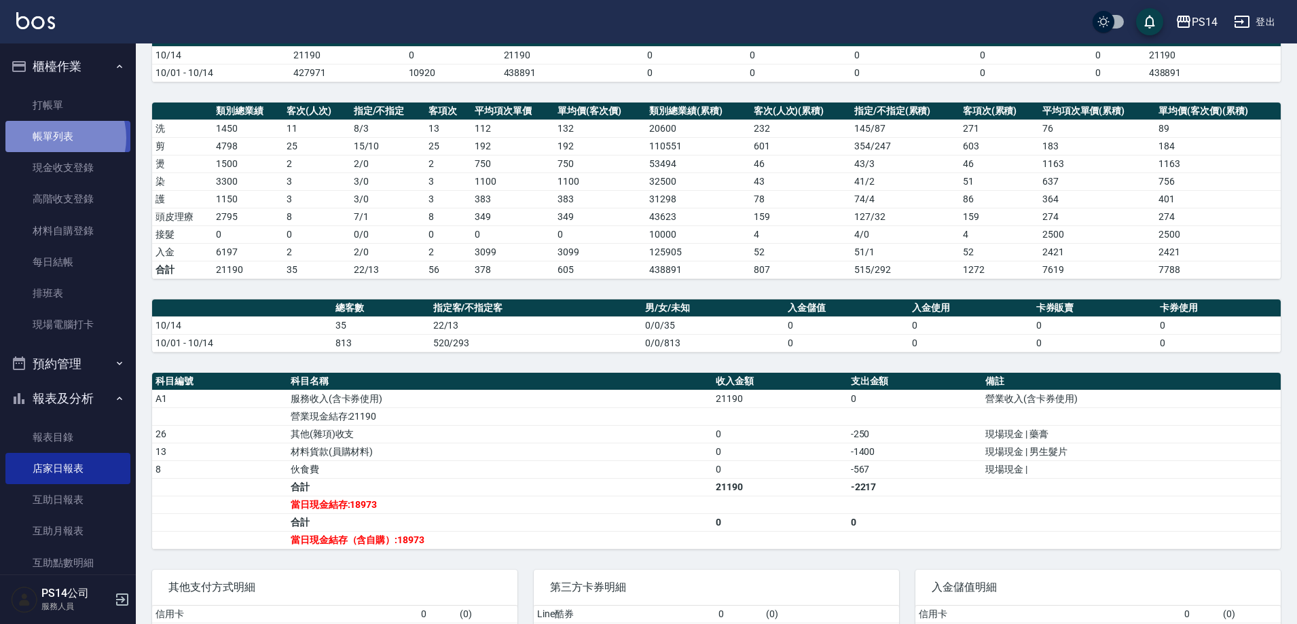
click at [53, 138] on link "帳單列表" at bounding box center [67, 136] width 125 height 31
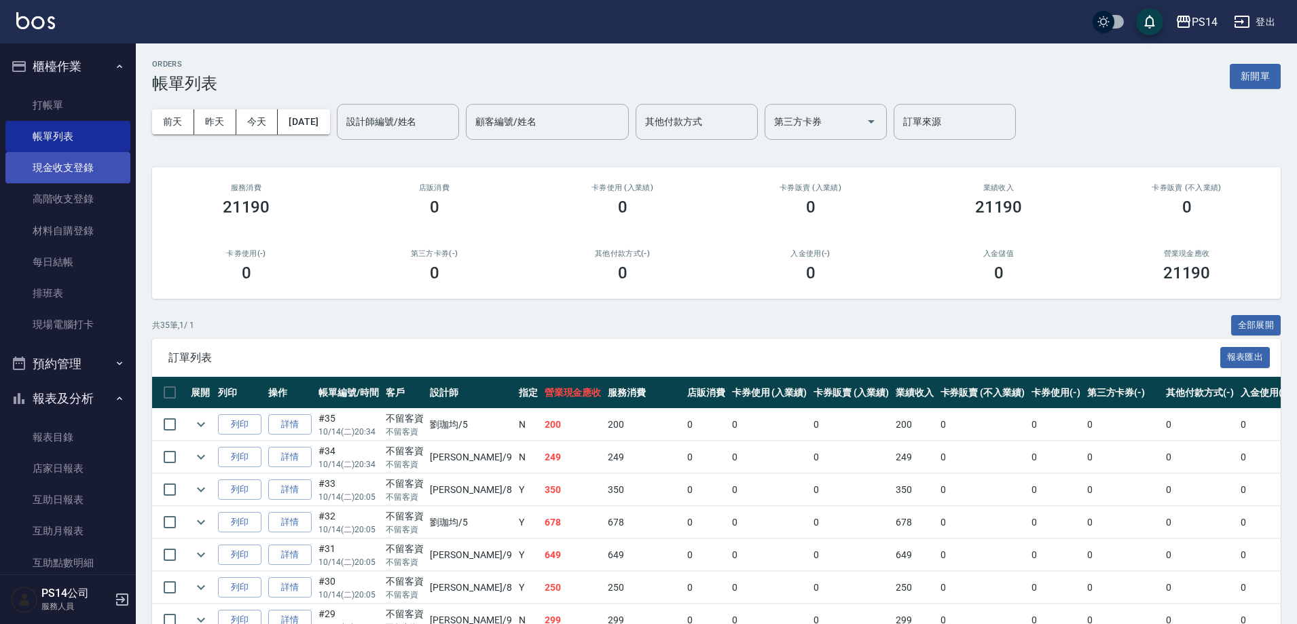
click at [75, 176] on link "現金收支登錄" at bounding box center [67, 167] width 125 height 31
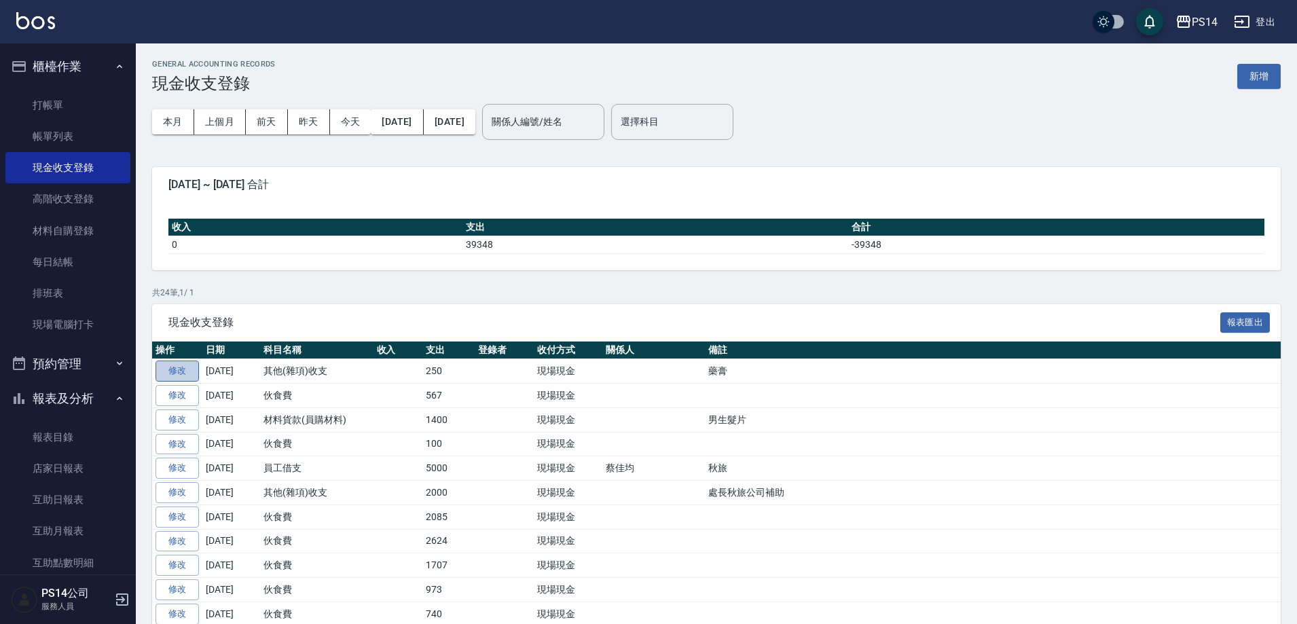
click at [183, 369] on link "修改" at bounding box center [176, 371] width 43 height 21
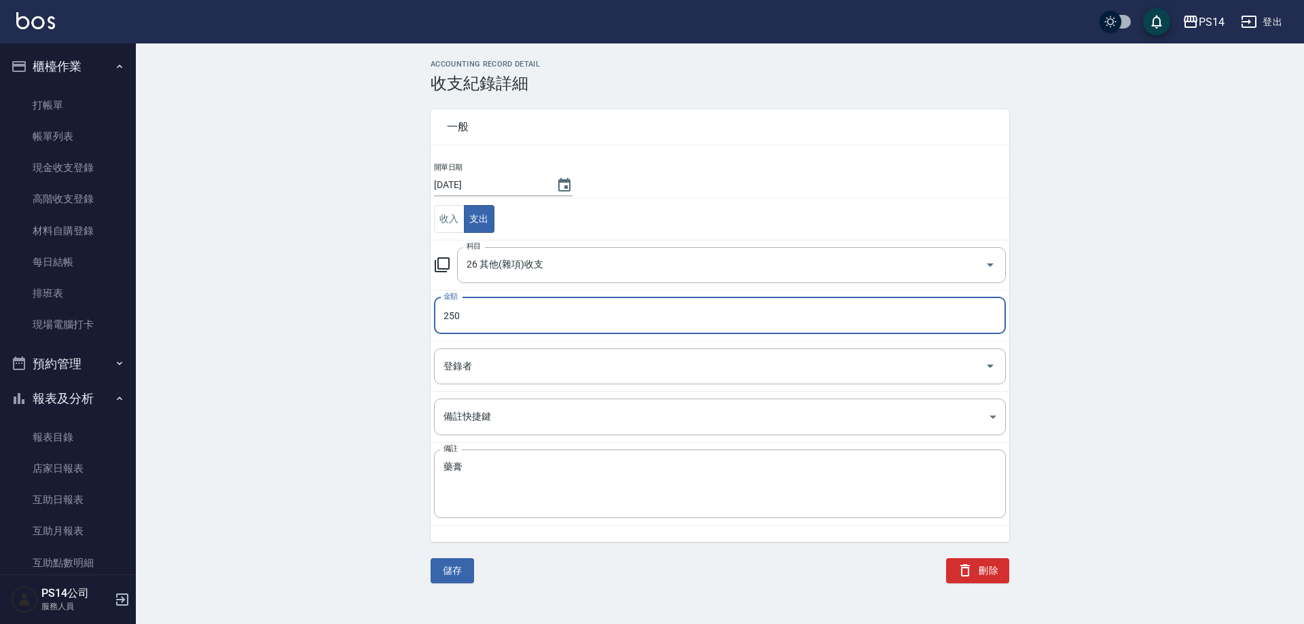
click at [467, 323] on input "250" at bounding box center [720, 315] width 572 height 37
type input "650"
click at [520, 473] on textarea "藥膏" at bounding box center [719, 484] width 553 height 46
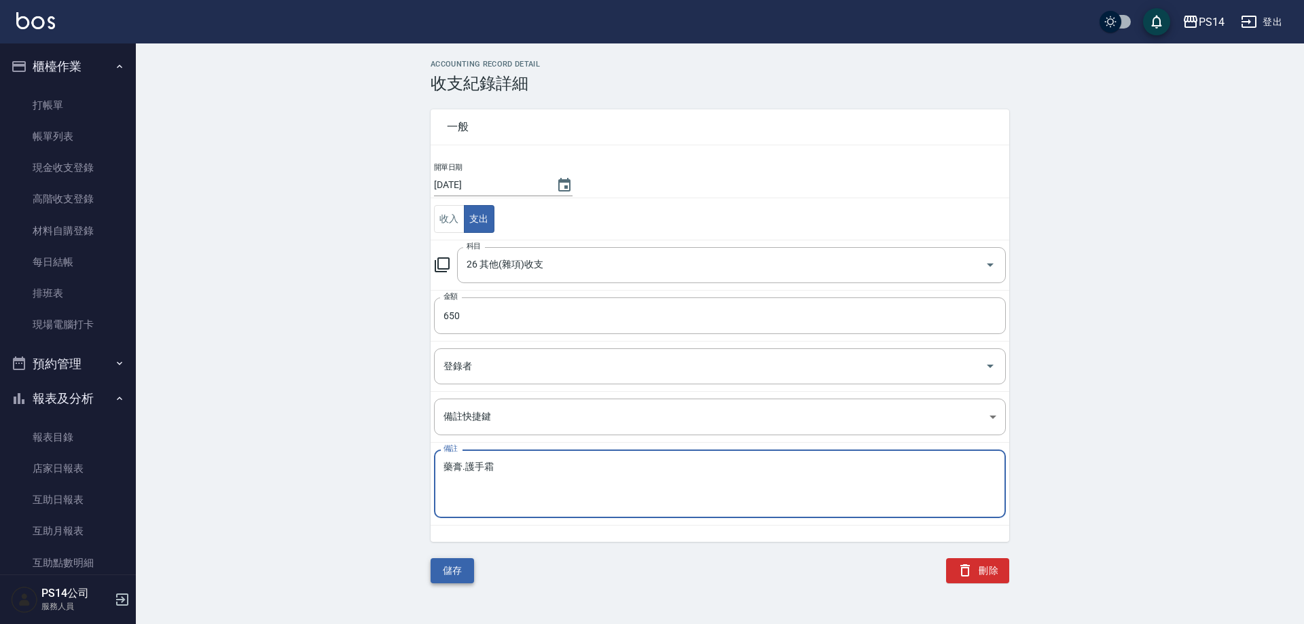
type textarea "藥膏.護手霜"
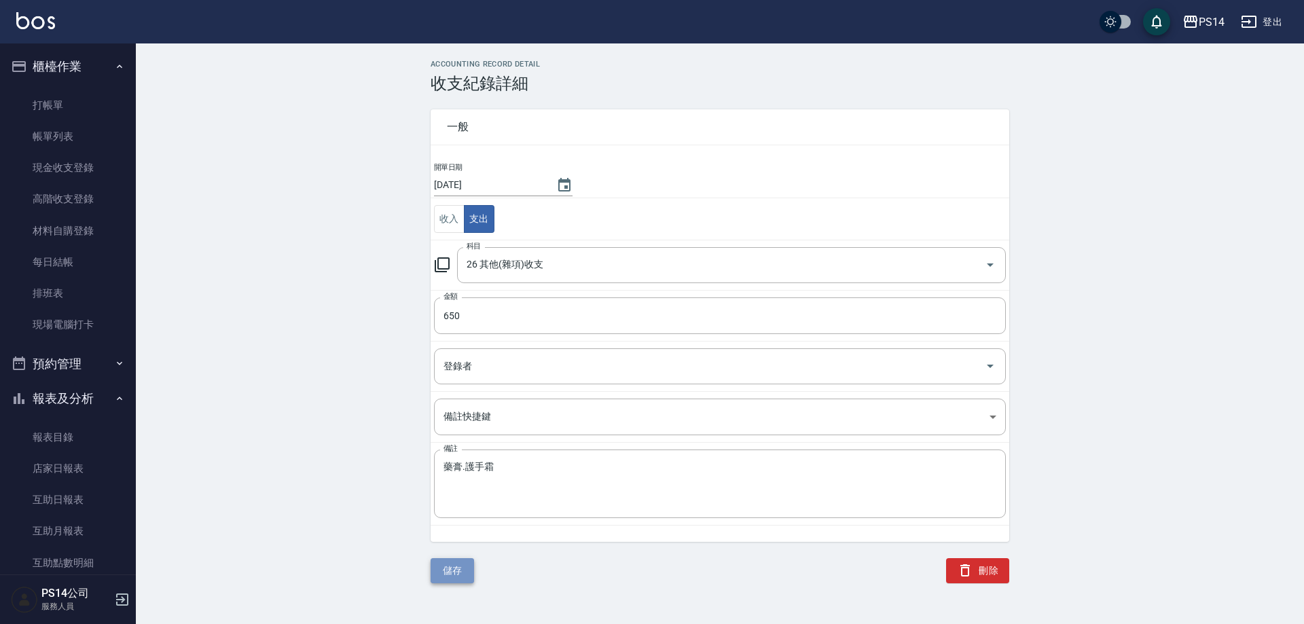
click at [463, 559] on button "儲存" at bounding box center [452, 570] width 43 height 25
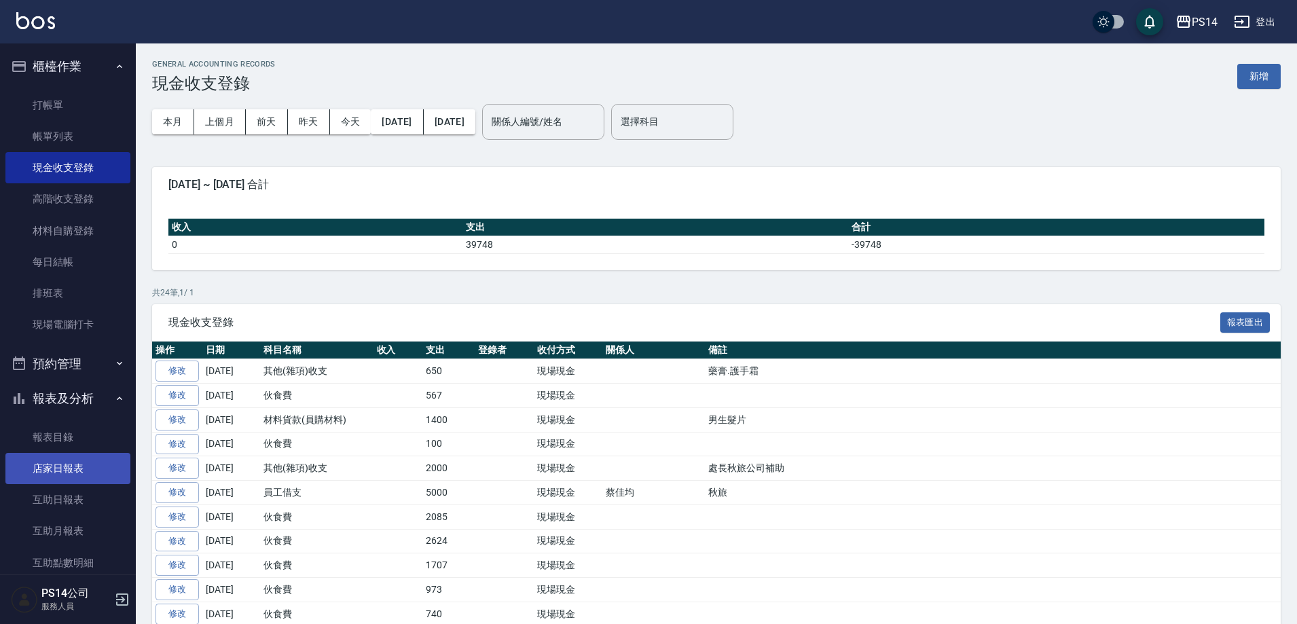
click at [33, 461] on link "店家日報表" at bounding box center [67, 468] width 125 height 31
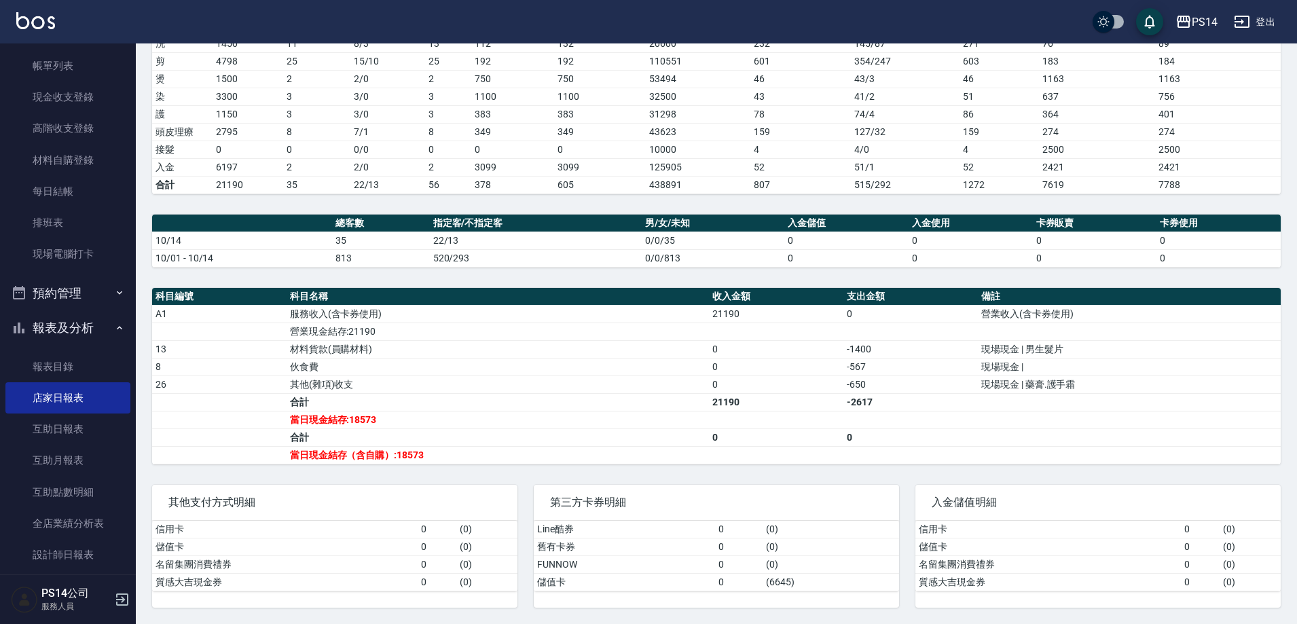
scroll to position [136, 0]
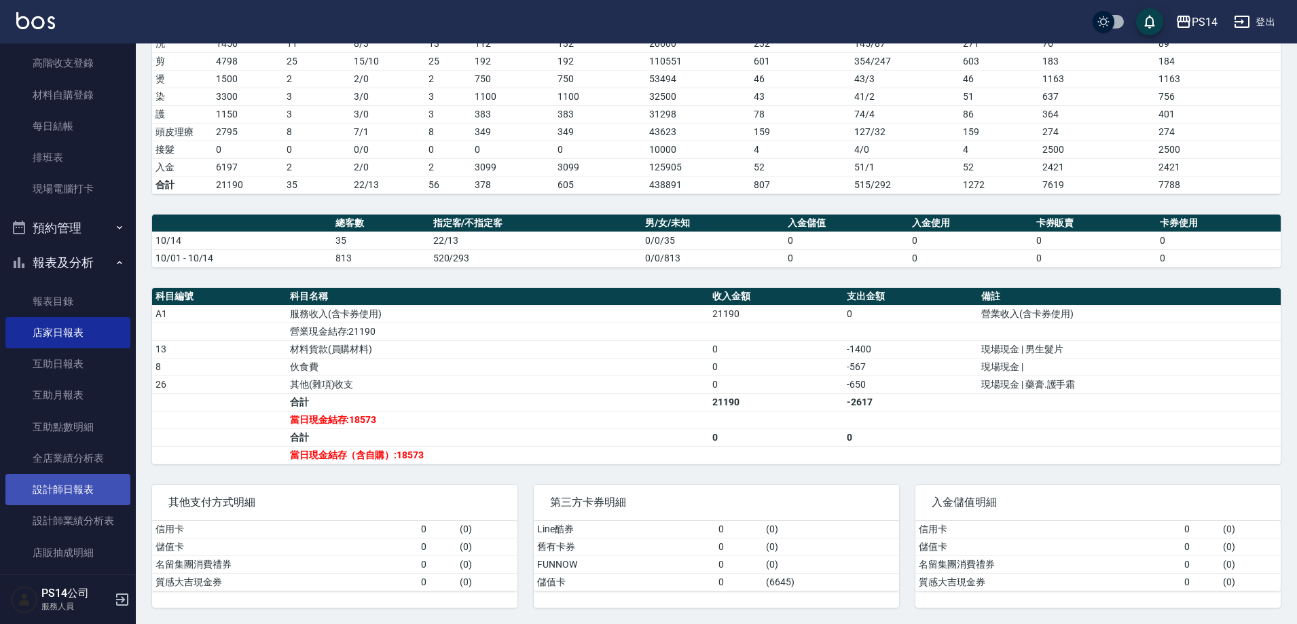
click at [67, 490] on link "設計師日報表" at bounding box center [67, 489] width 125 height 31
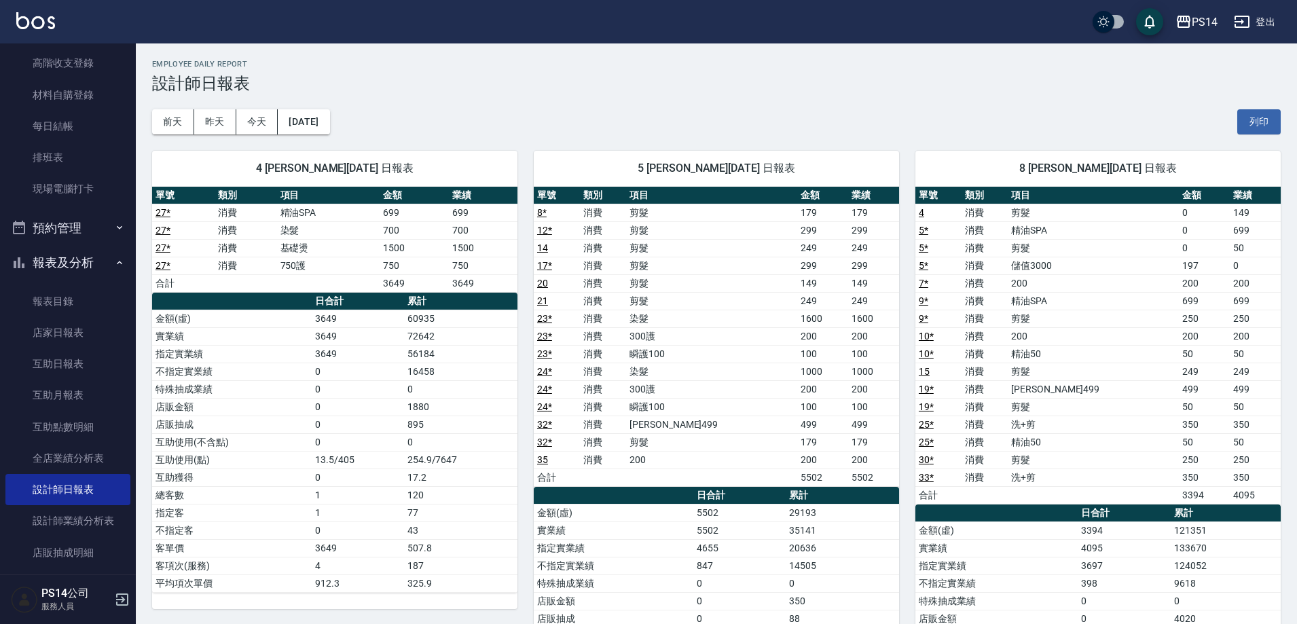
drag, startPoint x: 1296, startPoint y: 80, endPoint x: 1298, endPoint y: 110, distance: 29.9
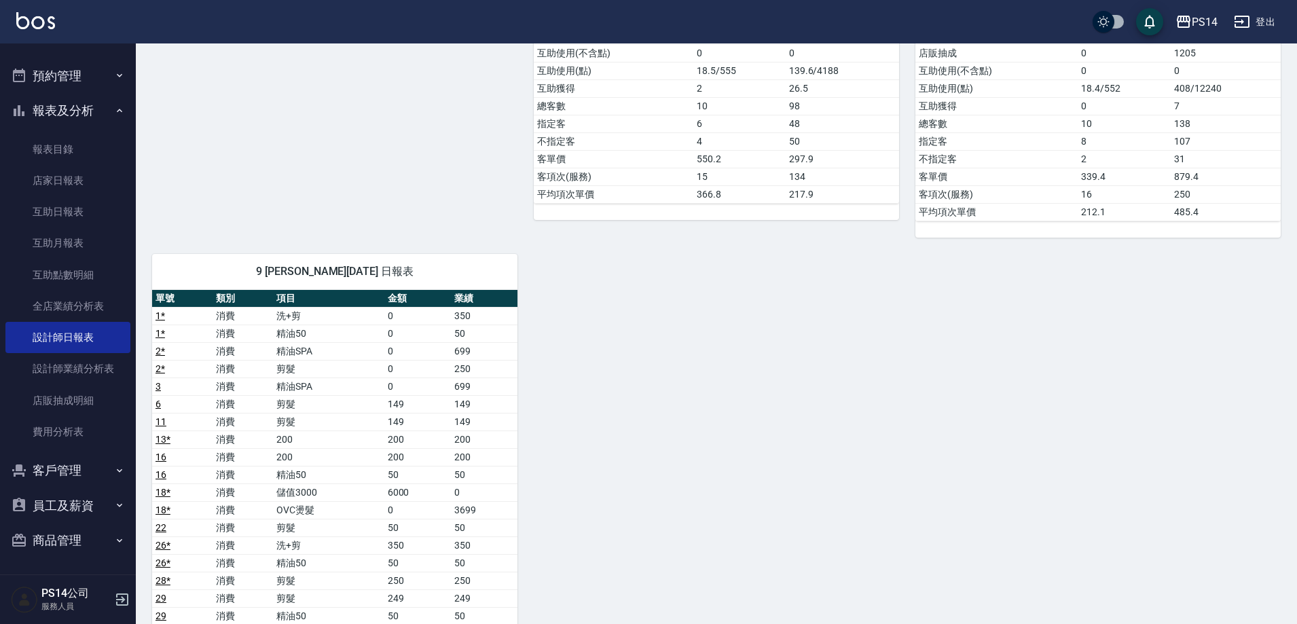
scroll to position [716, 0]
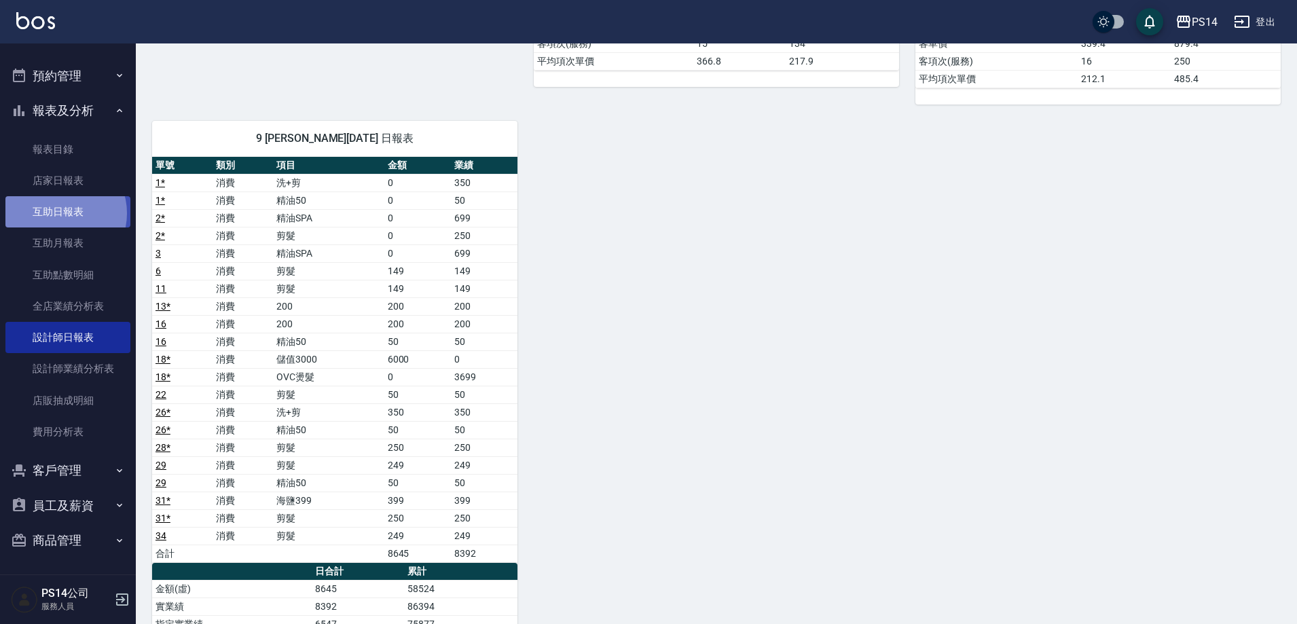
click at [60, 213] on link "互助日報表" at bounding box center [67, 211] width 125 height 31
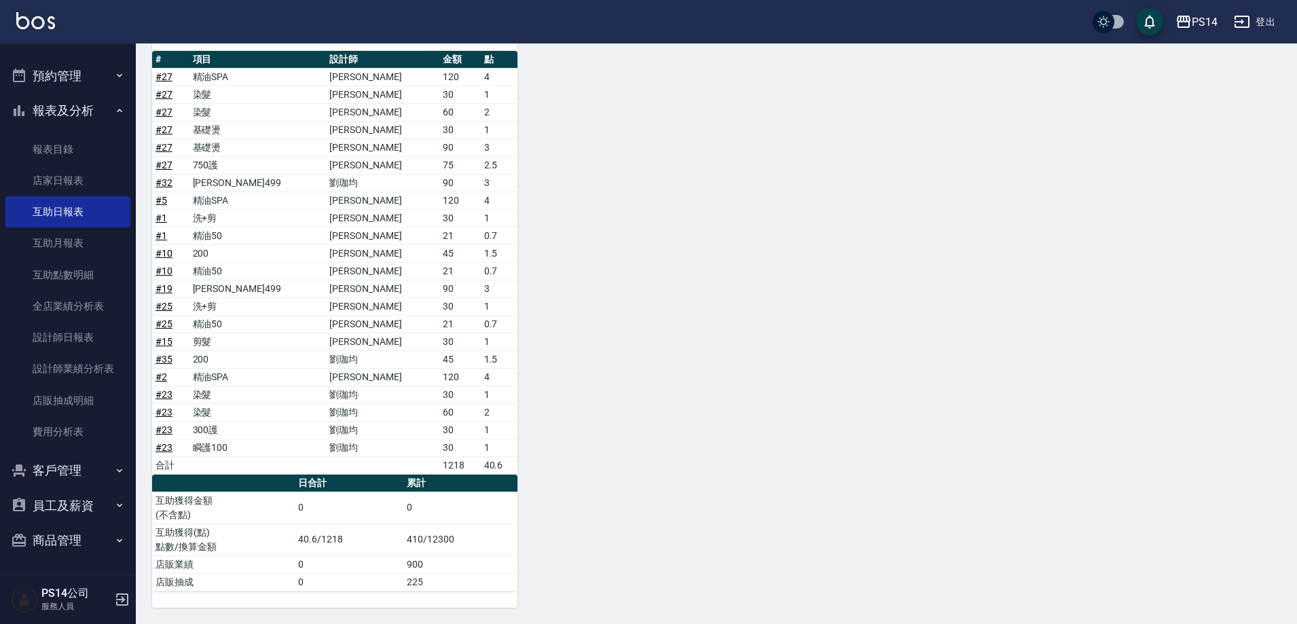
scroll to position [709, 0]
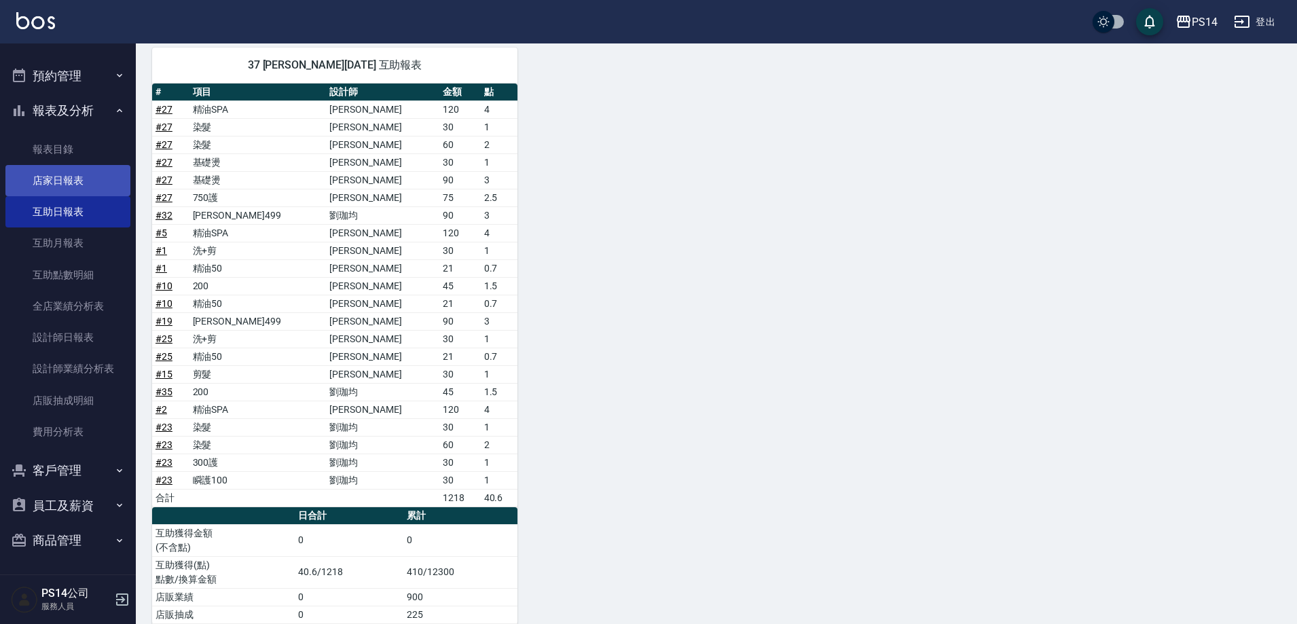
click at [81, 182] on link "店家日報表" at bounding box center [67, 180] width 125 height 31
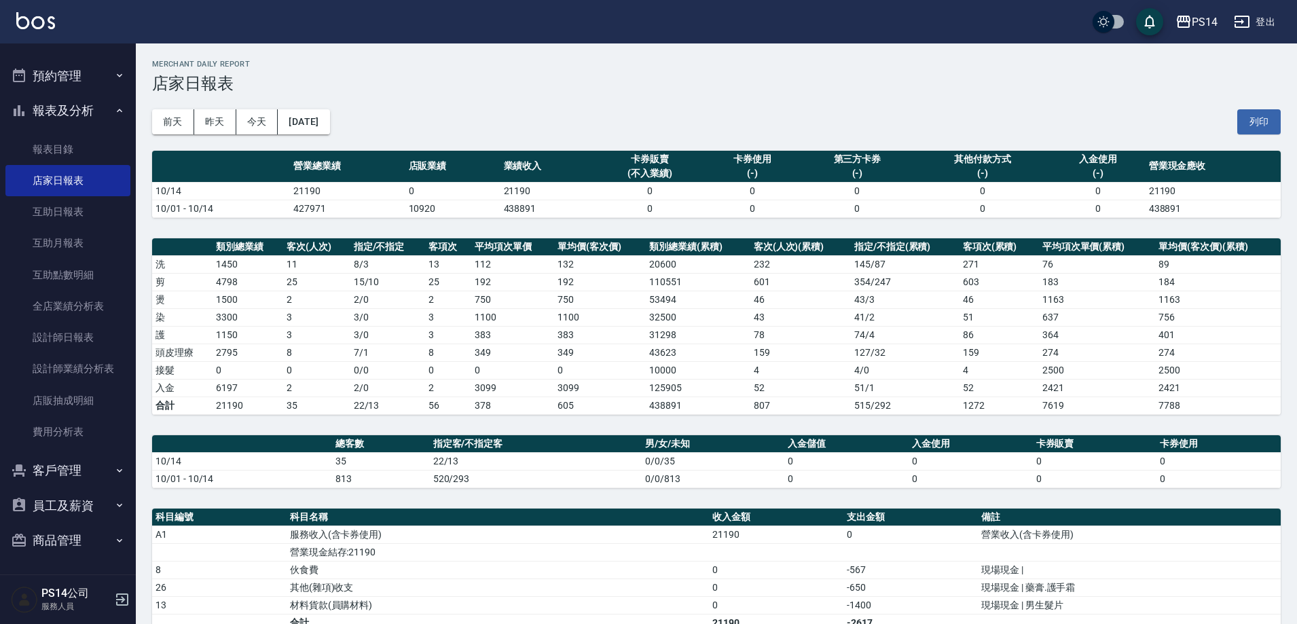
click at [32, 31] on link at bounding box center [35, 22] width 39 height 20
